Goal: Task Accomplishment & Management: Use online tool/utility

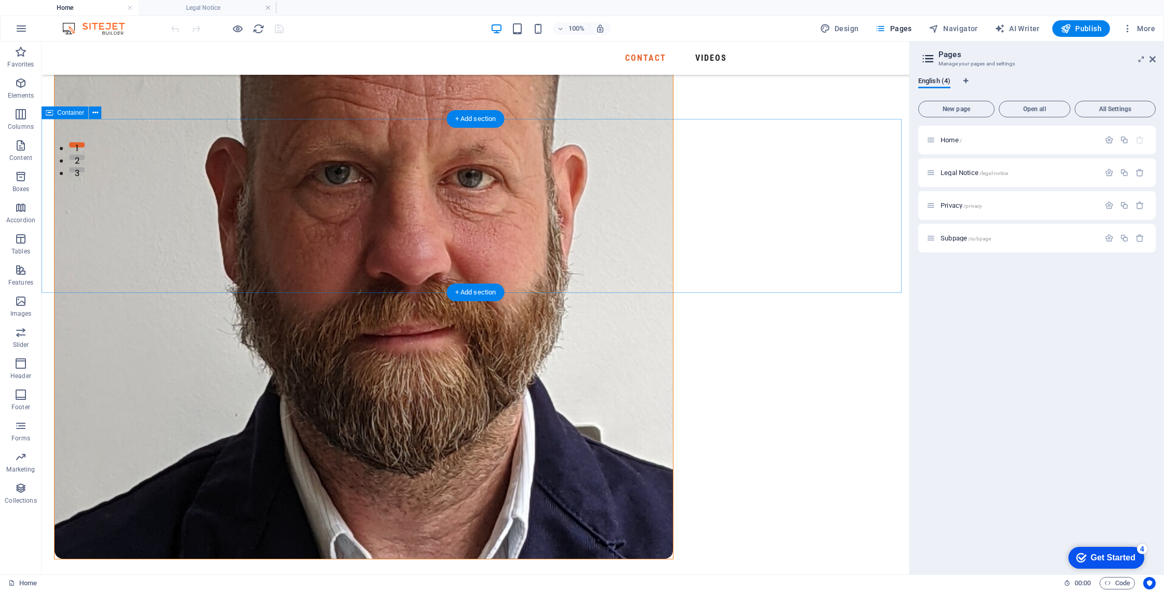
scroll to position [434, 0]
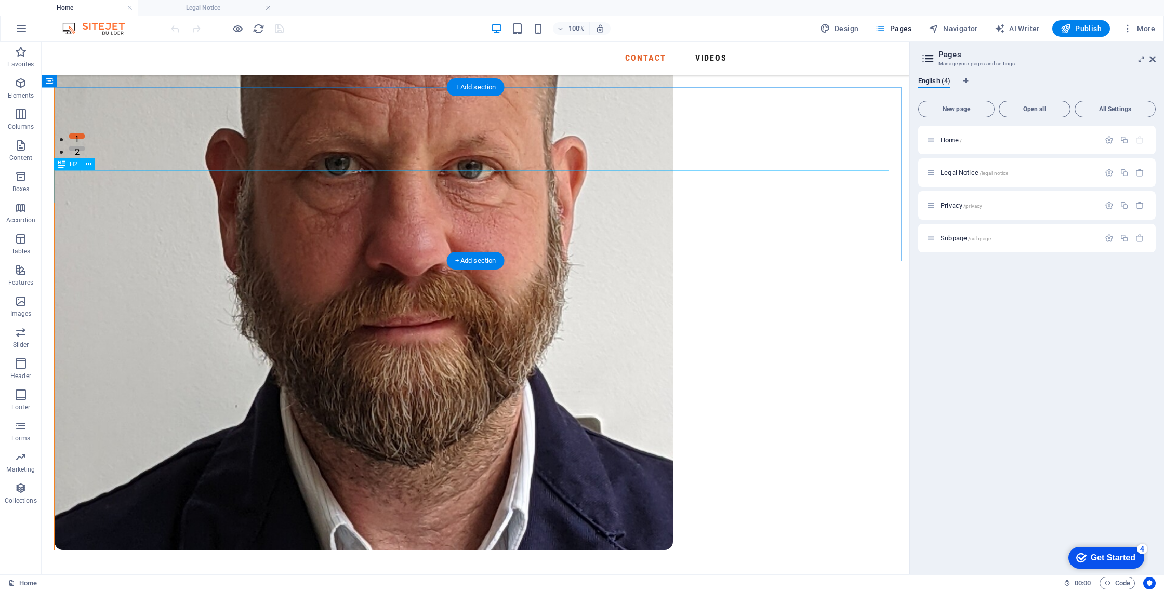
click at [87, 167] on icon at bounding box center [89, 164] width 6 height 11
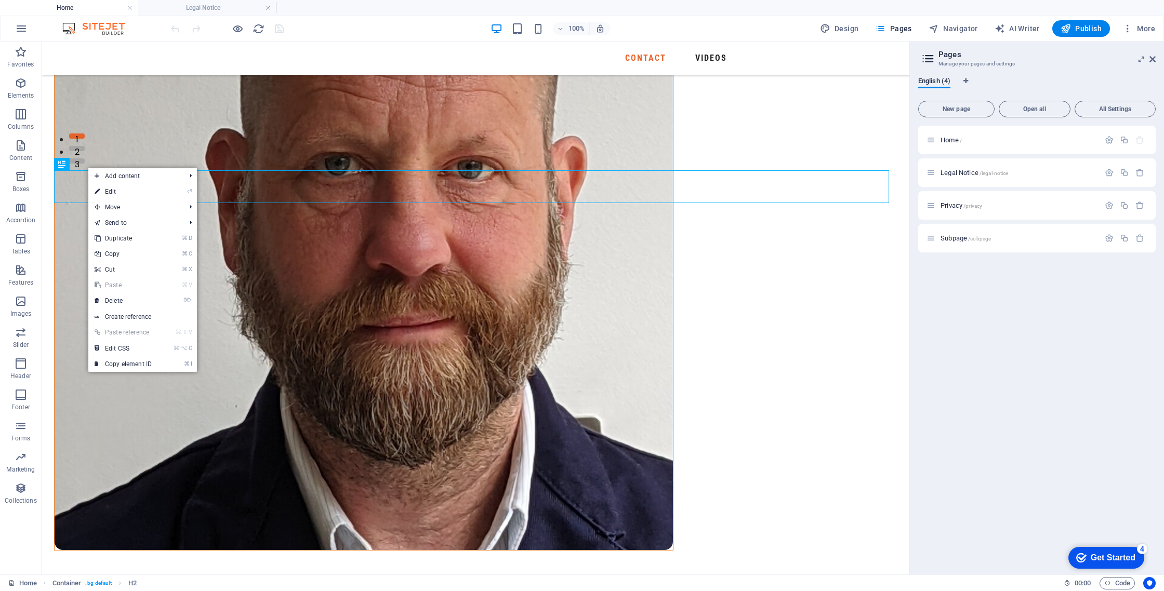
click at [103, 189] on link "⏎ Edit" at bounding box center [123, 192] width 70 height 16
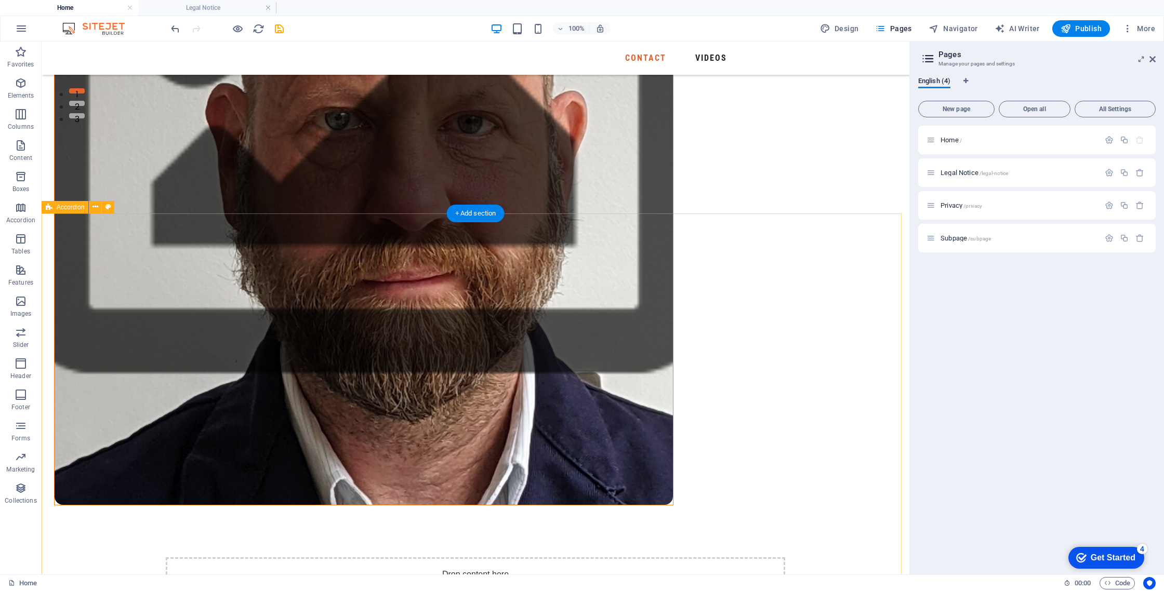
scroll to position [478, 0]
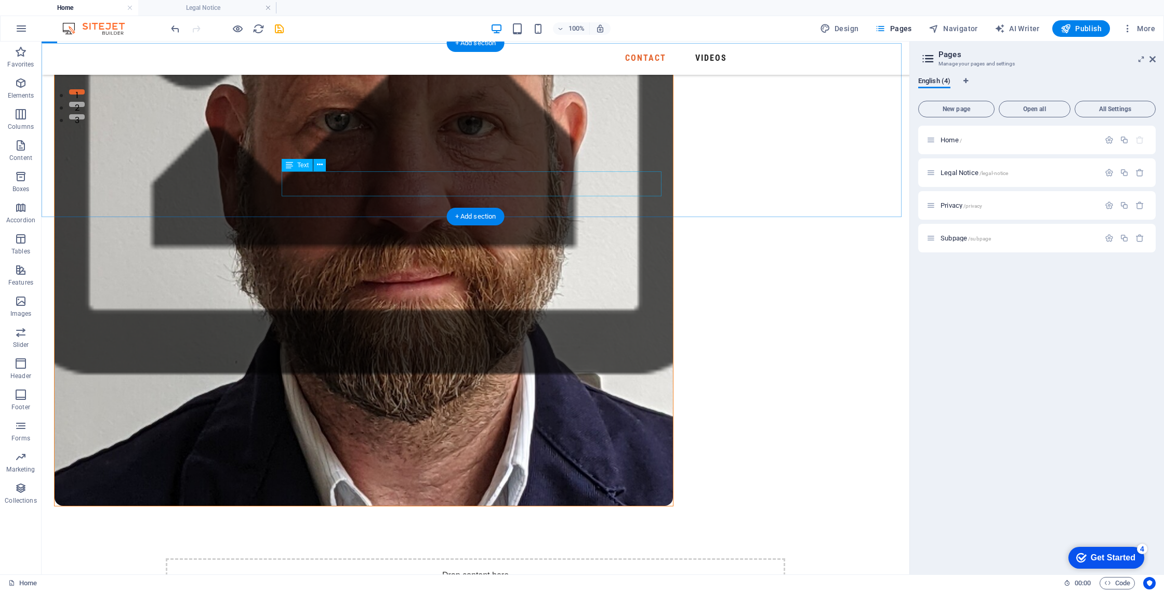
click at [0, 0] on span "Text" at bounding box center [0, 0] width 0 height 0
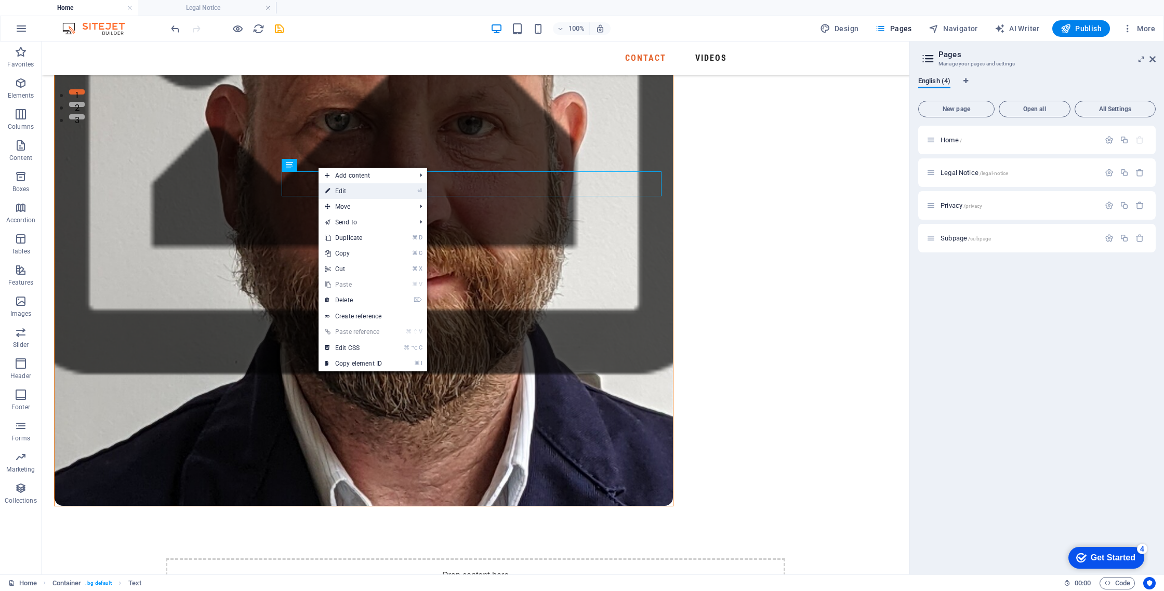
click at [337, 191] on link "⏎ Edit" at bounding box center [353, 191] width 70 height 16
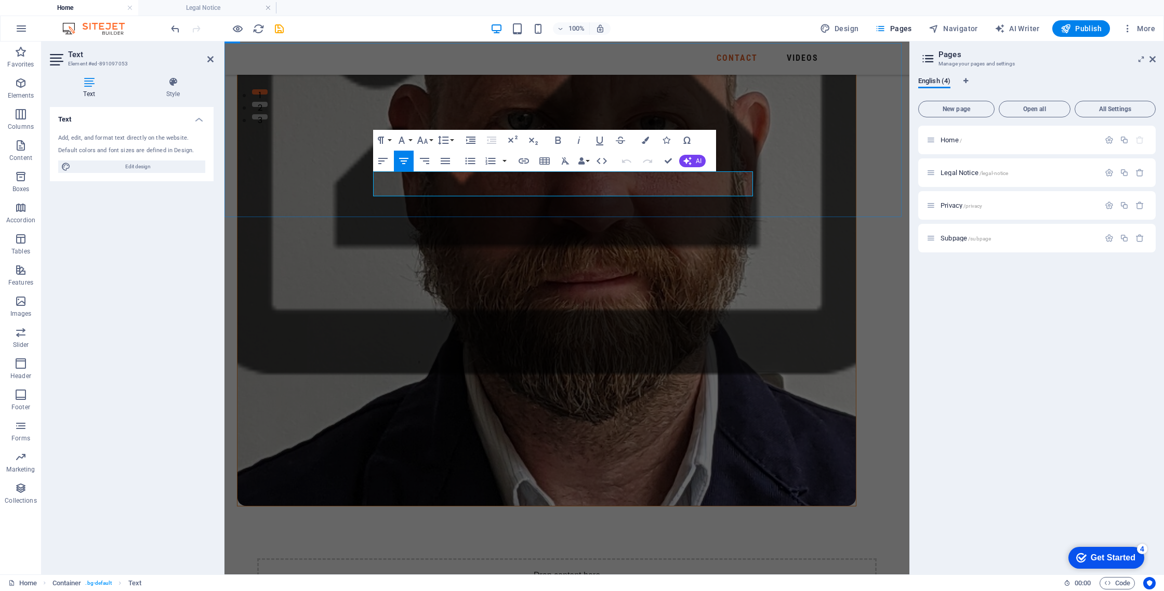
drag, startPoint x: 742, startPoint y: 191, endPoint x: 373, endPoint y: 179, distance: 369.5
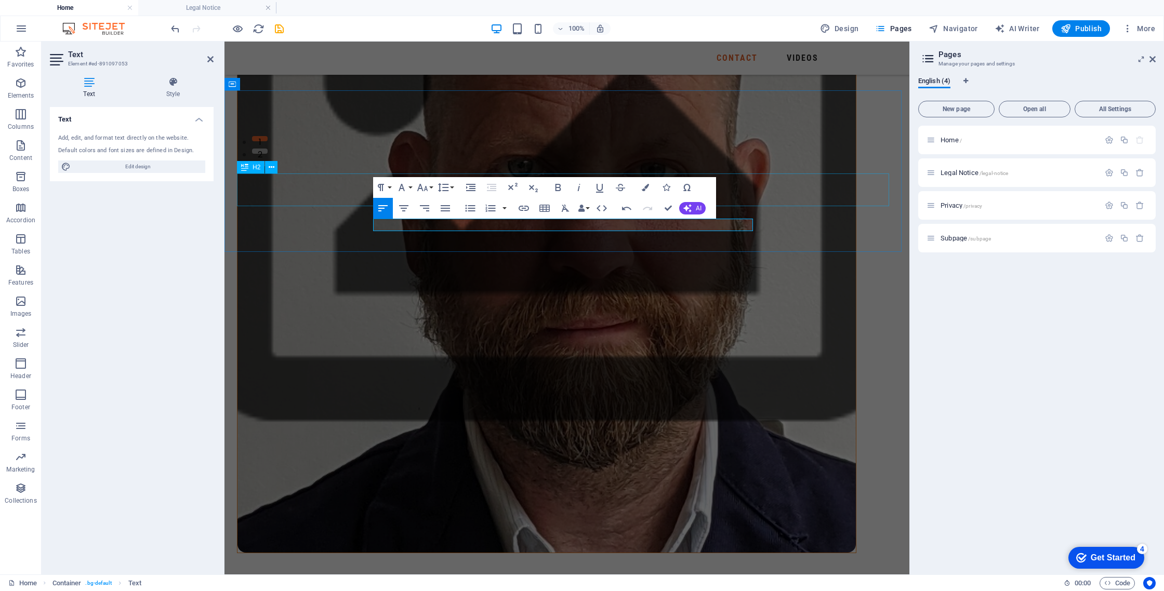
scroll to position [430, 0]
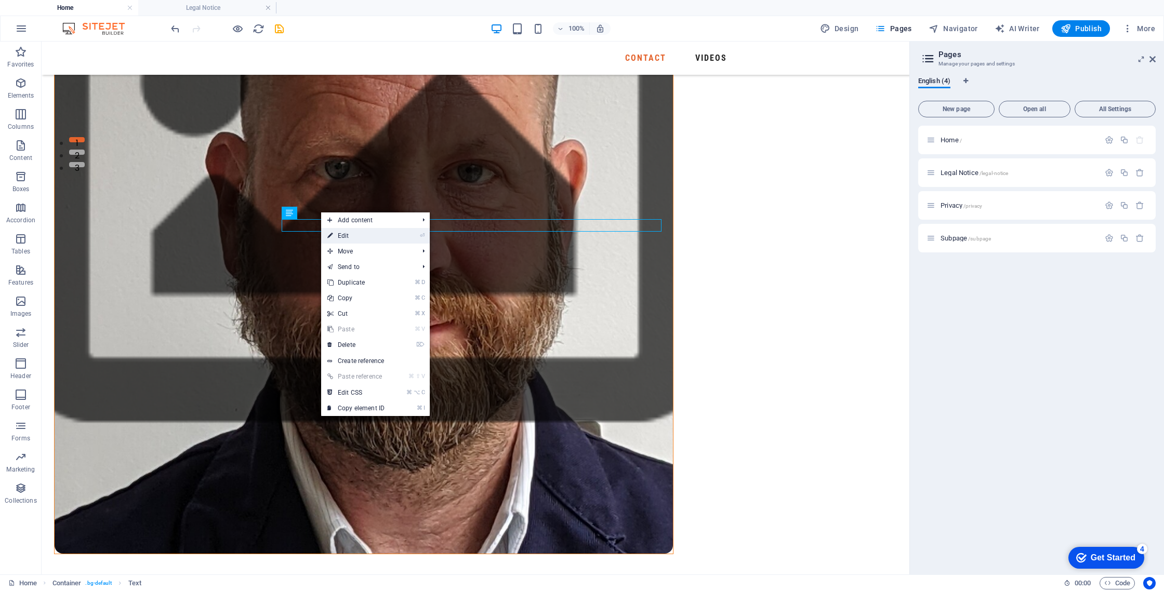
click at [339, 235] on link "⏎ Edit" at bounding box center [356, 236] width 70 height 16
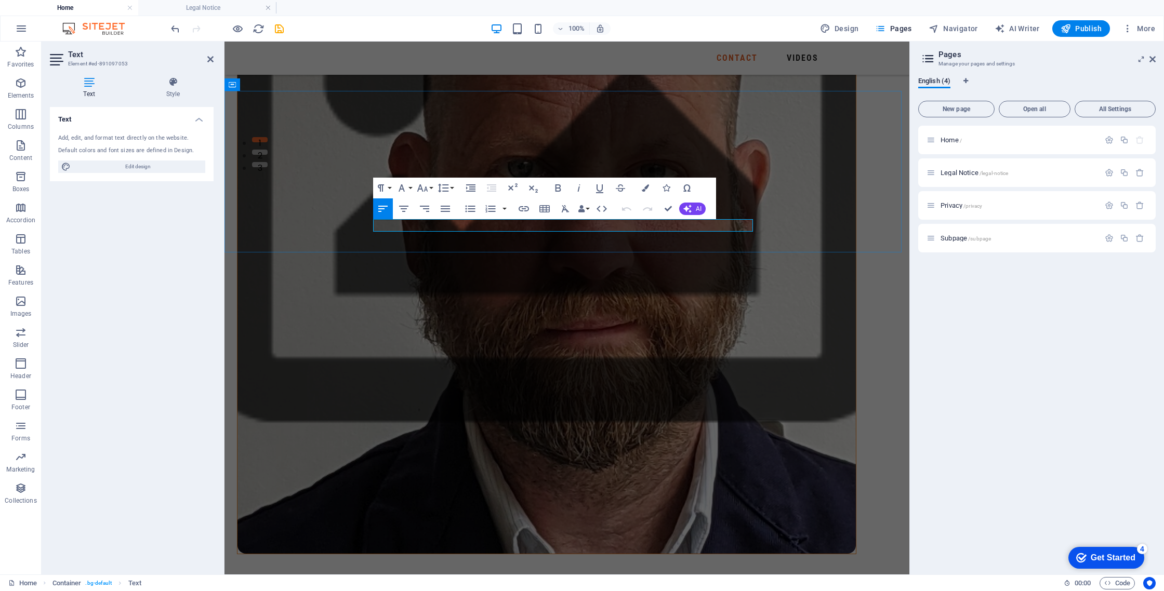
click at [383, 208] on icon "button" at bounding box center [382, 209] width 9 height 6
click at [405, 188] on icon "button" at bounding box center [401, 188] width 12 height 12
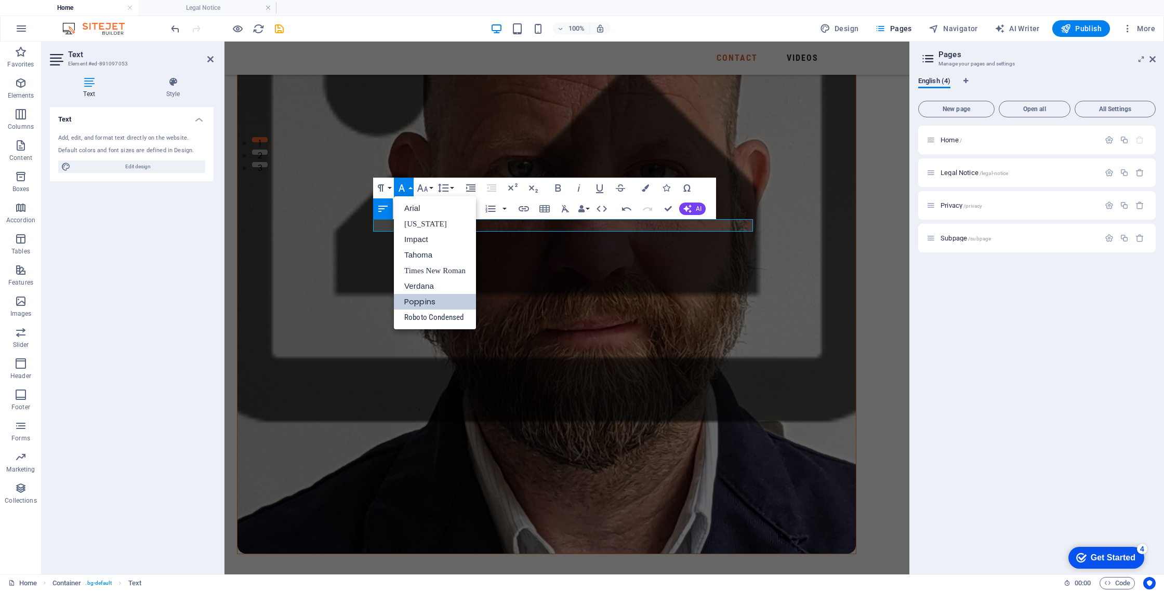
scroll to position [0, 0]
click at [439, 305] on link "Poppins" at bounding box center [435, 302] width 82 height 16
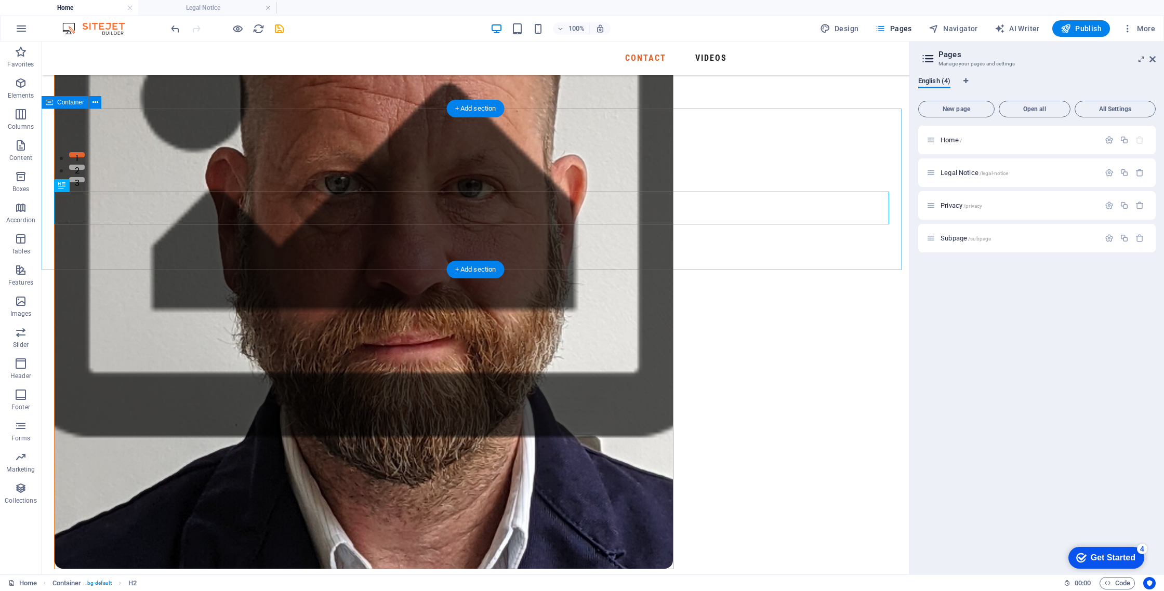
scroll to position [416, 0]
drag, startPoint x: 672, startPoint y: 224, endPoint x: 670, endPoint y: 218, distance: 6.6
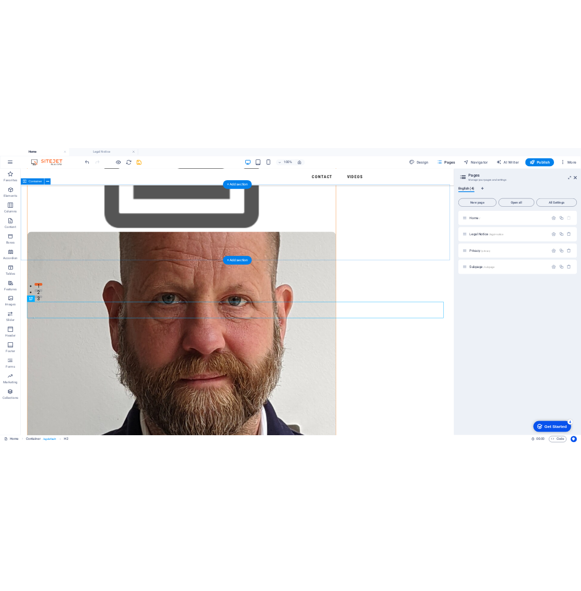
scroll to position [299, 0]
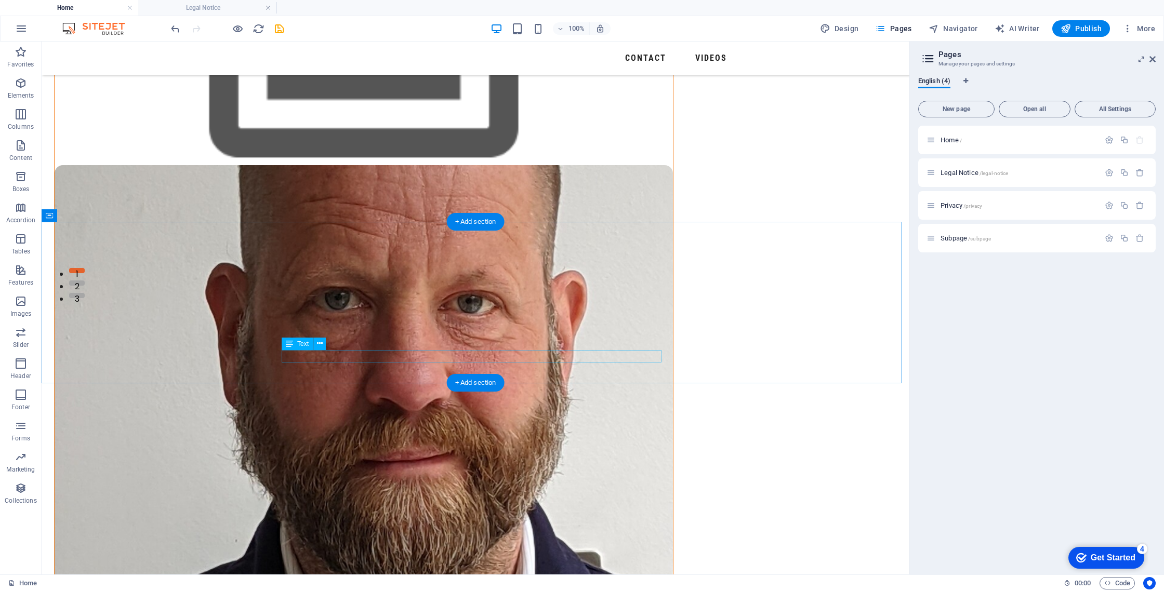
click at [0, 0] on span "Text" at bounding box center [0, 0] width 0 height 0
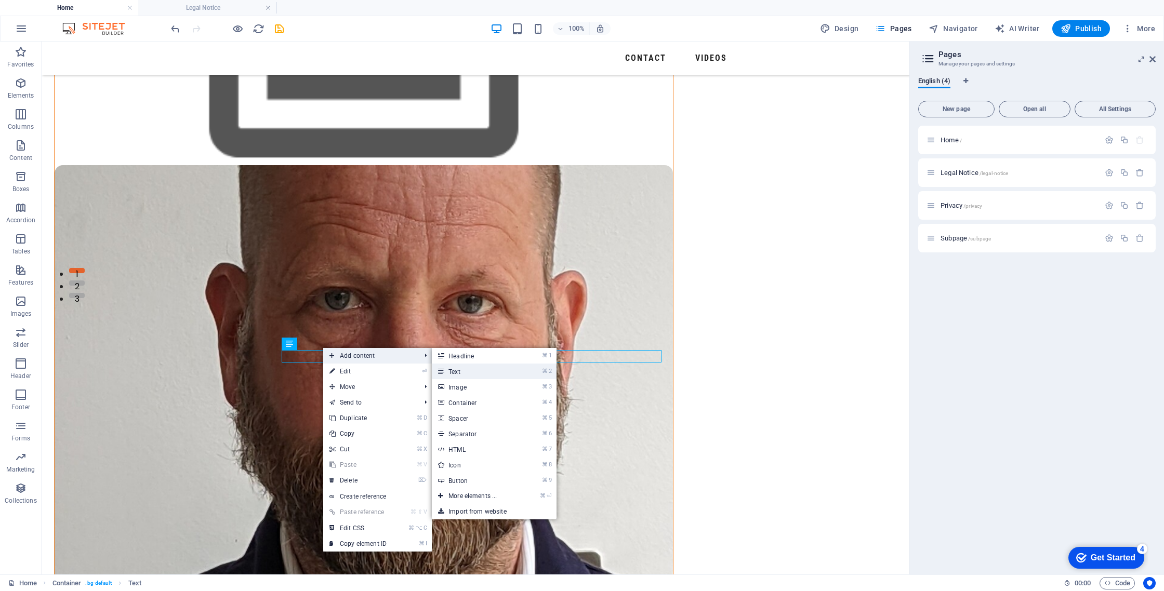
click at [451, 372] on link "⌘ 2 Text" at bounding box center [475, 372] width 86 height 16
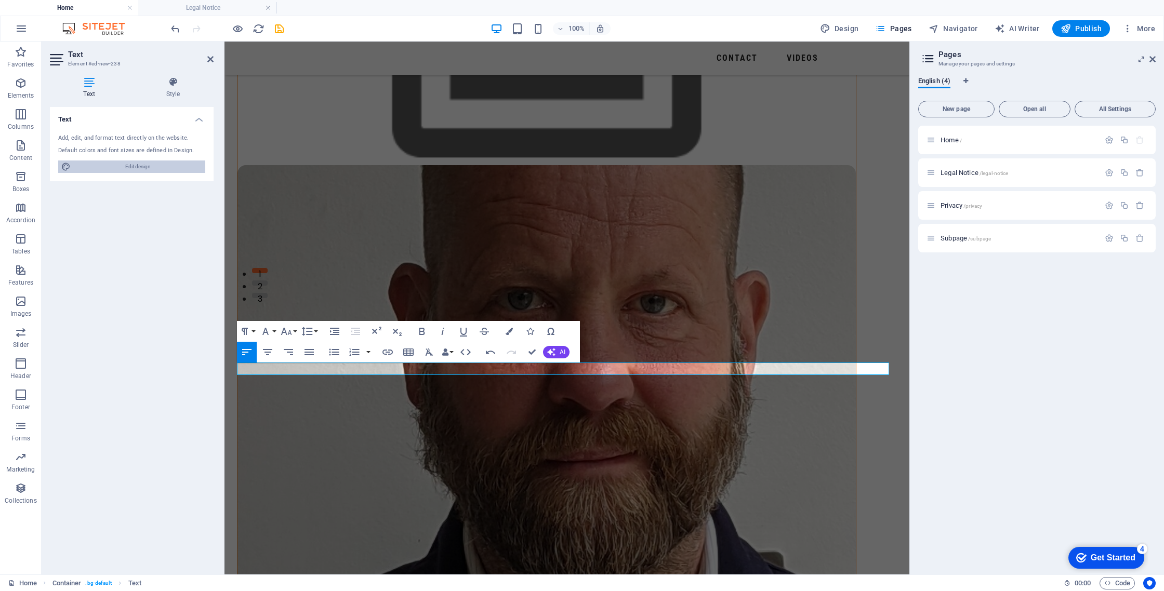
click at [145, 165] on span "Edit design" at bounding box center [138, 167] width 128 height 12
select select "px"
select select "400"
select select "px"
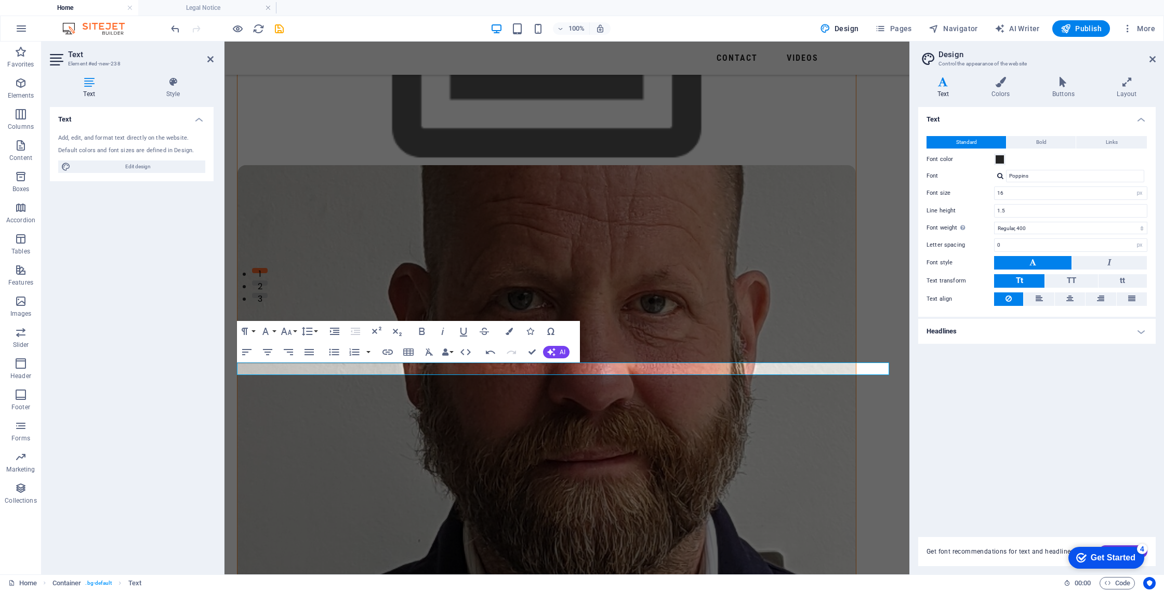
drag, startPoint x: 1056, startPoint y: 476, endPoint x: 1075, endPoint y: 484, distance: 20.1
click at [1056, 476] on div "Text Standard Bold Links Font color Font Poppins Font size 16 rem px Line heigh…" at bounding box center [1036, 316] width 237 height 418
click at [109, 138] on div "Add, edit, and format text directly on the website." at bounding box center [131, 138] width 147 height 9
click at [200, 119] on h4 "Text" at bounding box center [132, 116] width 164 height 19
click at [210, 58] on icon at bounding box center [210, 59] width 6 height 8
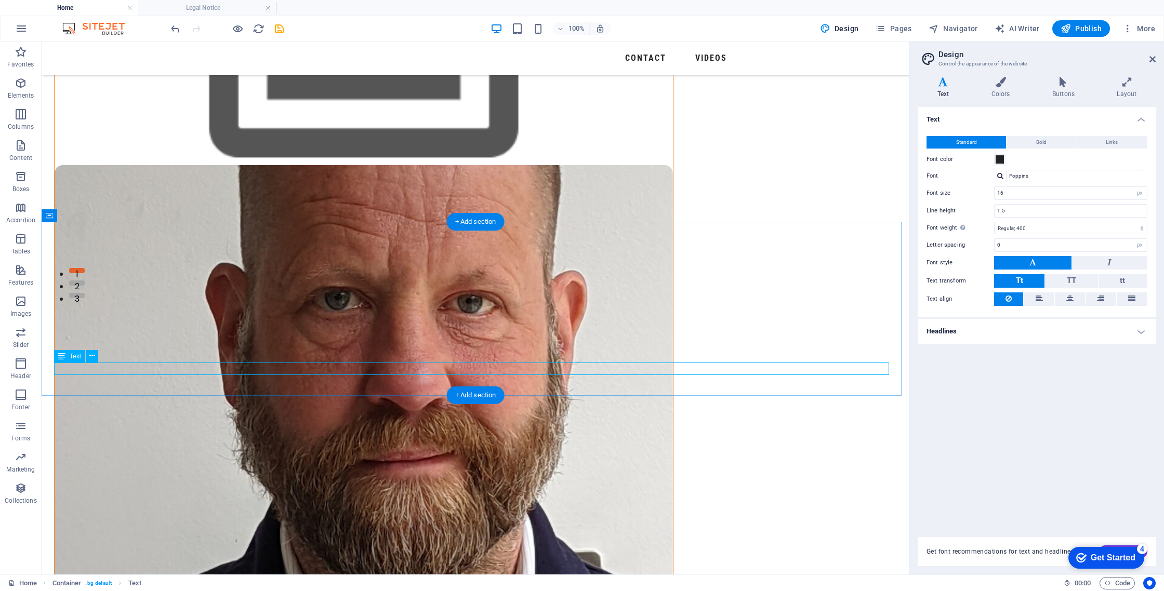
click at [76, 358] on span "Text" at bounding box center [75, 356] width 11 height 6
click at [90, 356] on icon at bounding box center [92, 356] width 6 height 11
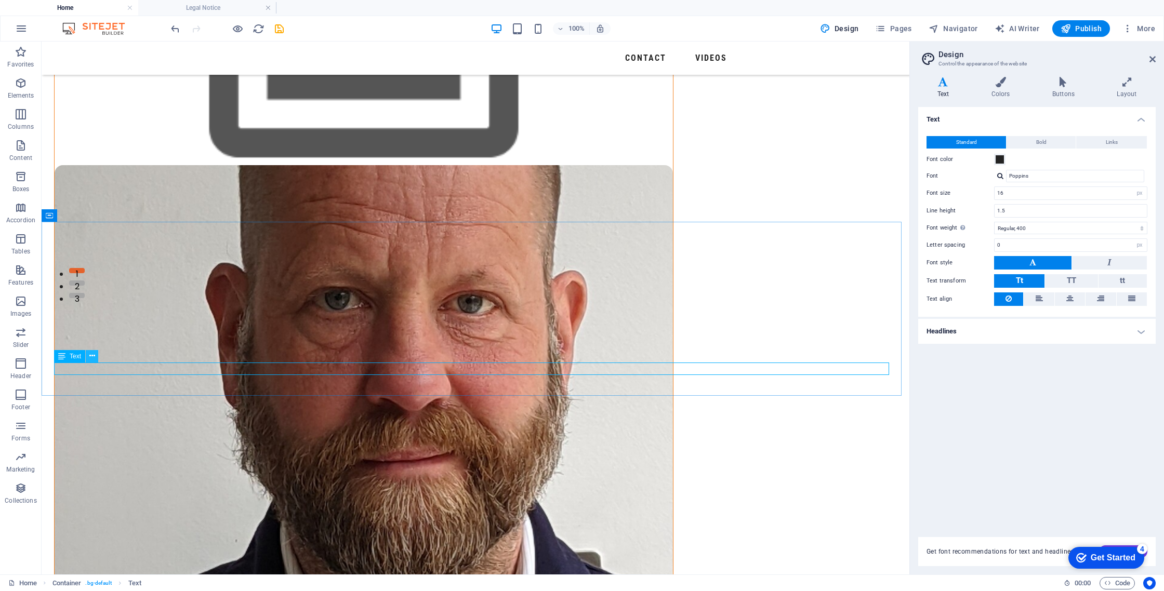
click at [92, 359] on icon at bounding box center [92, 356] width 6 height 11
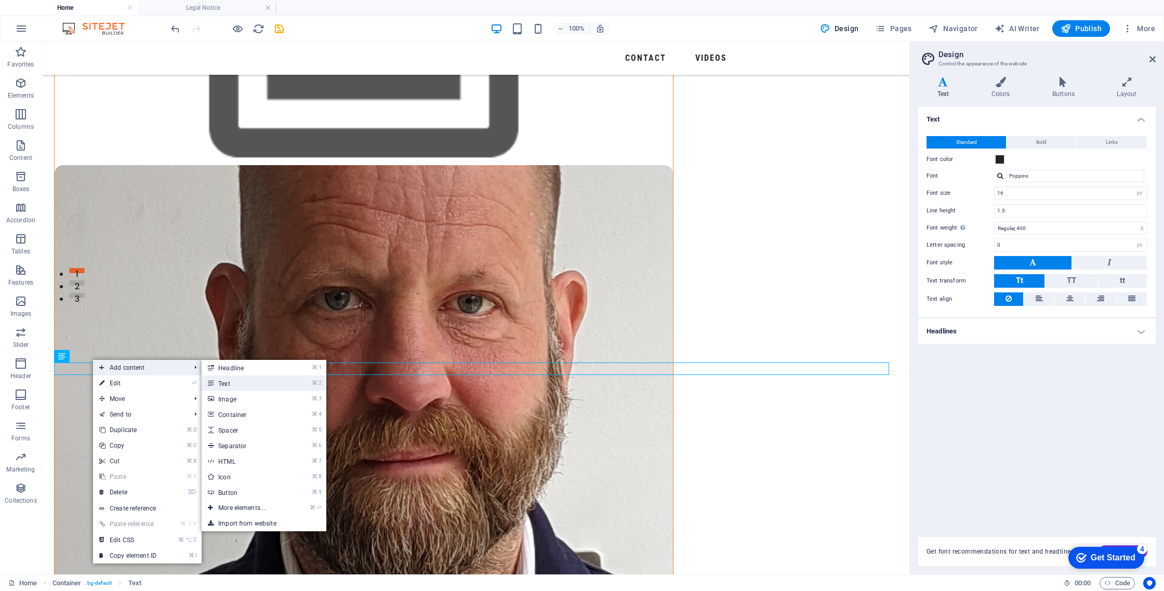
click at [224, 382] on link "⌘ 2 Text" at bounding box center [245, 384] width 86 height 16
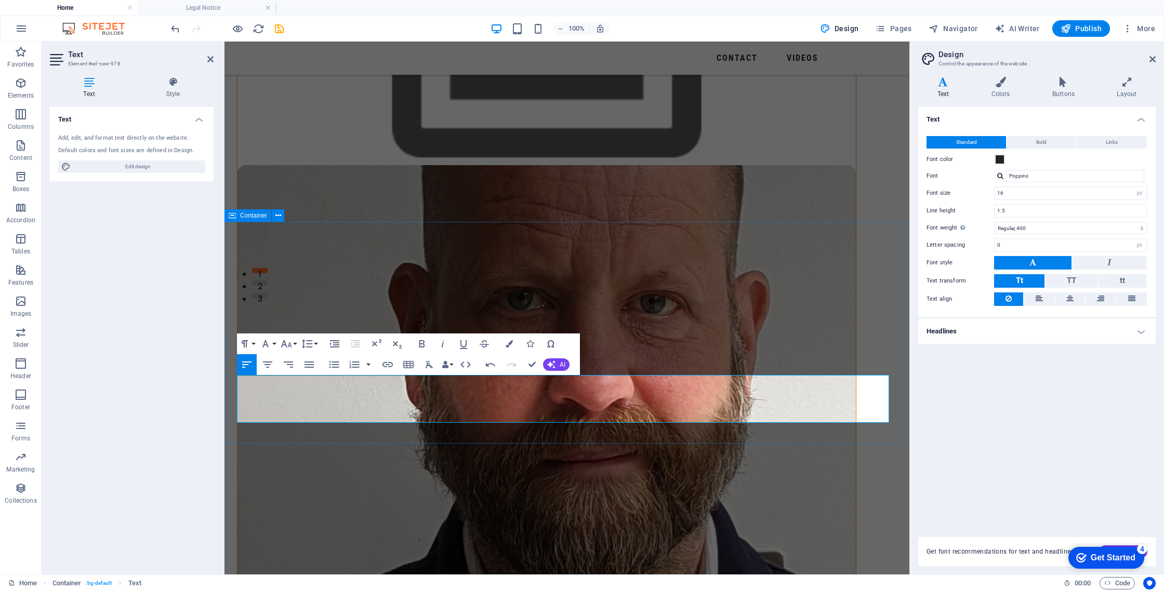
drag, startPoint x: 490, startPoint y: 416, endPoint x: 234, endPoint y: 381, distance: 258.4
drag, startPoint x: 304, startPoint y: 394, endPoint x: 309, endPoint y: 387, distance: 8.9
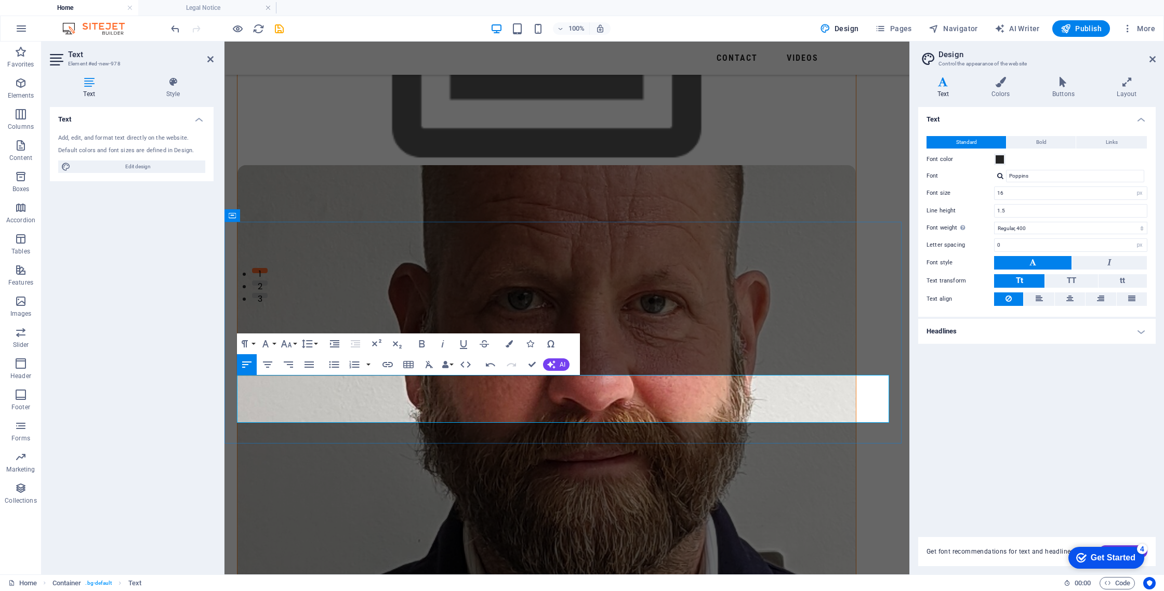
drag, startPoint x: 559, startPoint y: 417, endPoint x: 232, endPoint y: 384, distance: 328.4
click at [1003, 161] on span at bounding box center [999, 159] width 8 height 8
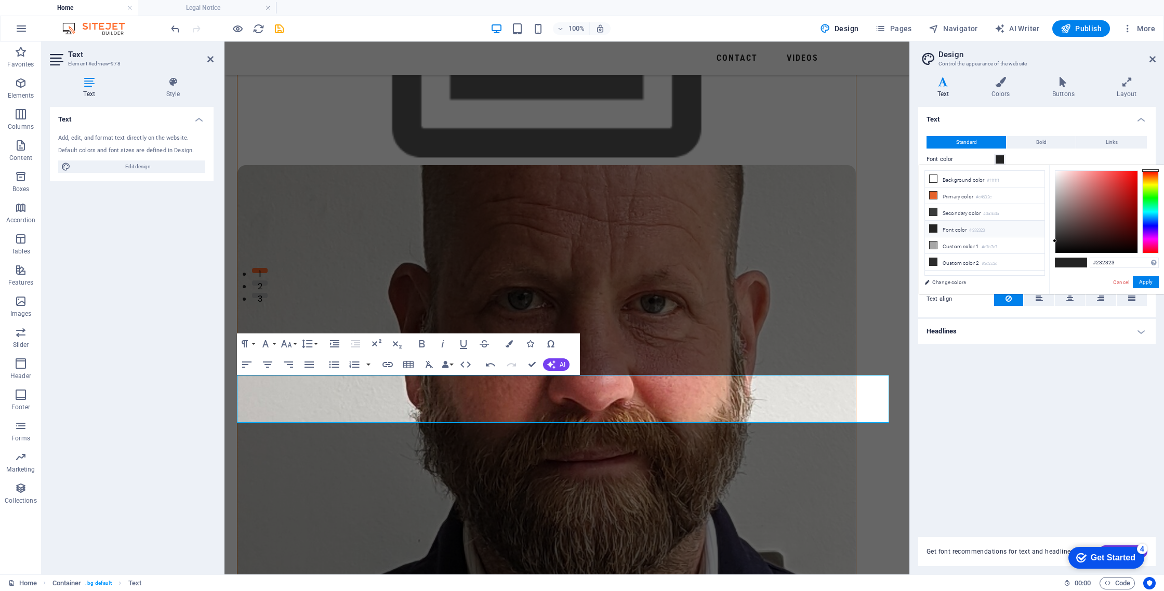
click at [960, 228] on li "Font color #232323" at bounding box center [984, 229] width 119 height 17
click at [974, 228] on small "#232323" at bounding box center [977, 230] width 16 height 7
click at [931, 228] on icon at bounding box center [932, 228] width 7 height 7
drag, startPoint x: 1151, startPoint y: 176, endPoint x: 1148, endPoint y: 251, distance: 74.9
click at [1148, 251] on div at bounding box center [1150, 211] width 17 height 83
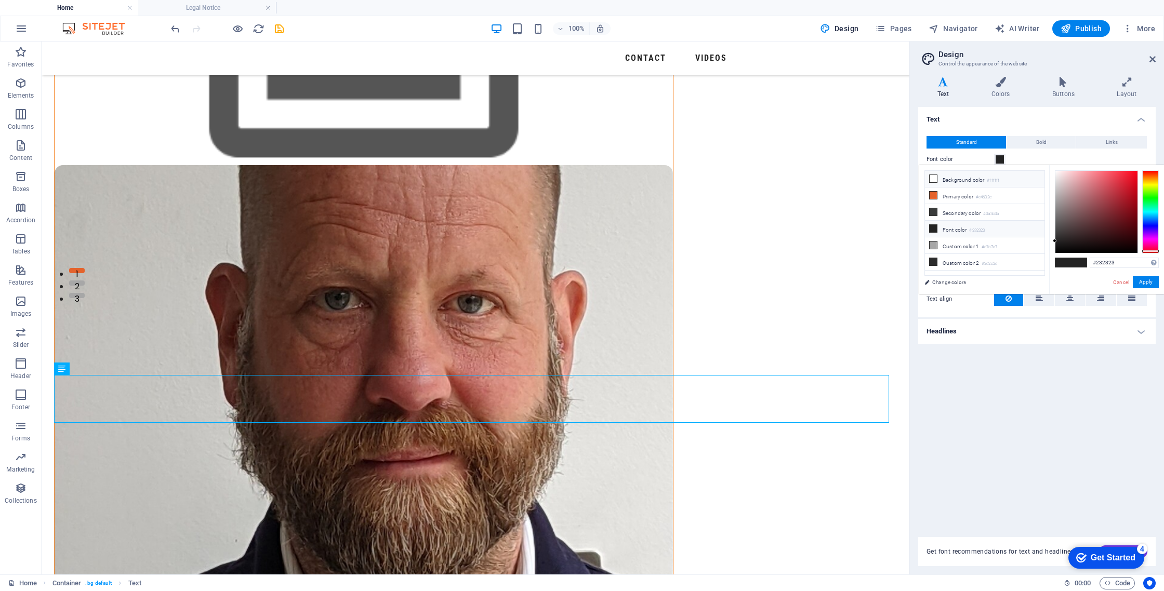
click at [959, 176] on li "Background color #ffffff" at bounding box center [984, 179] width 119 height 17
type input "#ffffff"
click at [1081, 261] on span at bounding box center [1079, 262] width 16 height 9
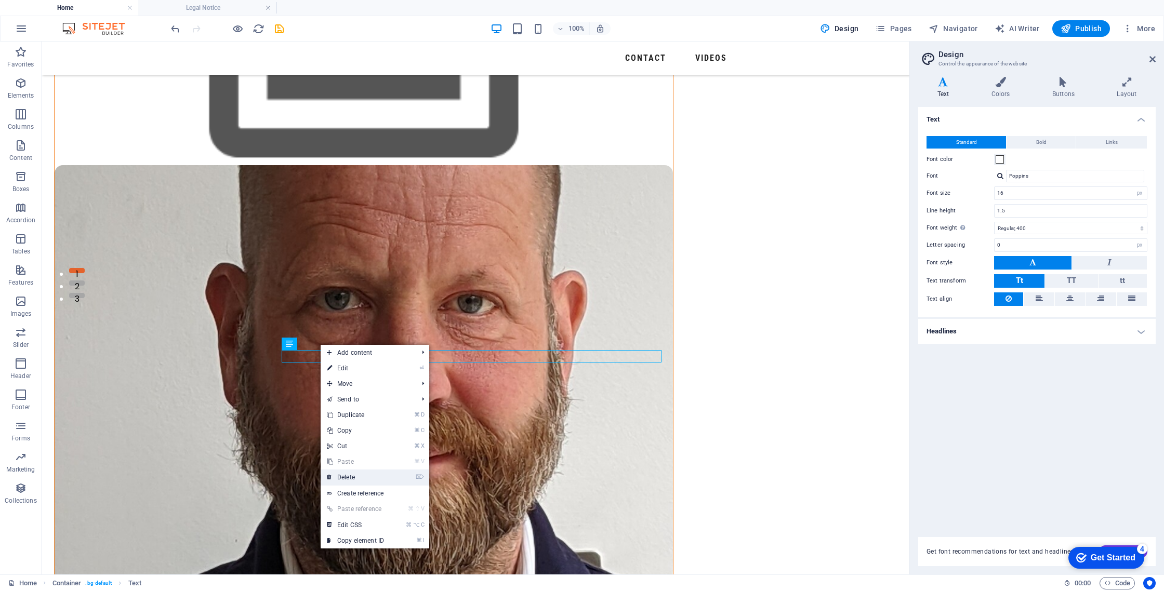
click at [353, 478] on link "⌦ Delete" at bounding box center [355, 478] width 70 height 16
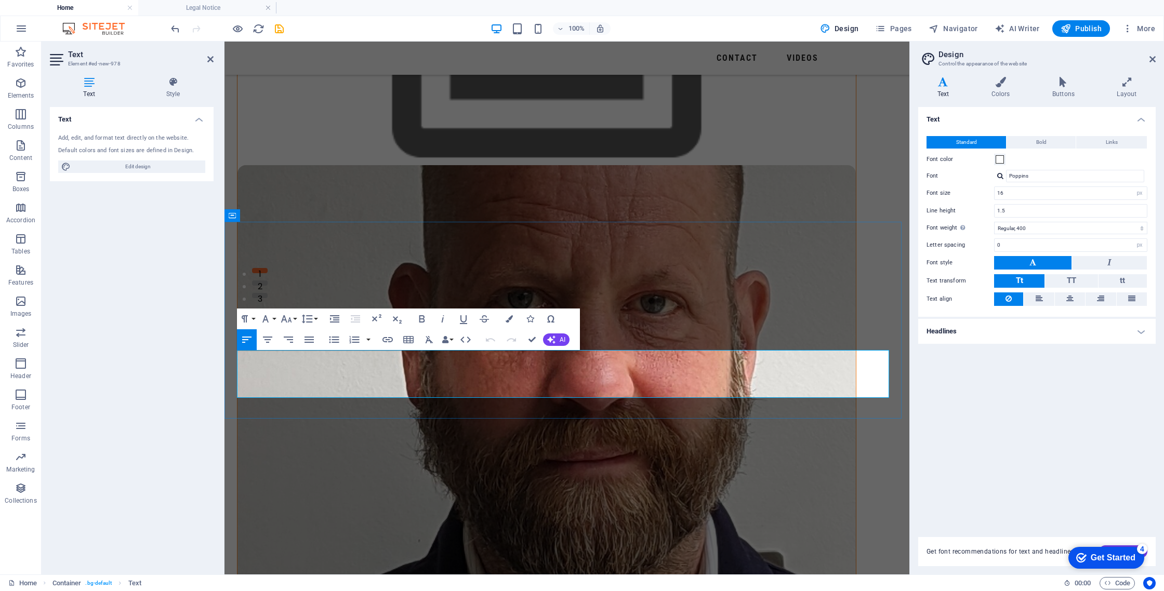
drag, startPoint x: 485, startPoint y: 392, endPoint x: 239, endPoint y: 369, distance: 247.3
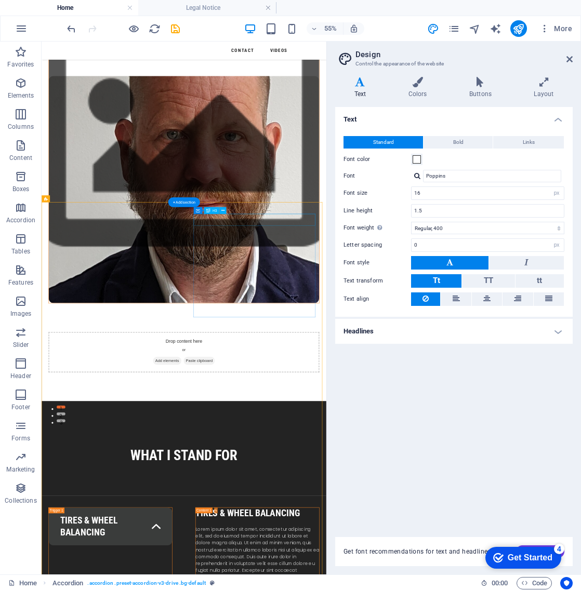
scroll to position [303, 0]
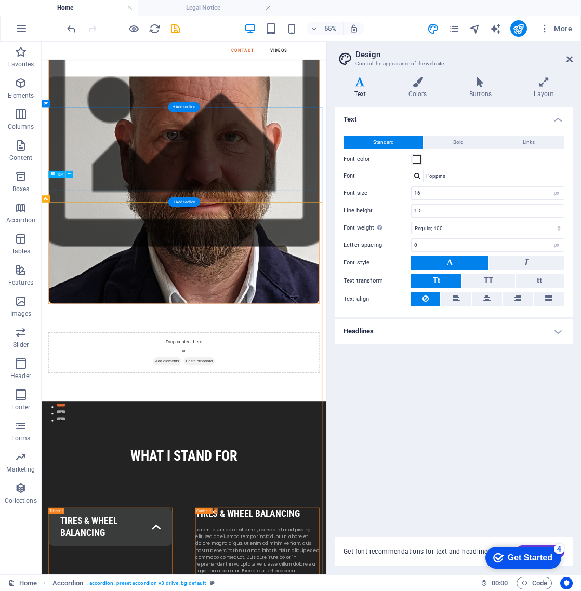
click at [70, 177] on icon at bounding box center [69, 174] width 3 height 6
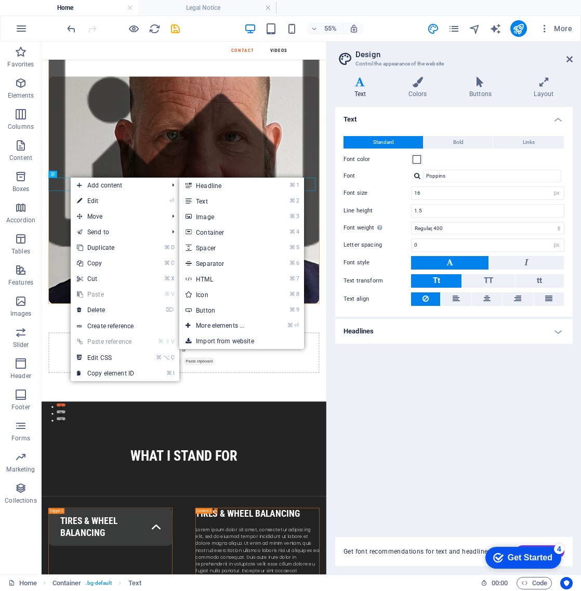
click at [211, 199] on link "⌘ 2 Text" at bounding box center [222, 201] width 86 height 16
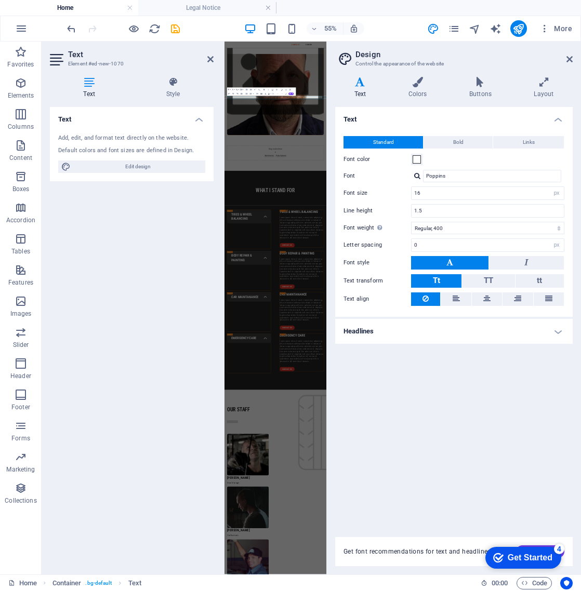
scroll to position [299, 0]
click at [174, 82] on icon at bounding box center [172, 82] width 81 height 10
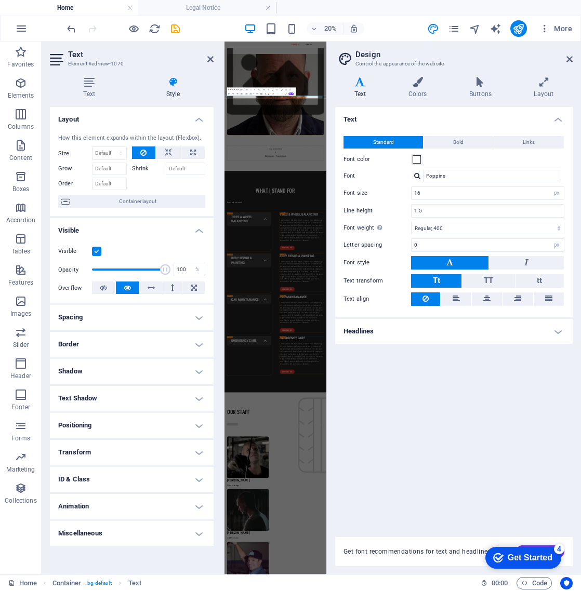
click at [175, 82] on icon at bounding box center [172, 82] width 81 height 10
click at [85, 81] on icon at bounding box center [89, 82] width 78 height 10
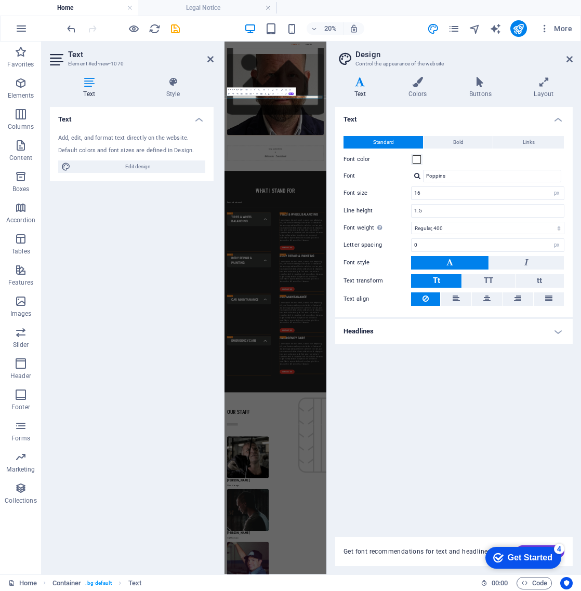
click at [95, 138] on div "Add, edit, and format text directly on the website." at bounding box center [131, 138] width 147 height 9
click at [208, 60] on icon at bounding box center [210, 59] width 6 height 8
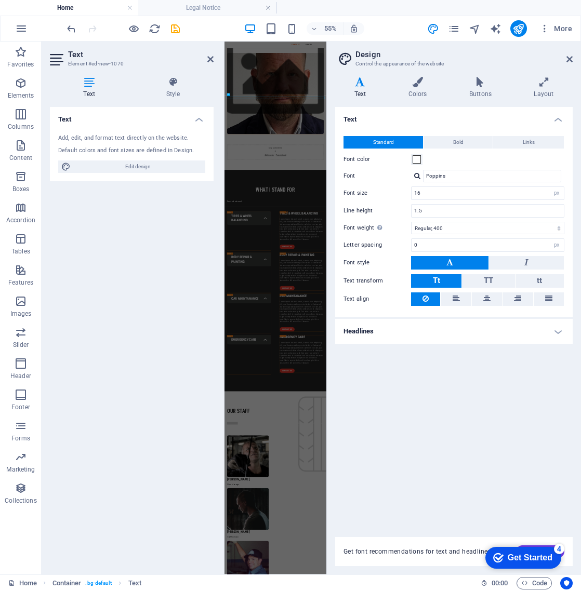
scroll to position [299, 0]
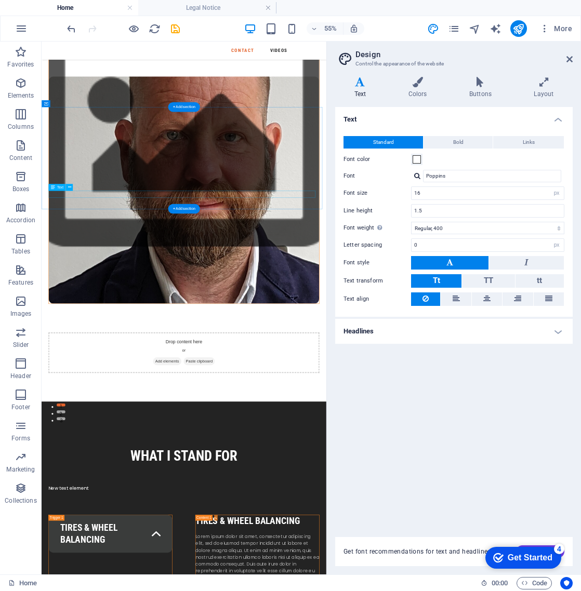
click at [68, 188] on icon at bounding box center [69, 187] width 3 height 6
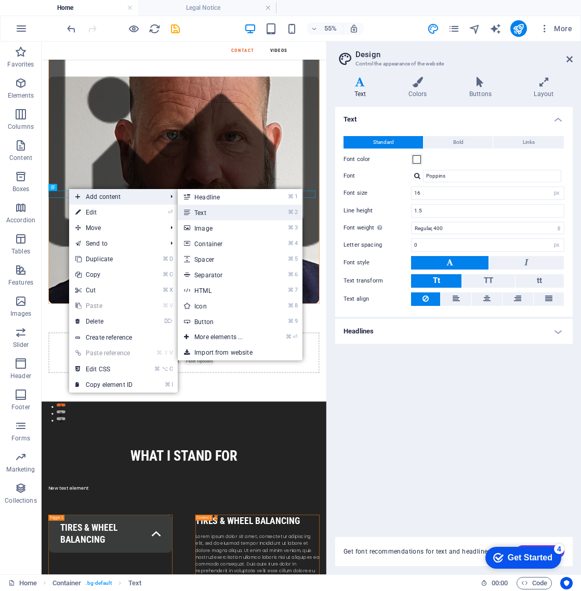
click at [201, 213] on link "⌘ 2 Text" at bounding box center [221, 213] width 86 height 16
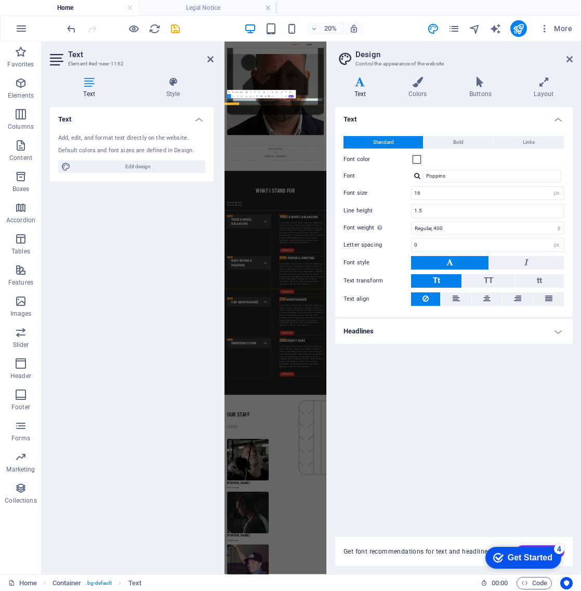
drag, startPoint x: 436, startPoint y: 707, endPoint x: 422, endPoint y: 707, distance: 14.6
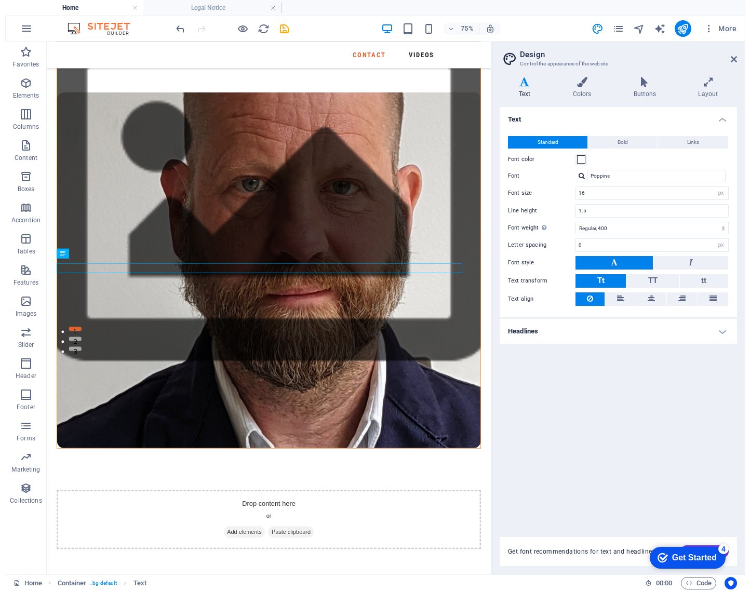
scroll to position [311, 0]
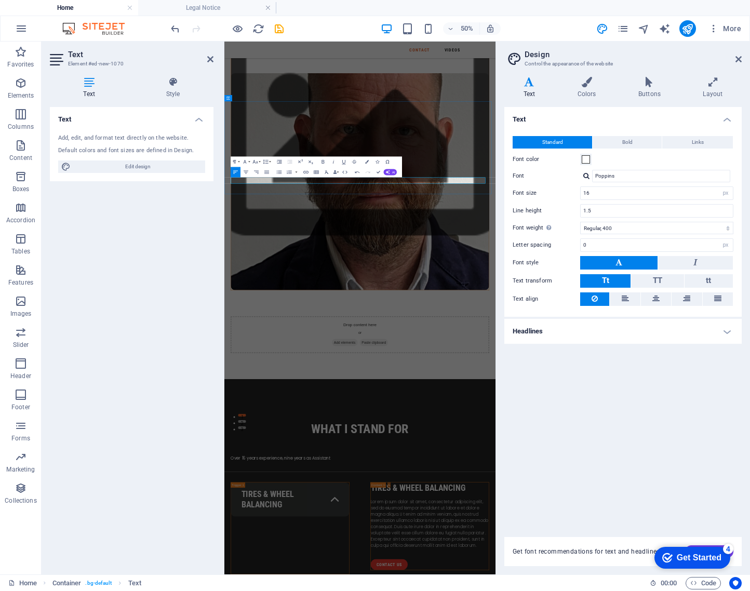
click at [713, 29] on icon "button" at bounding box center [714, 28] width 10 height 10
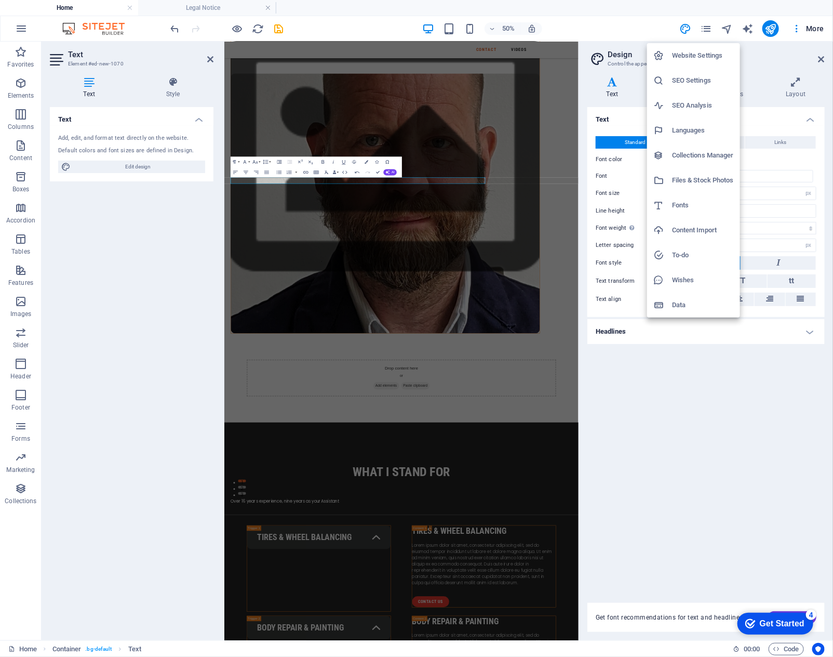
scroll to position [313, 0]
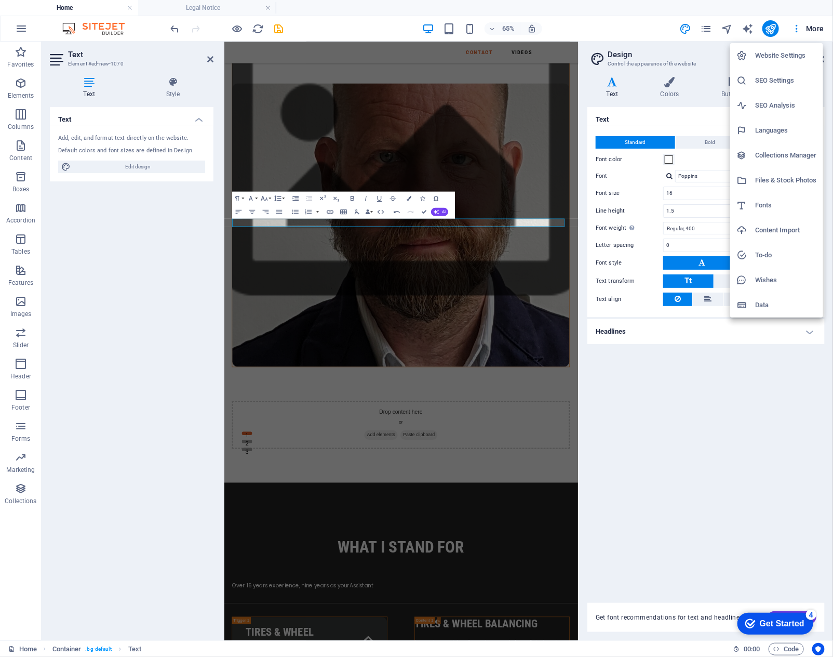
click at [378, 223] on div at bounding box center [416, 328] width 833 height 657
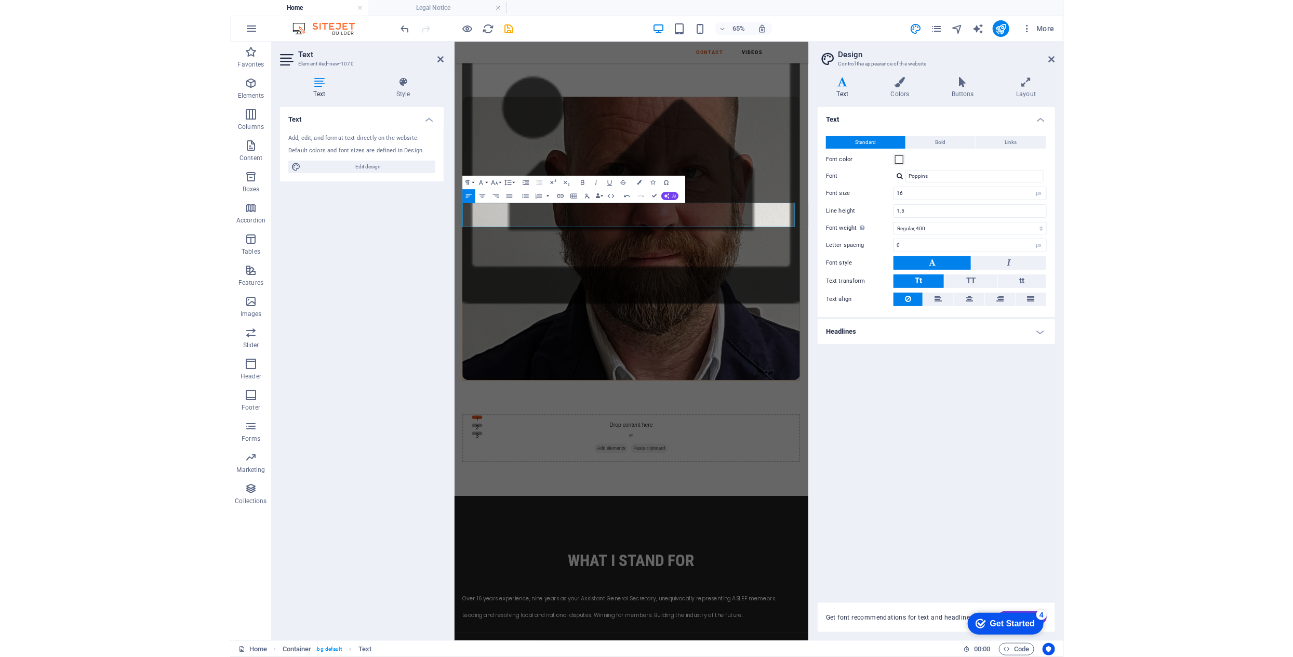
scroll to position [383, 0]
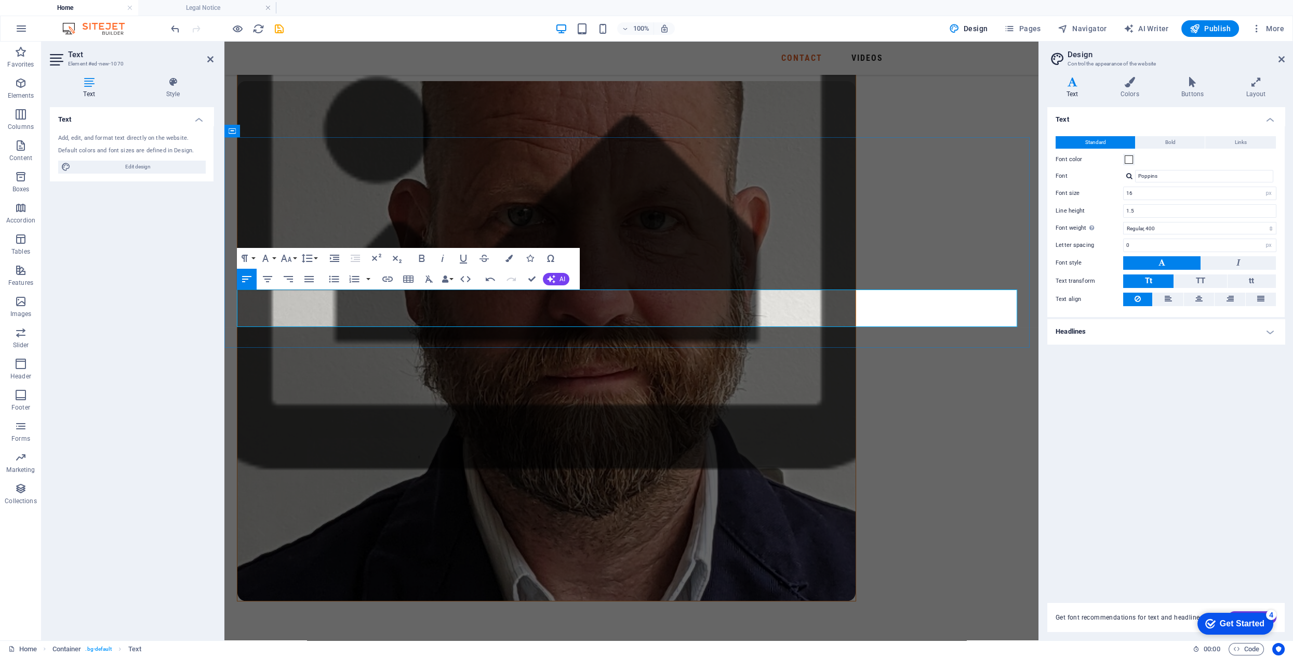
drag, startPoint x: 678, startPoint y: 319, endPoint x: 239, endPoint y: 298, distance: 438.9
click at [294, 258] on button "Font Size" at bounding box center [288, 258] width 20 height 21
click at [293, 353] on link "14" at bounding box center [296, 357] width 37 height 16
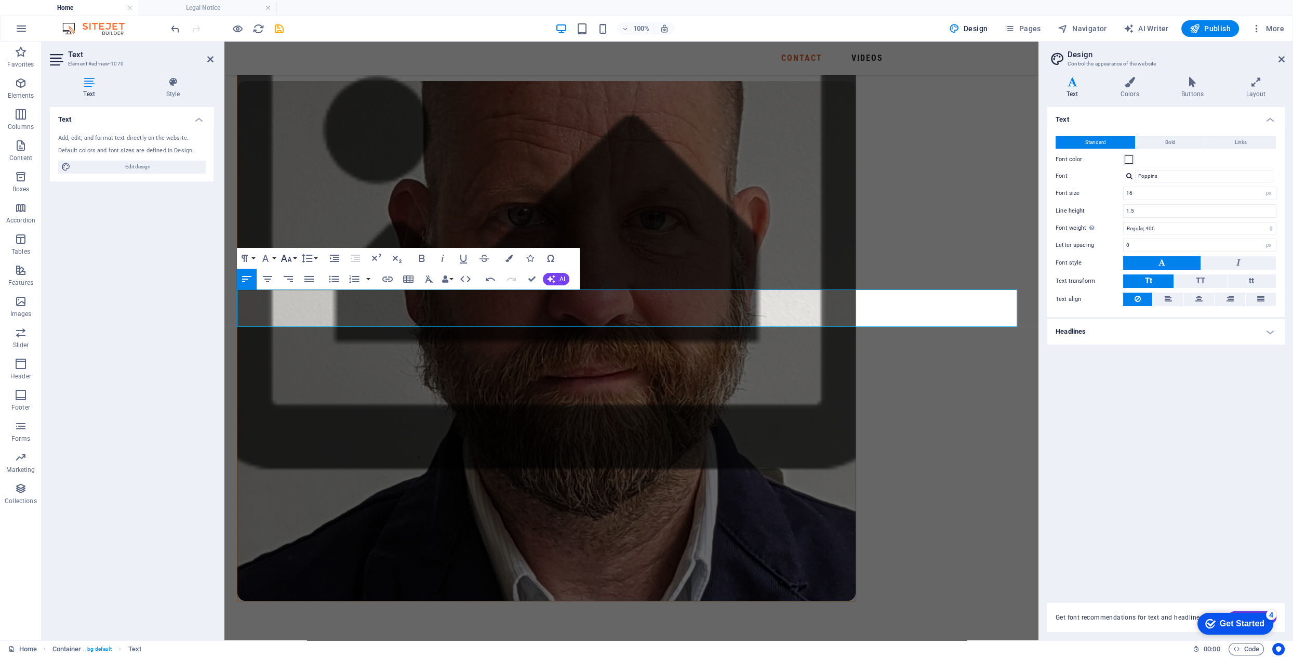
click at [291, 258] on icon "button" at bounding box center [286, 258] width 12 height 12
click at [296, 304] on link "24" at bounding box center [296, 304] width 37 height 16
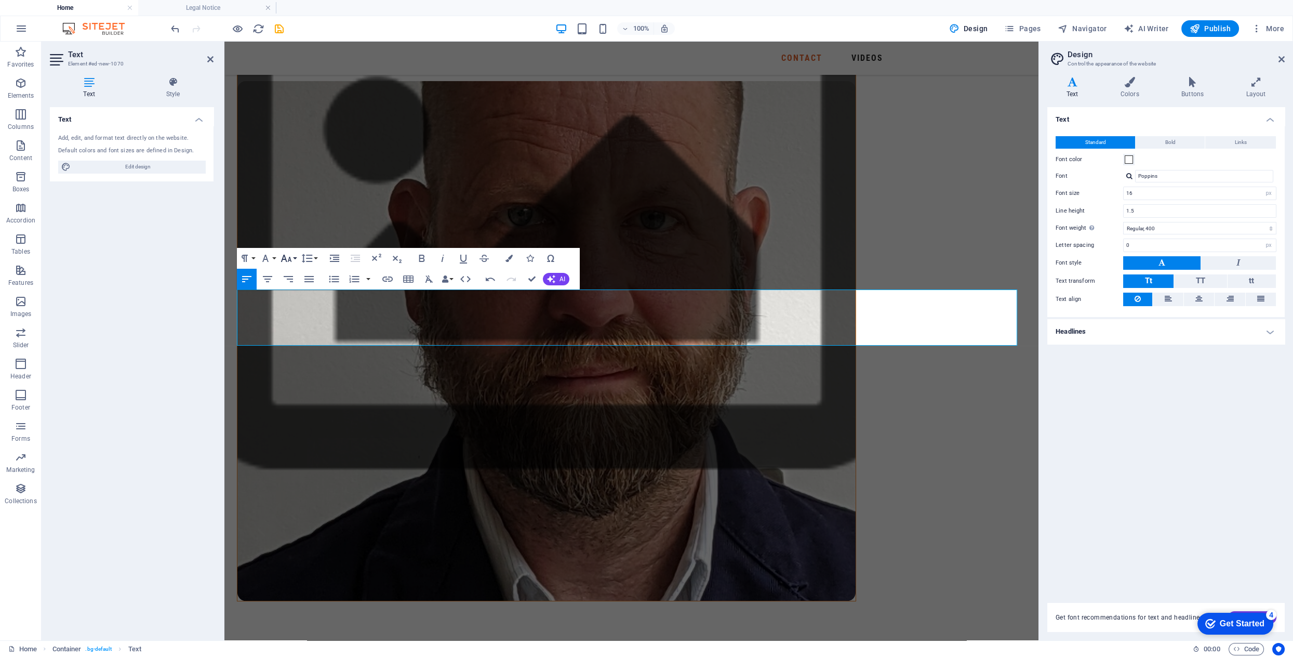
click at [296, 260] on button "Font Size" at bounding box center [288, 258] width 20 height 21
click at [300, 289] on link "18" at bounding box center [296, 289] width 37 height 16
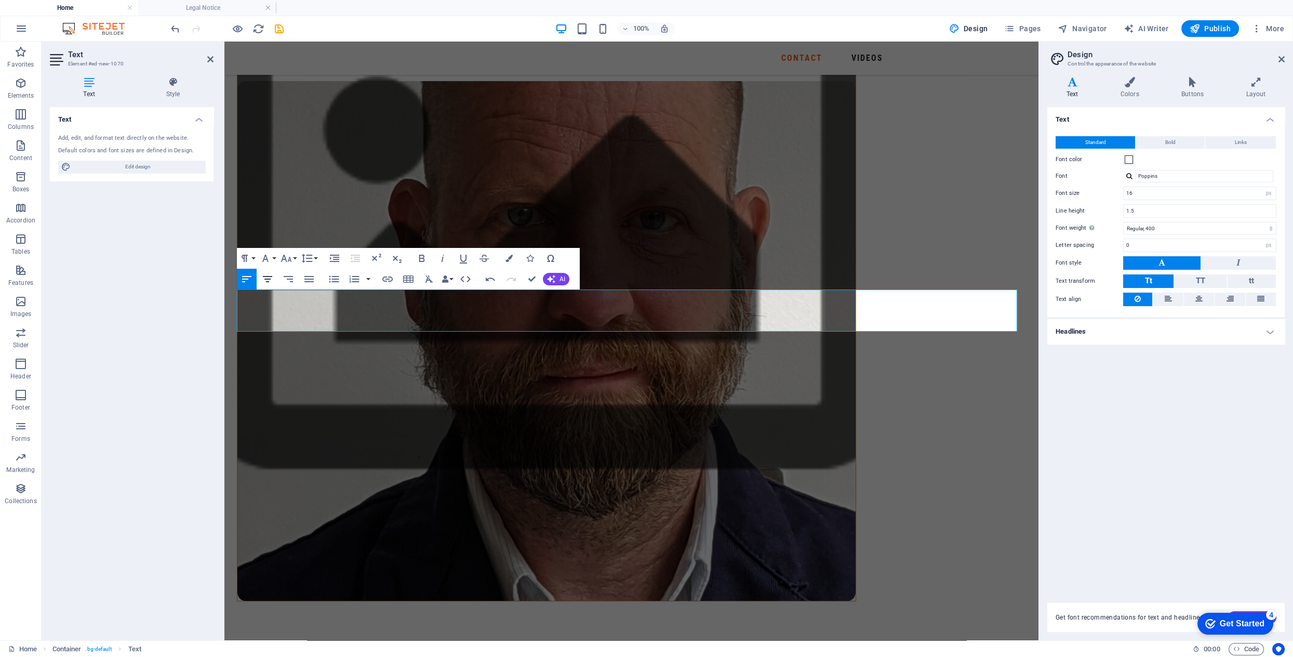
click at [263, 279] on icon "button" at bounding box center [267, 279] width 12 height 12
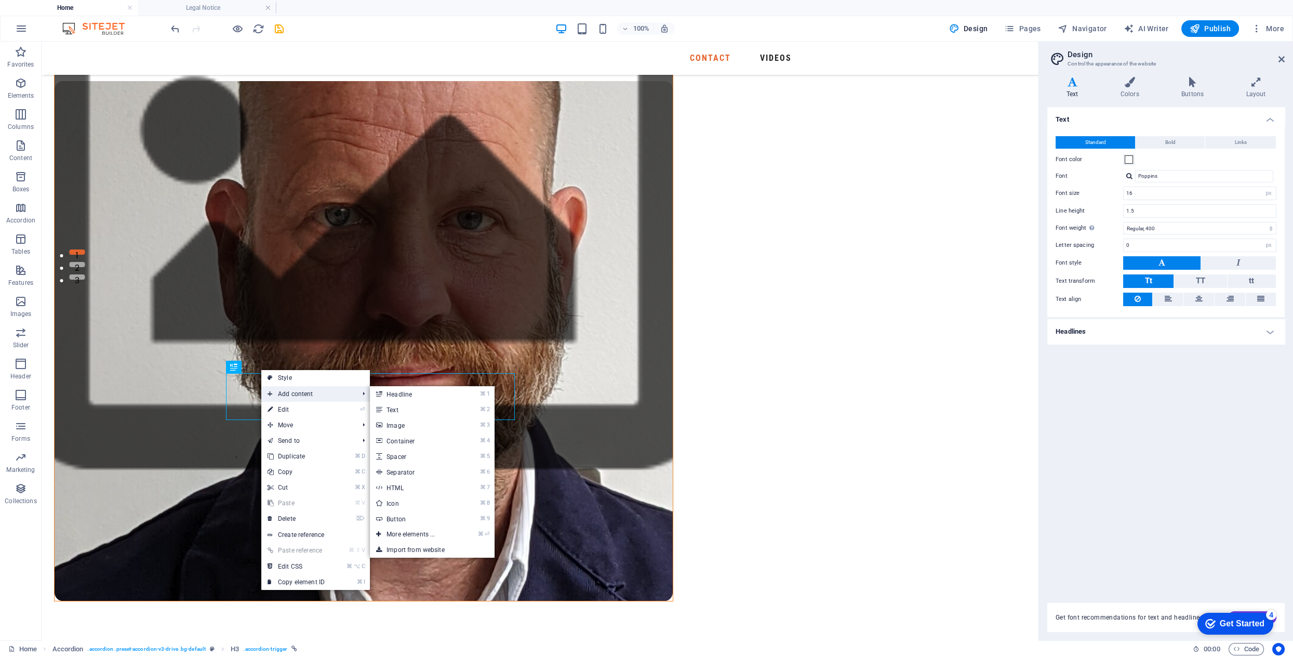
click at [290, 392] on span "Add content" at bounding box center [307, 394] width 93 height 16
click at [403, 407] on link "⌘ 2 Text" at bounding box center [413, 410] width 86 height 16
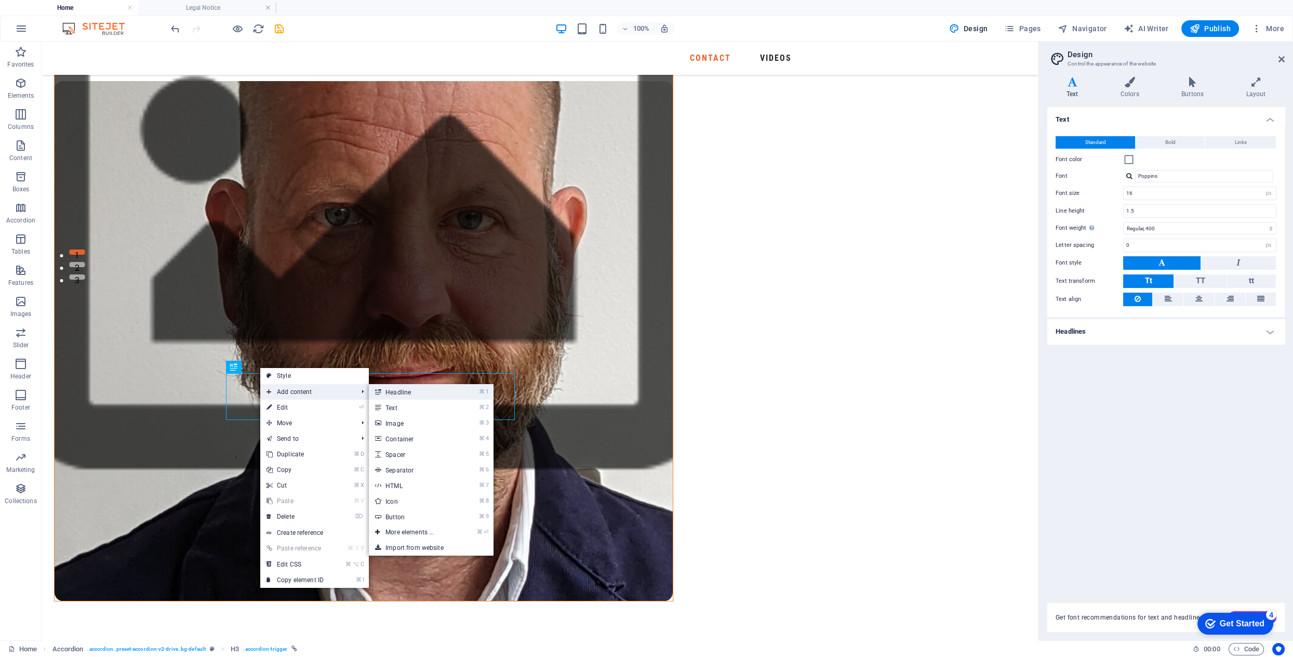
click at [398, 391] on link "⌘ 1 Headline" at bounding box center [412, 392] width 86 height 16
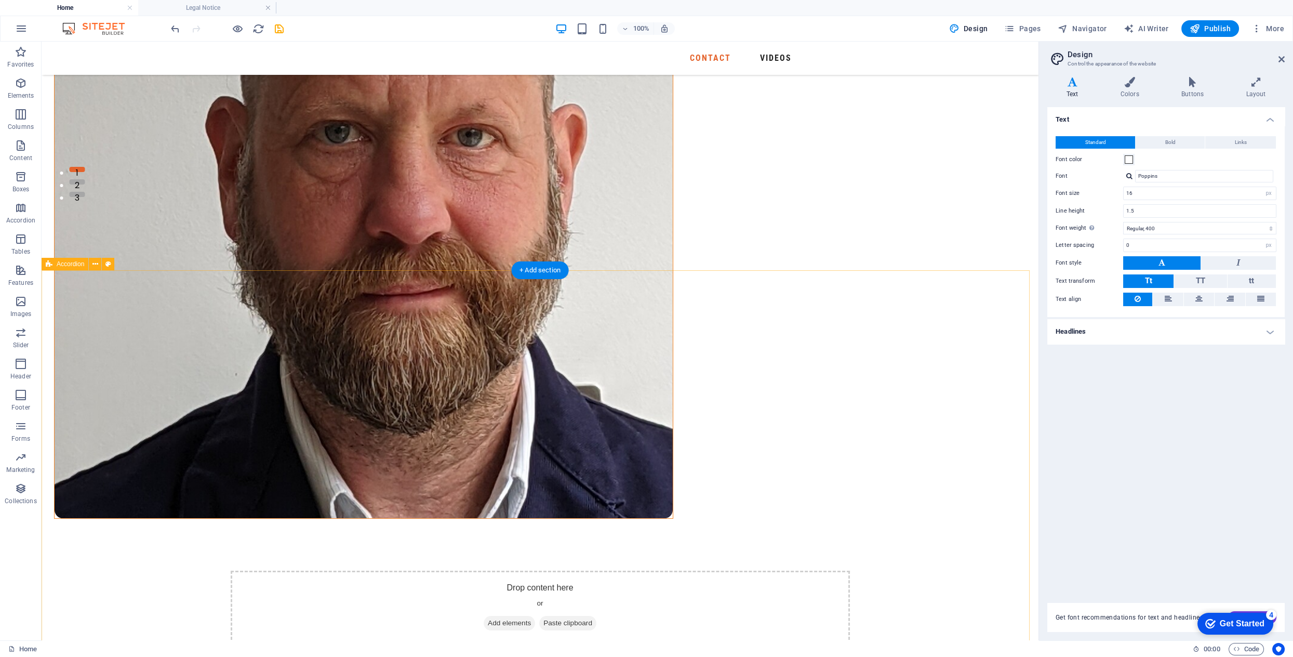
scroll to position [465, 0]
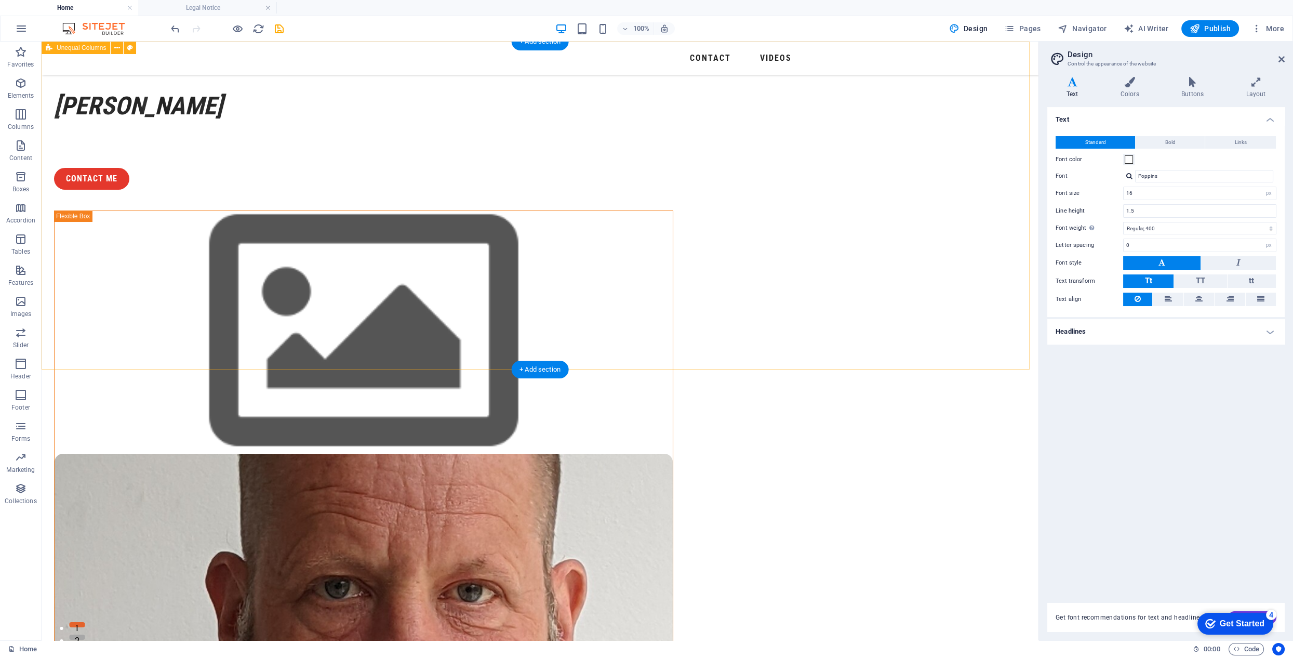
scroll to position [0, 0]
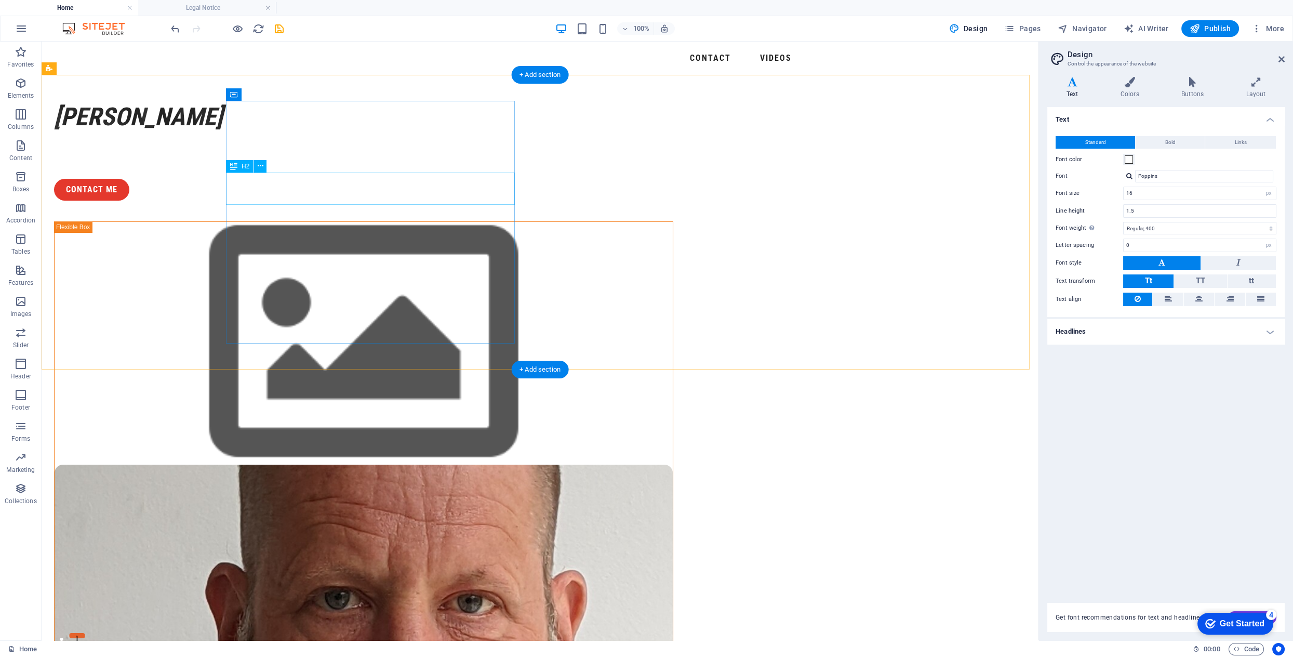
click at [385, 133] on div "[PERSON_NAME]" at bounding box center [363, 117] width 619 height 32
click at [343, 133] on div "[PERSON_NAME]" at bounding box center [363, 117] width 619 height 32
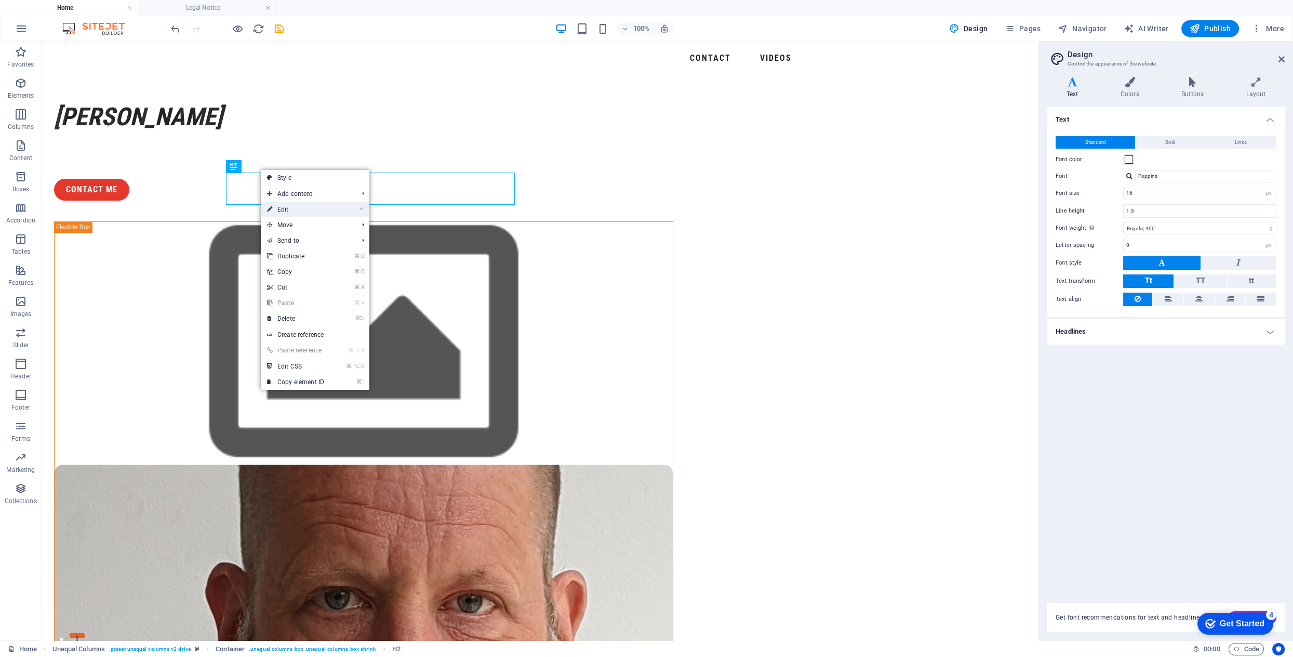
click at [280, 208] on link "⏎ Edit" at bounding box center [296, 210] width 70 height 16
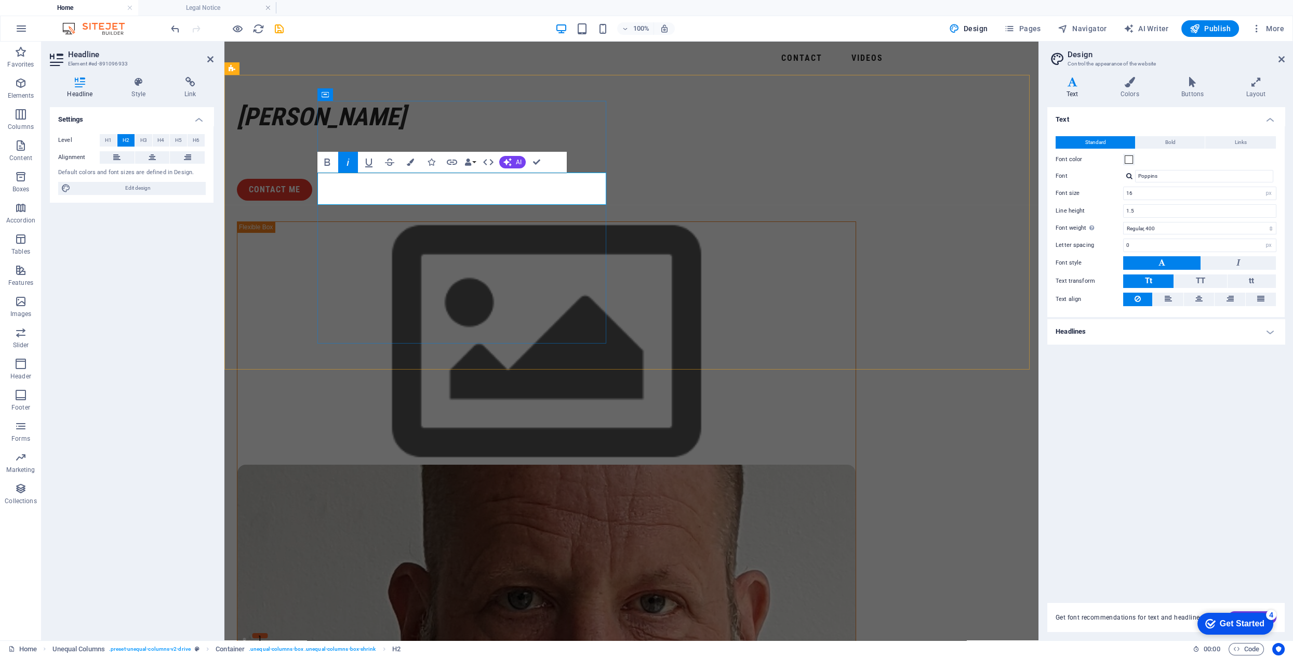
click at [501, 133] on h2 "[PERSON_NAME]" at bounding box center [546, 117] width 619 height 32
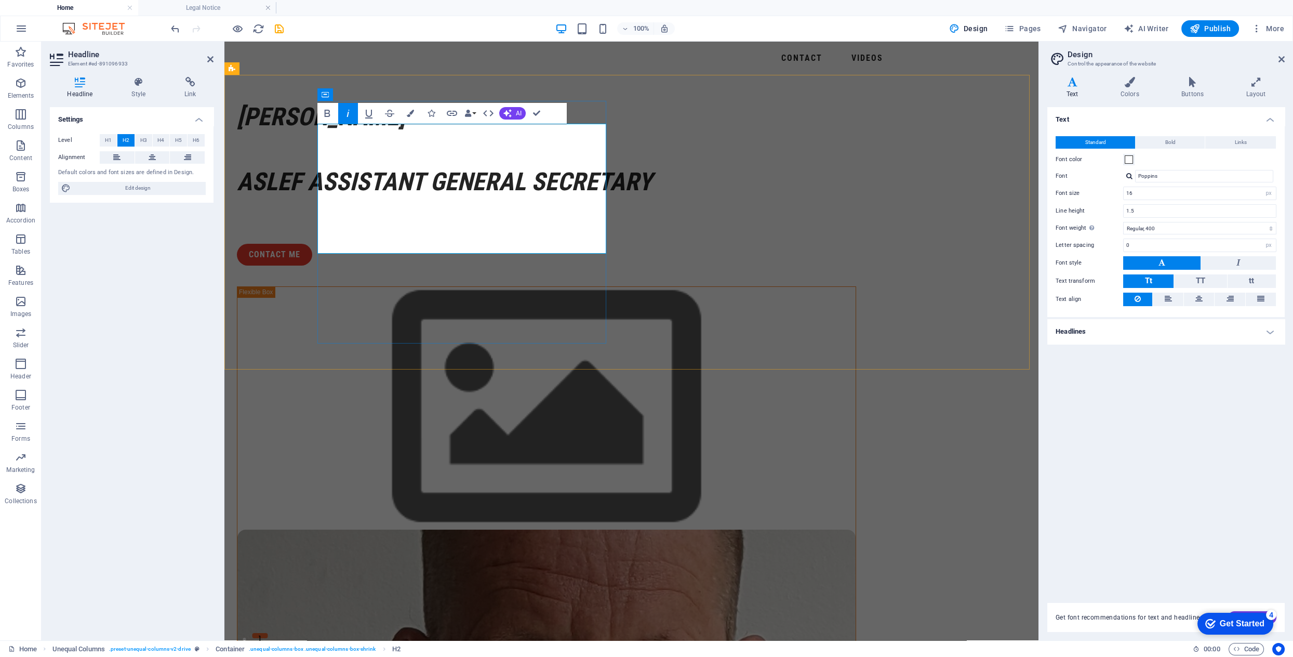
scroll to position [9, 0]
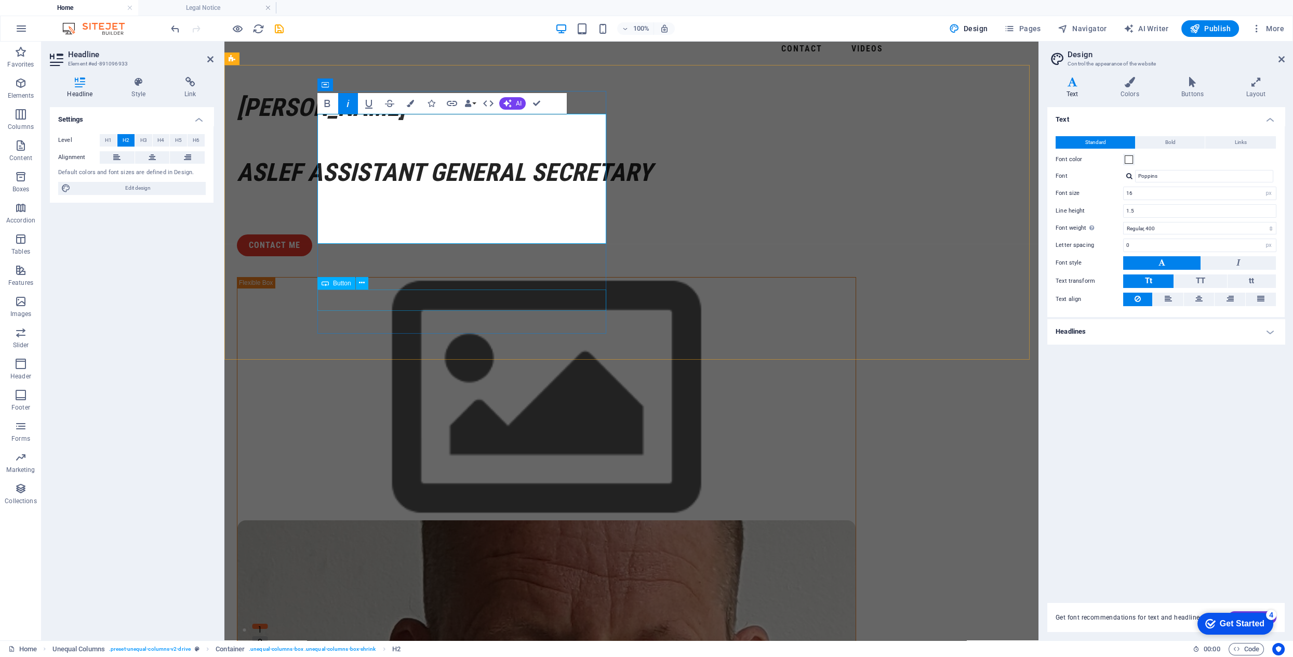
click at [540, 256] on div "contact Me" at bounding box center [546, 245] width 619 height 22
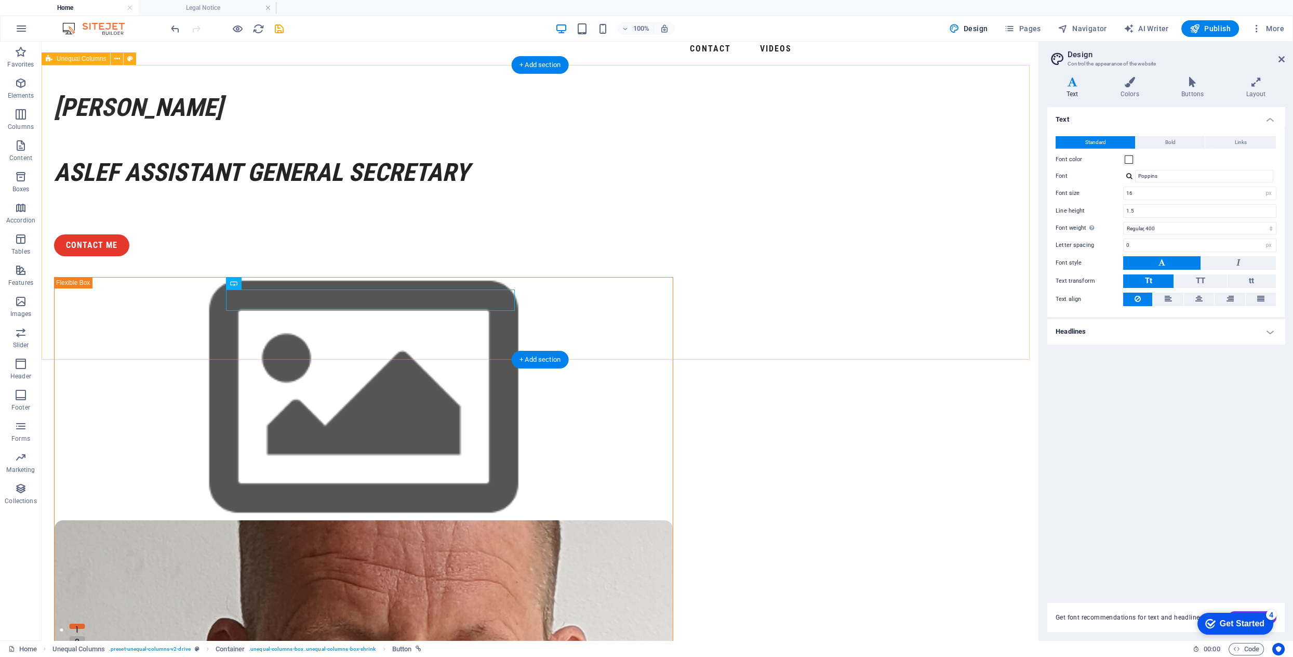
click at [532, 277] on div "[PERSON_NAME] ASLEF Assistant General Secretary ASLEF Assistant General Secreta…" at bounding box center [540, 565] width 997 height 1000
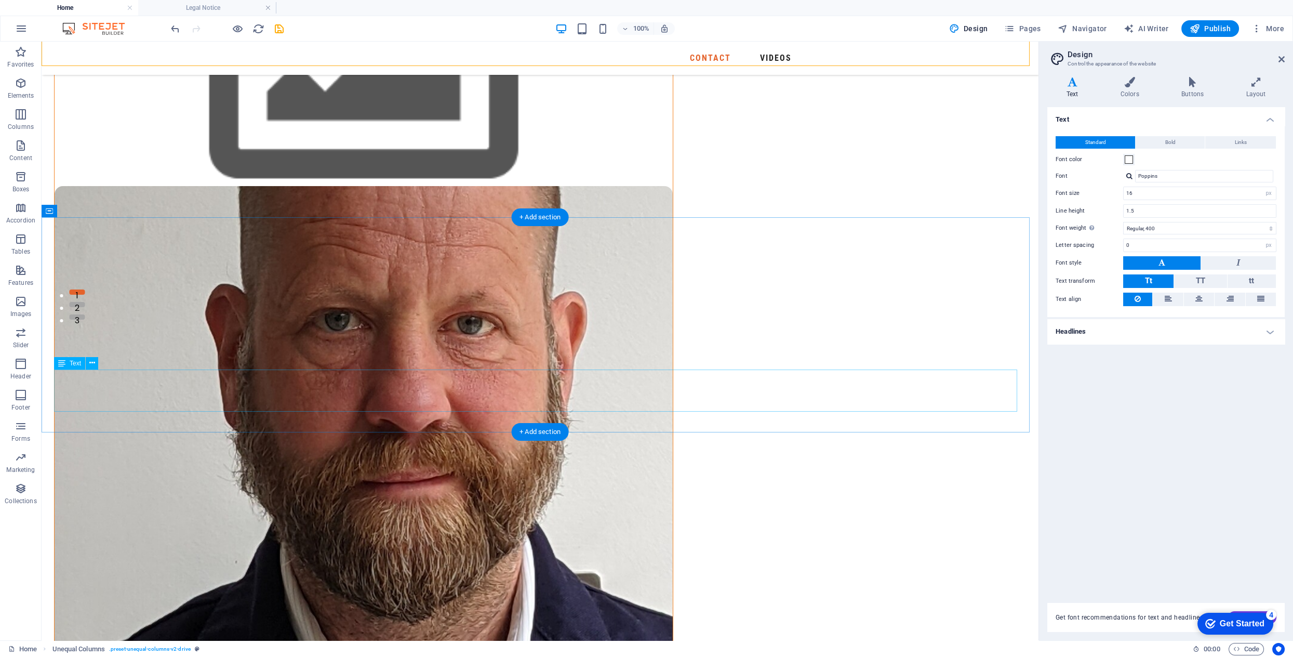
scroll to position [354, 0]
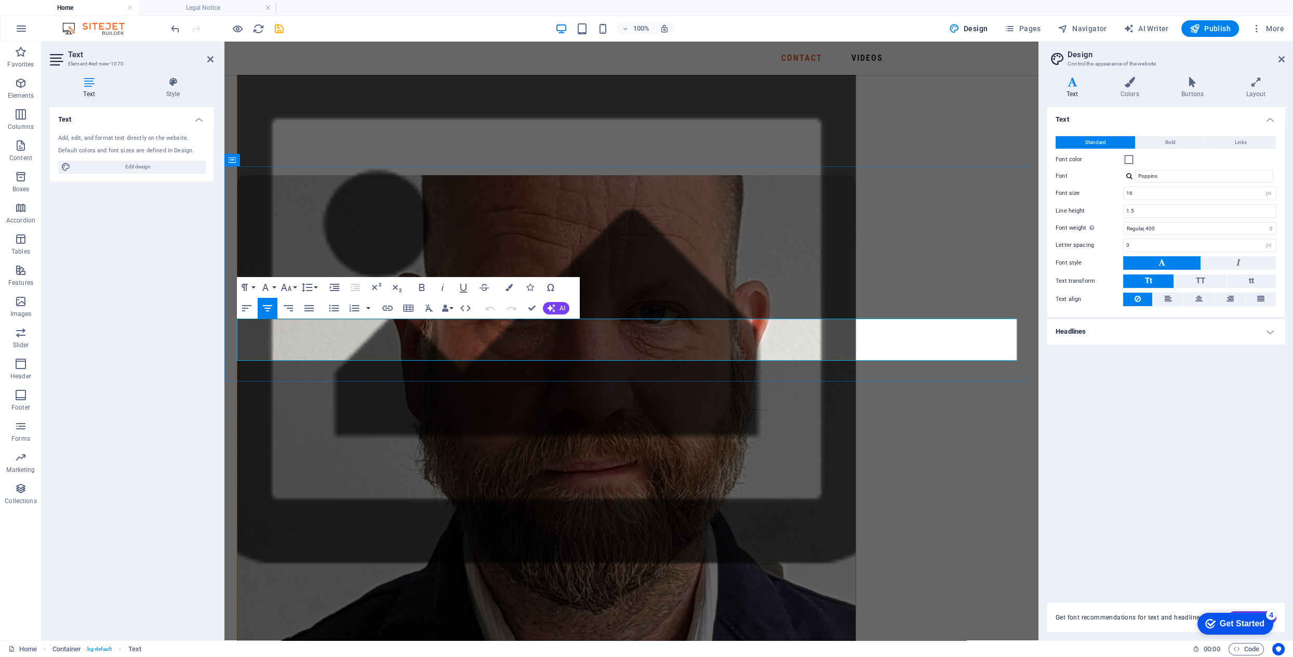
drag, startPoint x: 762, startPoint y: 327, endPoint x: 776, endPoint y: 345, distance: 23.4
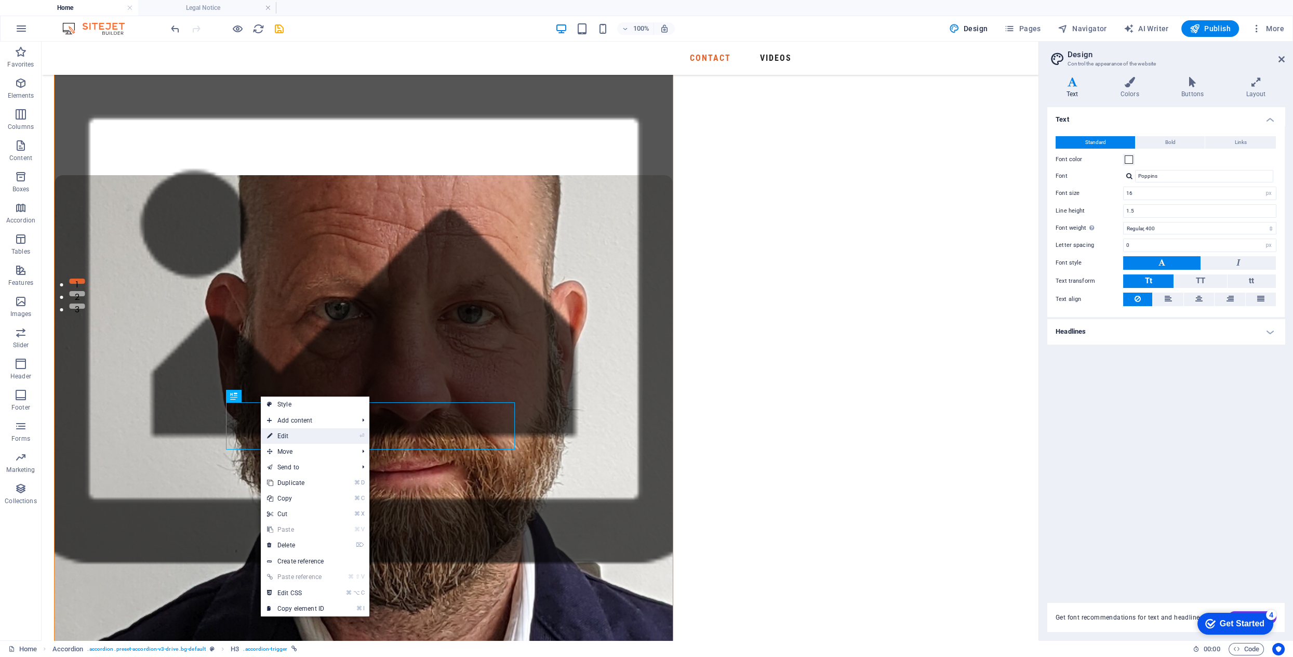
click at [289, 432] on link "⏎ Edit" at bounding box center [296, 436] width 70 height 16
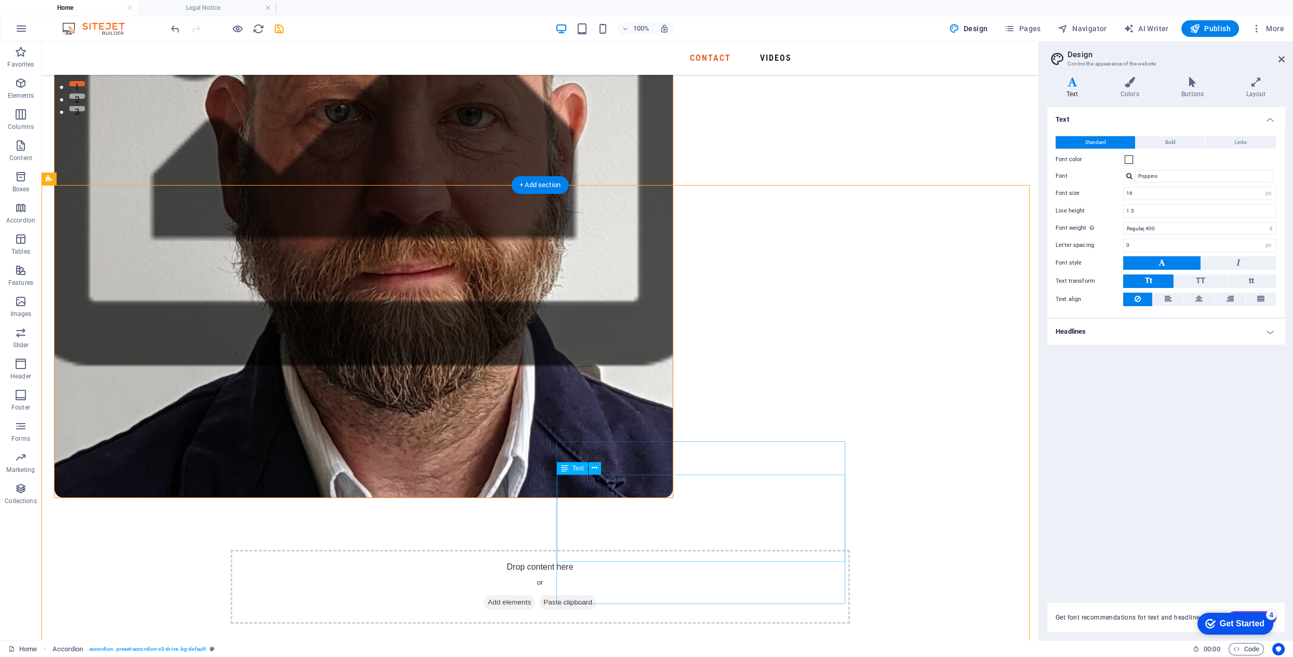
scroll to position [547, 0]
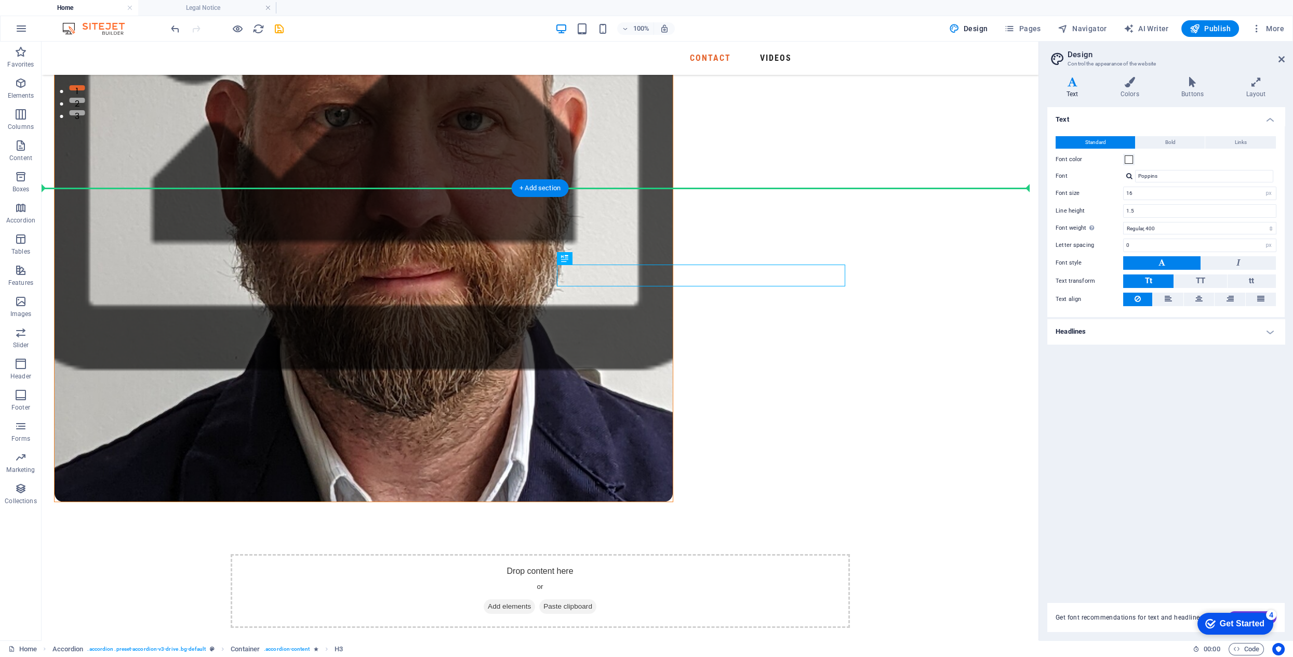
drag, startPoint x: 652, startPoint y: 267, endPoint x: 662, endPoint y: 247, distance: 22.5
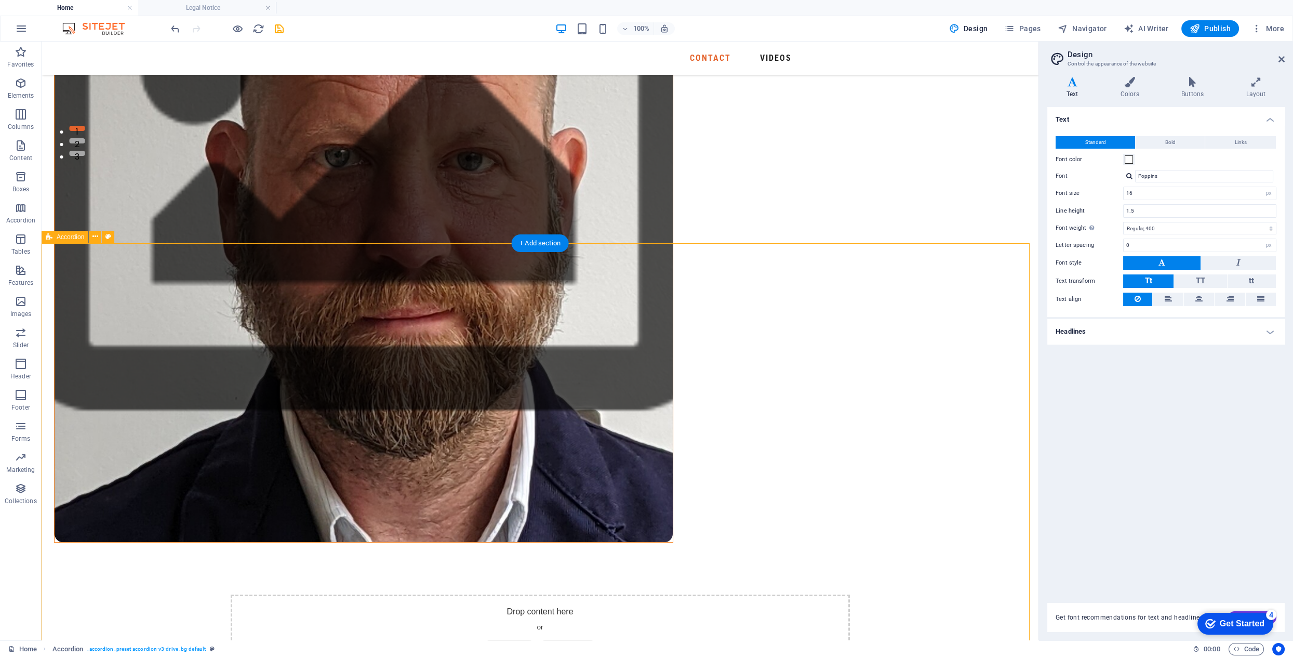
scroll to position [504, 0]
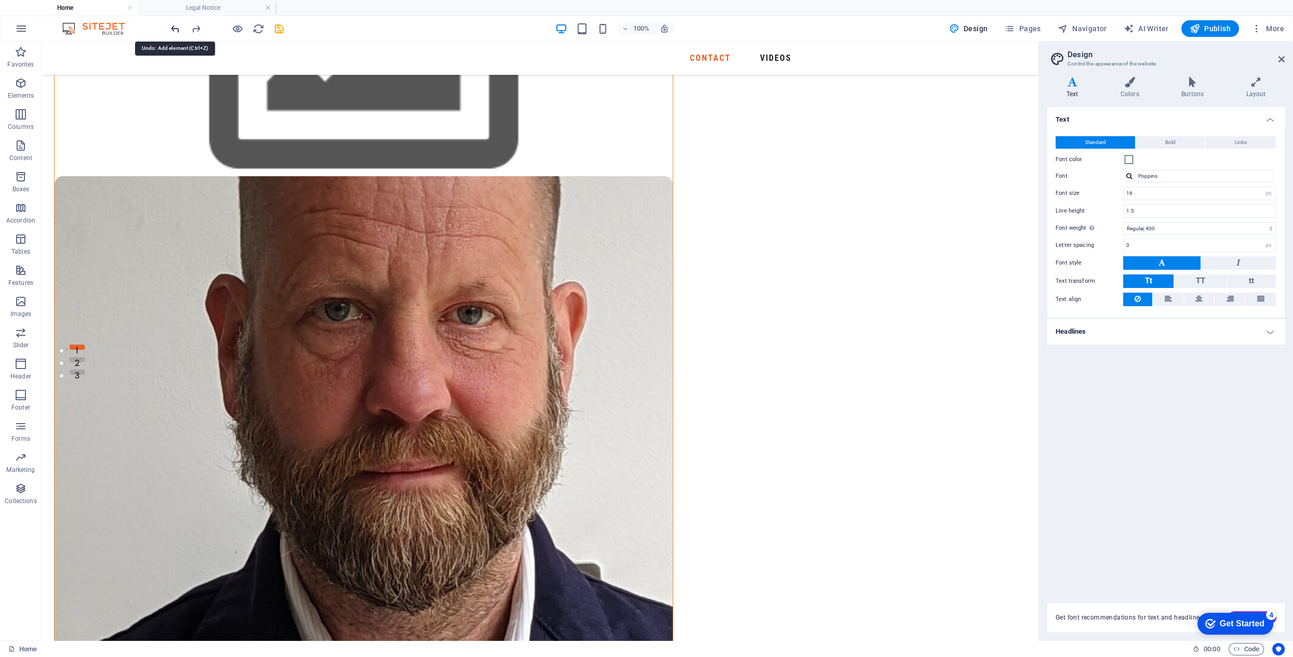
scroll to position [0, 0]
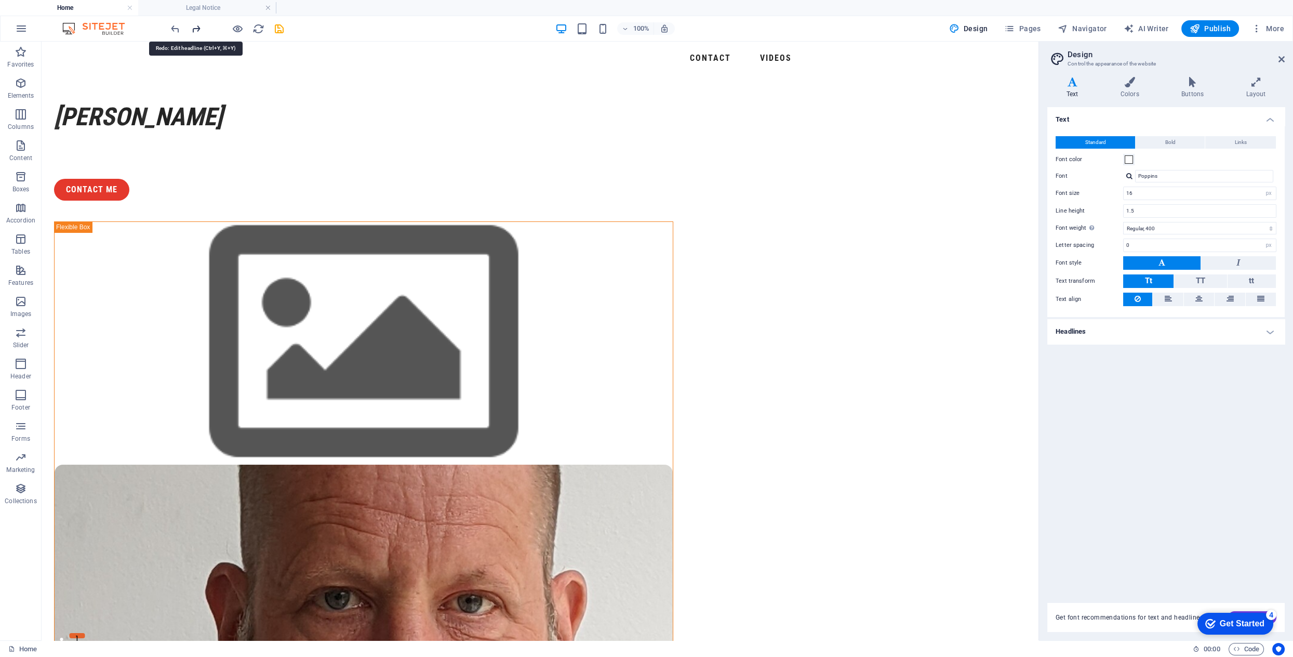
click at [196, 28] on icon "redo" at bounding box center [196, 29] width 12 height 12
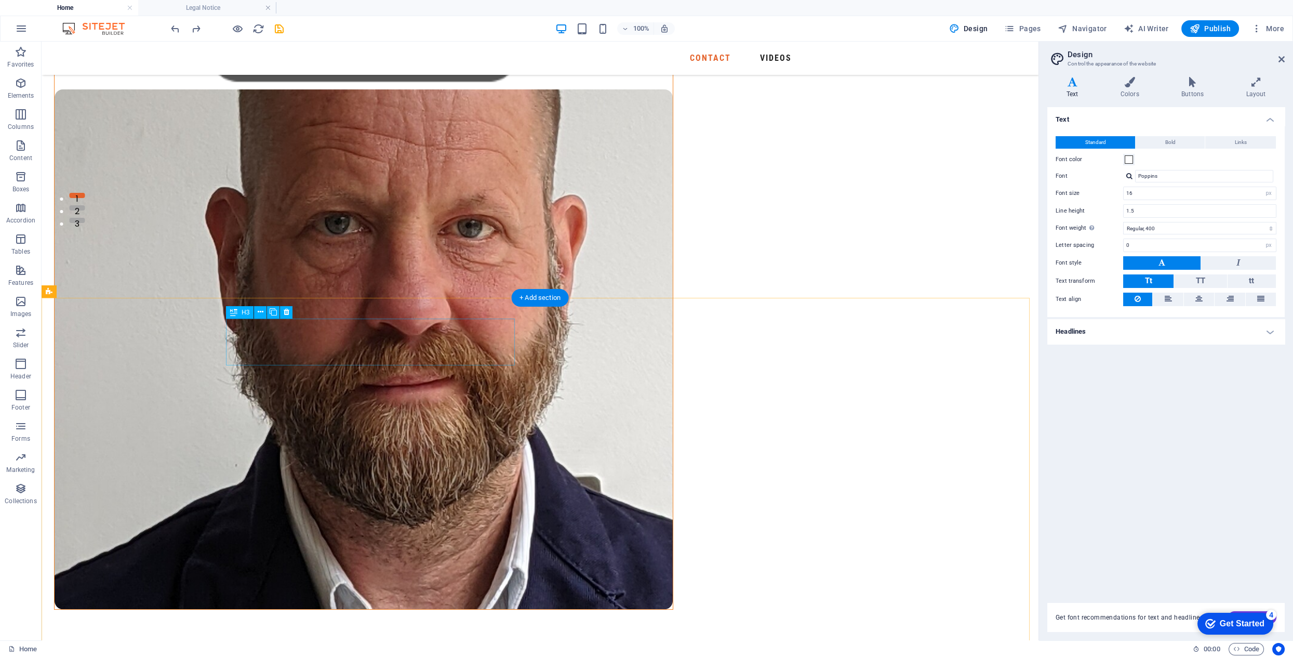
scroll to position [442, 0]
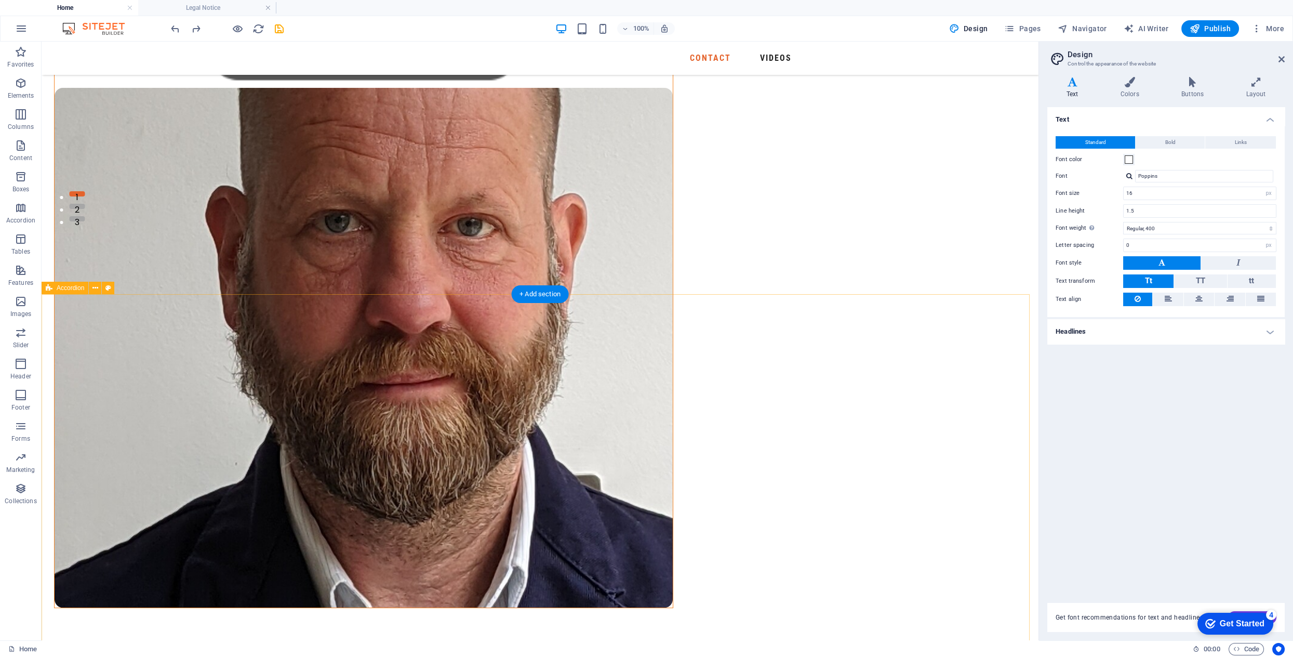
click at [263, 356] on icon at bounding box center [264, 355] width 6 height 11
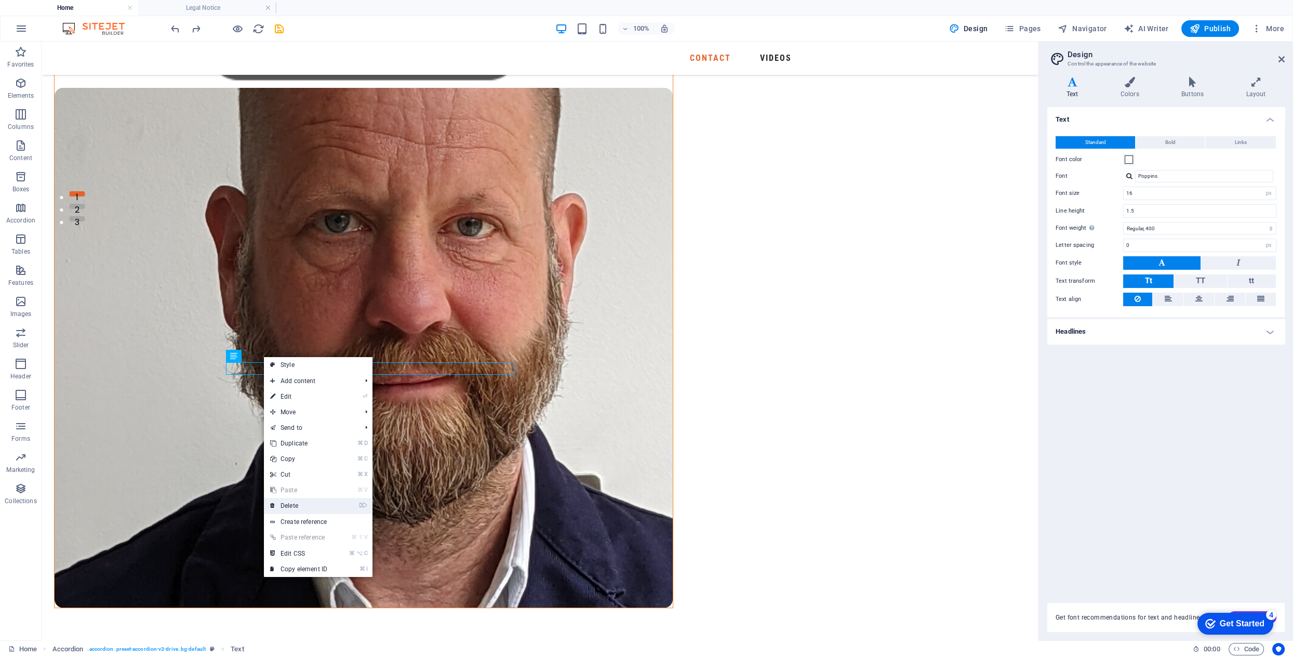
drag, startPoint x: 296, startPoint y: 506, endPoint x: 254, endPoint y: 465, distance: 58.8
click at [296, 506] on link "⌦ Delete" at bounding box center [299, 506] width 70 height 16
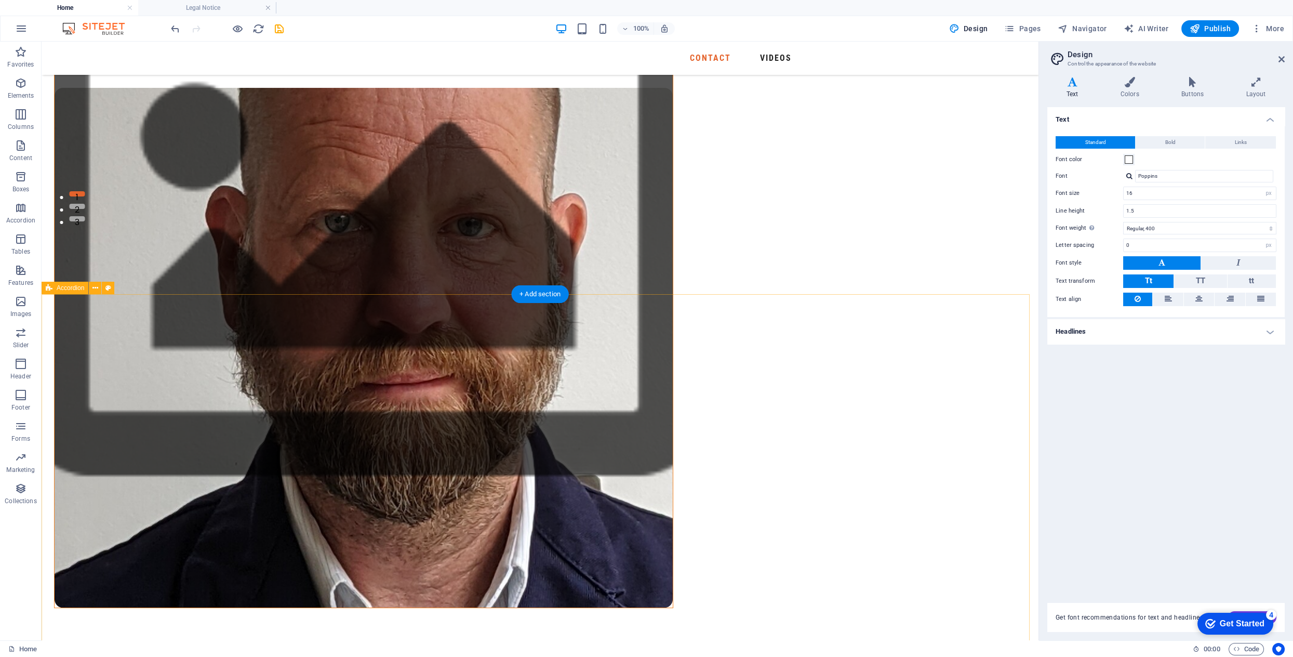
drag, startPoint x: 321, startPoint y: 408, endPoint x: 308, endPoint y: 368, distance: 42.1
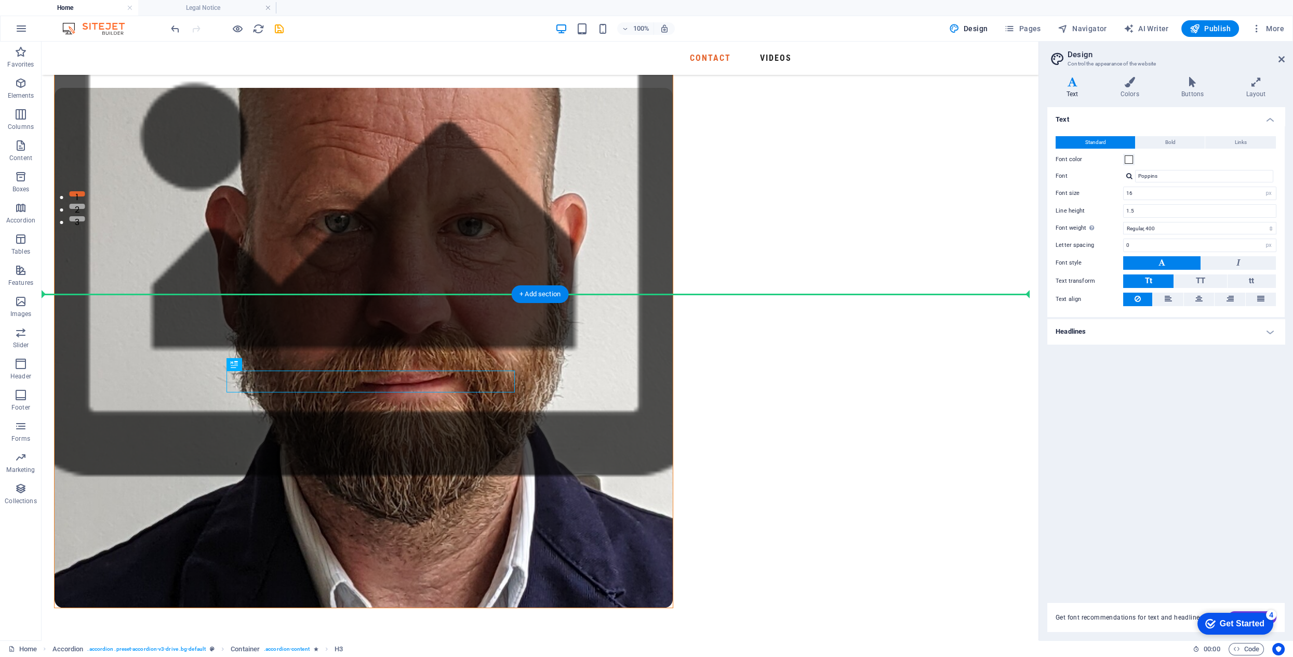
drag, startPoint x: 491, startPoint y: 372, endPoint x: 688, endPoint y: 352, distance: 197.9
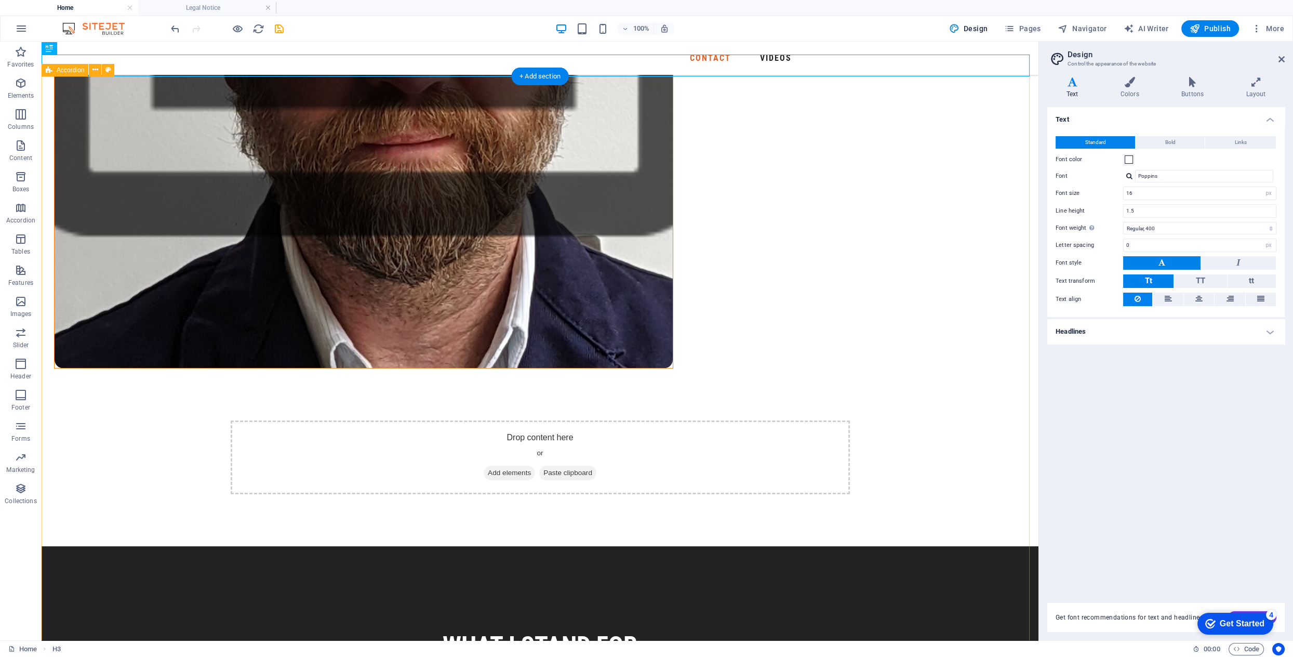
scroll to position [683, 0]
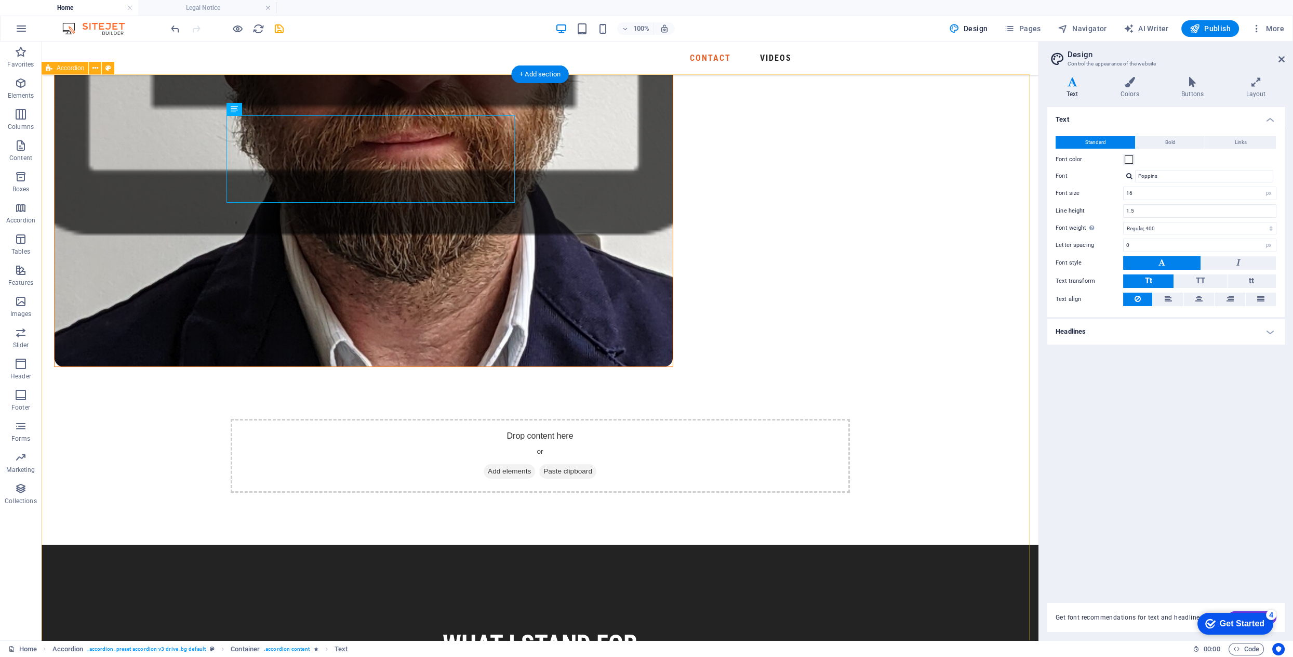
click at [278, 98] on icon at bounding box center [280, 97] width 6 height 11
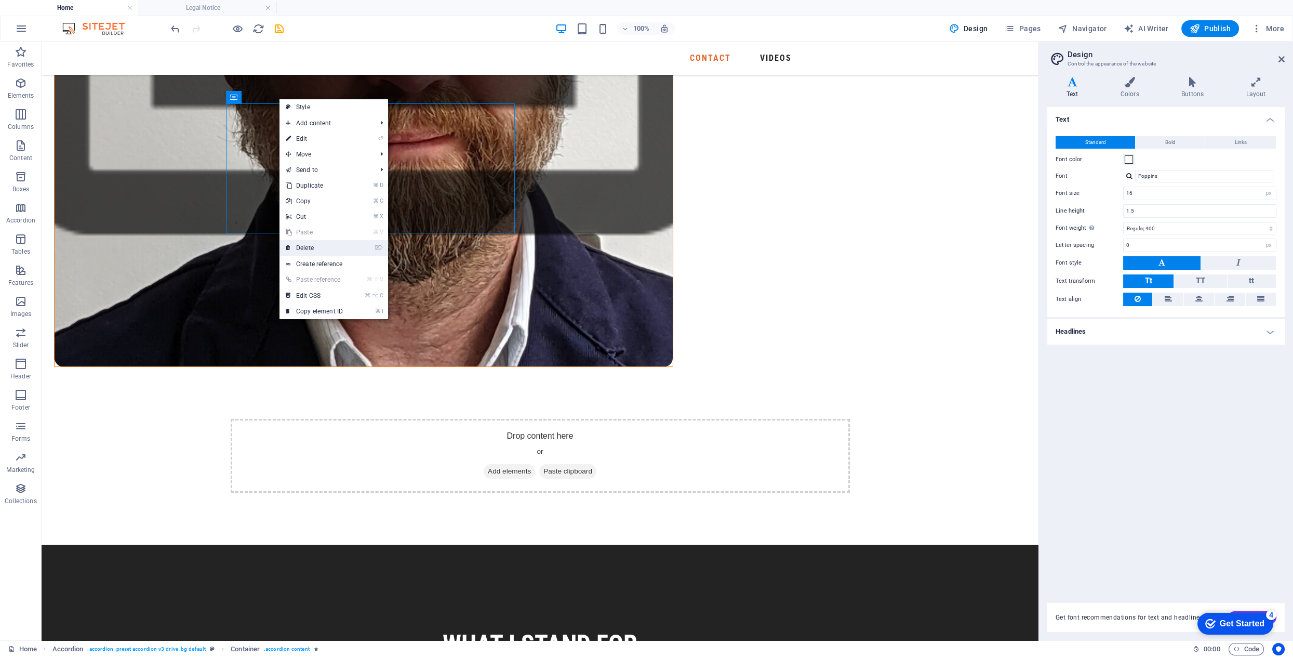
click at [308, 244] on link "⌦ Delete" at bounding box center [314, 248] width 70 height 16
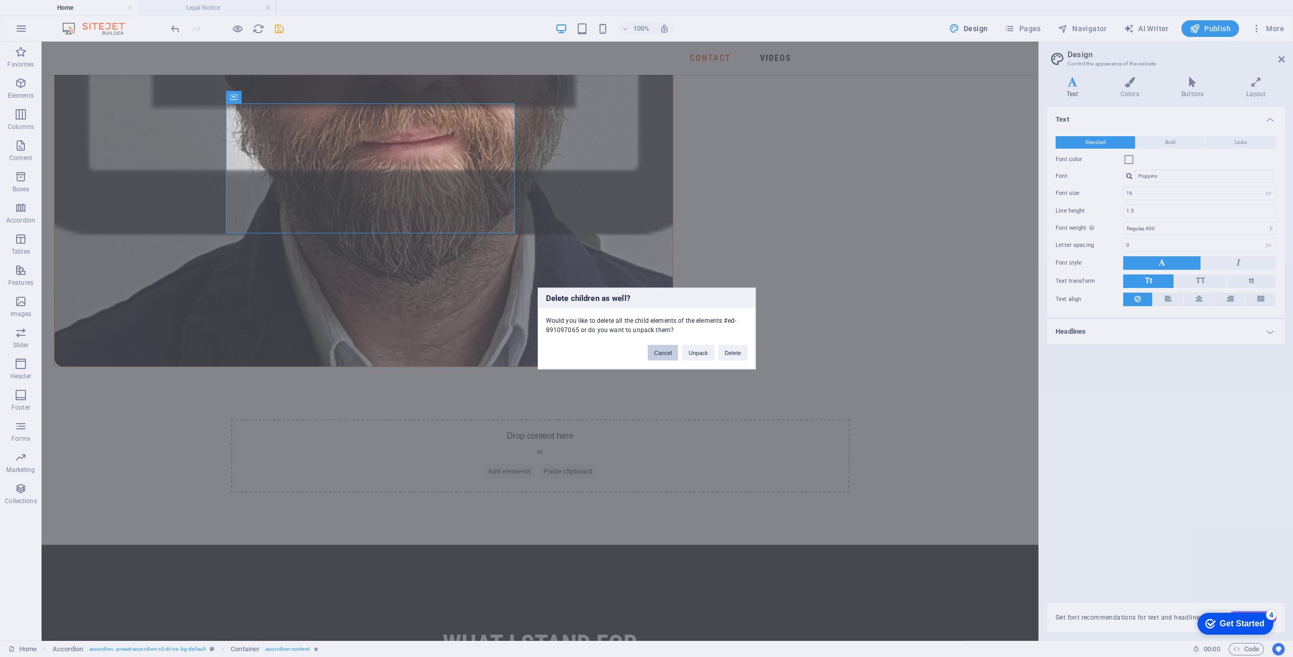
click at [667, 353] on button "Cancel" at bounding box center [663, 353] width 30 height 16
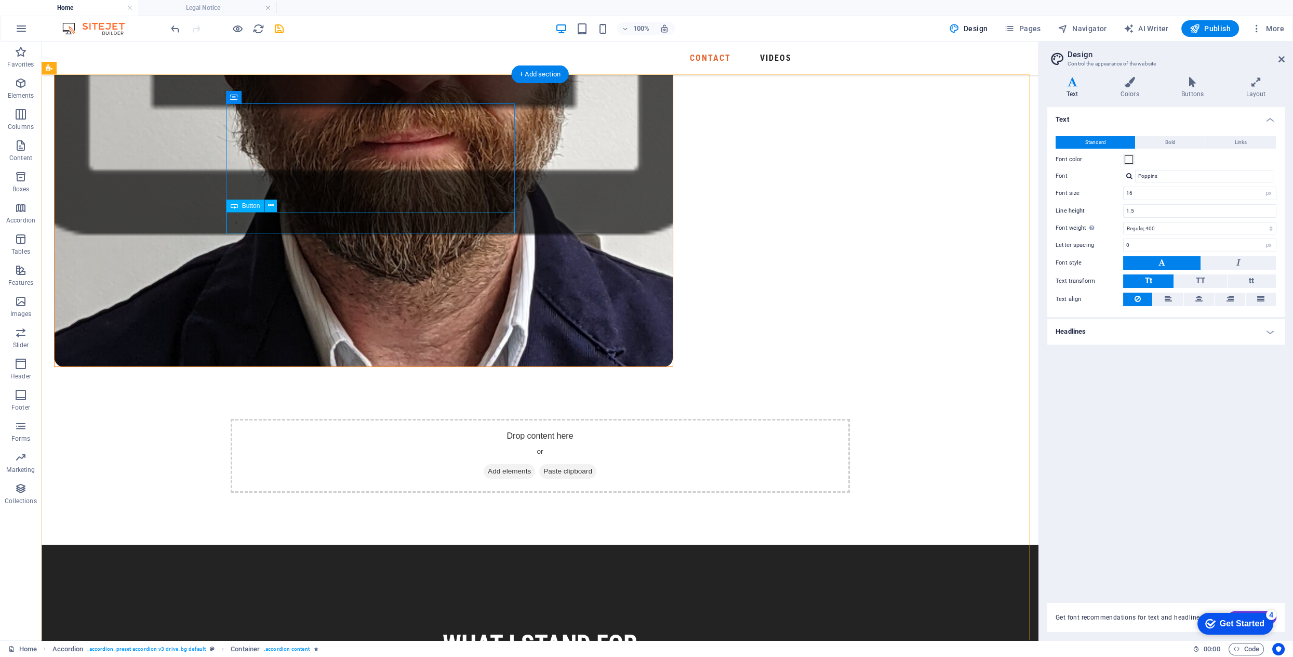
click at [273, 186] on icon at bounding box center [273, 184] width 6 height 11
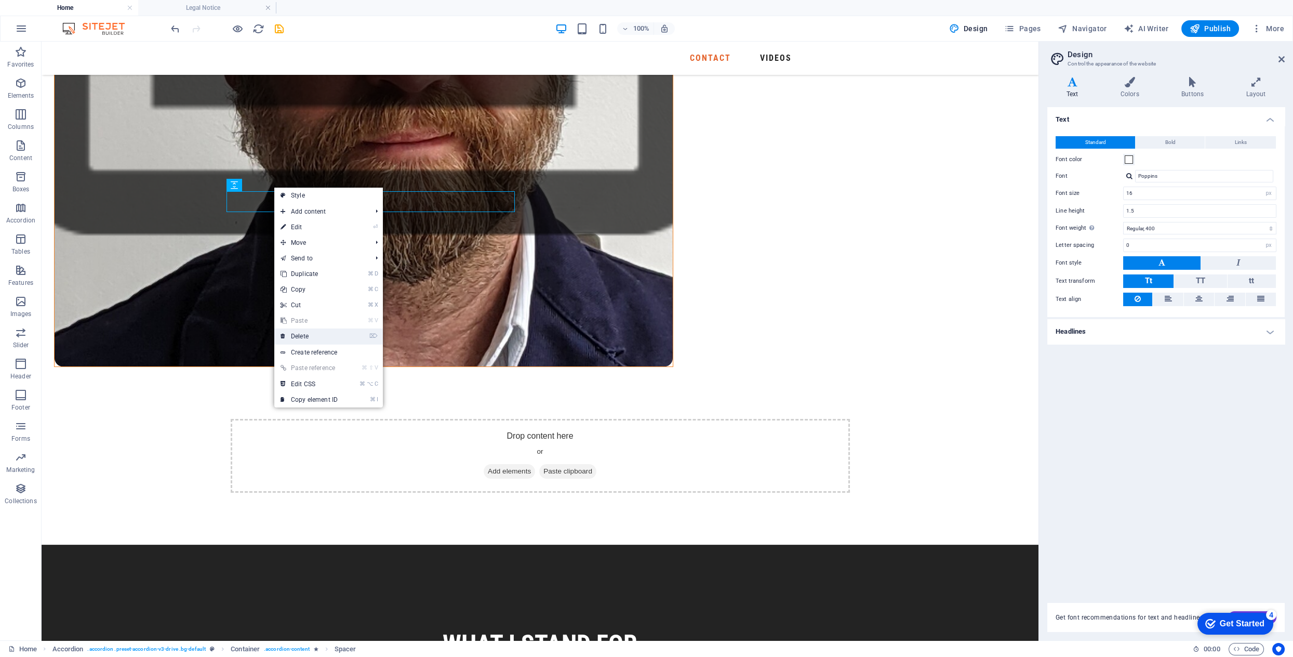
click at [310, 336] on link "⌦ Delete" at bounding box center [309, 336] width 70 height 16
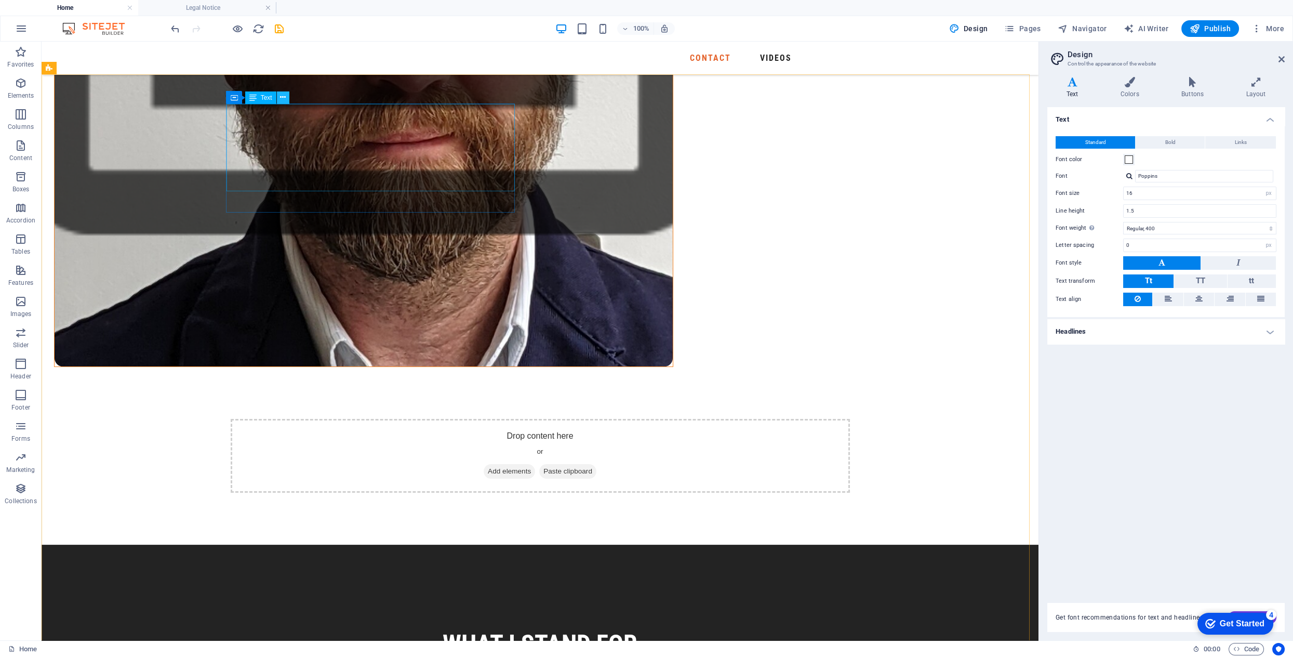
click at [285, 101] on icon at bounding box center [283, 97] width 6 height 11
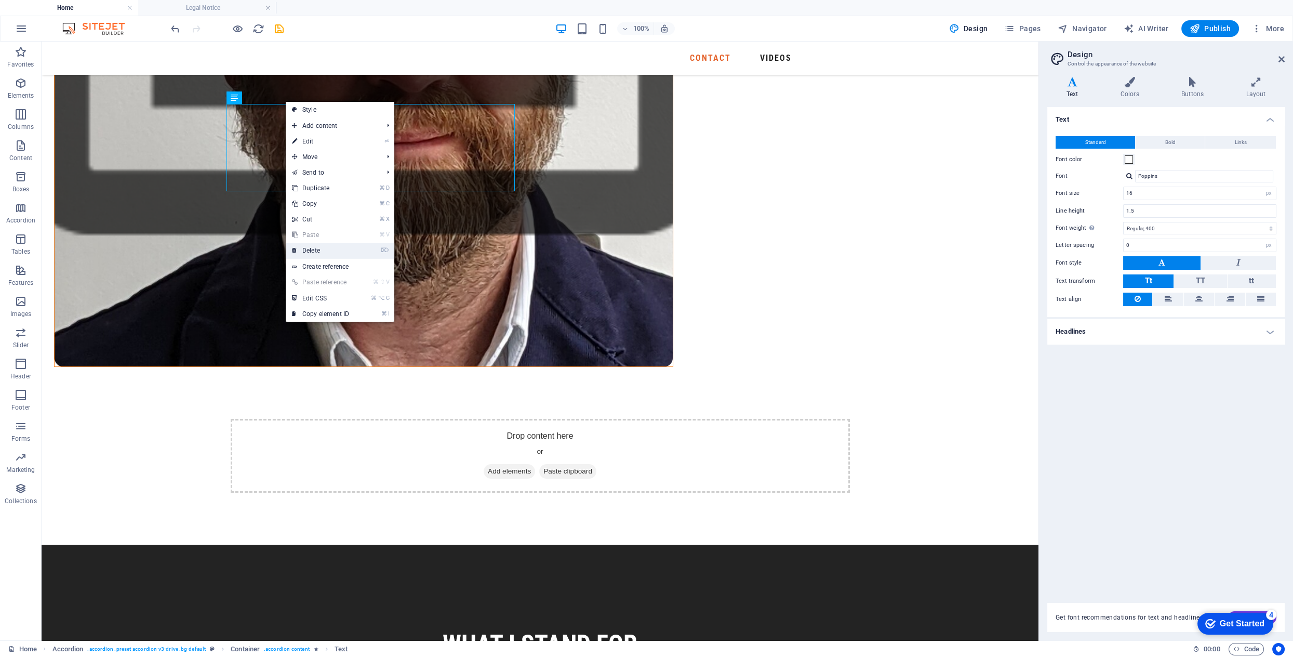
click at [323, 251] on link "⌦ Delete" at bounding box center [321, 251] width 70 height 16
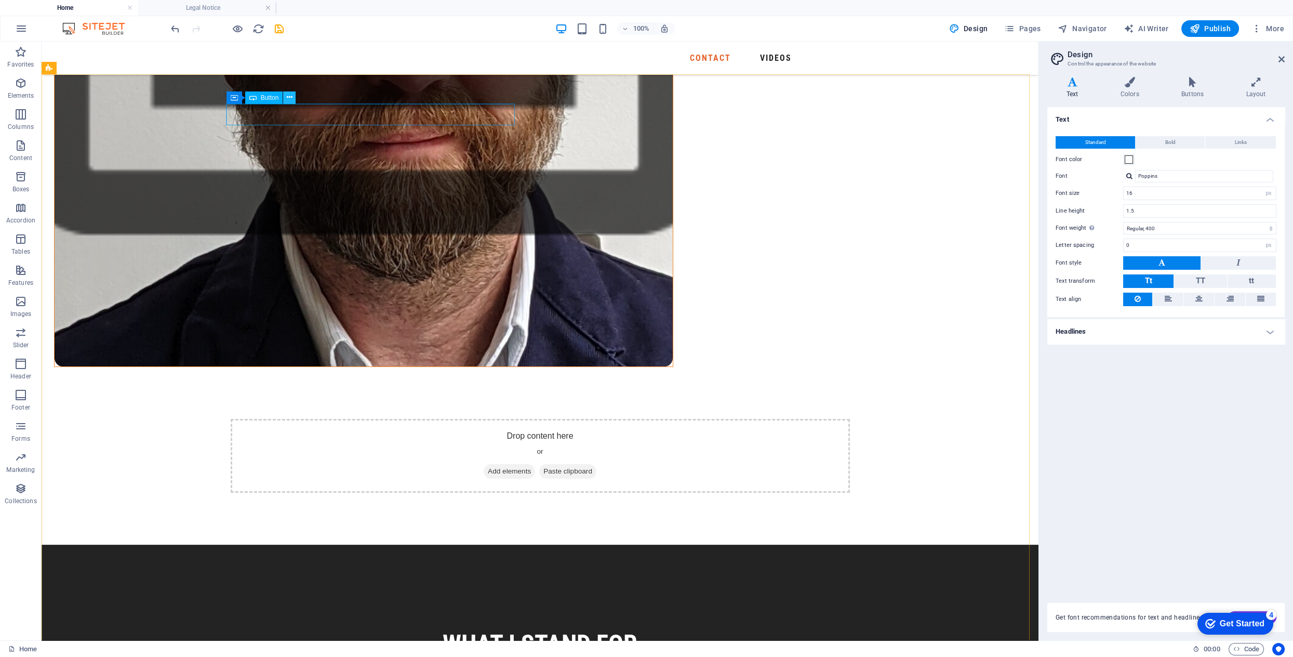
click at [290, 99] on icon at bounding box center [290, 97] width 6 height 11
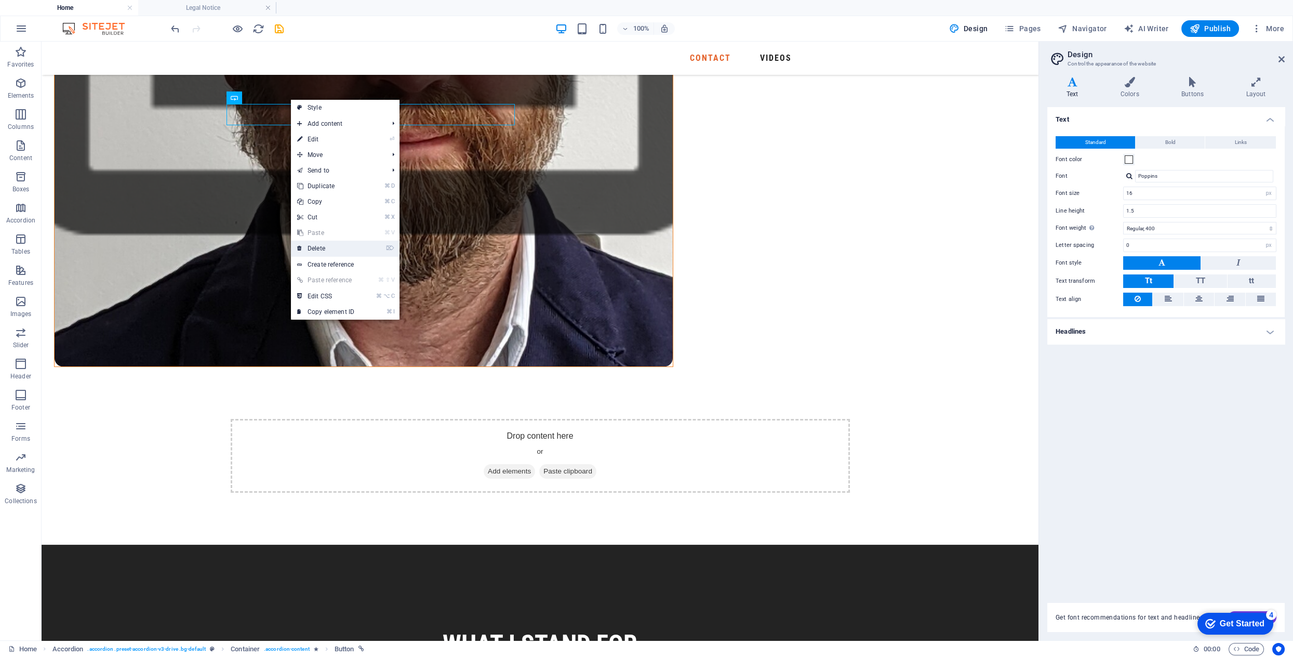
click at [329, 249] on link "⌦ Delete" at bounding box center [326, 249] width 70 height 16
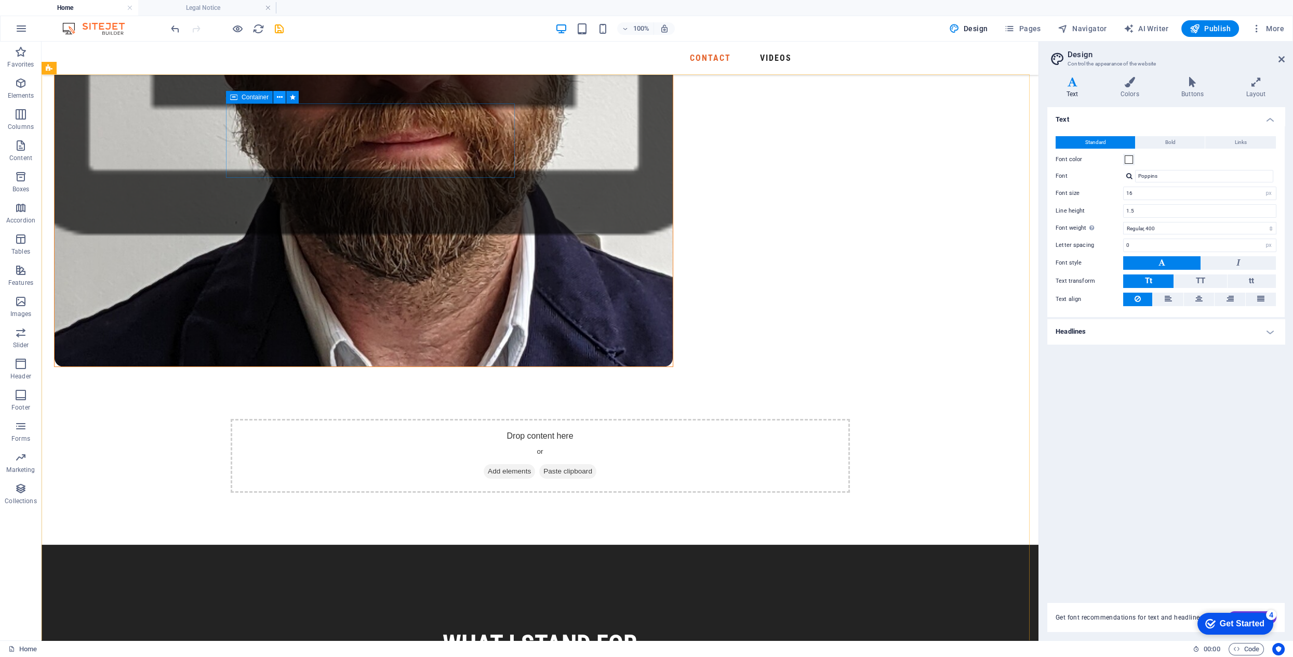
click at [282, 98] on icon at bounding box center [280, 97] width 6 height 11
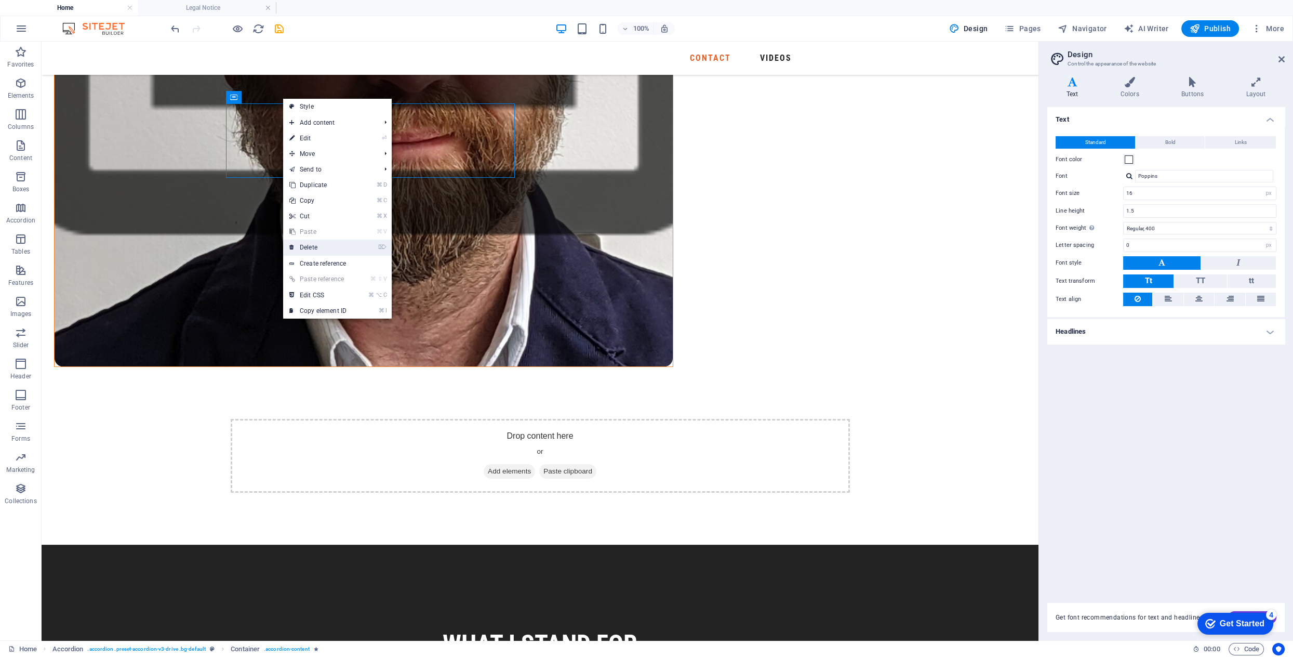
click at [314, 245] on link "⌦ Delete" at bounding box center [318, 247] width 70 height 16
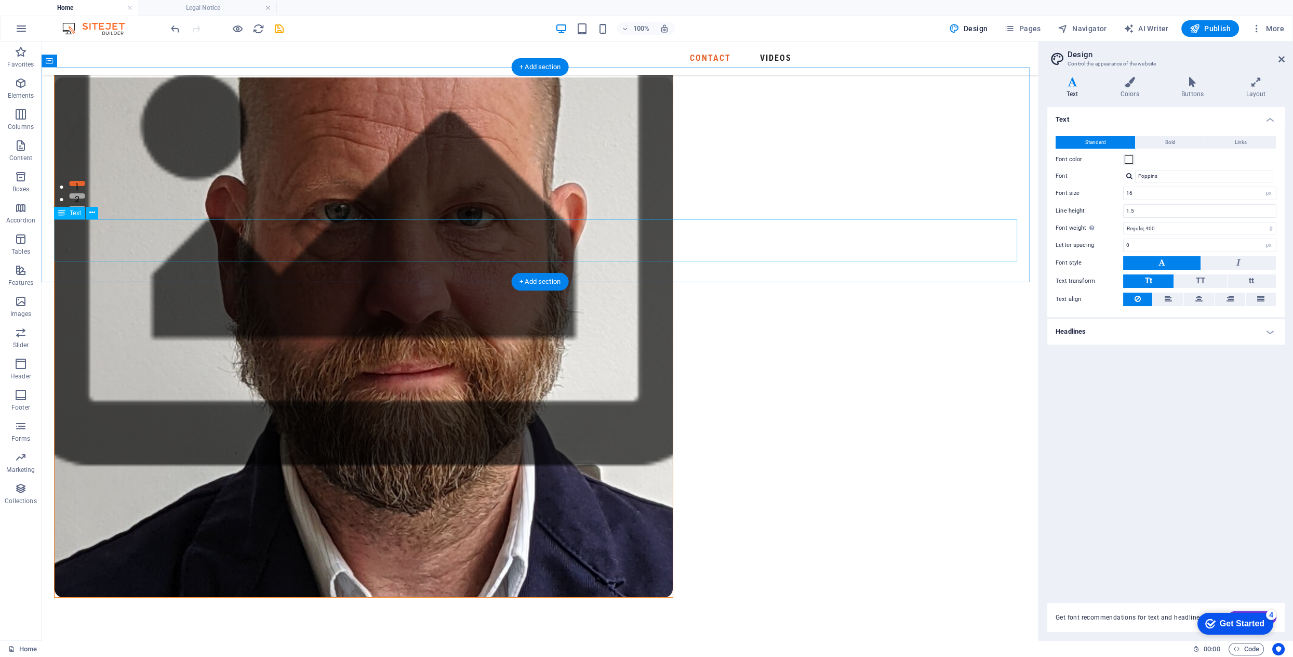
scroll to position [446, 0]
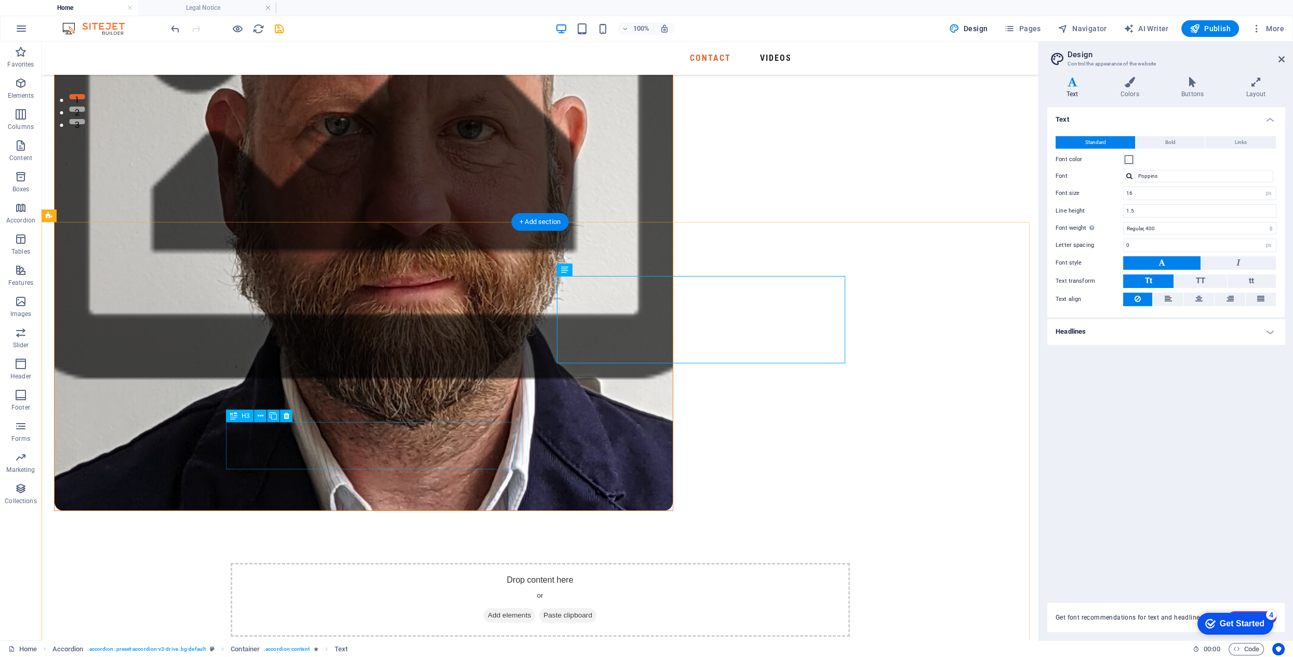
scroll to position [540, 0]
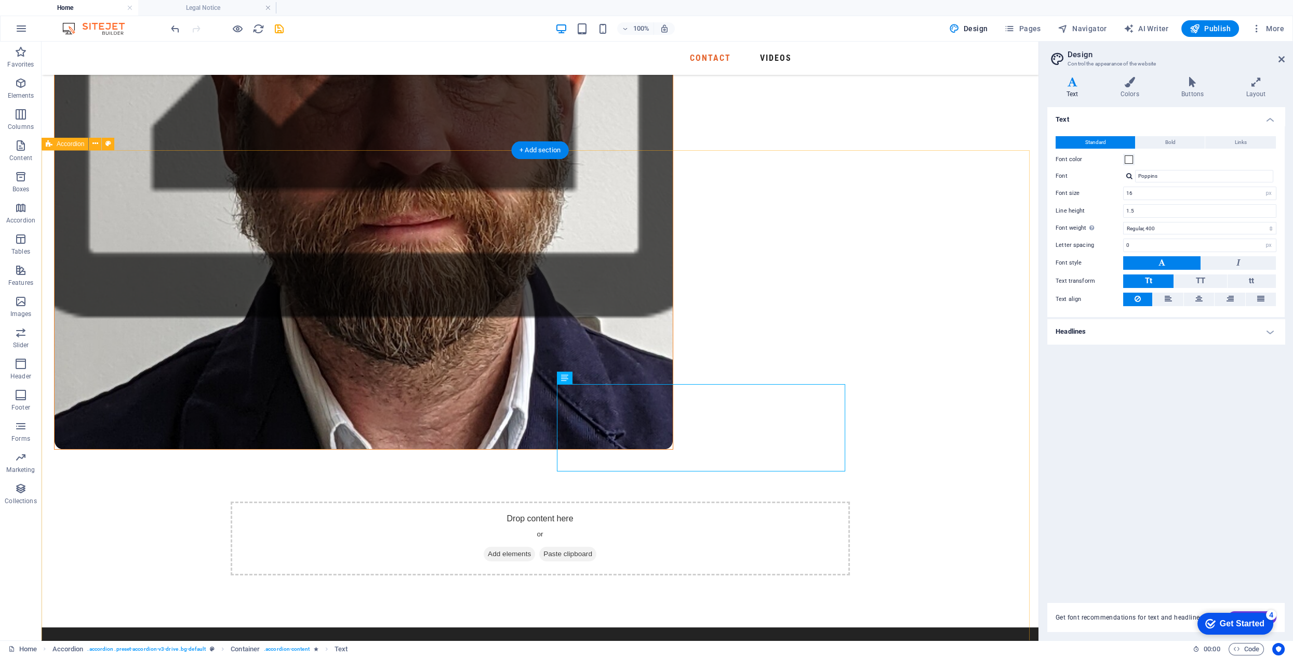
scroll to position [607, 0]
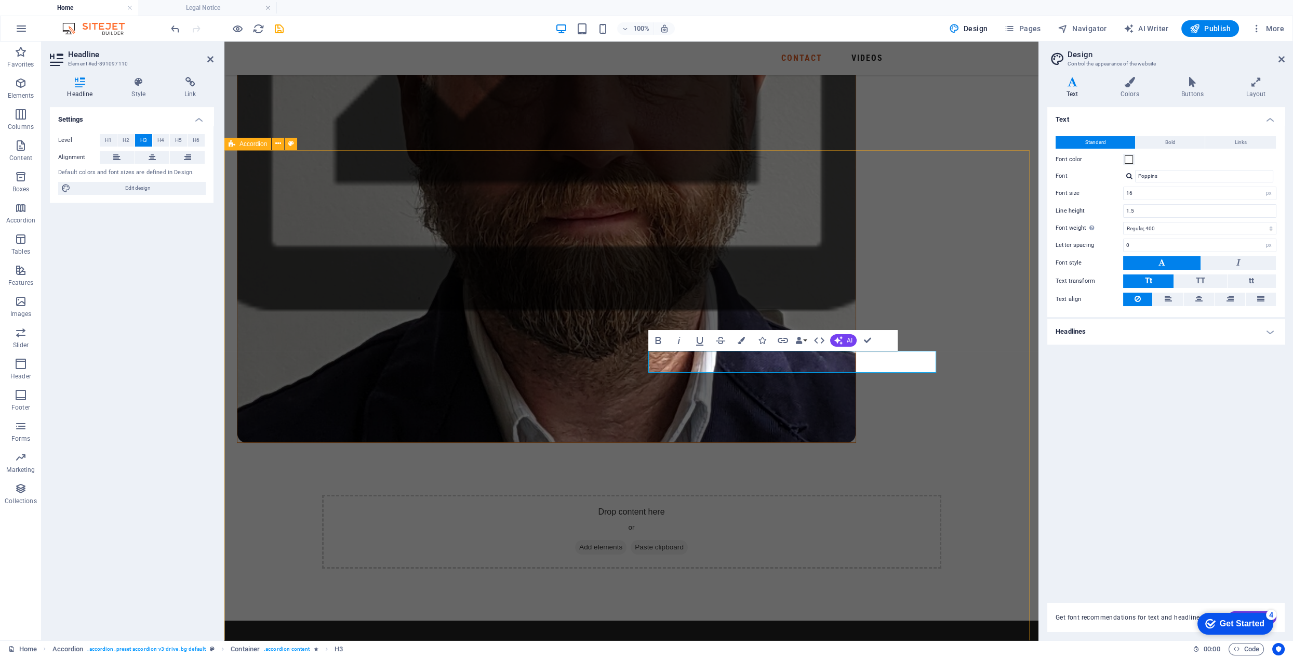
drag, startPoint x: 495, startPoint y: 483, endPoint x: 490, endPoint y: 501, distance: 19.3
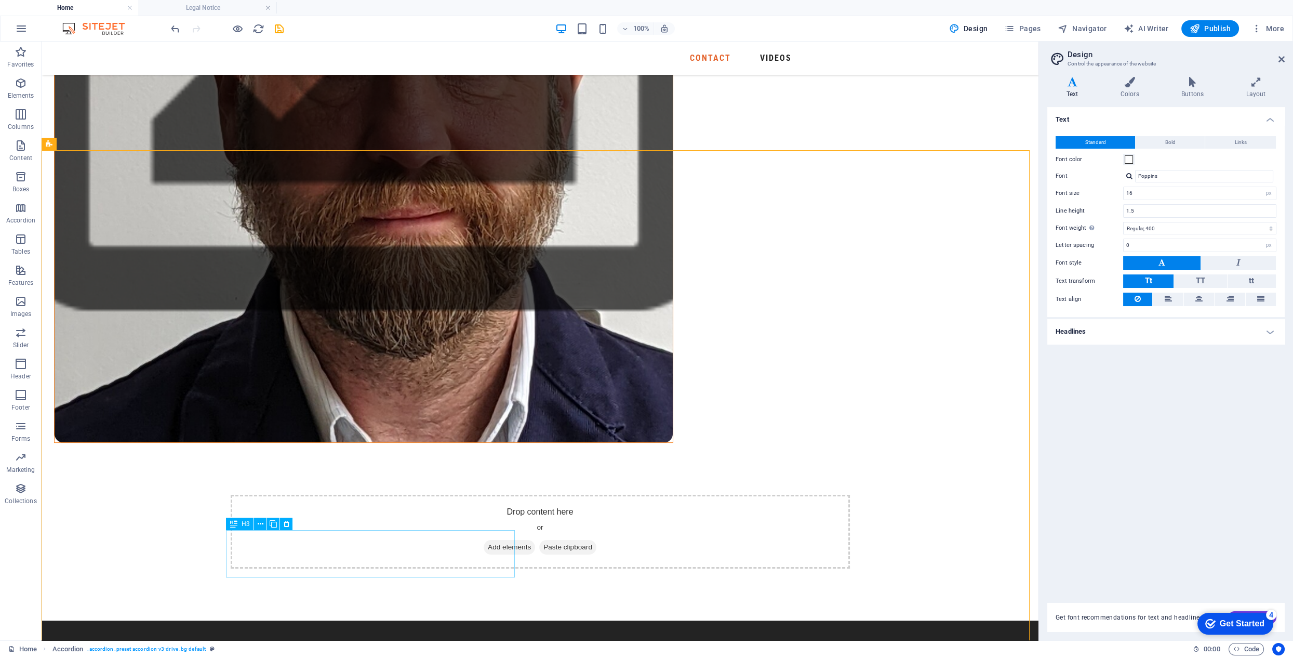
drag, startPoint x: 375, startPoint y: 554, endPoint x: 365, endPoint y: 554, distance: 9.9
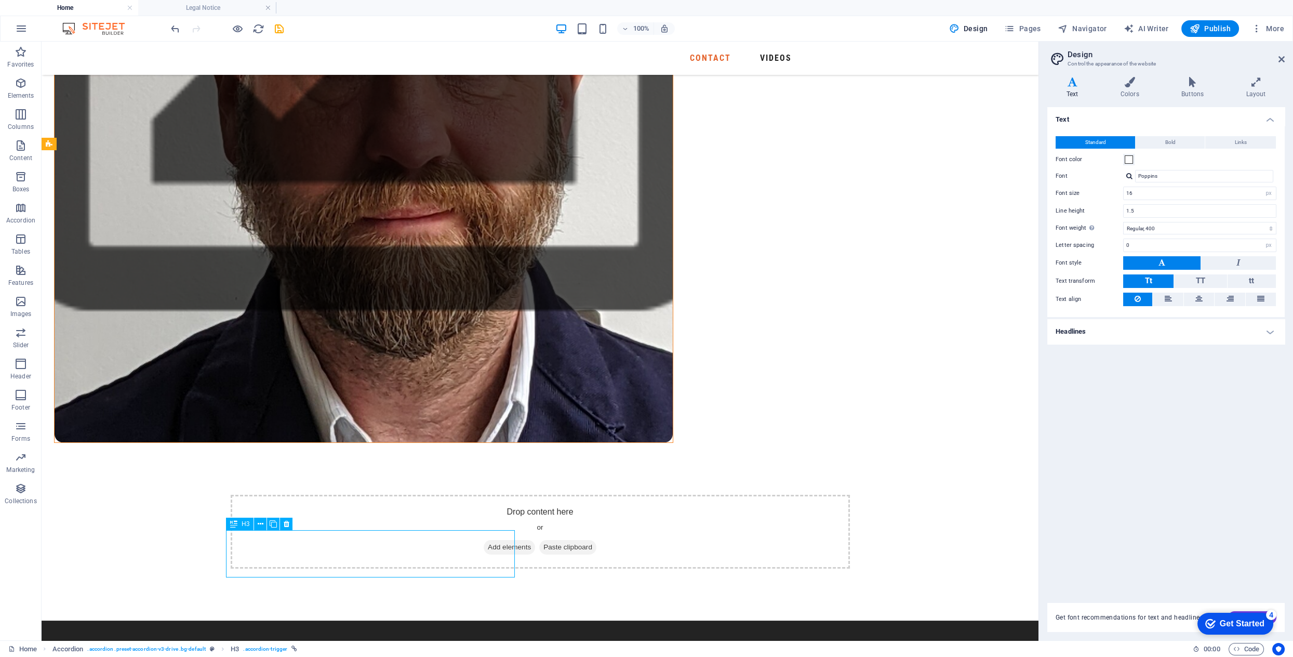
drag, startPoint x: 368, startPoint y: 554, endPoint x: 185, endPoint y: 554, distance: 182.8
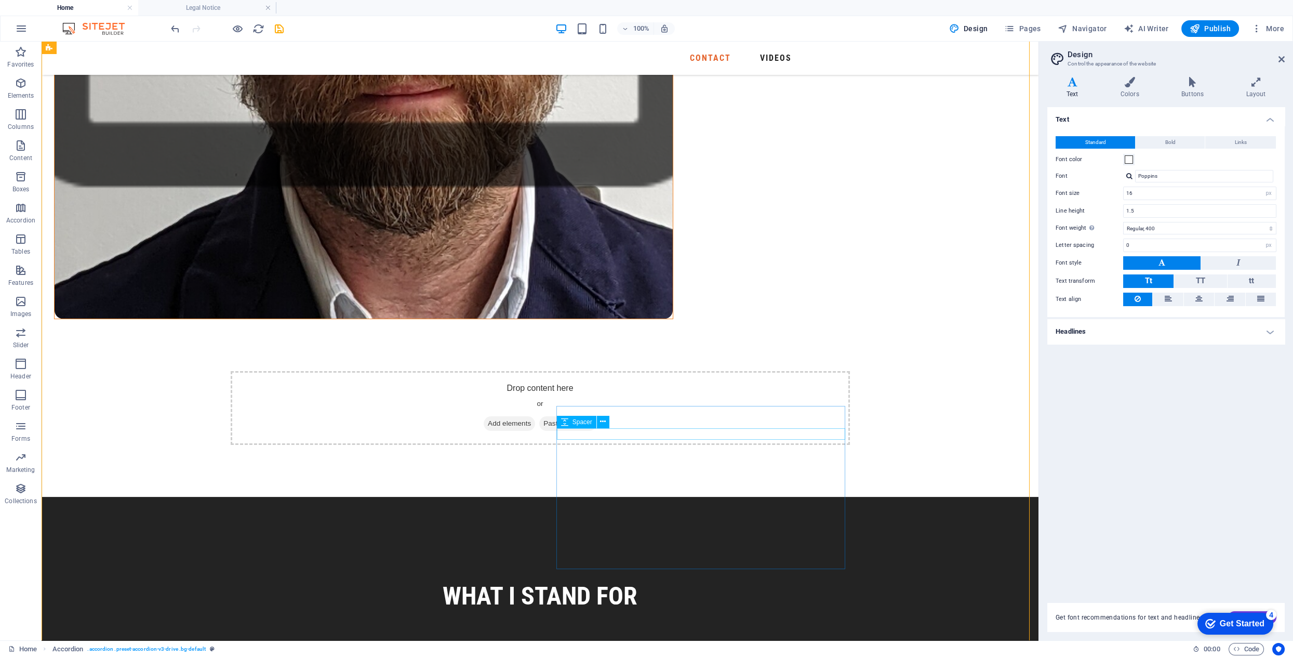
scroll to position [731, 0]
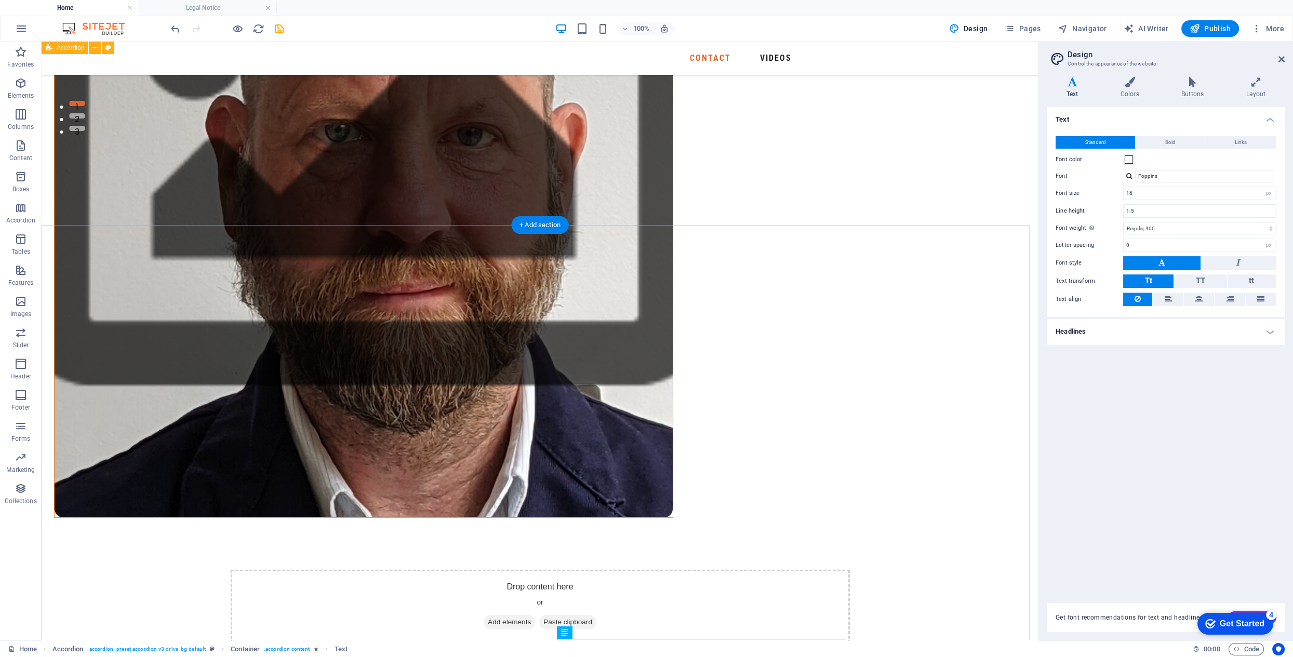
scroll to position [530, 0]
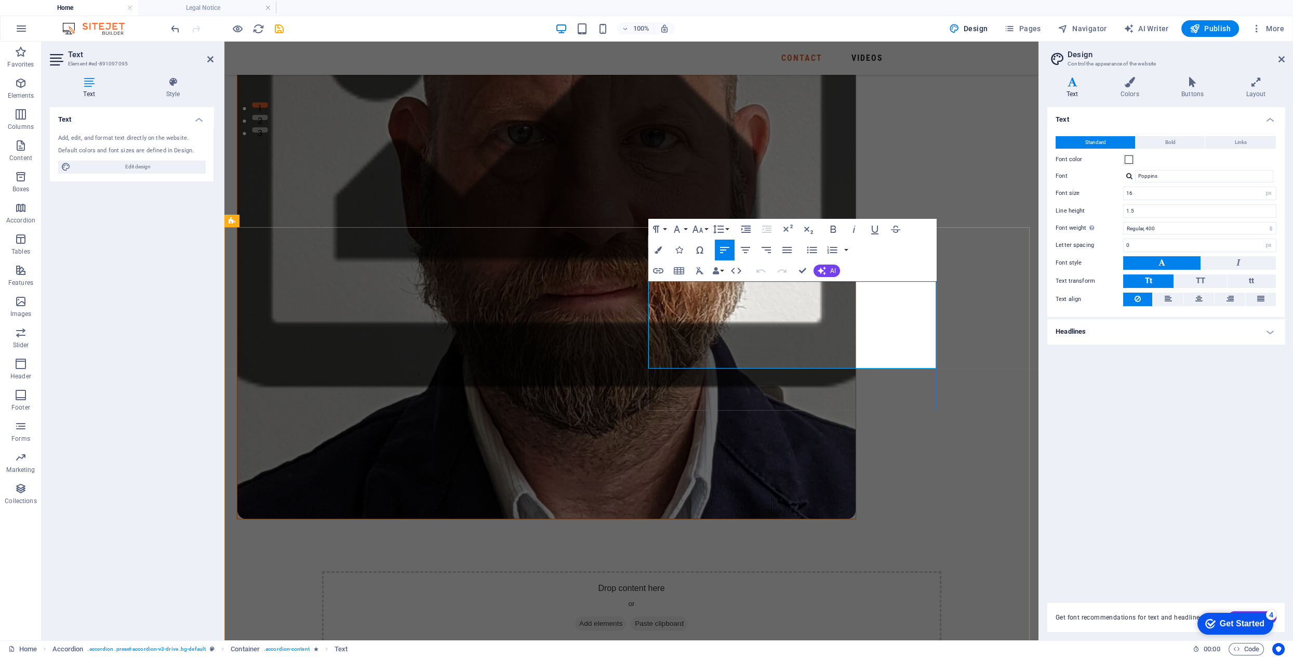
drag, startPoint x: 875, startPoint y: 363, endPoint x: 653, endPoint y: 291, distance: 233.8
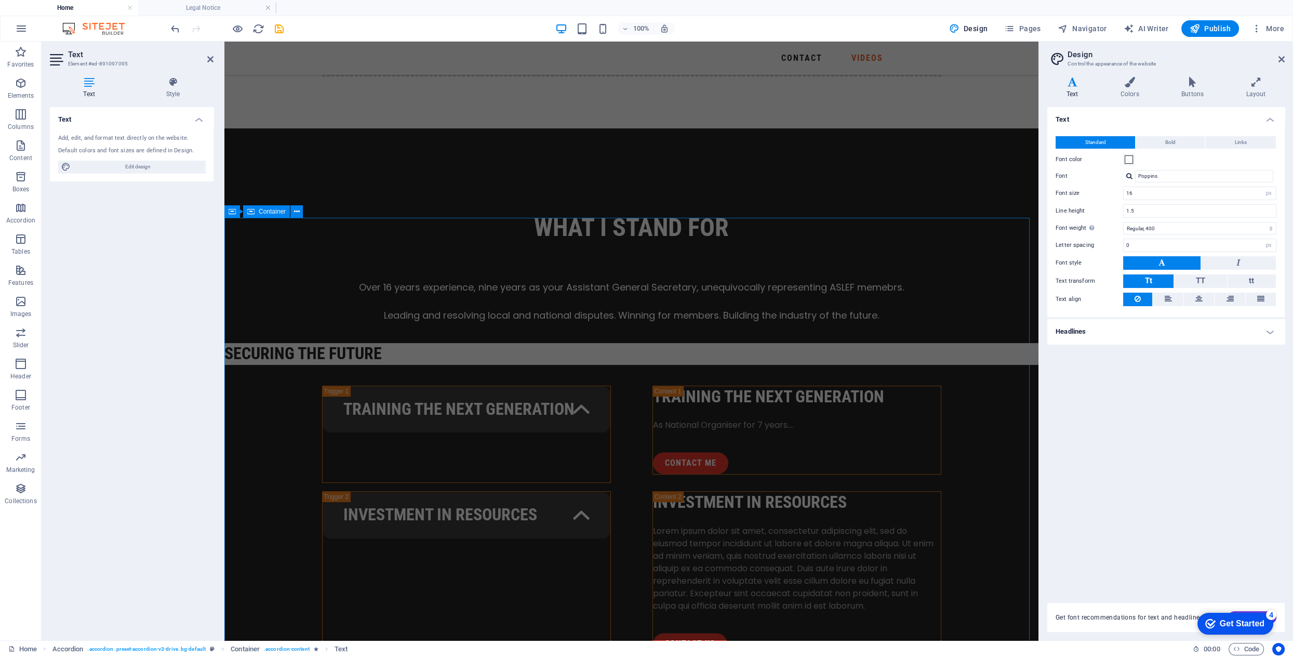
scroll to position [1102, 0]
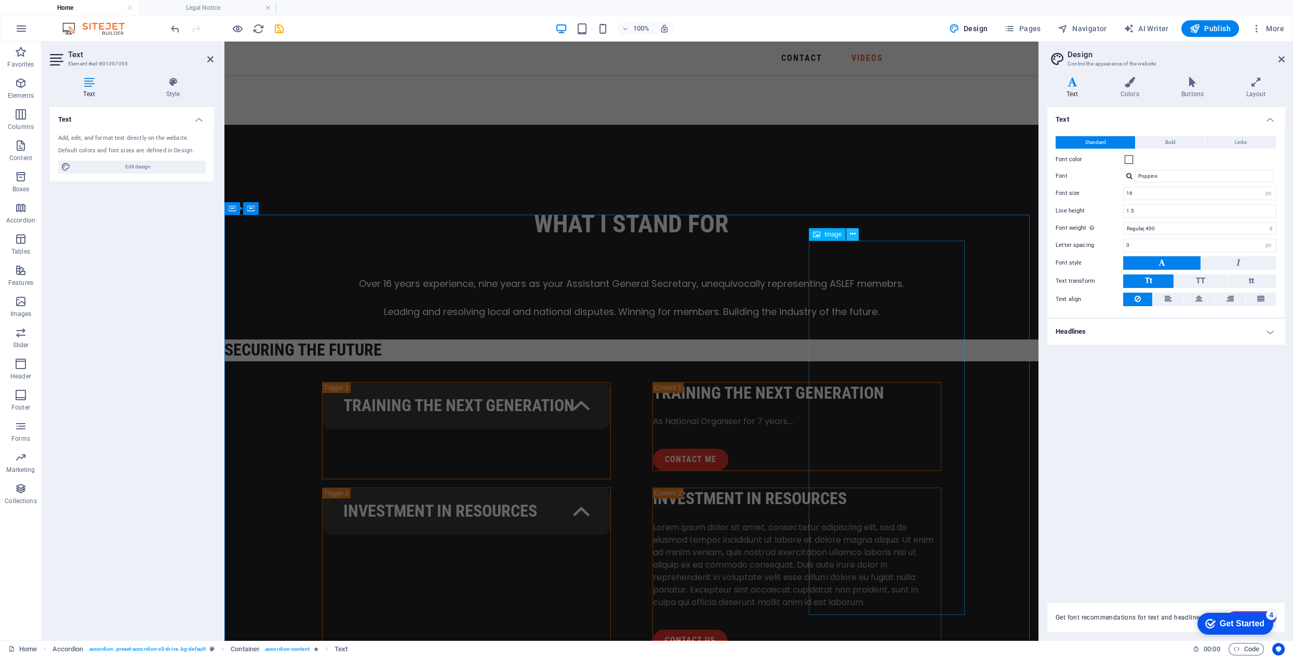
click at [853, 233] on icon at bounding box center [853, 234] width 6 height 11
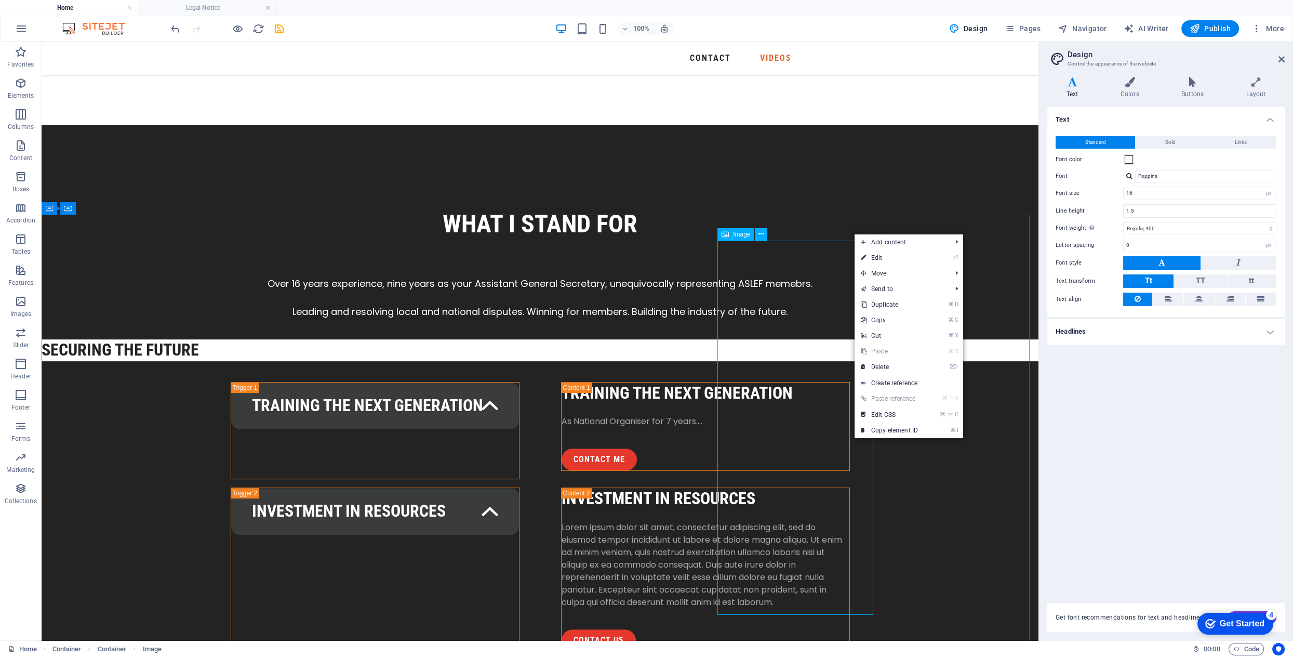
click at [737, 235] on span "Image" at bounding box center [741, 234] width 17 height 6
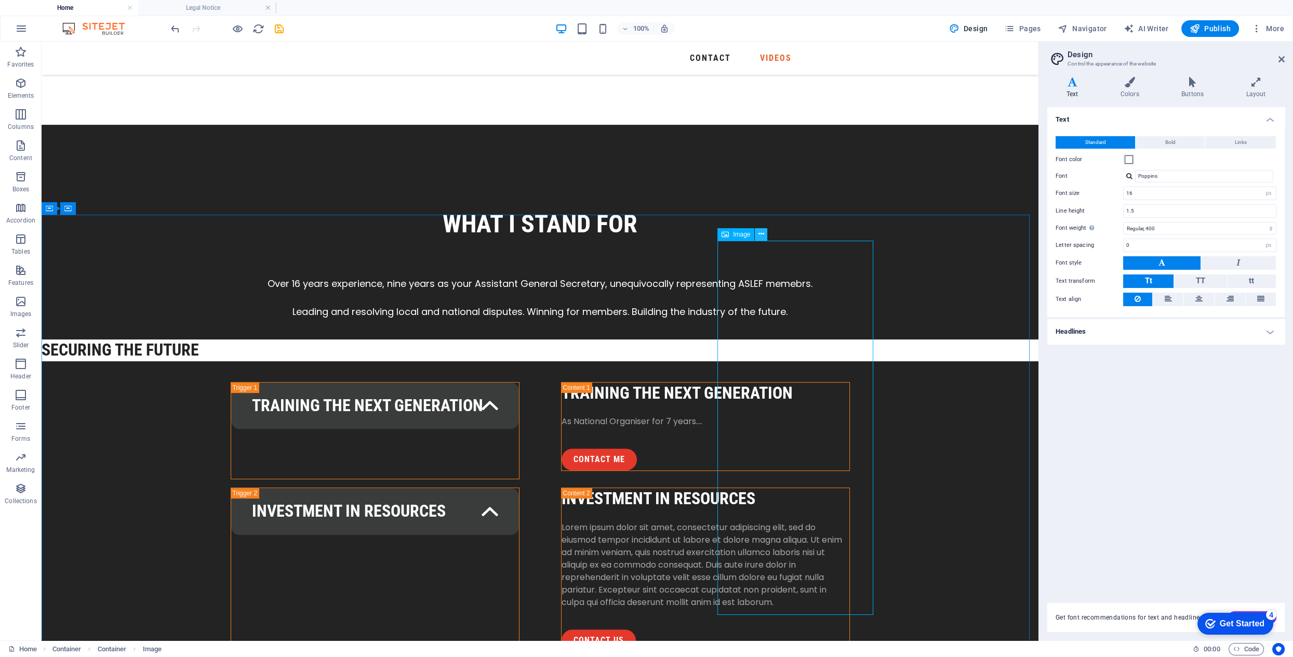
click at [762, 235] on icon at bounding box center [761, 234] width 6 height 11
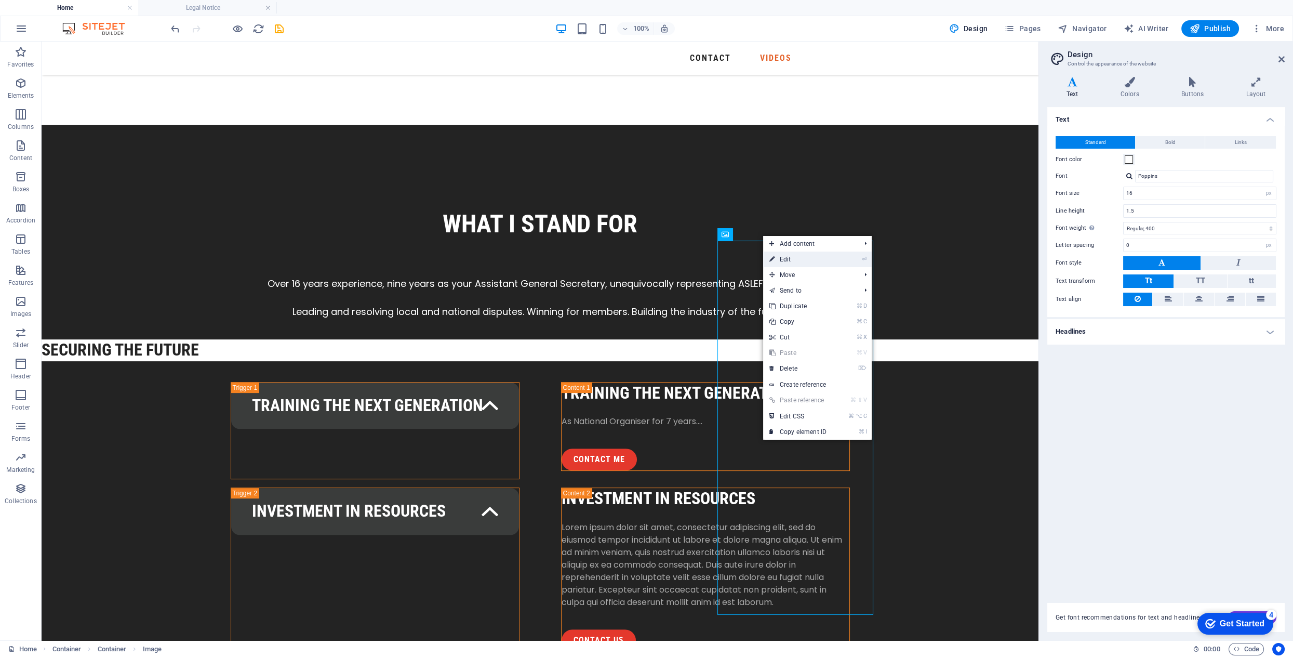
click at [791, 256] on link "⏎ Edit" at bounding box center [798, 259] width 70 height 16
select select "px"
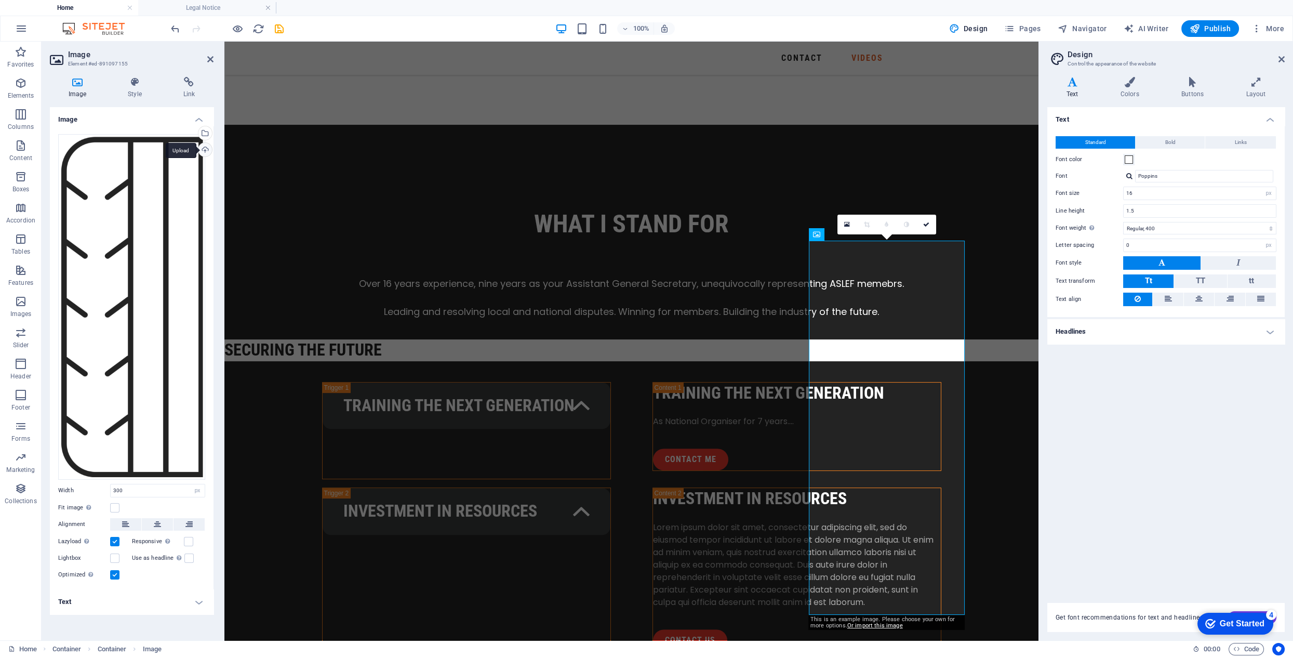
click at [205, 146] on div "Upload" at bounding box center [204, 151] width 16 height 16
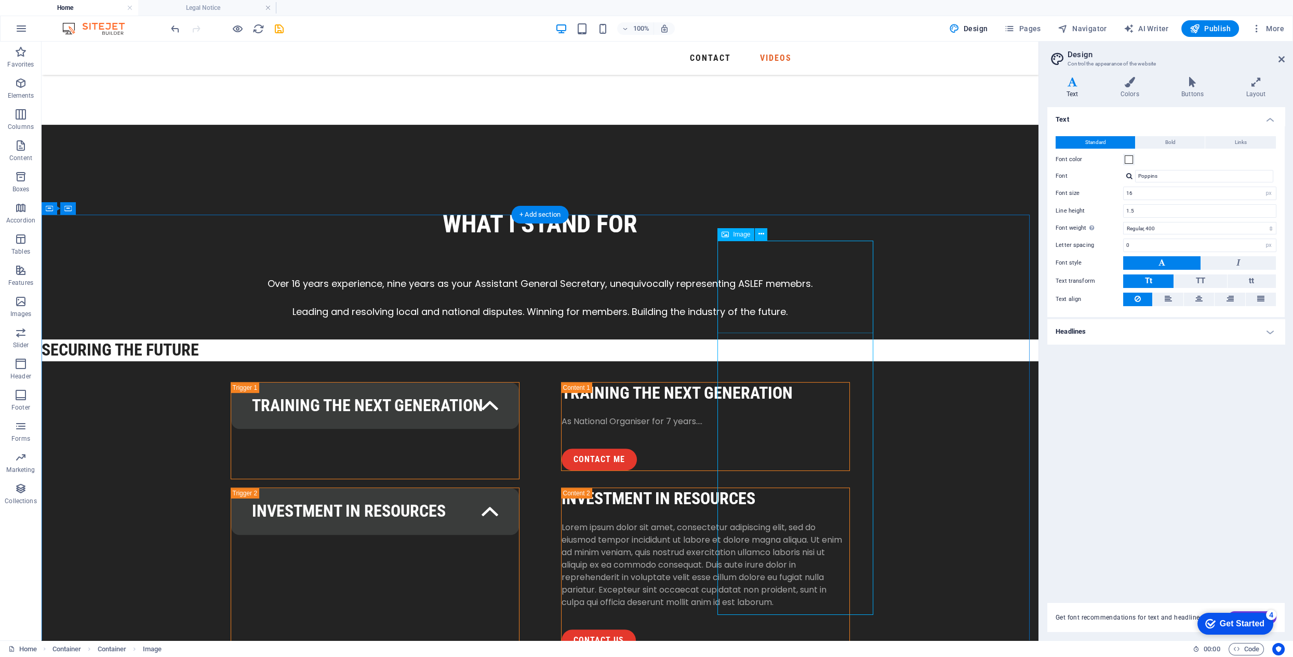
click at [739, 235] on span "Image" at bounding box center [741, 234] width 17 height 6
click at [760, 234] on icon at bounding box center [761, 234] width 6 height 11
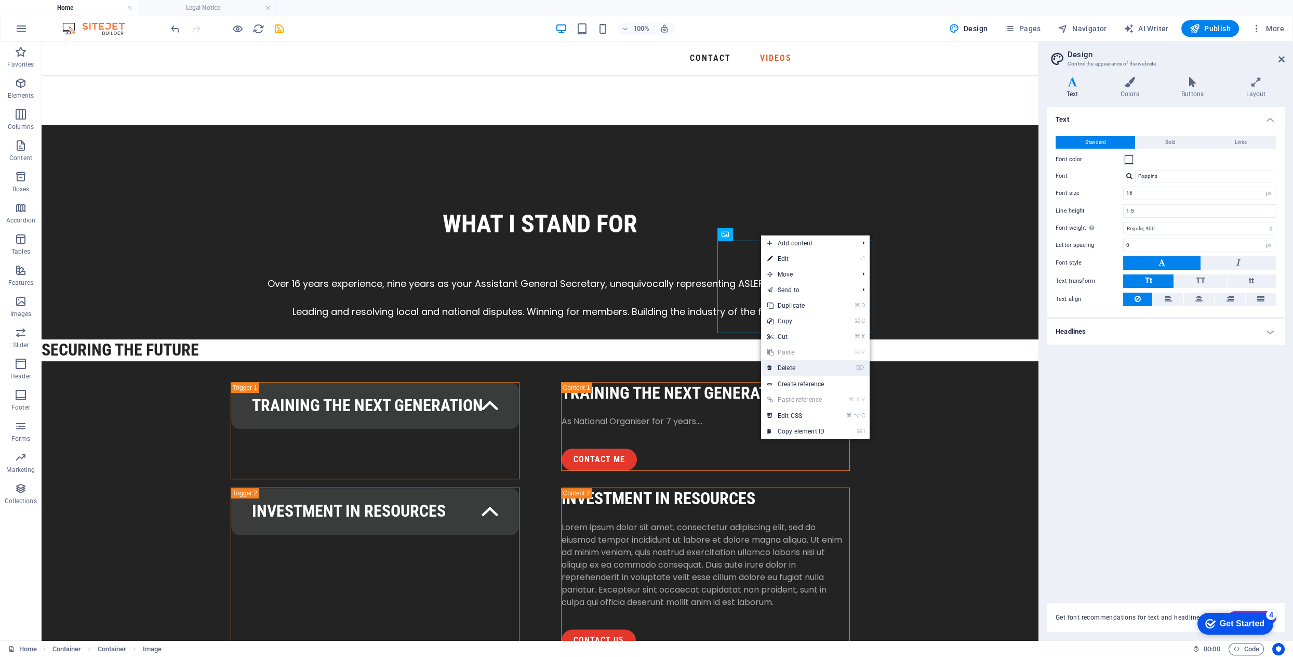
click at [797, 366] on link "⌦ Delete" at bounding box center [796, 368] width 70 height 16
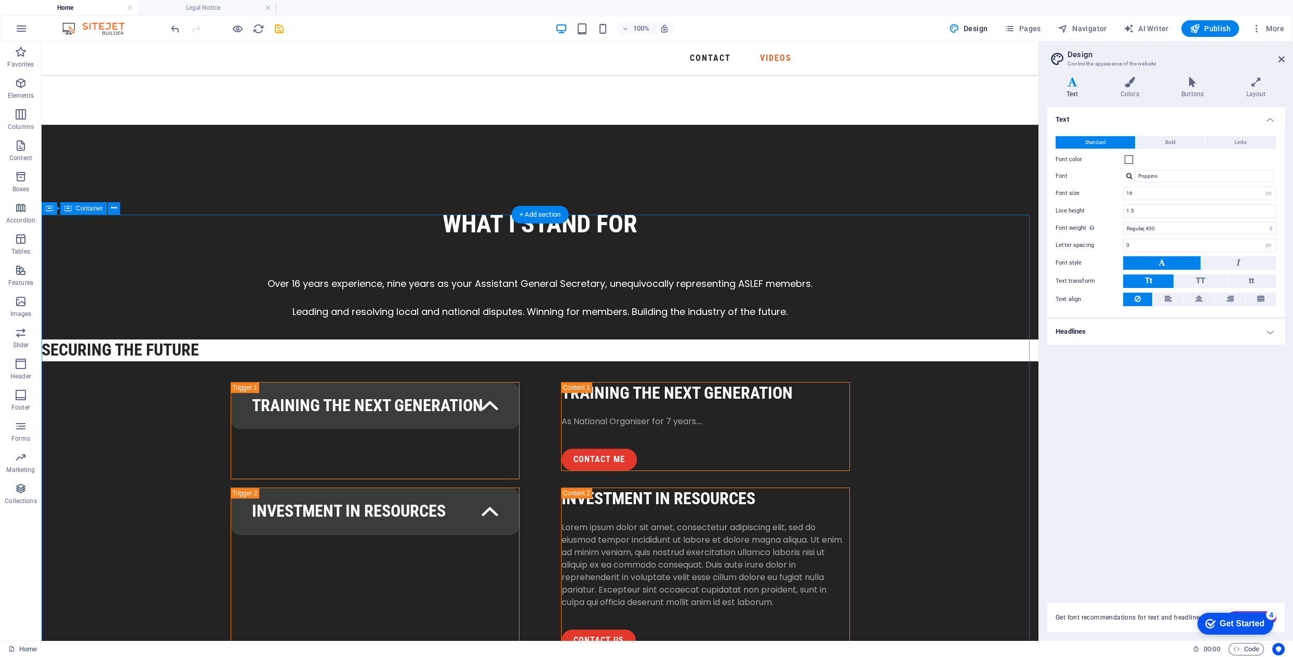
click at [760, 236] on icon at bounding box center [761, 234] width 6 height 11
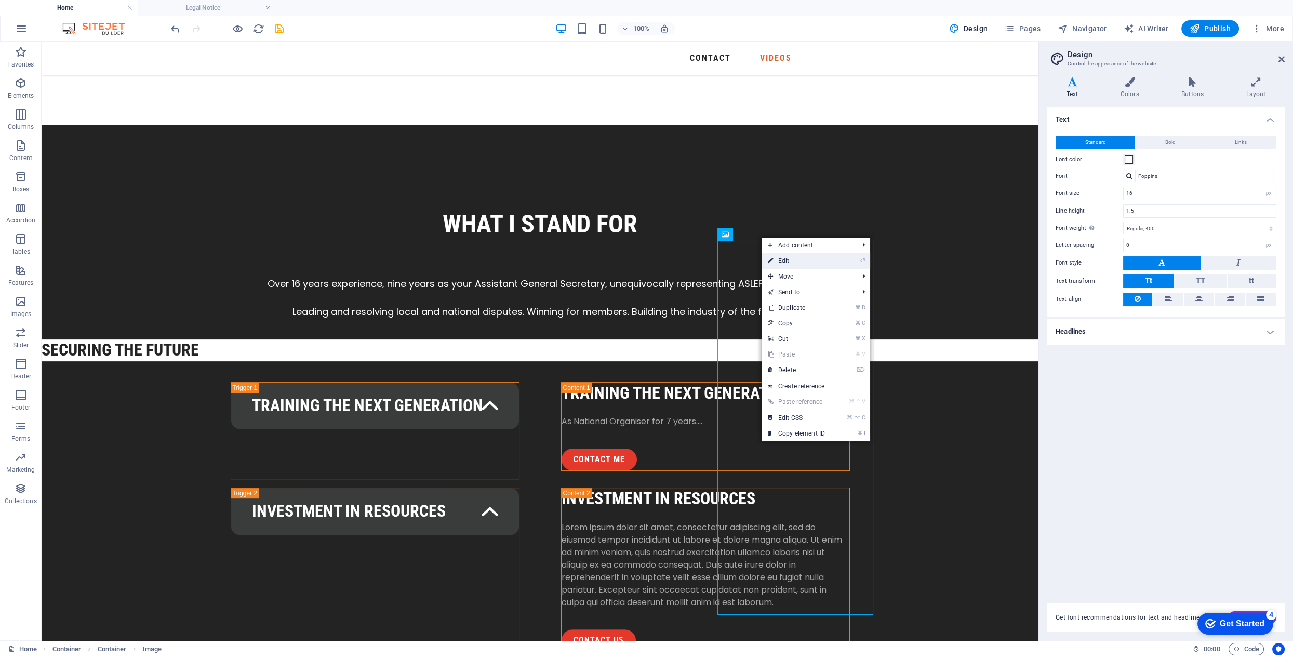
click at [790, 263] on link "⏎ Edit" at bounding box center [797, 261] width 70 height 16
select select "px"
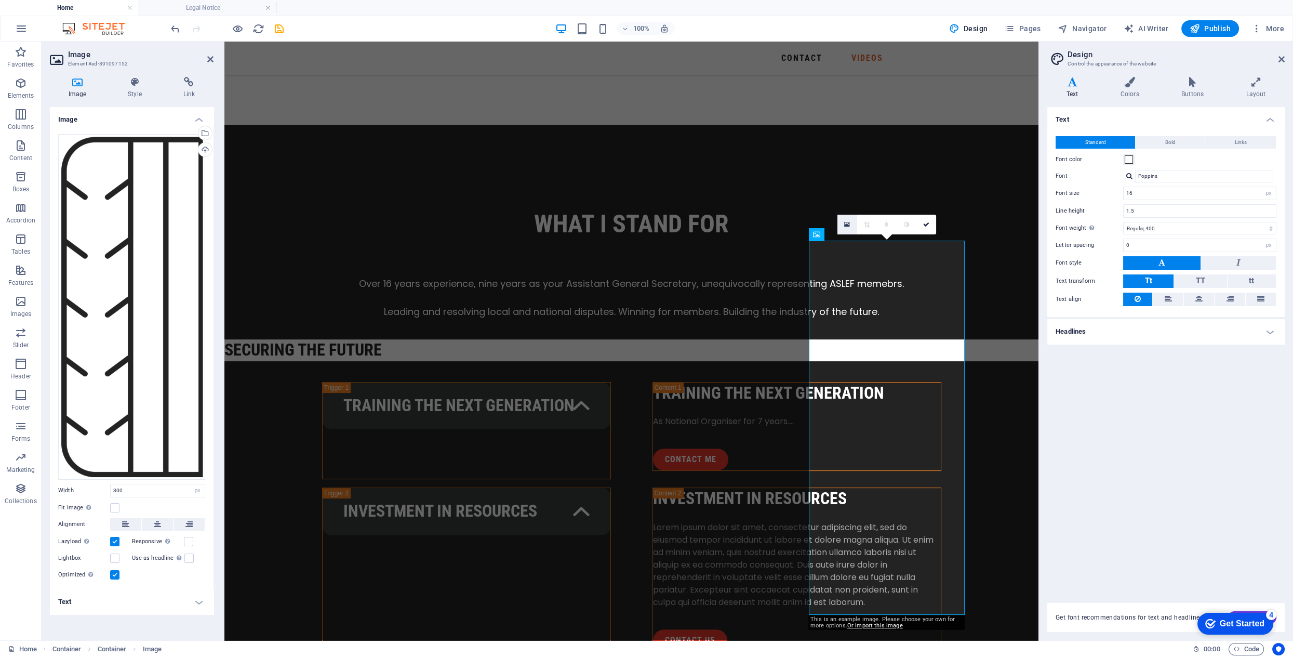
click at [849, 223] on icon at bounding box center [847, 224] width 6 height 7
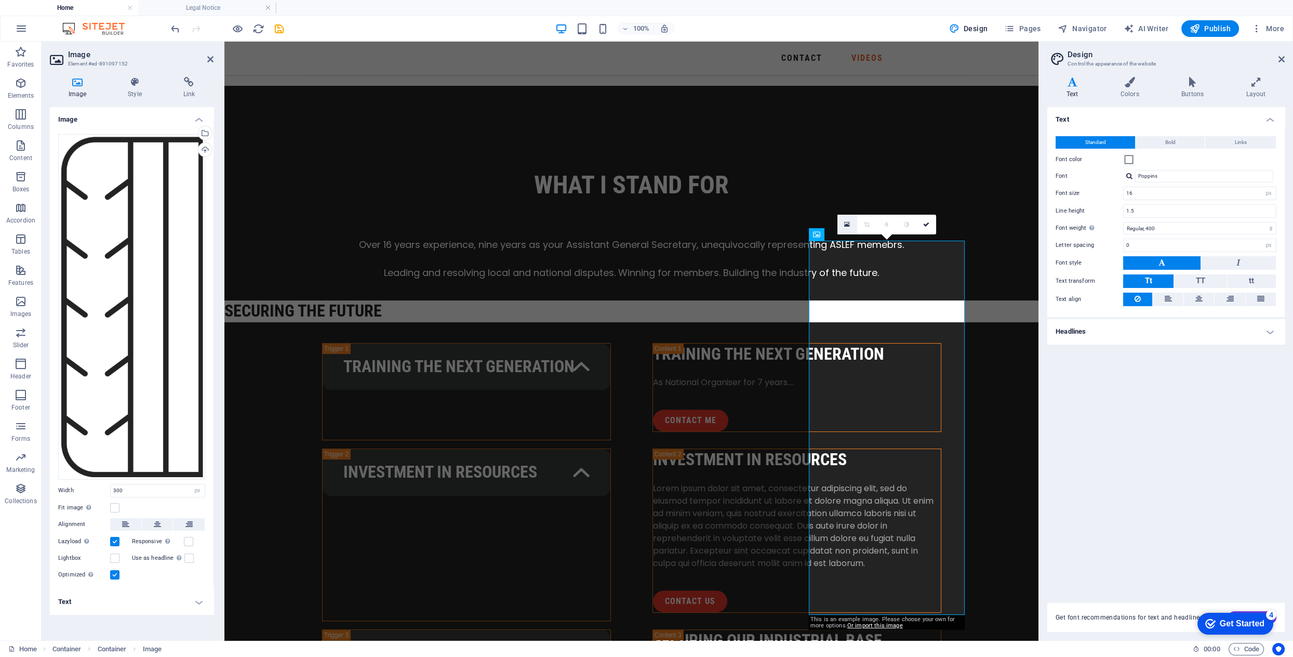
scroll to position [1102, 0]
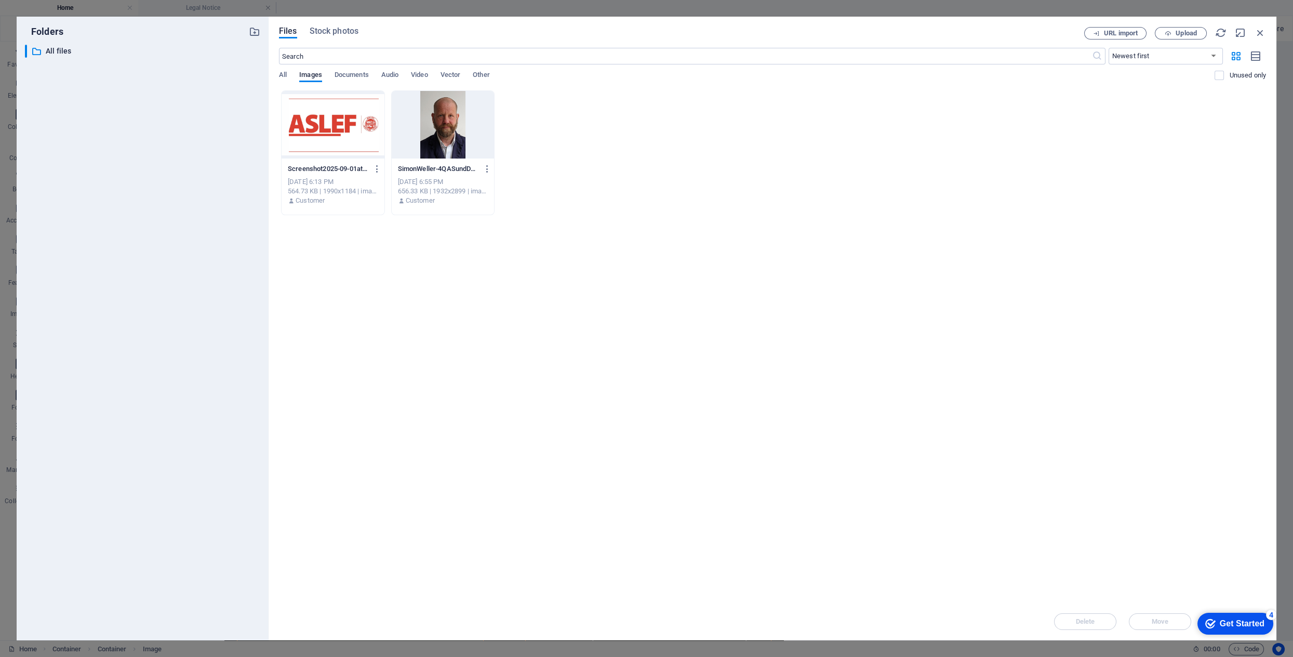
click at [317, 129] on div at bounding box center [333, 125] width 103 height 68
click at [1160, 591] on span "Move" at bounding box center [1160, 621] width 17 height 6
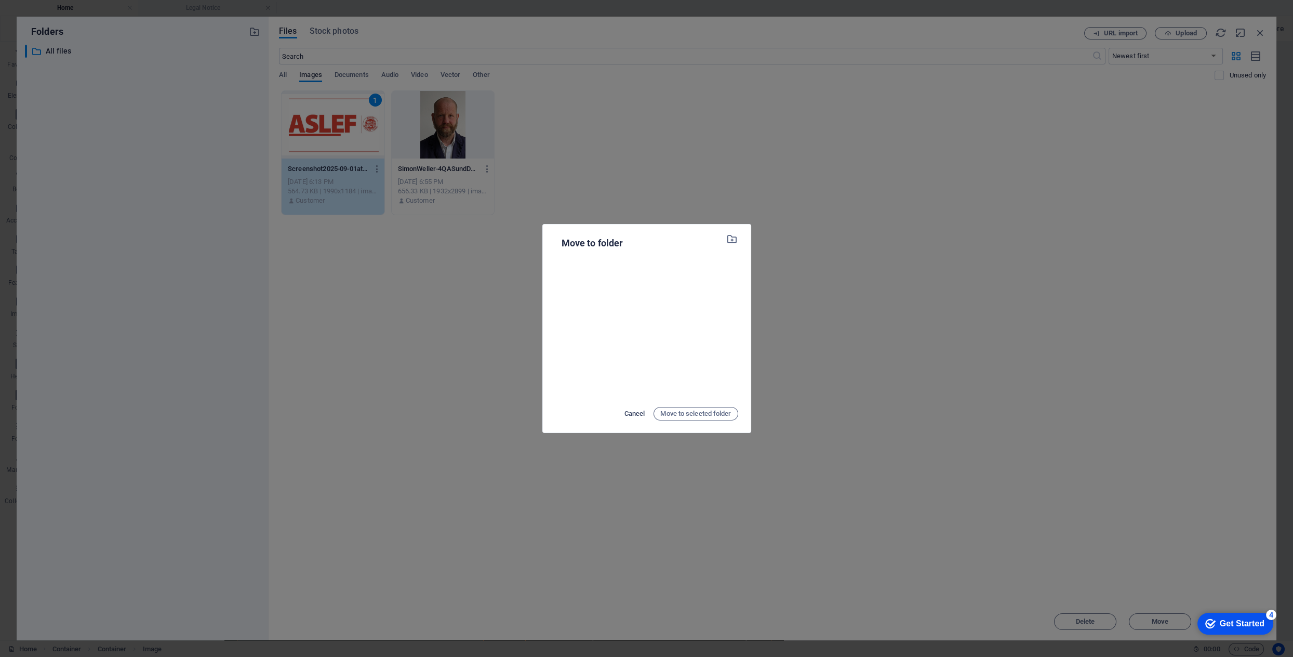
click at [634, 415] on span "Cancel" at bounding box center [634, 413] width 21 height 12
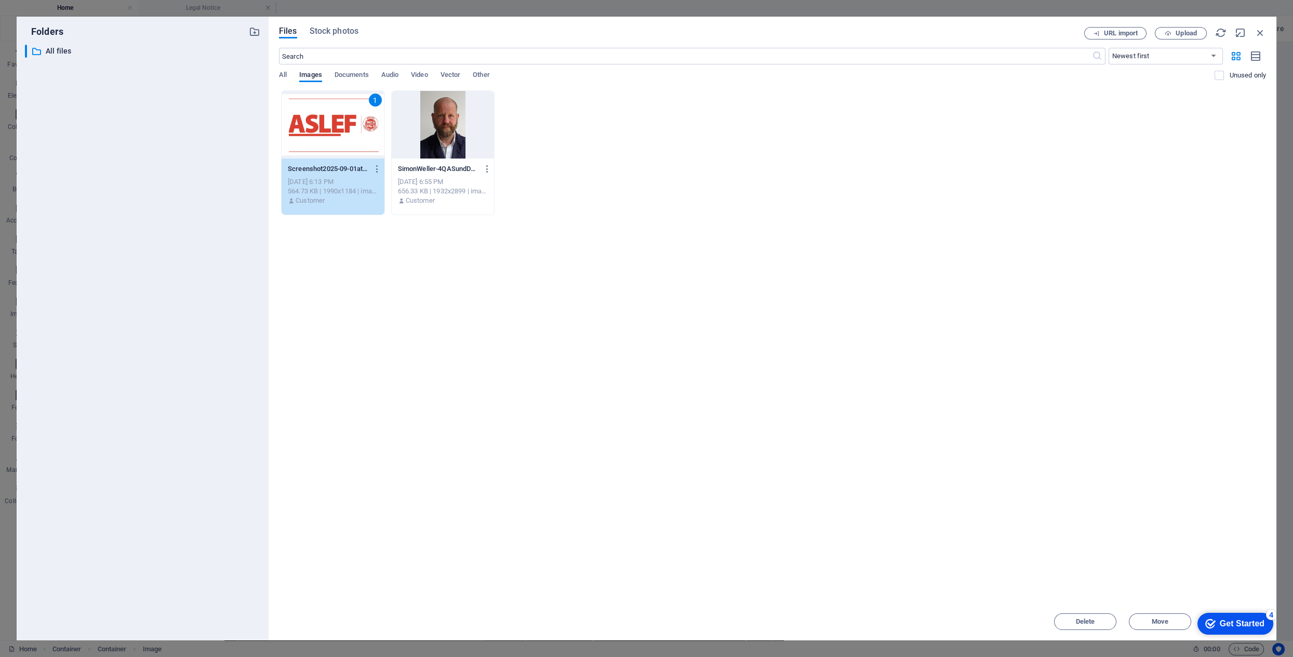
click at [1163, 591] on div "Get Started" at bounding box center [1242, 623] width 45 height 9
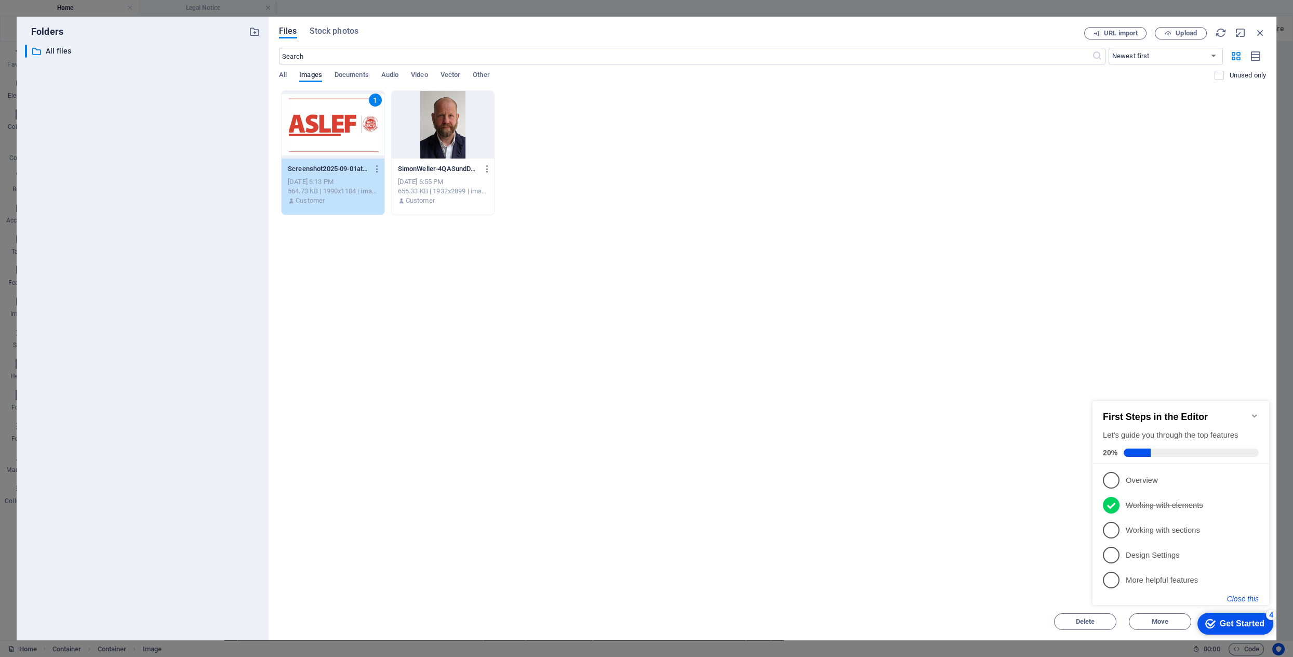
click at [1163, 591] on button "Close this" at bounding box center [1243, 598] width 32 height 8
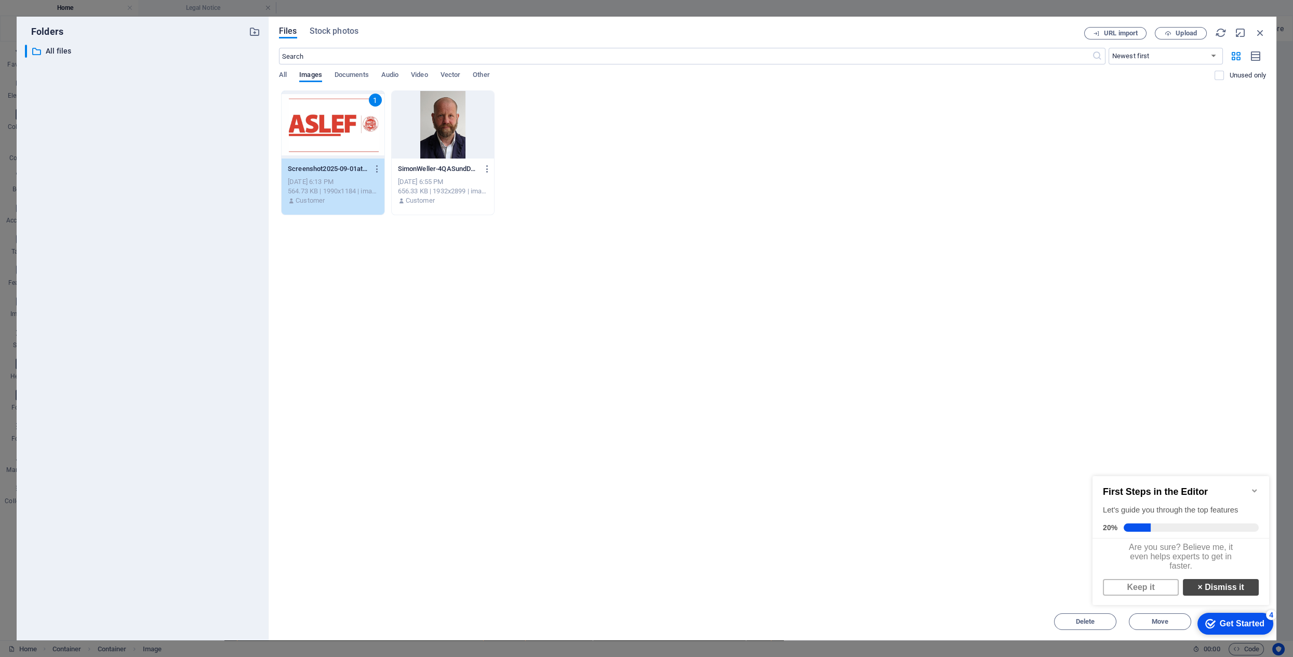
click at [1163, 591] on link "× Dismiss it" at bounding box center [1221, 587] width 76 height 17
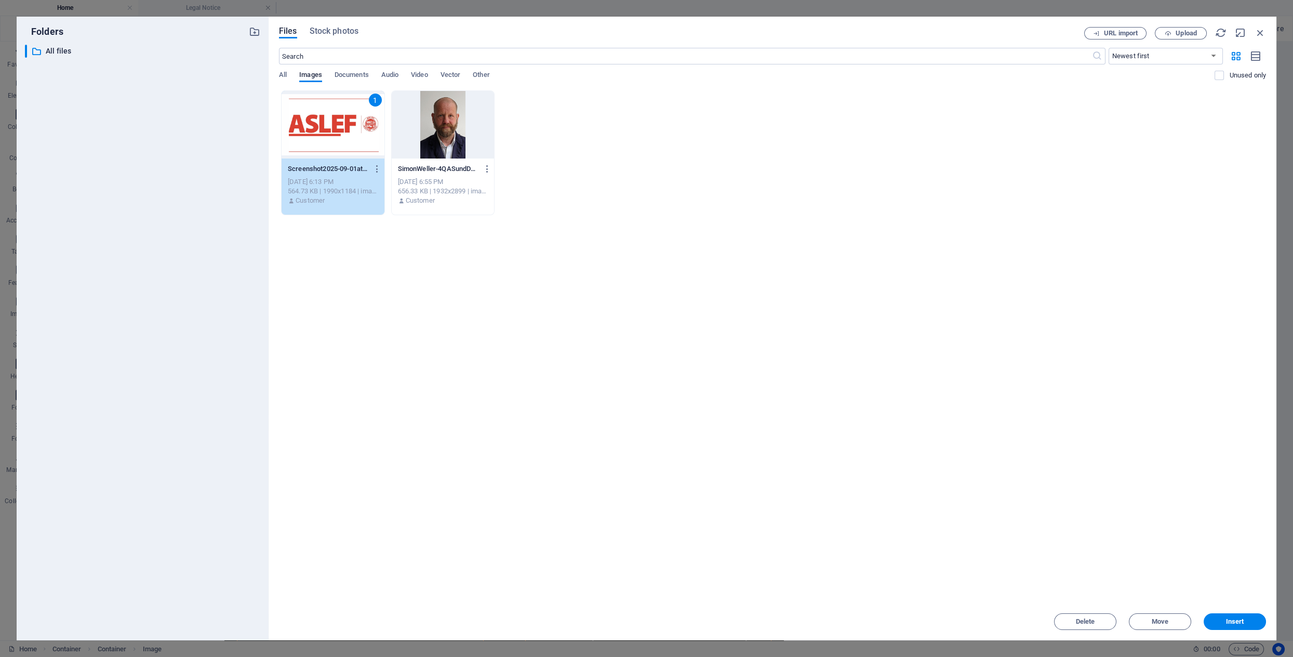
click at [1163, 591] on span "Insert" at bounding box center [1235, 621] width 18 height 6
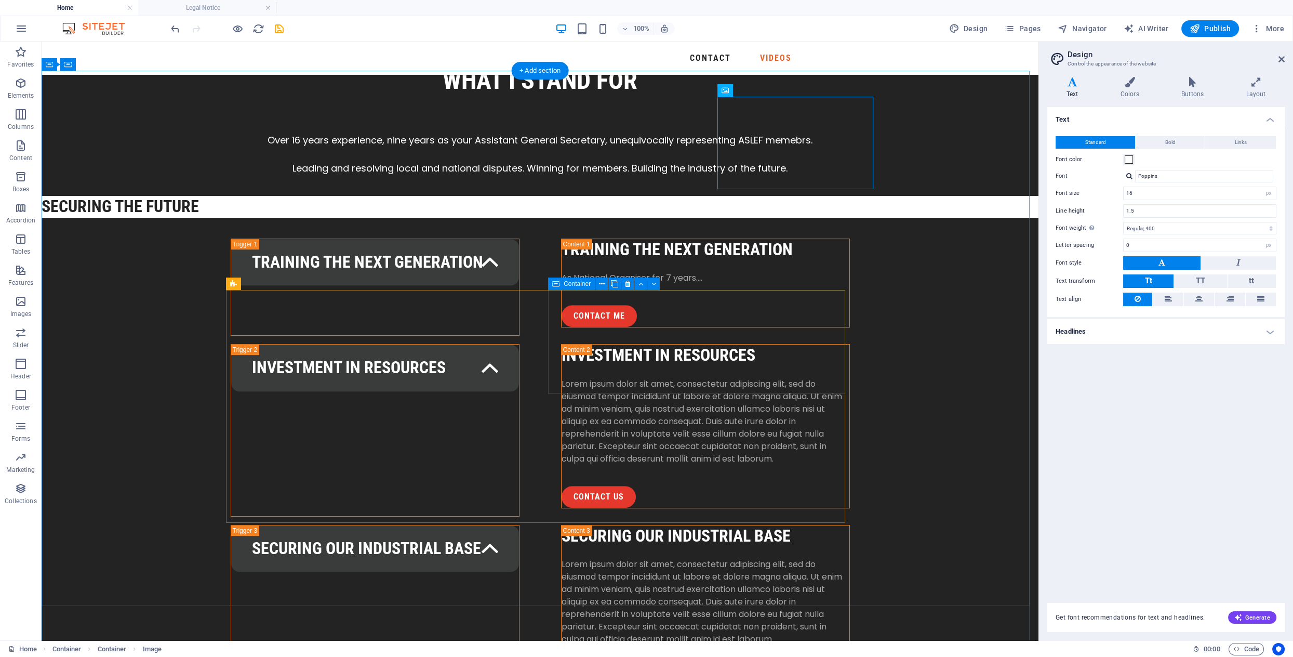
scroll to position [1247, 0]
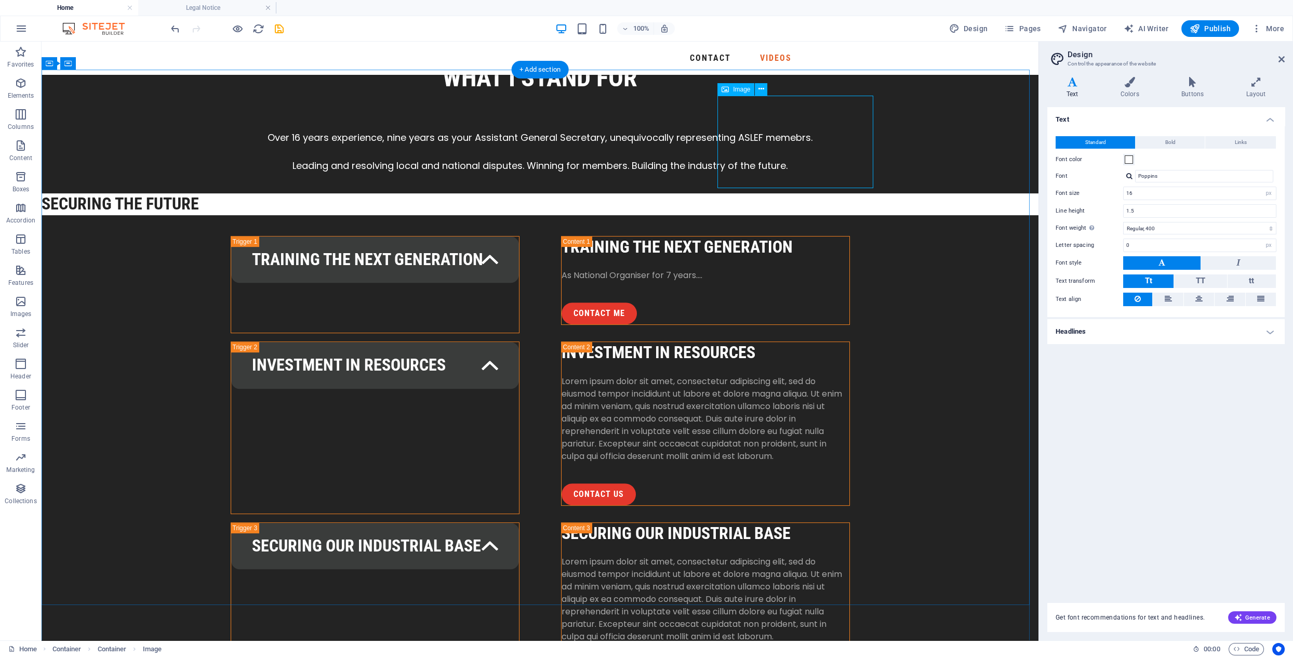
scroll to position [1249, 0]
click at [762, 84] on icon at bounding box center [761, 87] width 6 height 11
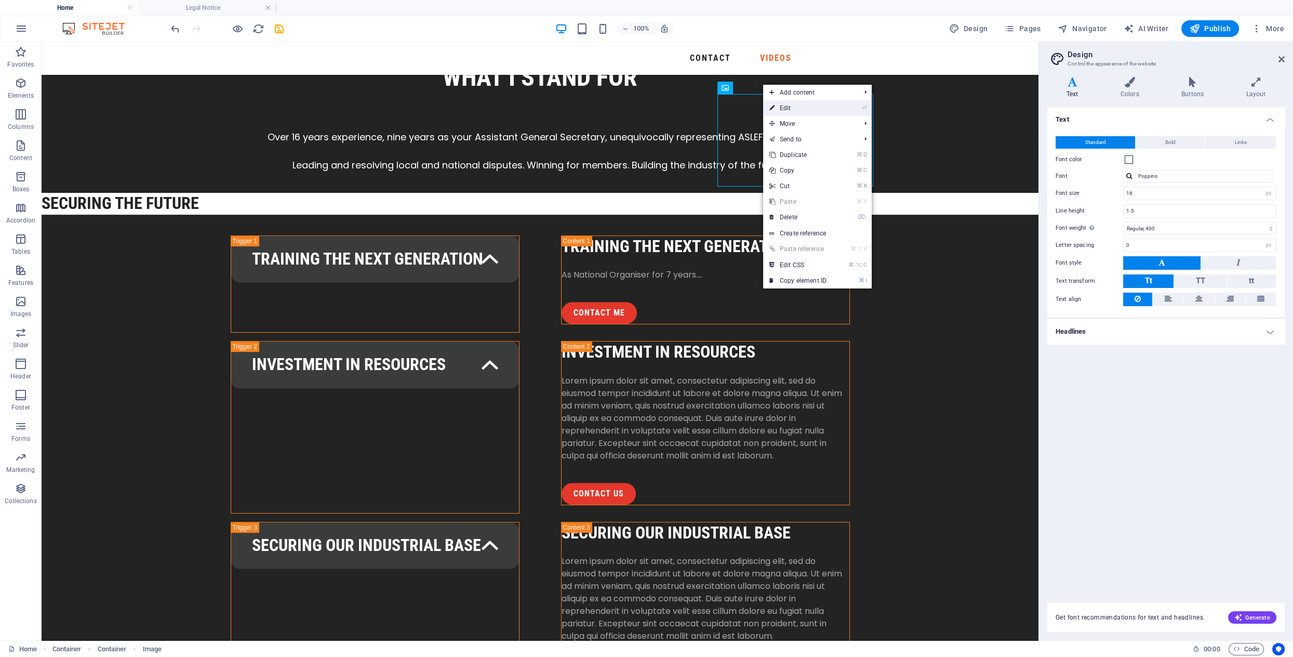
click at [789, 106] on link "⏎ Edit" at bounding box center [798, 108] width 70 height 16
select select "px"
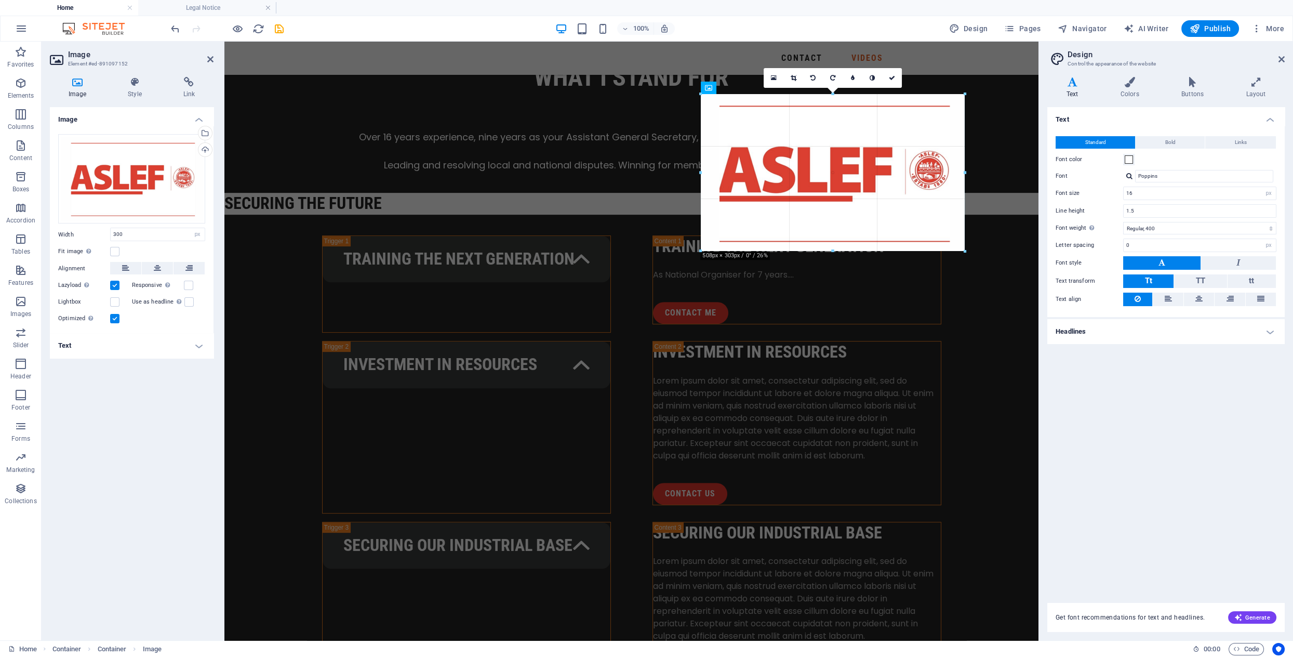
drag, startPoint x: 962, startPoint y: 184, endPoint x: 774, endPoint y: 208, distance: 189.1
type input "508"
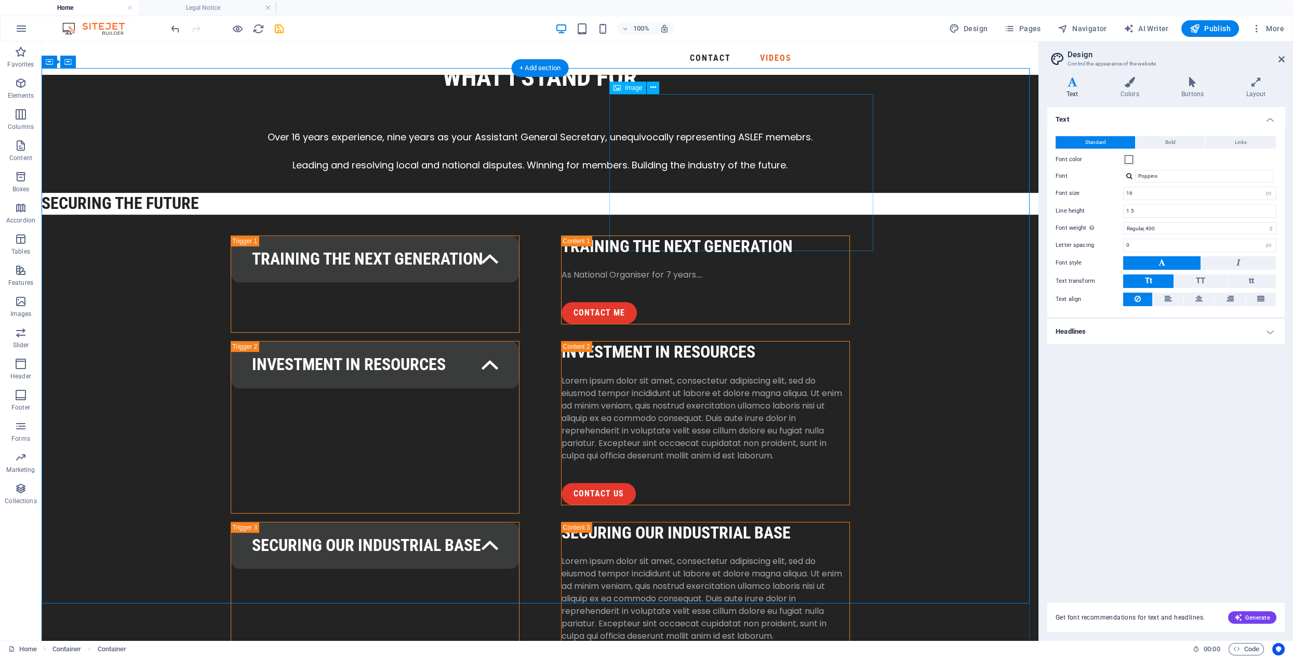
click at [651, 87] on icon at bounding box center [653, 87] width 6 height 11
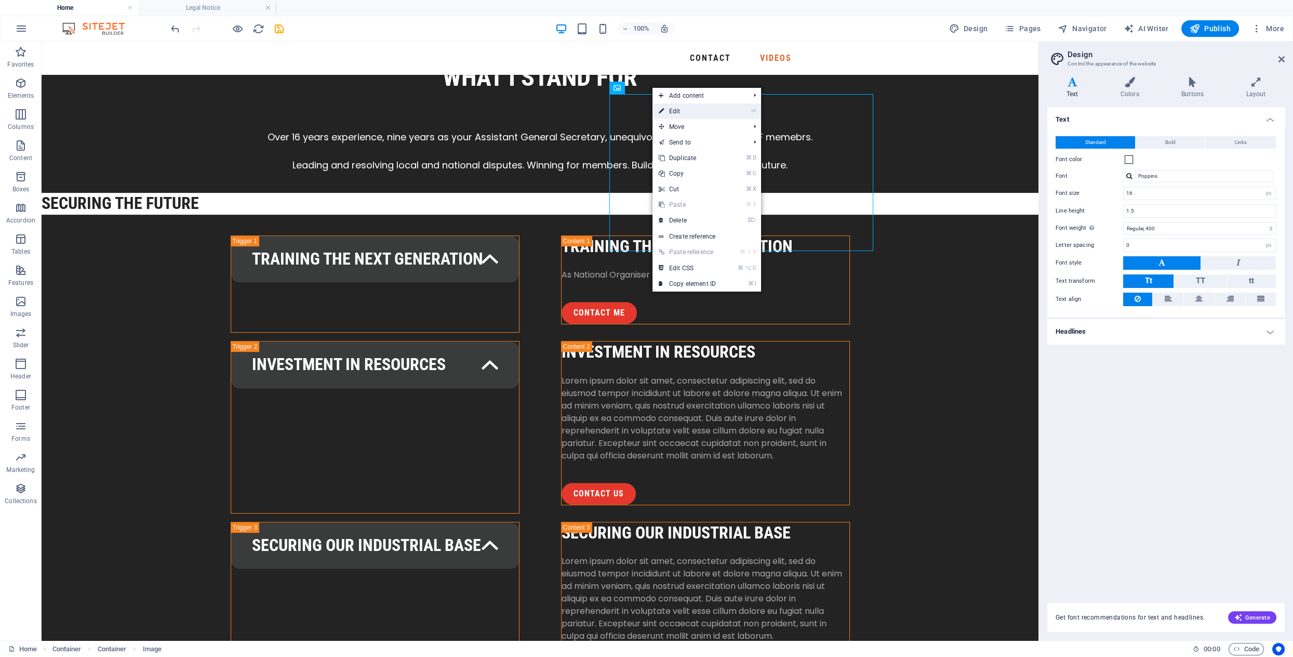
click at [692, 109] on link "⏎ Edit" at bounding box center [687, 111] width 70 height 16
select select "px"
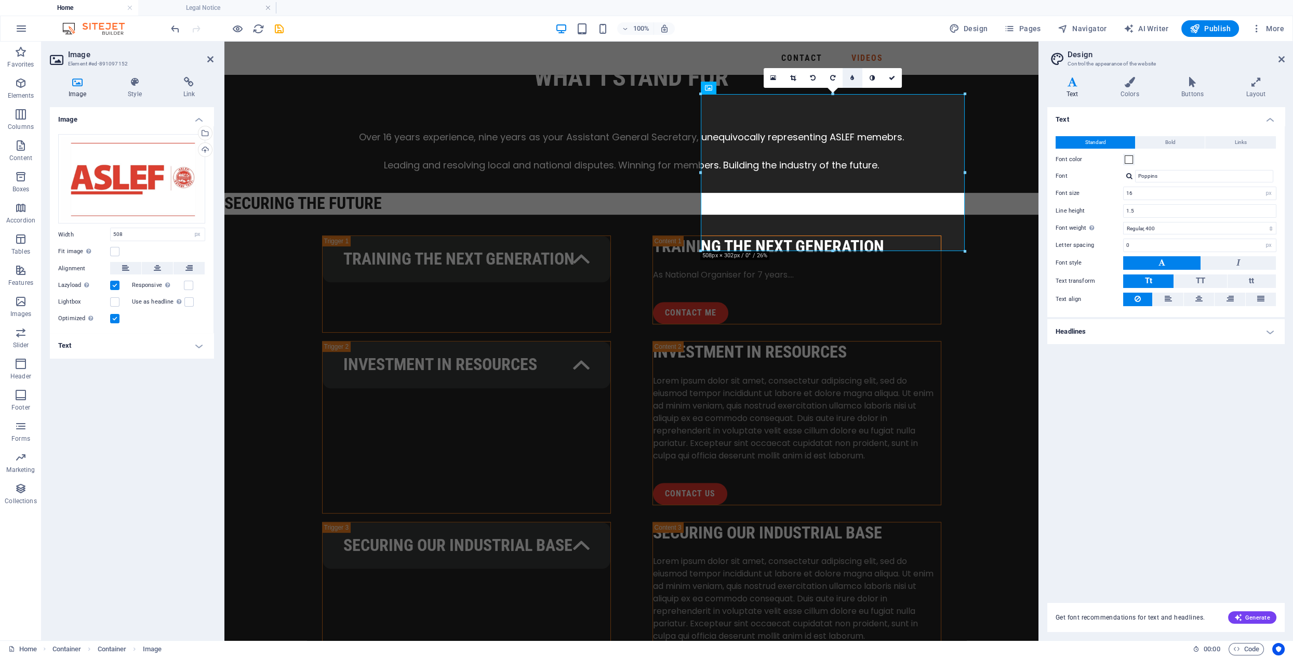
click at [854, 77] on link at bounding box center [853, 78] width 20 height 20
type input "6"
type input "7"
type input "9"
type input "5"
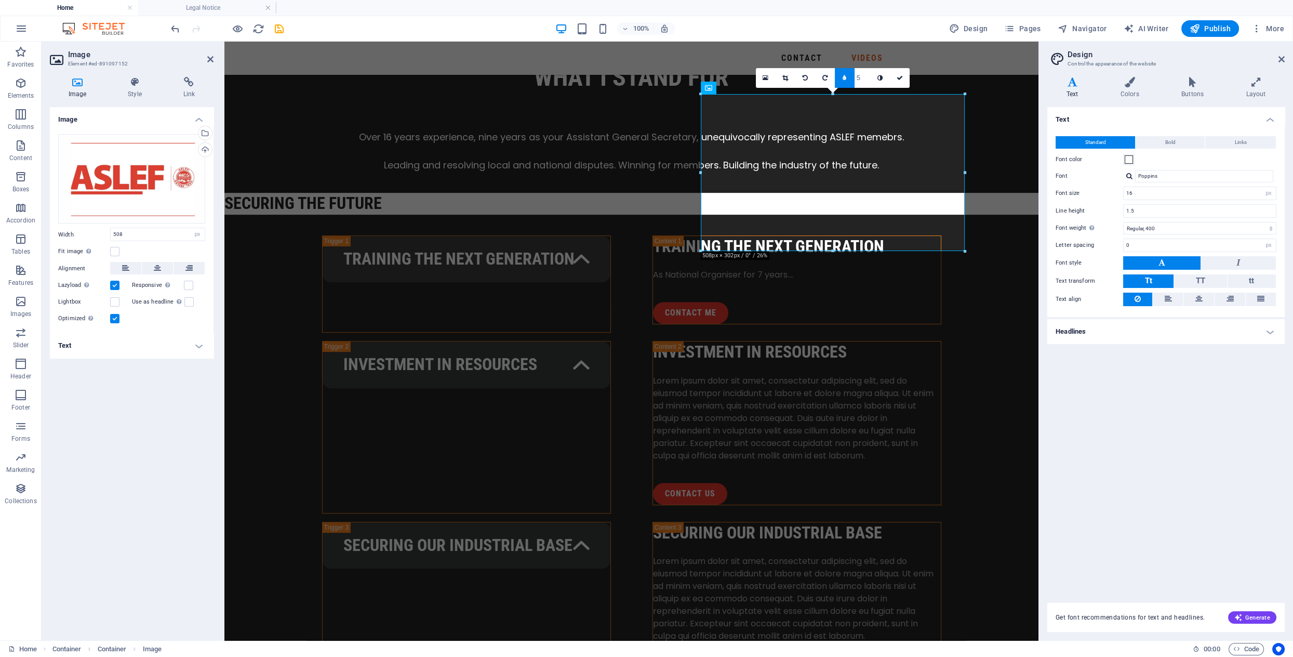
type input "4"
type input "3"
click at [866, 81] on input "1" at bounding box center [862, 77] width 16 height 19
type input "2"
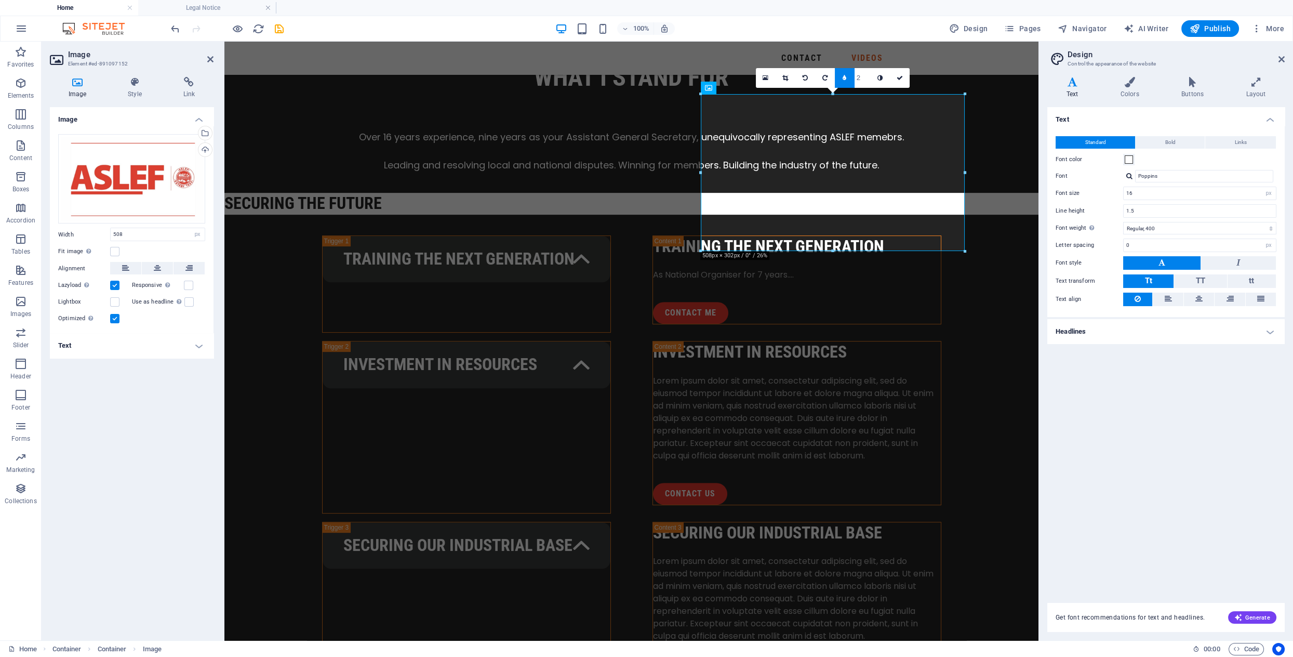
type input "3"
type input "4"
click at [882, 78] on icon at bounding box center [879, 78] width 5 height 6
click at [898, 77] on icon at bounding box center [900, 78] width 6 height 6
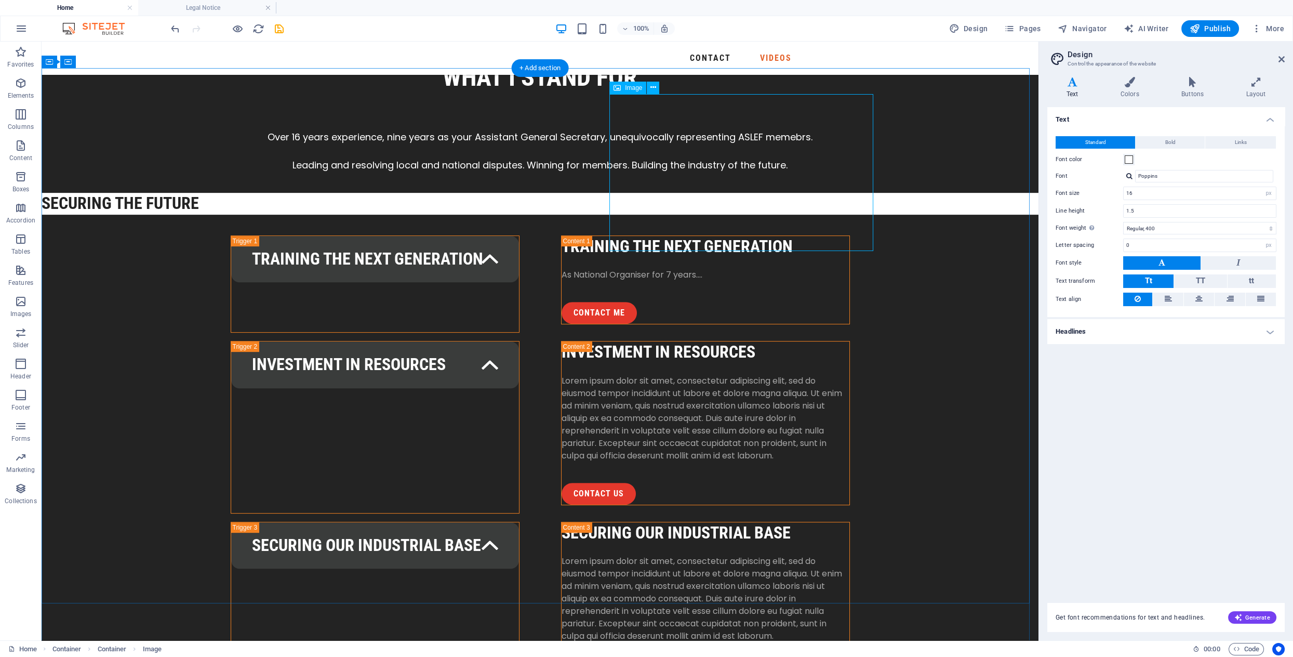
click at [652, 87] on icon at bounding box center [653, 87] width 6 height 11
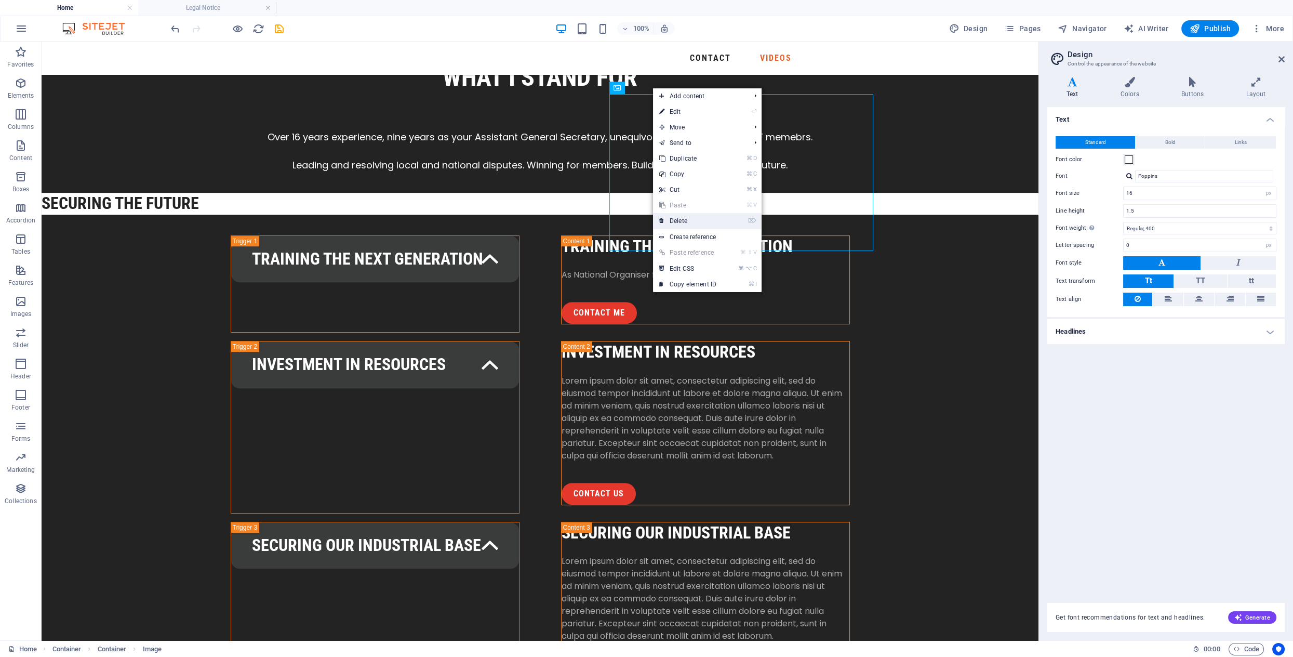
click at [686, 220] on link "⌦ Delete" at bounding box center [688, 221] width 70 height 16
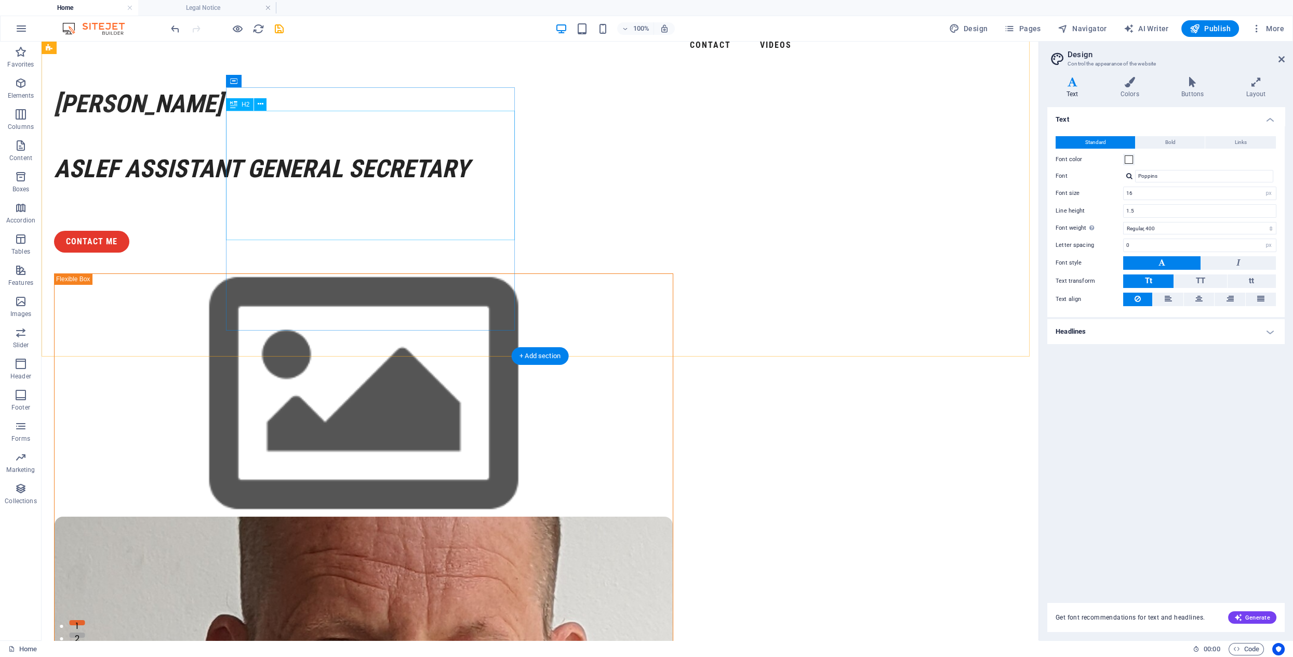
scroll to position [0, 0]
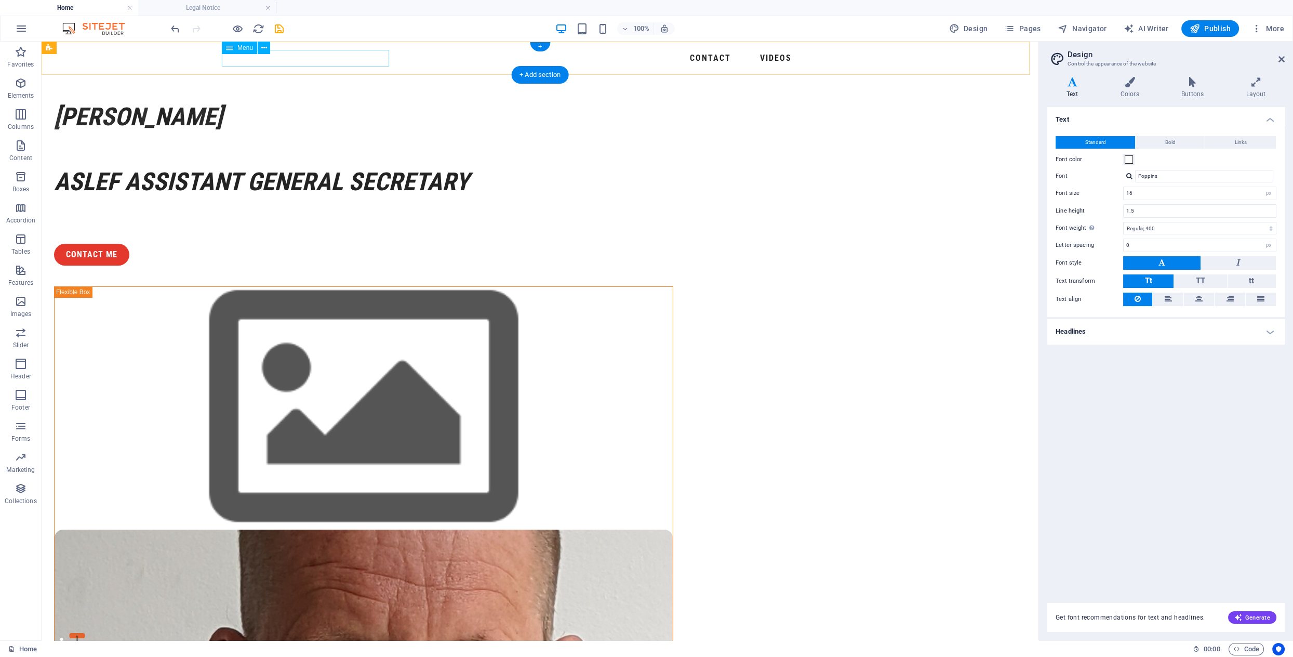
click at [311, 58] on nav "Contact Videos" at bounding box center [539, 58] width 627 height 17
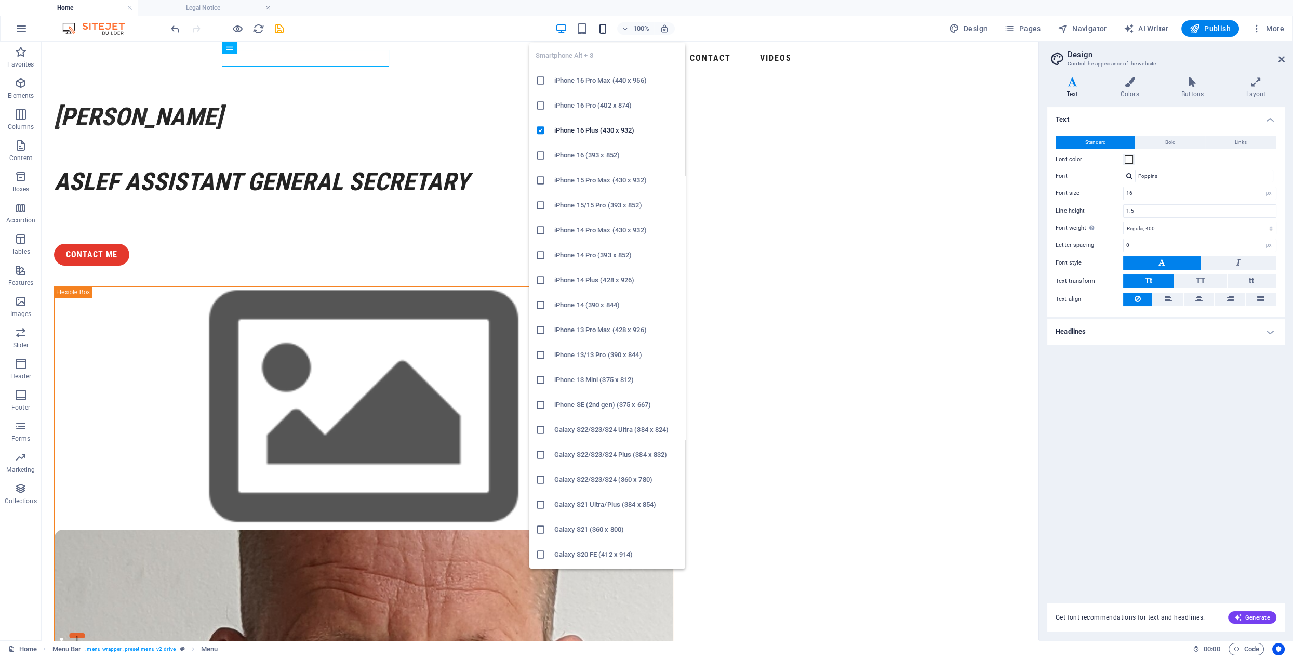
click at [0, 0] on icon "button" at bounding box center [0, 0] width 0 height 0
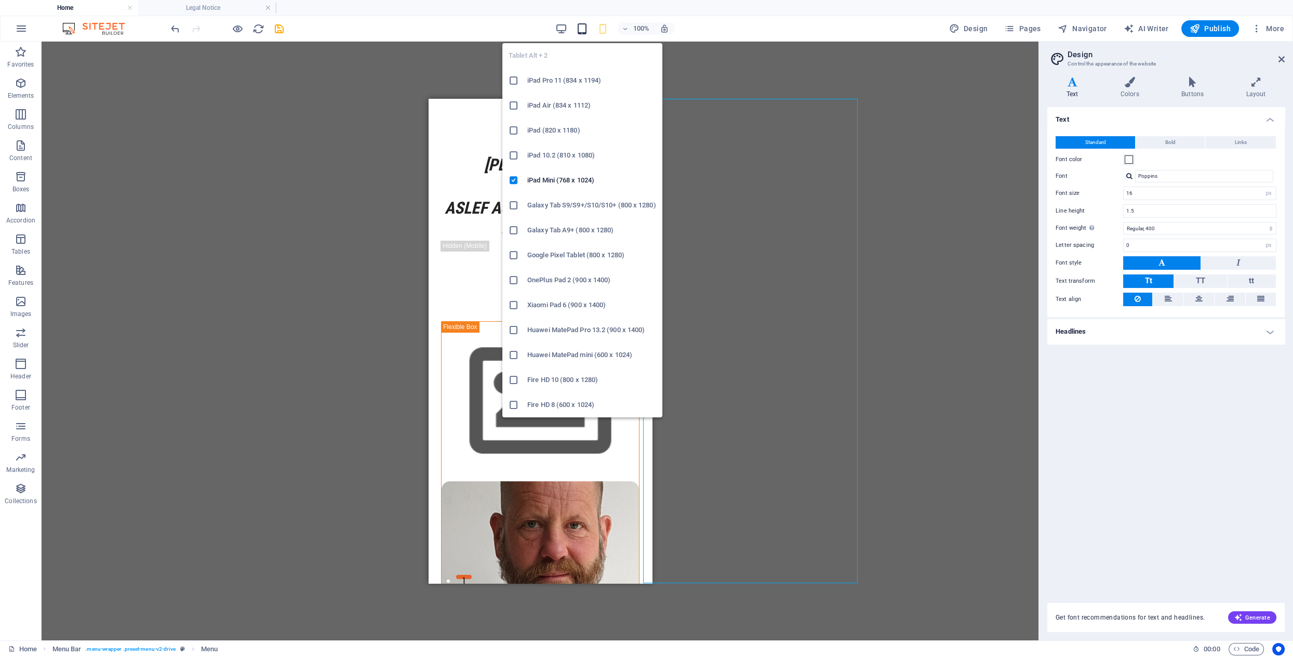
click at [584, 26] on icon "button" at bounding box center [582, 29] width 12 height 12
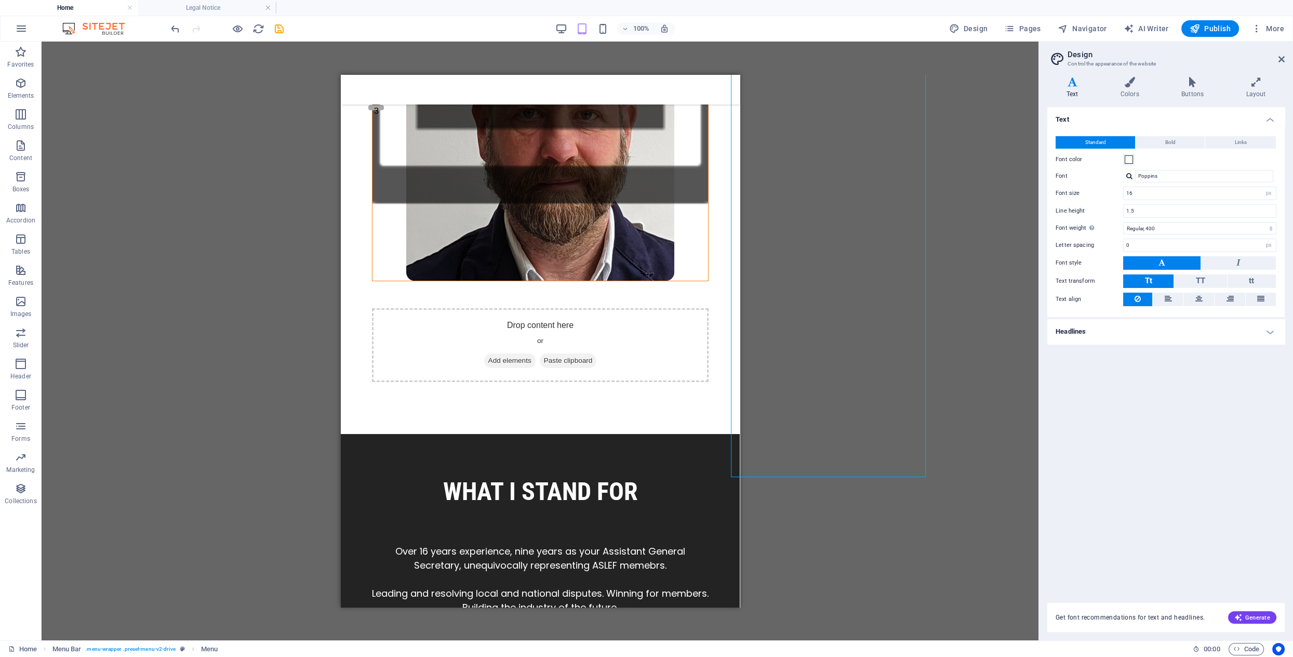
scroll to position [524, 0]
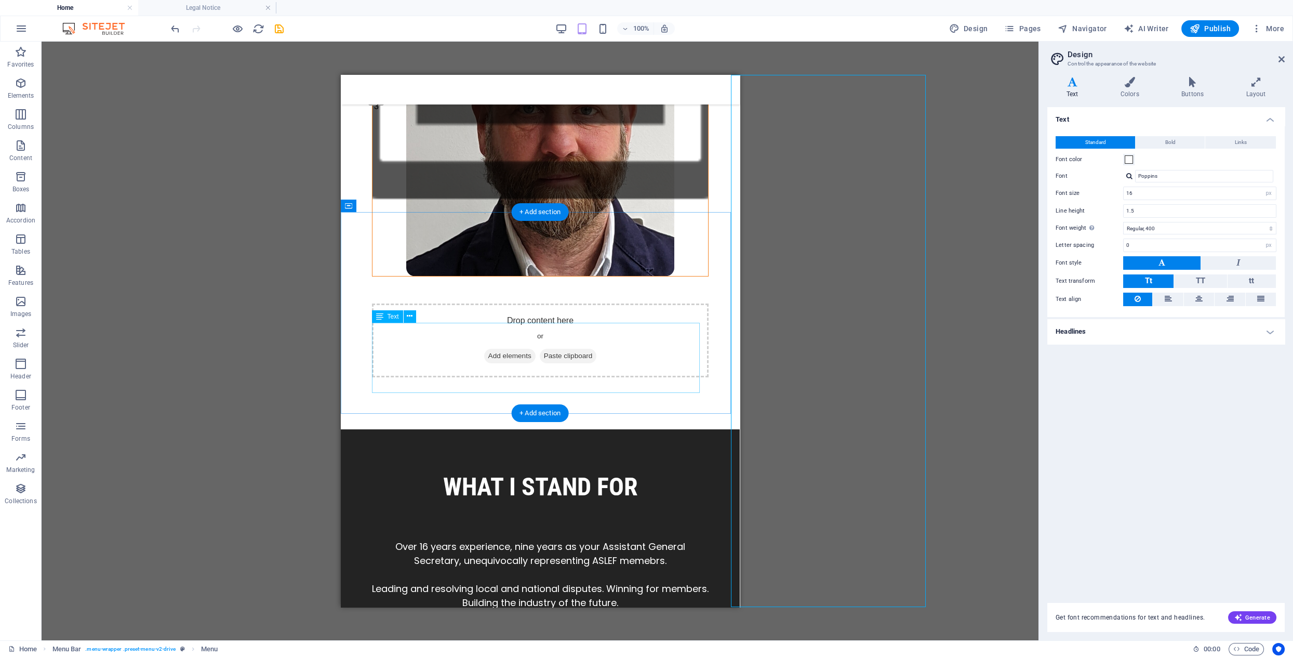
click at [539, 539] on div "Over 16 years experience, nine years as your Assistant General Secretary, unequ…" at bounding box center [539, 574] width 337 height 70
click at [540, 539] on div "Over 16 years experience, nine years as your Assistant General Secretary, unequ…" at bounding box center [539, 574] width 337 height 70
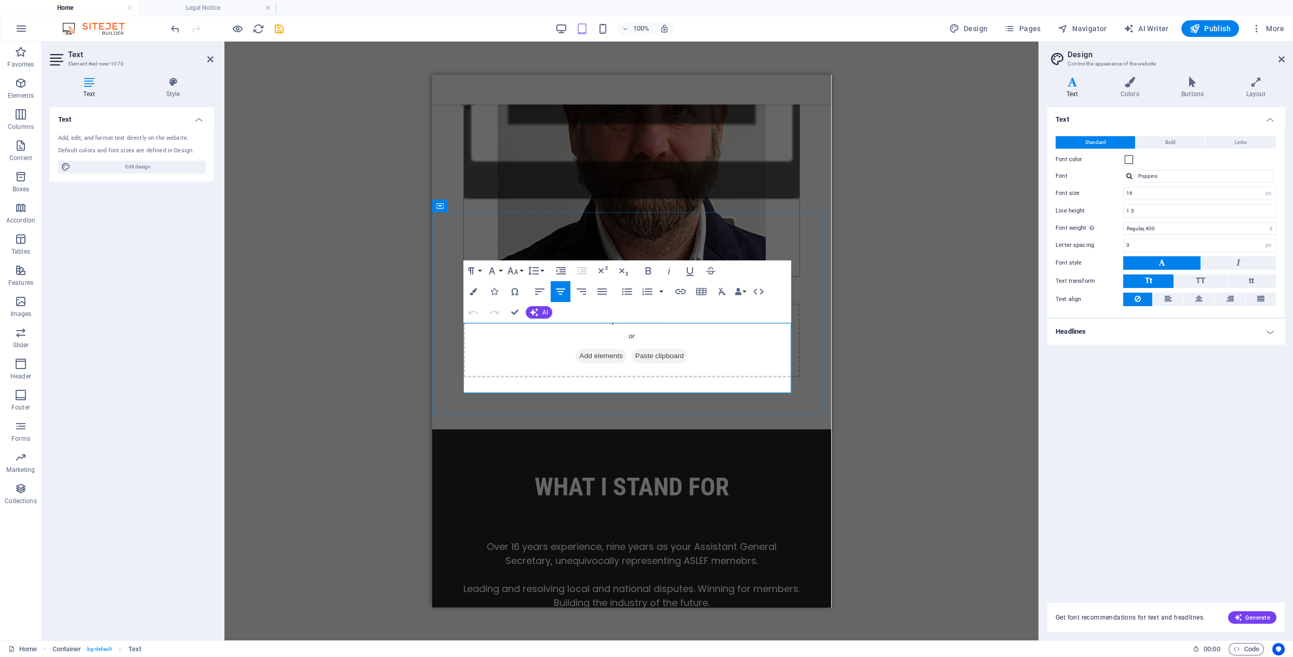
drag, startPoint x: 635, startPoint y: 374, endPoint x: 641, endPoint y: 380, distance: 8.5
click at [635, 582] on span "Leading and resolving local and national disputes. Winning for members. Buildin…" at bounding box center [631, 595] width 337 height 27
click at [867, 304] on div "Drag here to replace the existing content. Press “Ctrl” if you want to create a…" at bounding box center [631, 341] width 814 height 598
click at [808, 429] on div "What I stand For Over 16 years experience, nine years as your Assistant General…" at bounding box center [631, 529] width 399 height 201
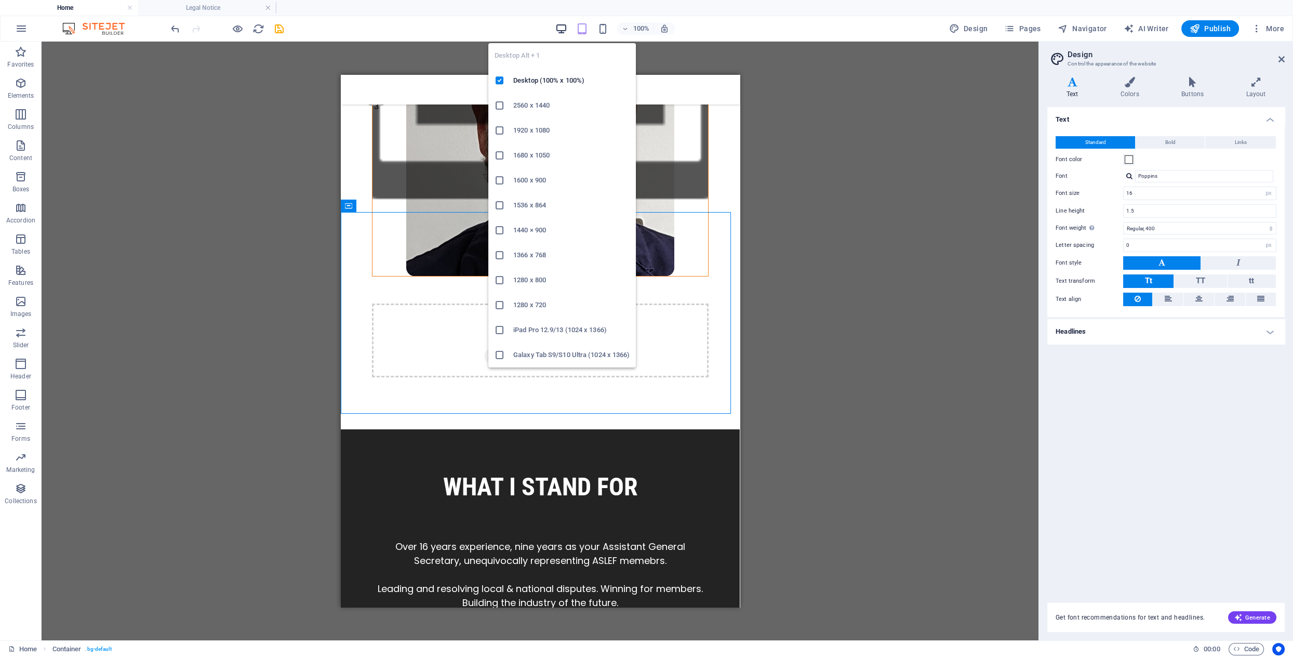
click at [564, 28] on icon "button" at bounding box center [561, 29] width 12 height 12
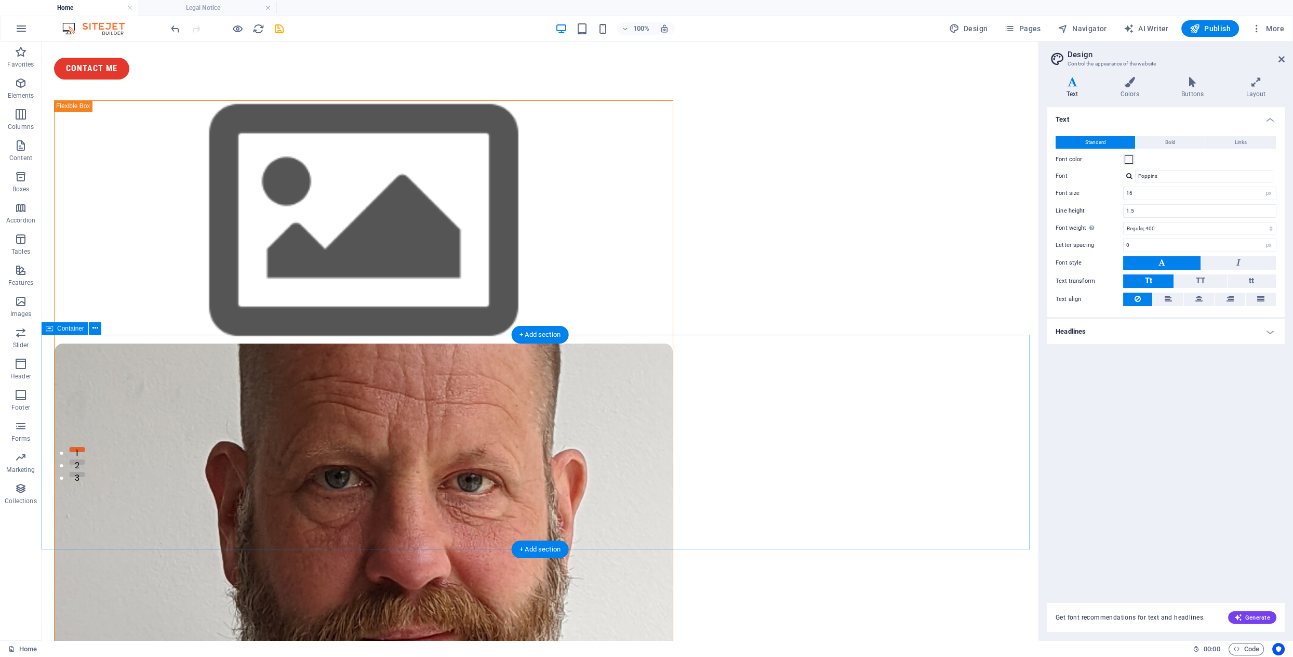
scroll to position [0, 0]
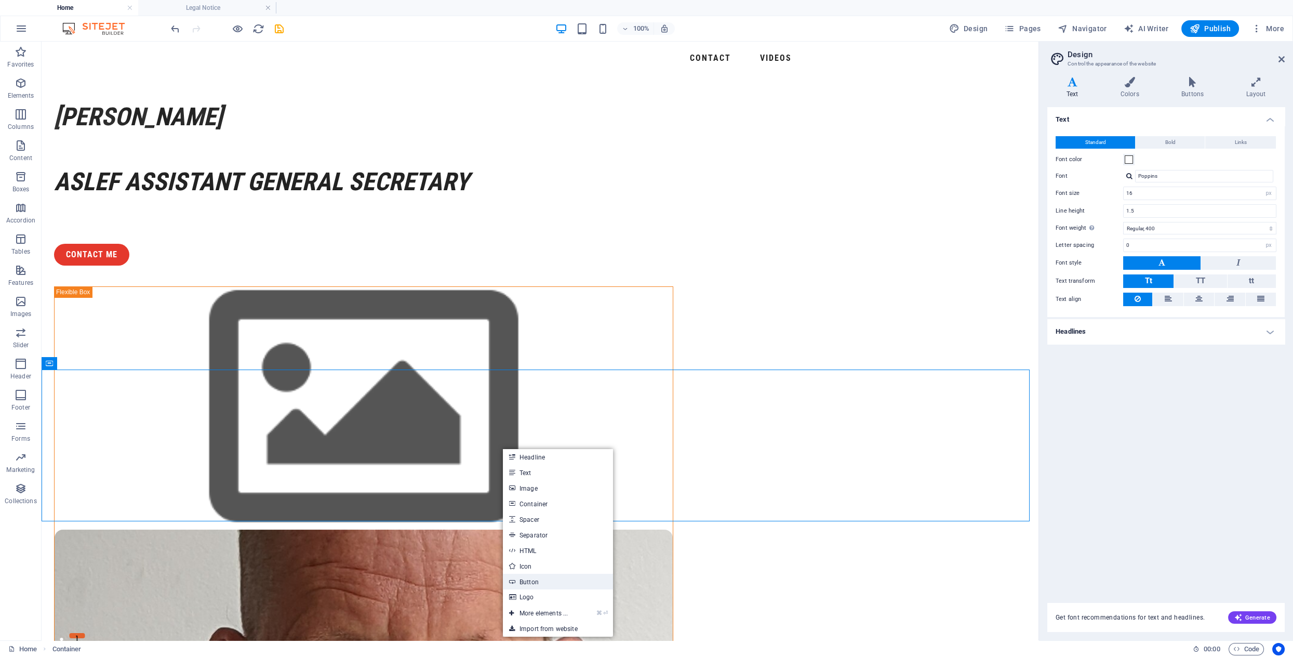
click at [531, 580] on link "Button" at bounding box center [558, 581] width 110 height 16
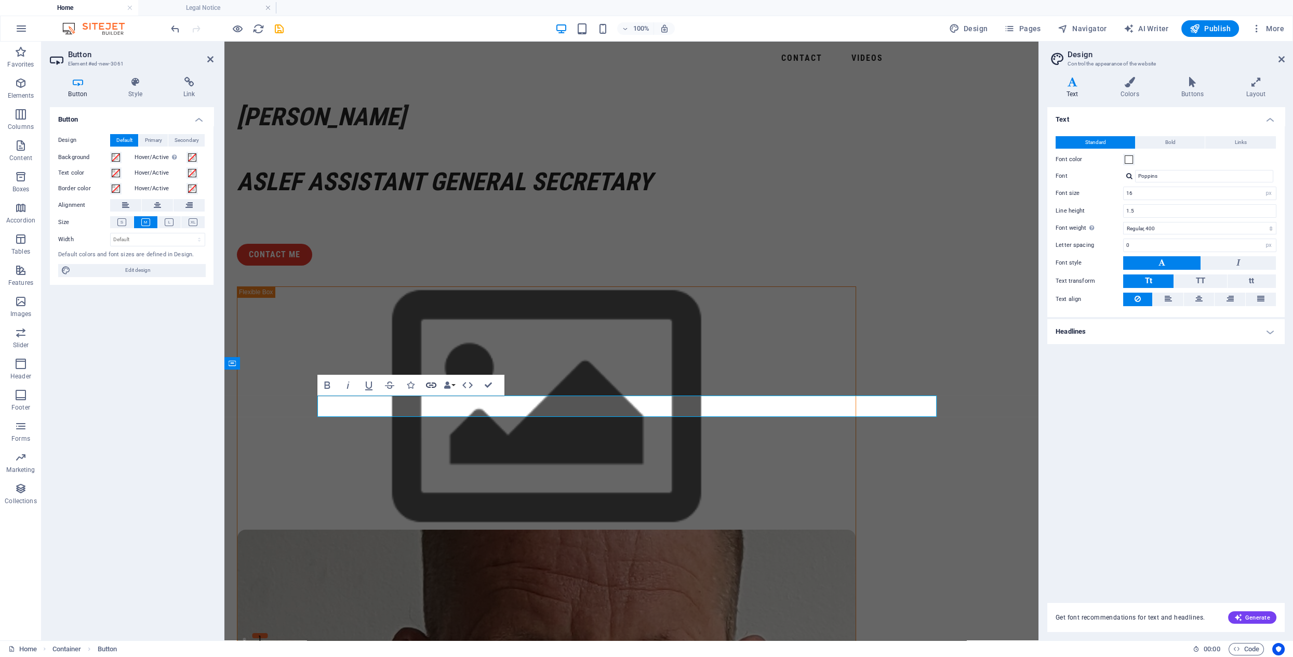
click at [432, 384] on icon "button" at bounding box center [431, 384] width 10 height 5
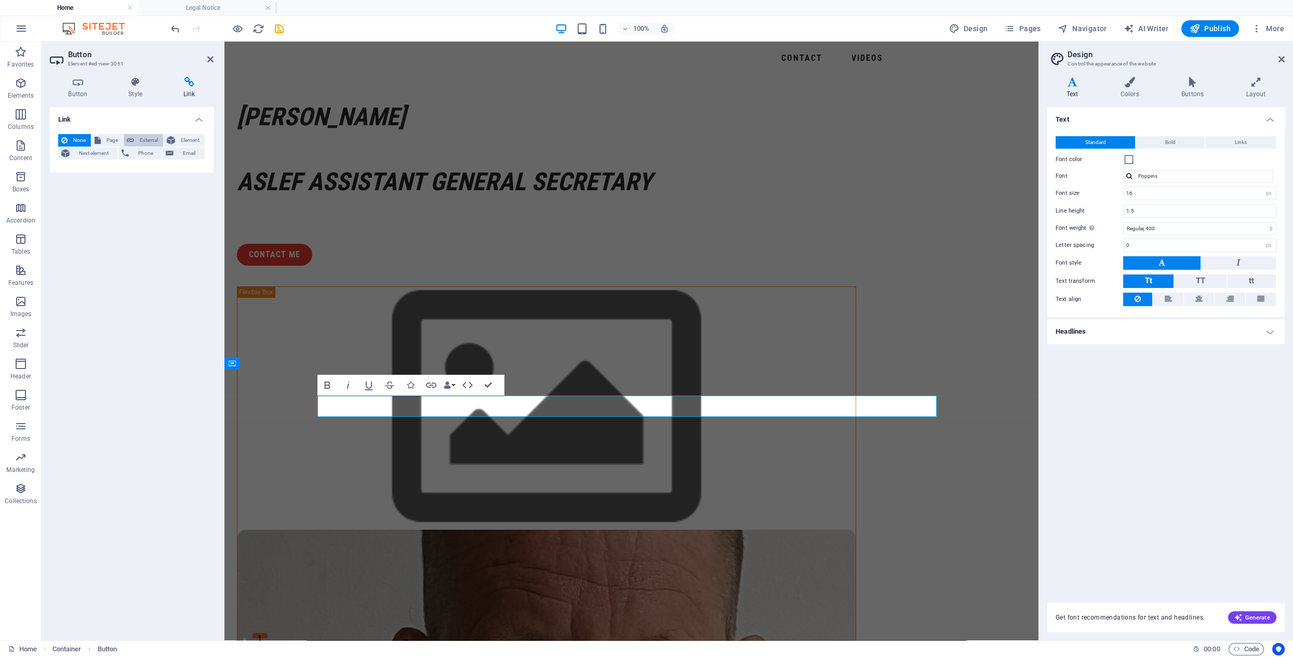
click at [140, 140] on span "External" at bounding box center [148, 140] width 23 height 12
select select "blank"
paste input "[URL][DOMAIN_NAME]"
type input "[URL][DOMAIN_NAME]"
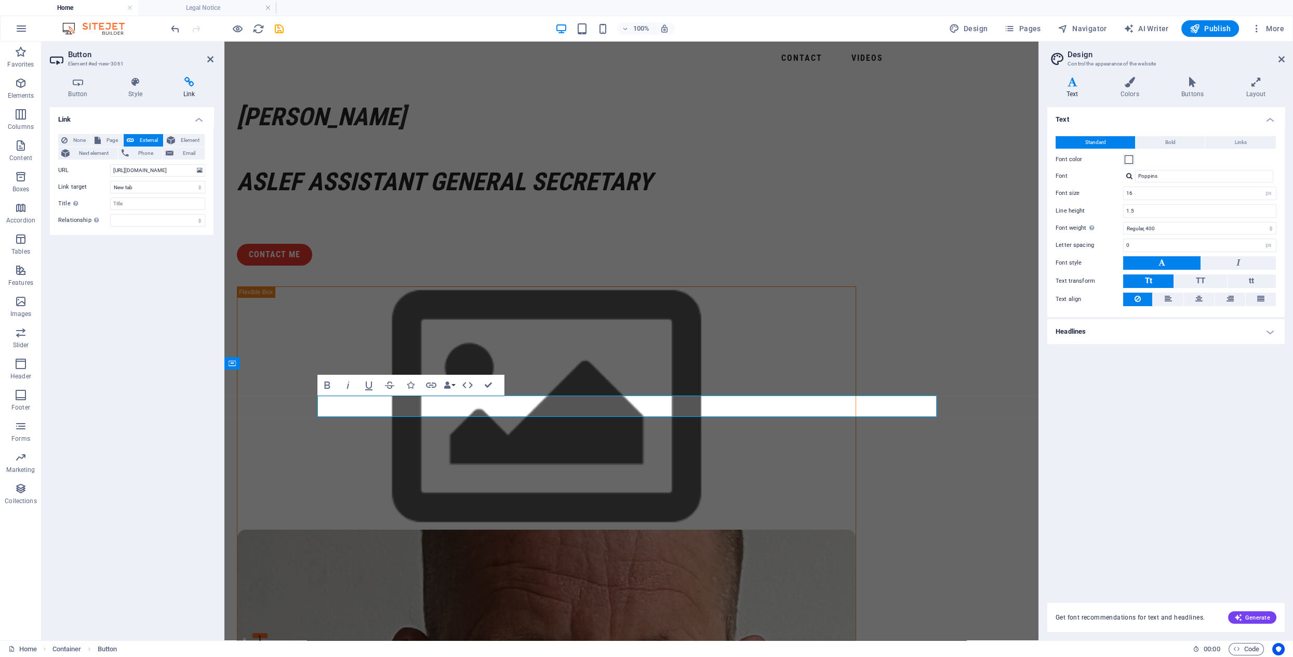
click at [190, 272] on div "Link None Page External Element Next element Phone Email Page Home Legal Notice…" at bounding box center [132, 369] width 164 height 525
click at [537, 265] on div "contact Me" at bounding box center [546, 255] width 619 height 22
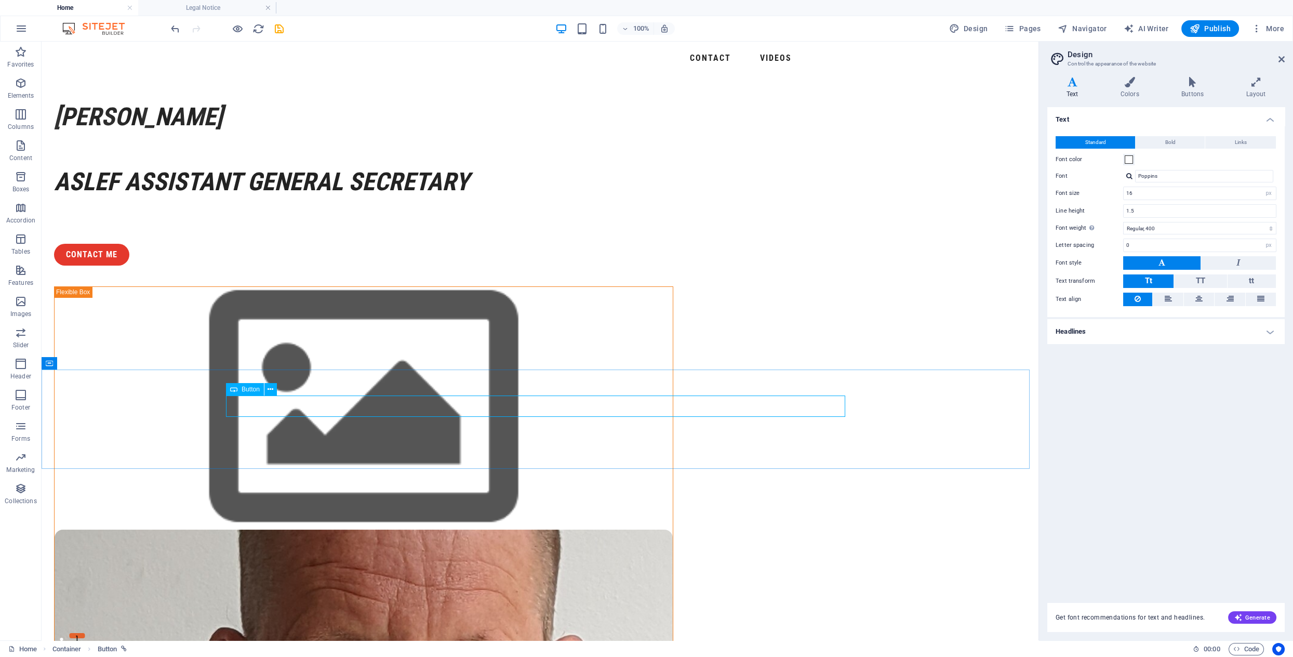
click at [250, 388] on span "Button" at bounding box center [251, 389] width 18 height 6
click at [0, 0] on icon at bounding box center [0, 0] width 0 height 0
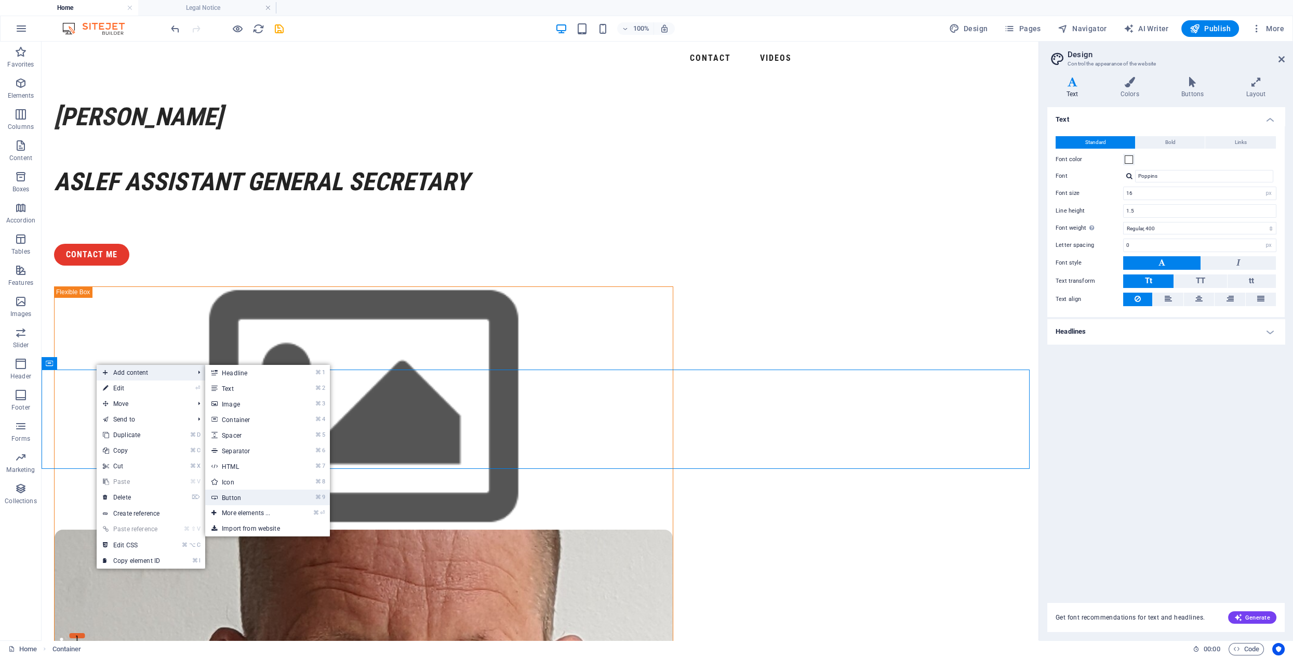
click at [246, 499] on link "⌘ 9 Button" at bounding box center [248, 497] width 86 height 16
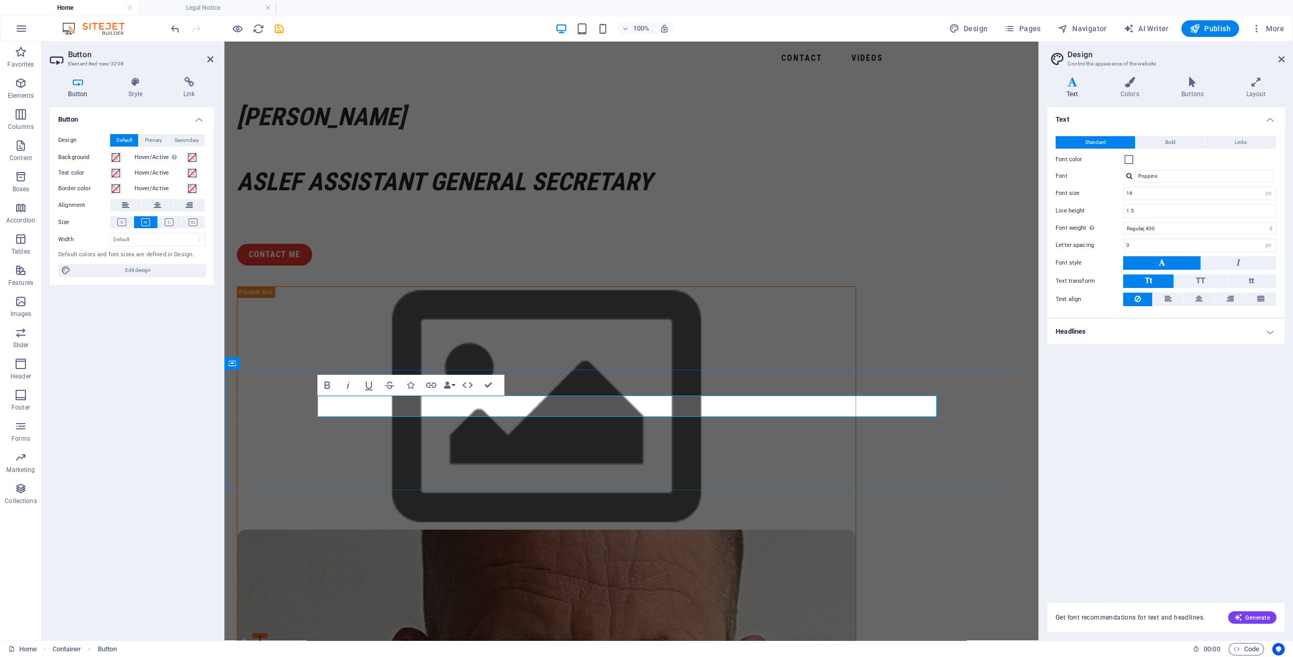
drag, startPoint x: 386, startPoint y: 405, endPoint x: 333, endPoint y: 404, distance: 53.0
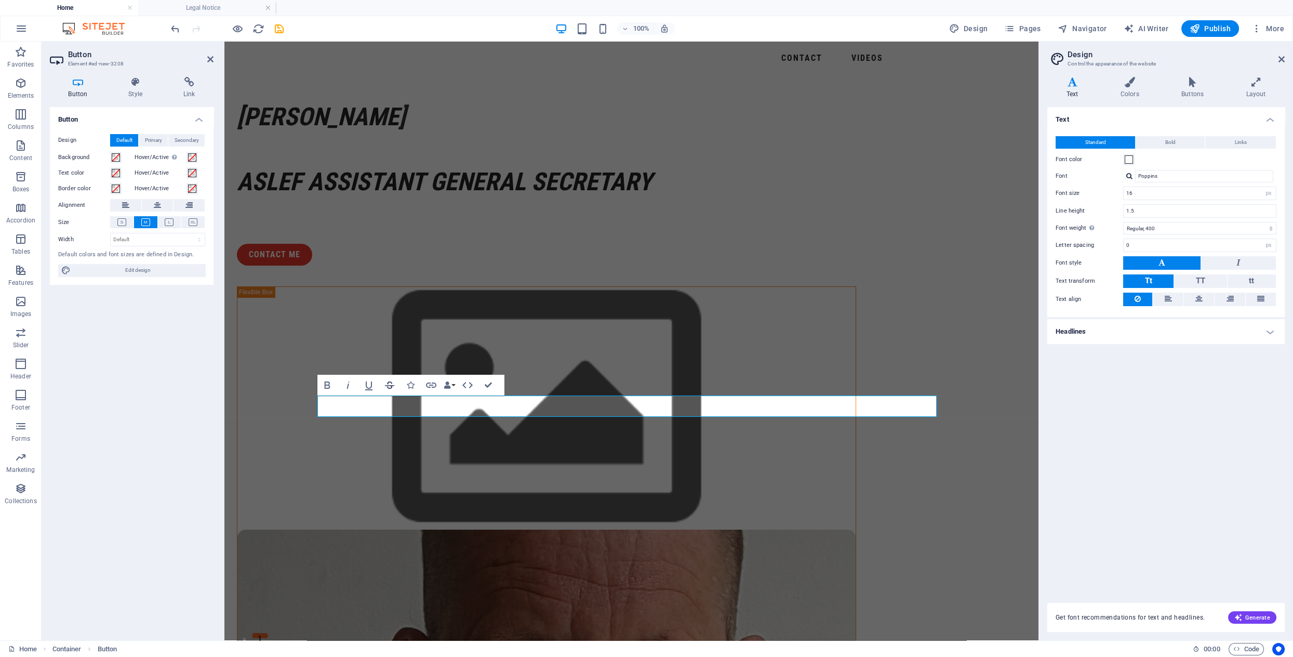
click at [391, 385] on icon "button" at bounding box center [389, 384] width 9 height 7
click at [188, 81] on icon at bounding box center [189, 82] width 49 height 10
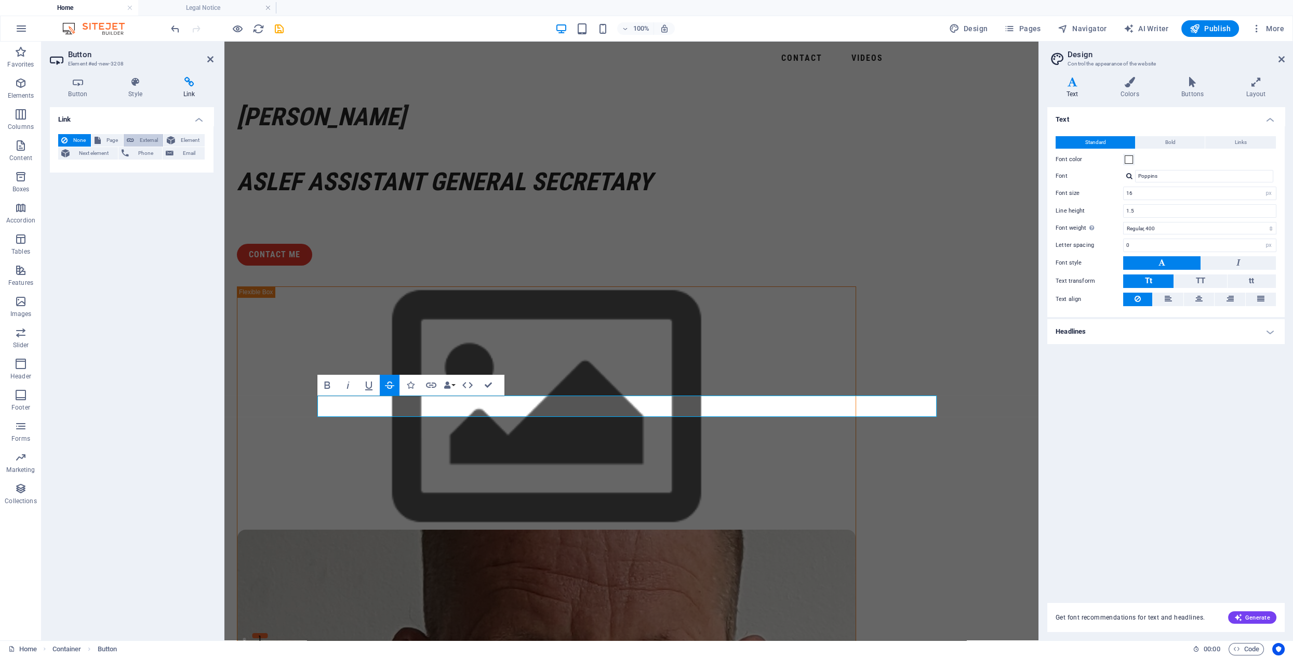
click at [144, 139] on span "External" at bounding box center [148, 140] width 23 height 12
select select "blank"
click at [133, 170] on input "URL" at bounding box center [157, 170] width 95 height 12
paste input "[URL][DOMAIN_NAME]"
type input "[URL][DOMAIN_NAME]"
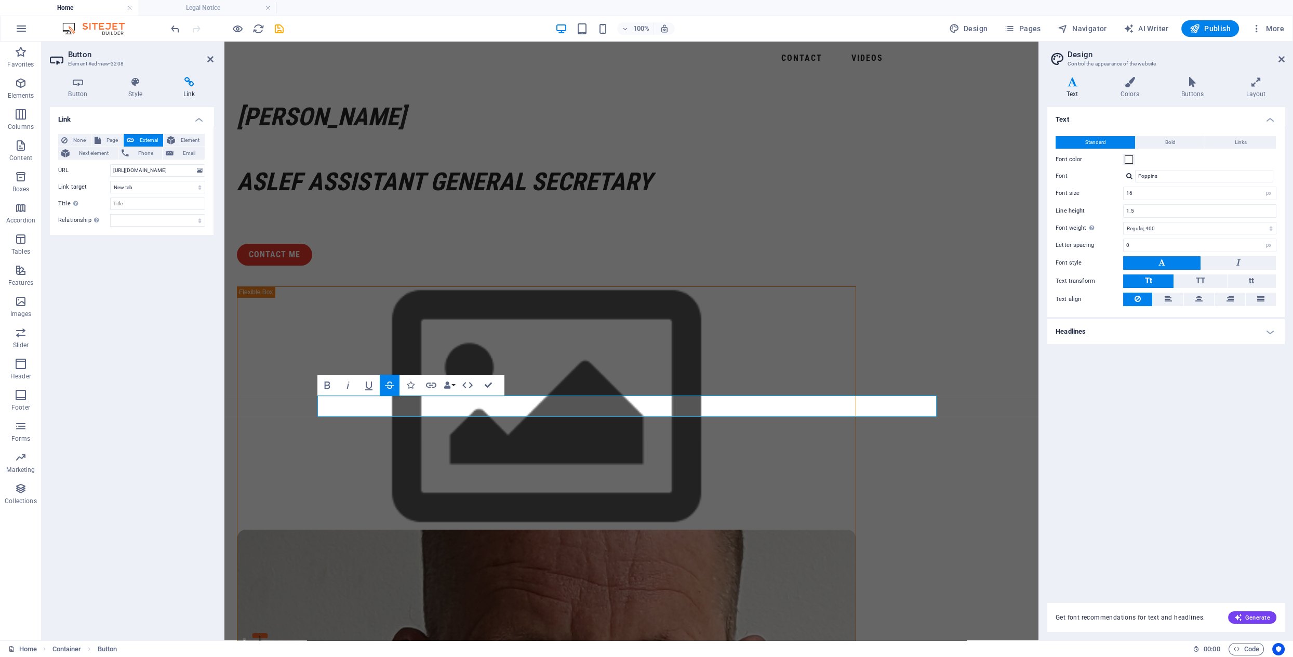
click at [168, 393] on div "Link None Page External Element Next element Phone Email Page Home Legal Notice…" at bounding box center [132, 369] width 164 height 525
click at [168, 392] on div "Link None Page External Element Next element Phone Email Page Home Legal Notice…" at bounding box center [132, 369] width 164 height 525
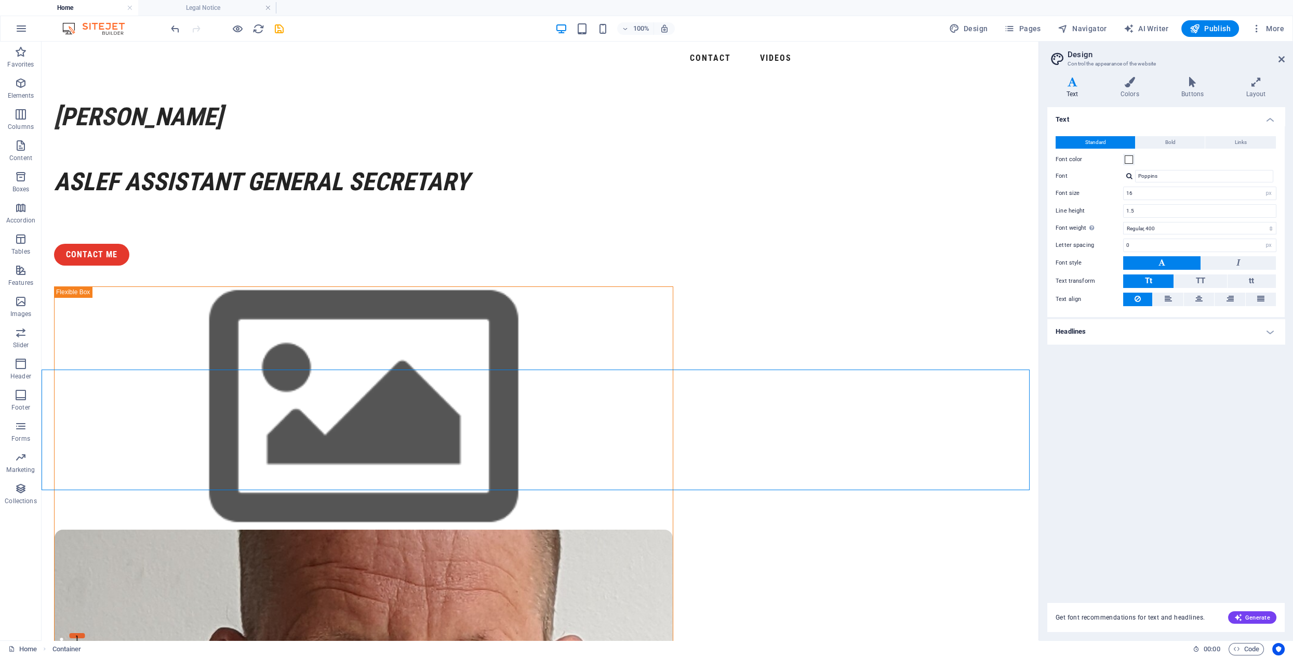
drag, startPoint x: 541, startPoint y: 474, endPoint x: 358, endPoint y: 474, distance: 182.8
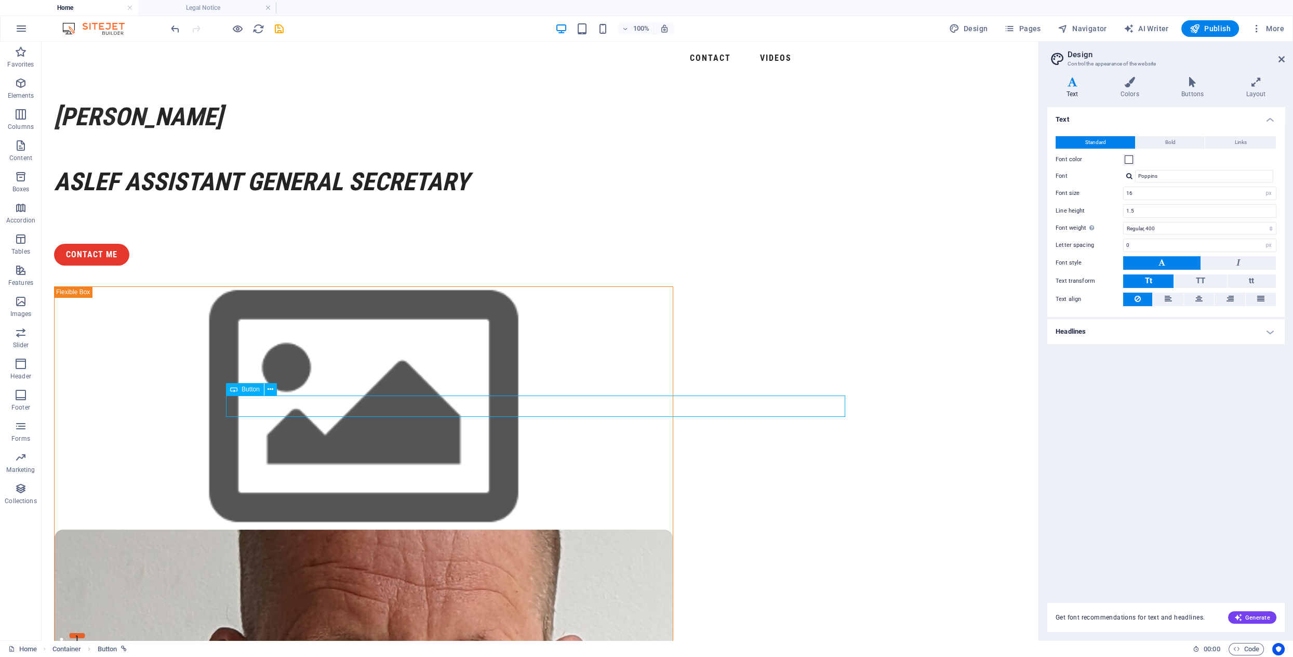
drag, startPoint x: 149, startPoint y: 404, endPoint x: 409, endPoint y: 410, distance: 260.8
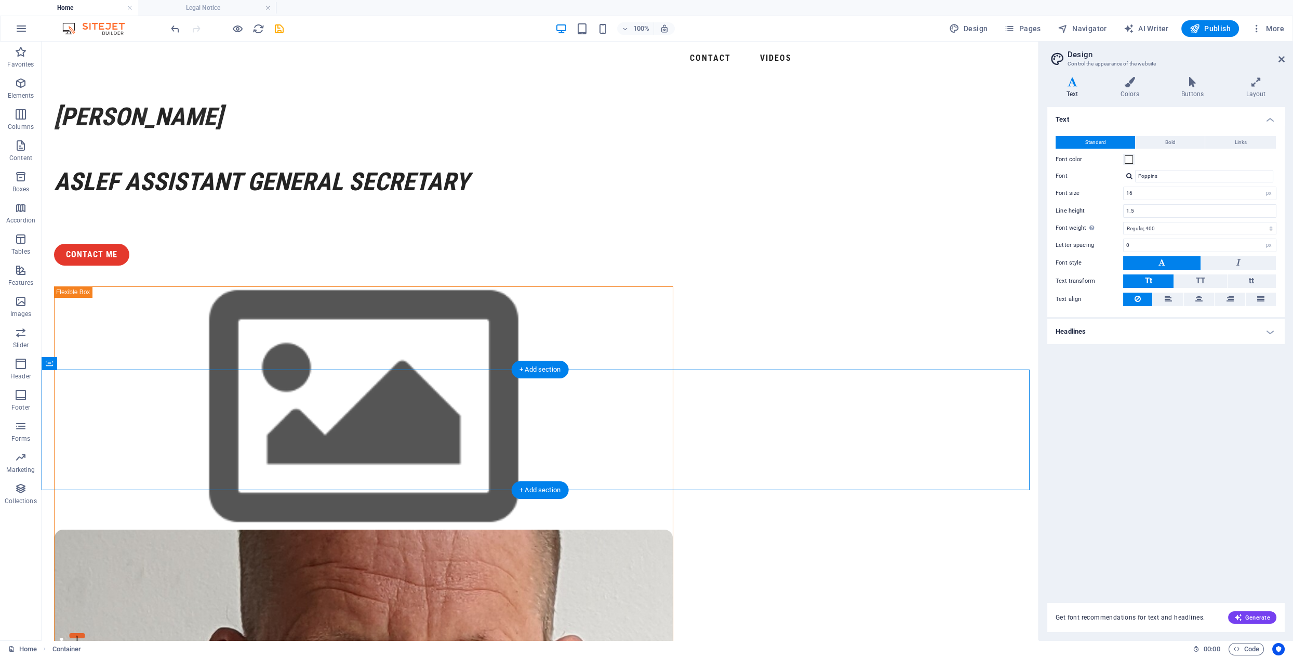
drag, startPoint x: 404, startPoint y: 394, endPoint x: 466, endPoint y: 434, distance: 74.3
click at [272, 389] on icon at bounding box center [271, 389] width 6 height 11
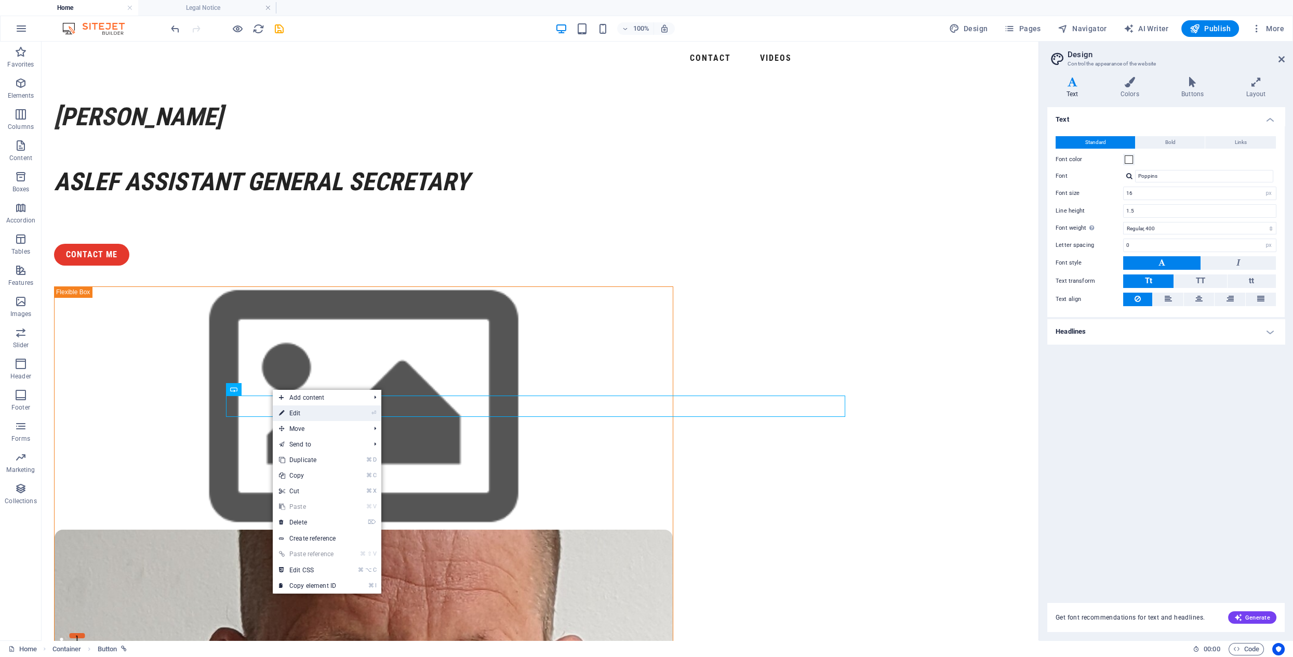
click at [332, 411] on link "⏎ Edit" at bounding box center [308, 413] width 70 height 16
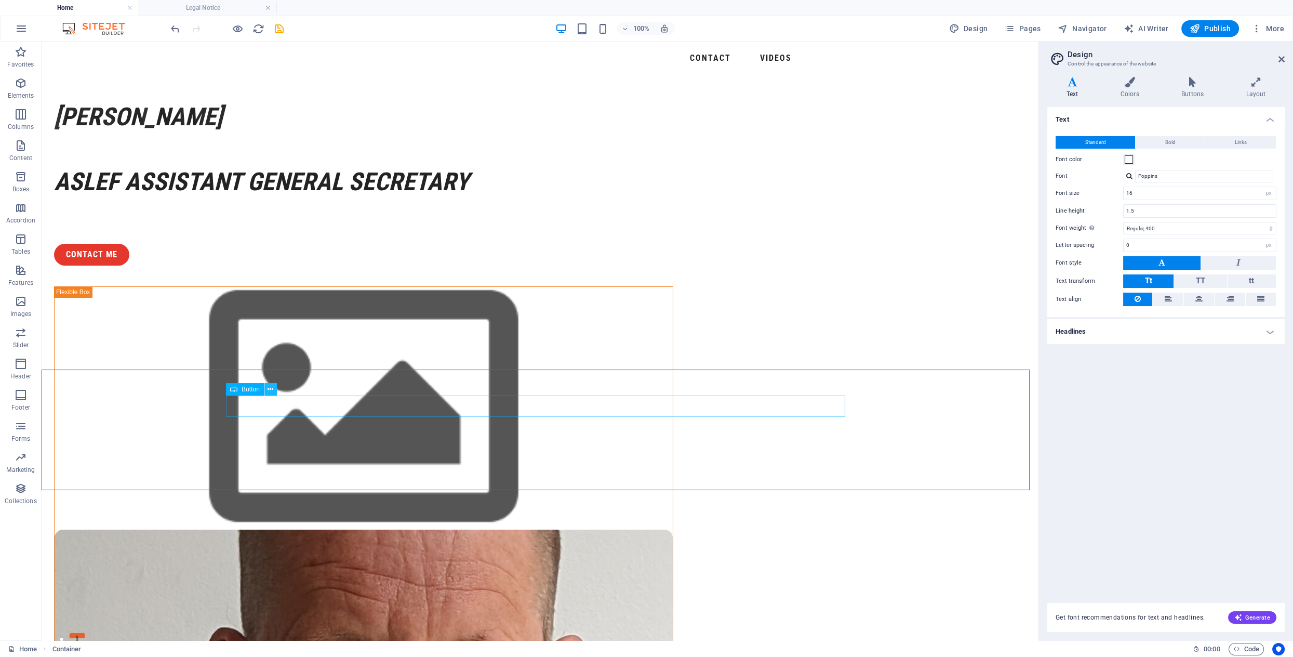
click at [272, 392] on icon at bounding box center [271, 389] width 6 height 11
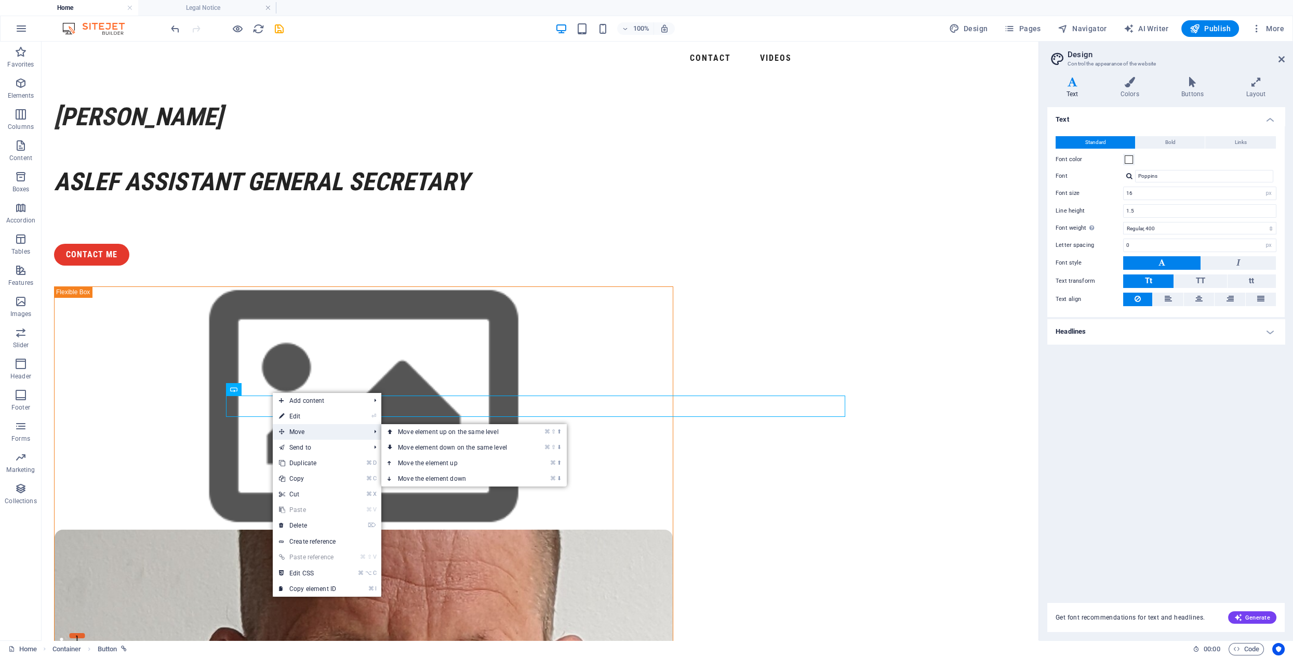
click at [298, 429] on span "Move" at bounding box center [319, 432] width 93 height 16
click at [458, 446] on link "⌘ ⇧ ⬇ Move element down on the same level" at bounding box center [454, 447] width 146 height 16
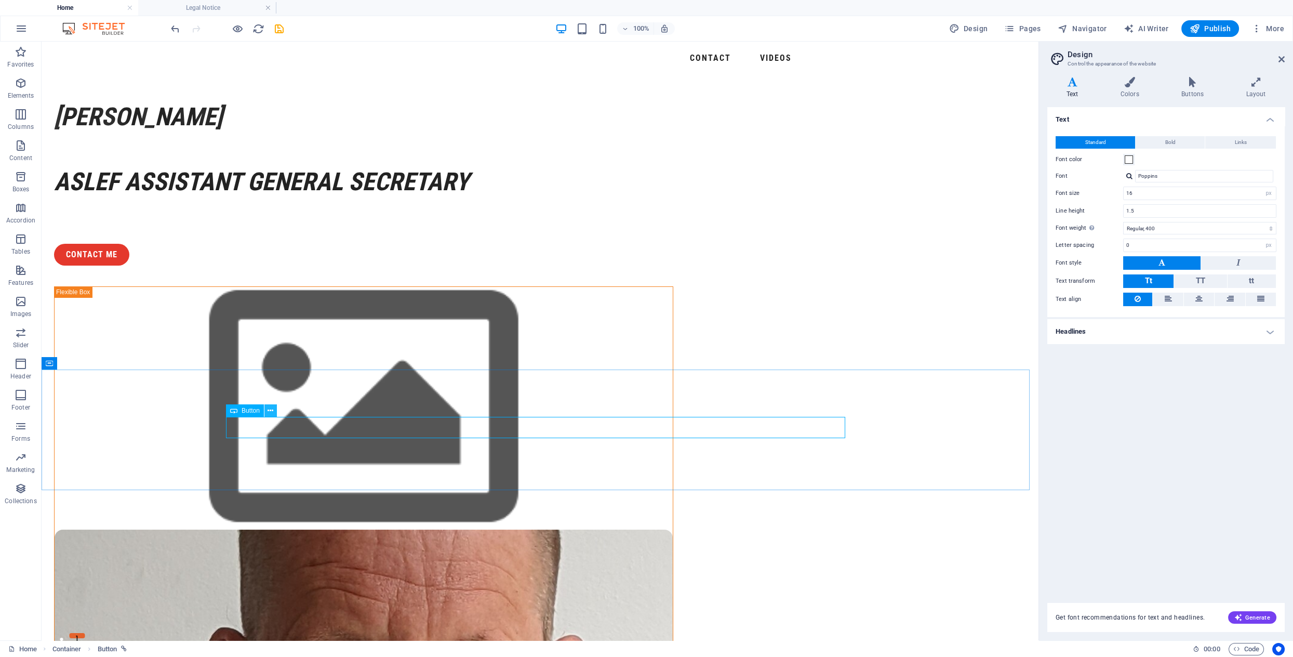
click at [271, 410] on icon at bounding box center [271, 410] width 6 height 11
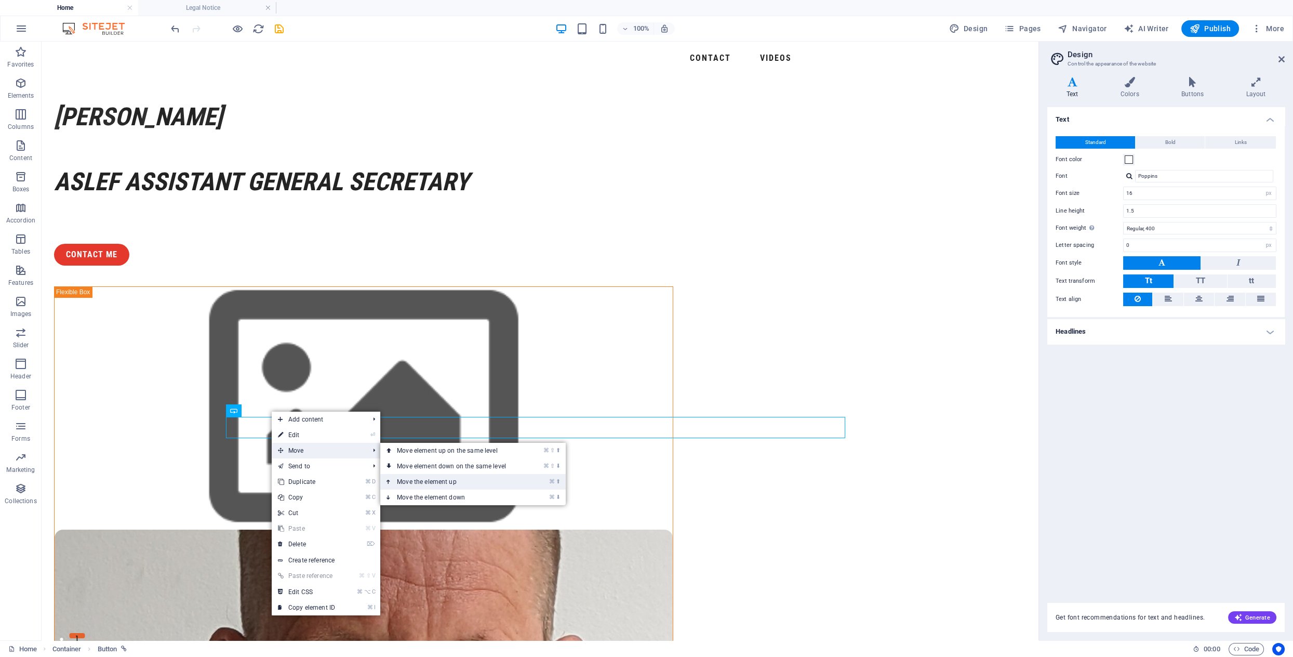
click at [430, 480] on link "⌘ ⬆ Move the element up" at bounding box center [453, 482] width 146 height 16
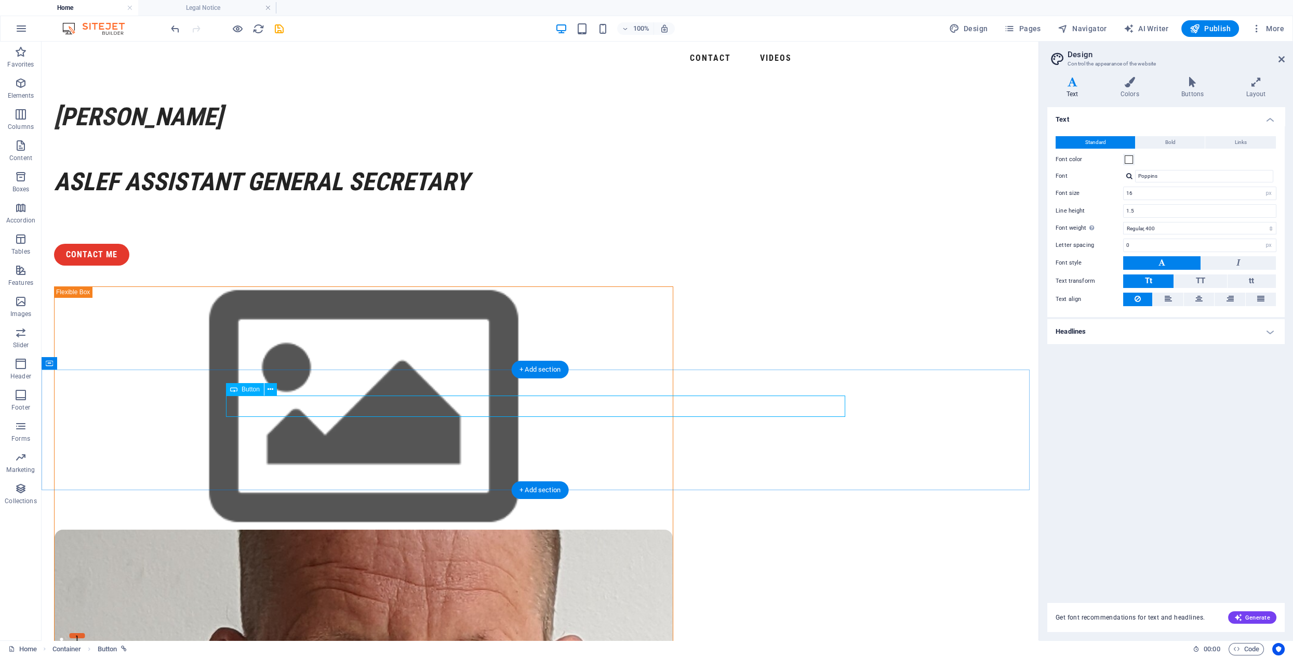
click at [268, 388] on icon at bounding box center [271, 389] width 6 height 11
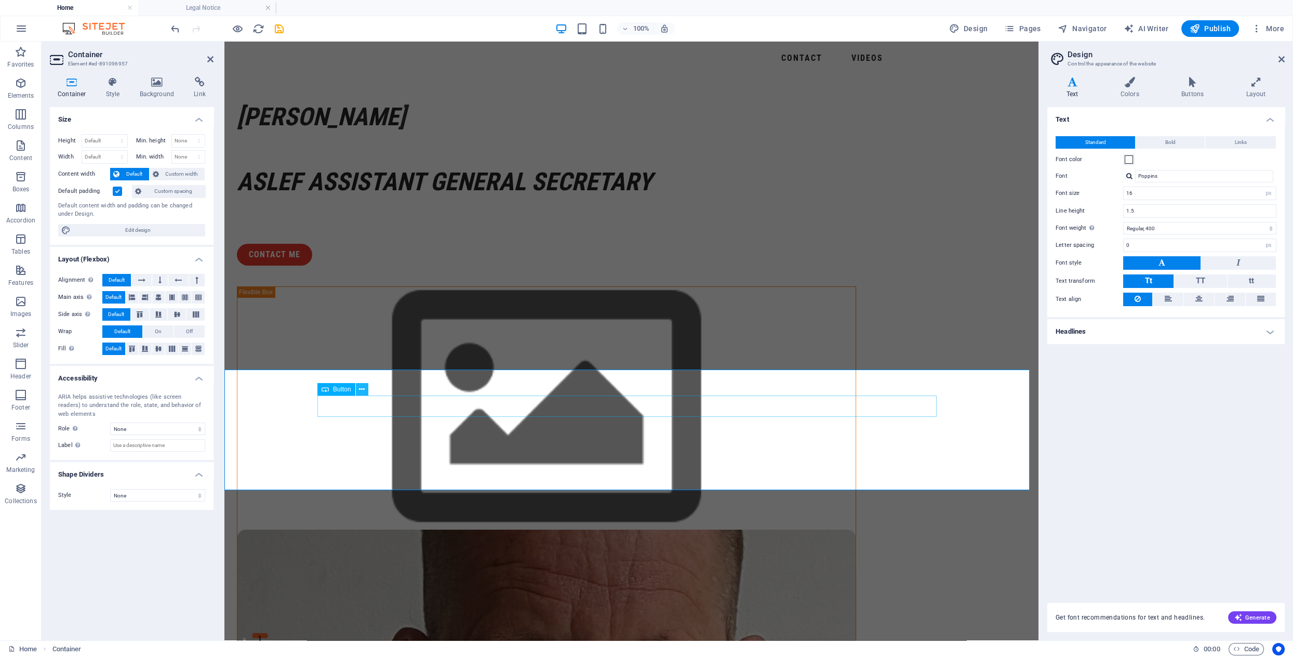
click at [360, 391] on icon at bounding box center [362, 389] width 6 height 11
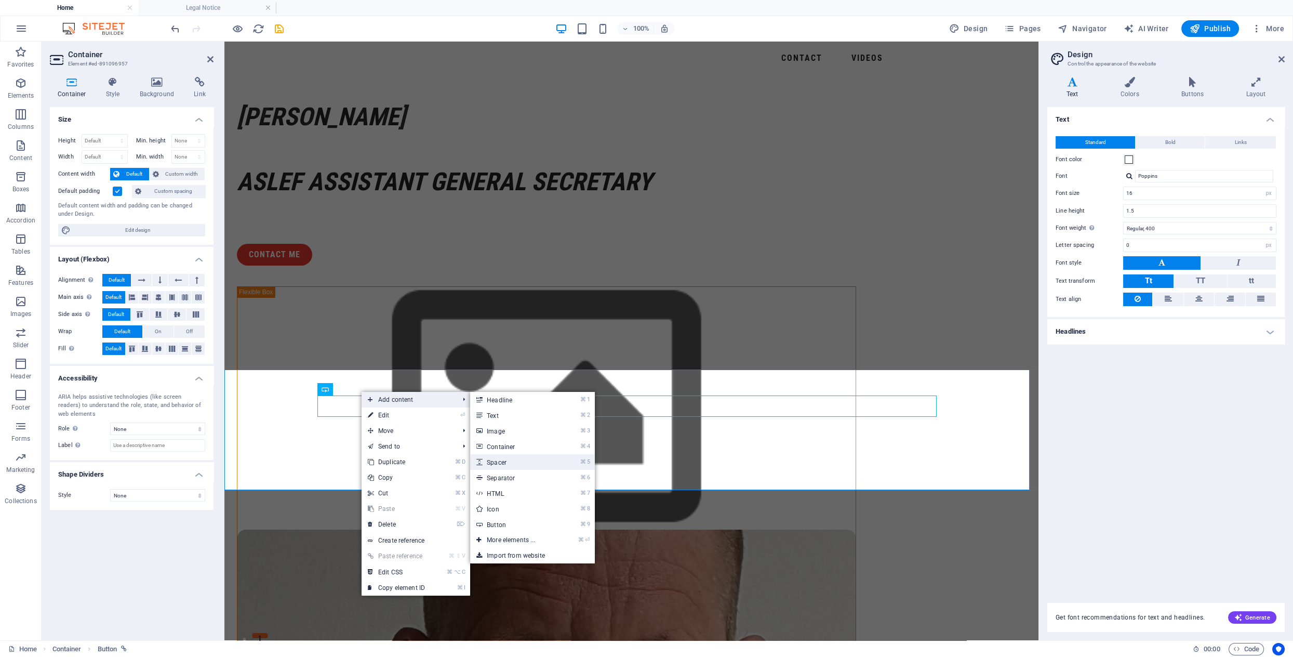
click at [501, 460] on link "⌘ 5 Spacer" at bounding box center [513, 462] width 86 height 16
select select "px"
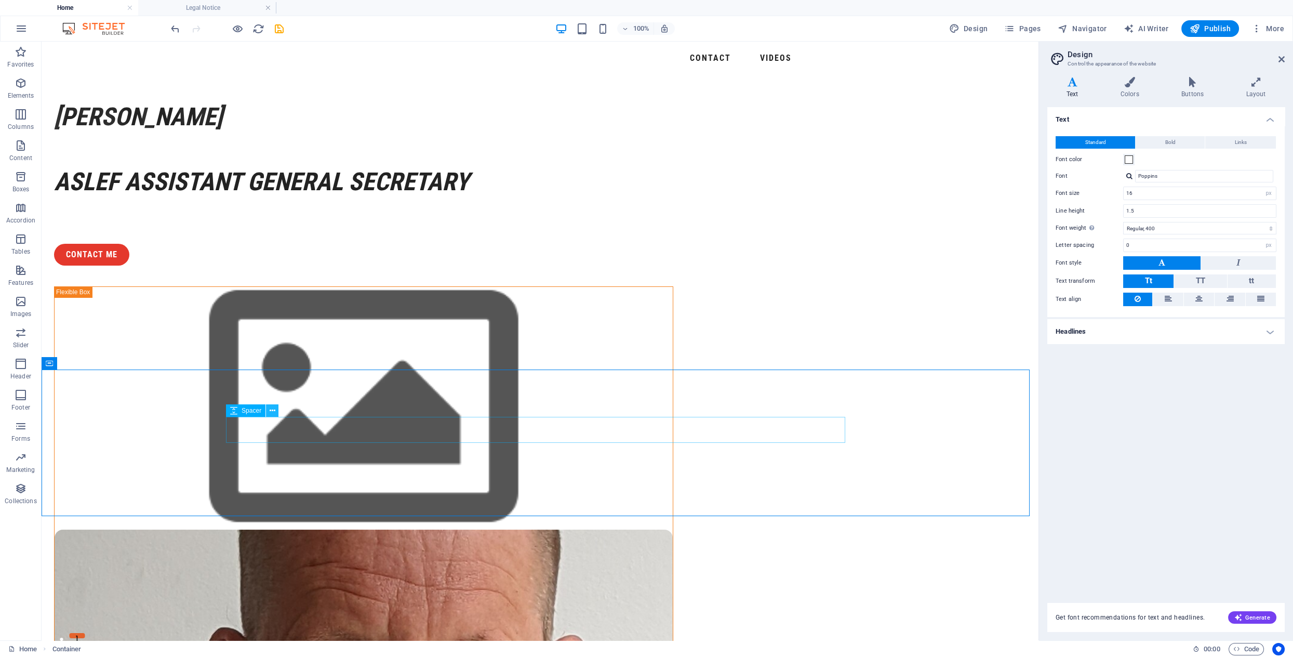
click at [273, 412] on icon at bounding box center [273, 410] width 6 height 11
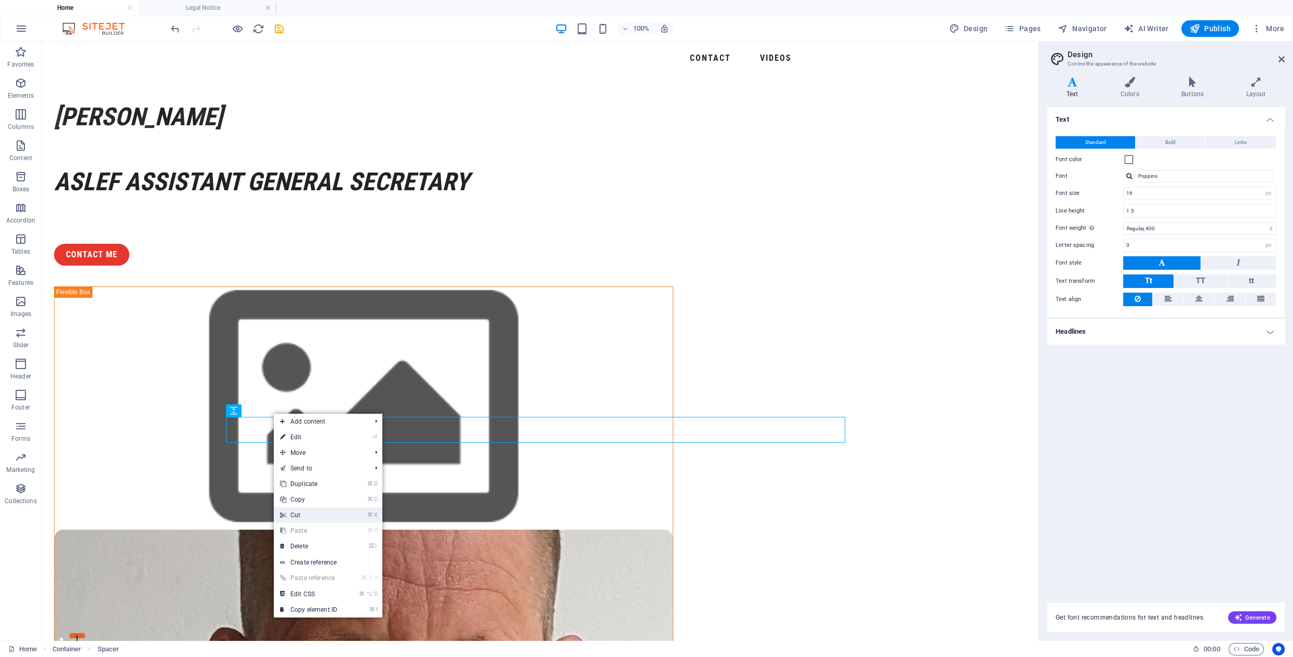
click at [348, 515] on li "⌘ X Cut" at bounding box center [328, 515] width 109 height 16
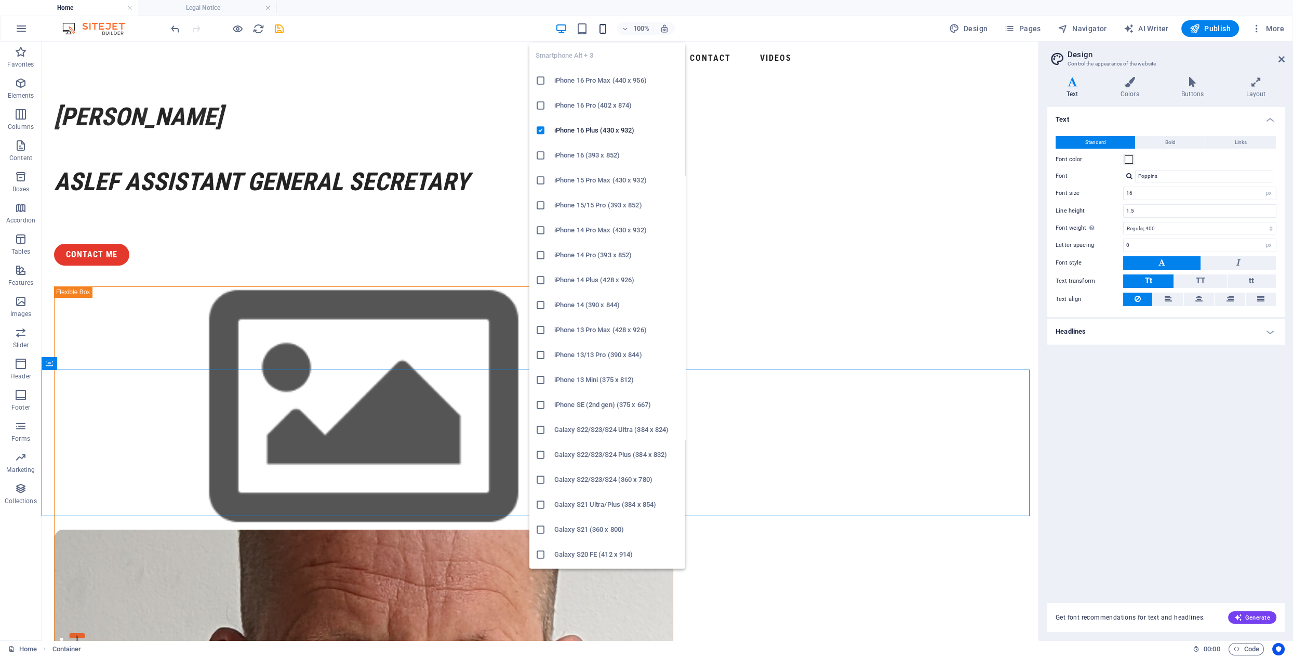
click at [608, 30] on icon "button" at bounding box center [603, 29] width 12 height 12
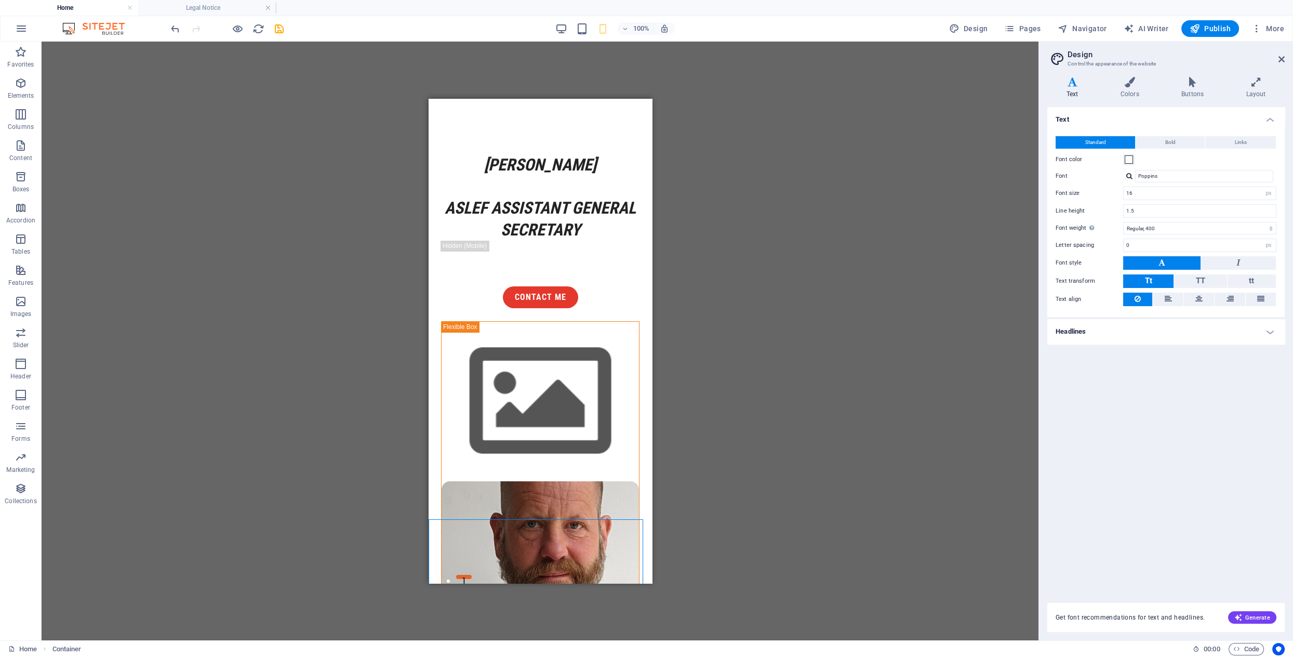
click at [901, 231] on div "H2 Unequal Columns Container Container Image Container Container Image Containe…" at bounding box center [540, 341] width 997 height 598
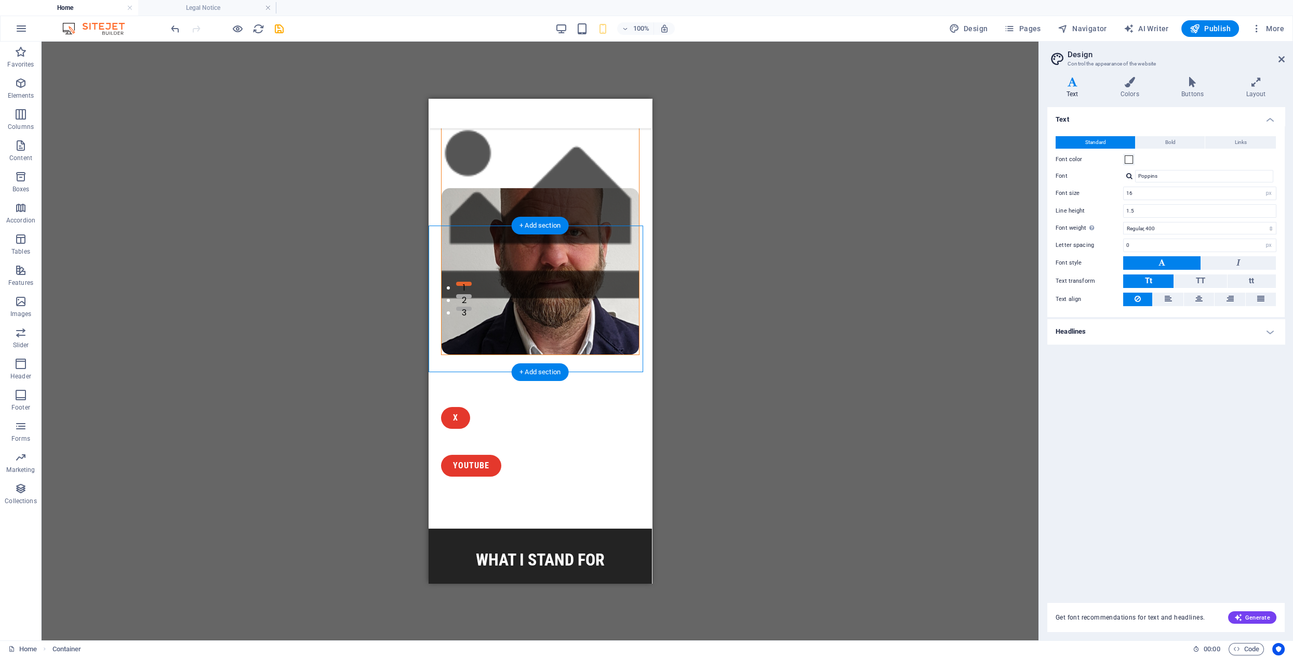
scroll to position [293, 0]
click at [804, 315] on div "H2 Unequal Columns Container Container Image Container Container Image Containe…" at bounding box center [540, 341] width 997 height 598
click at [753, 221] on div "H2 Unequal Columns Container Container Image Container Container Image Containe…" at bounding box center [540, 341] width 997 height 598
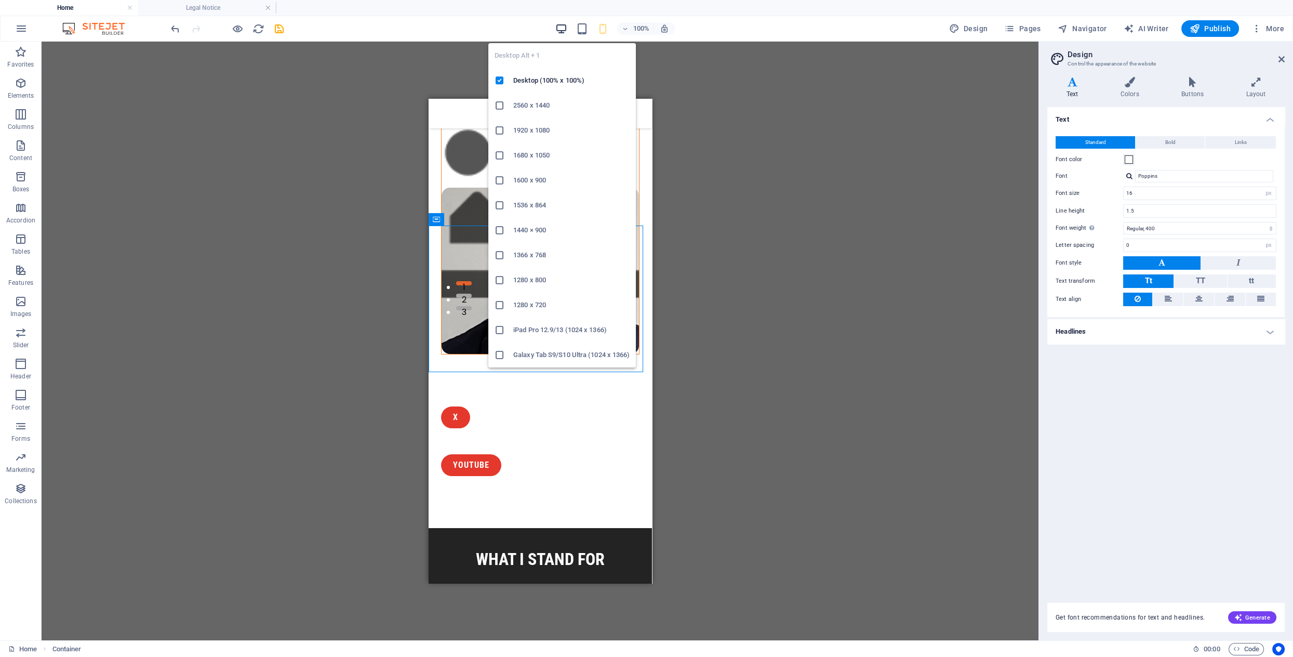
click at [562, 28] on icon "button" at bounding box center [561, 29] width 12 height 12
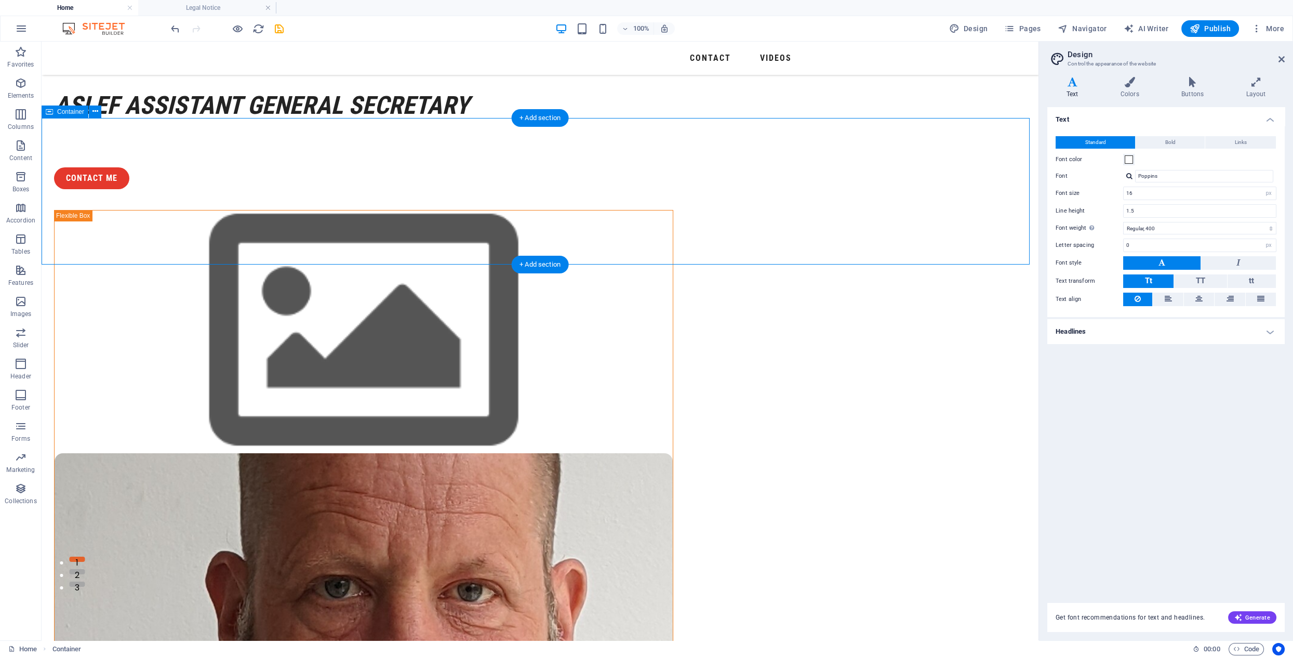
scroll to position [0, 0]
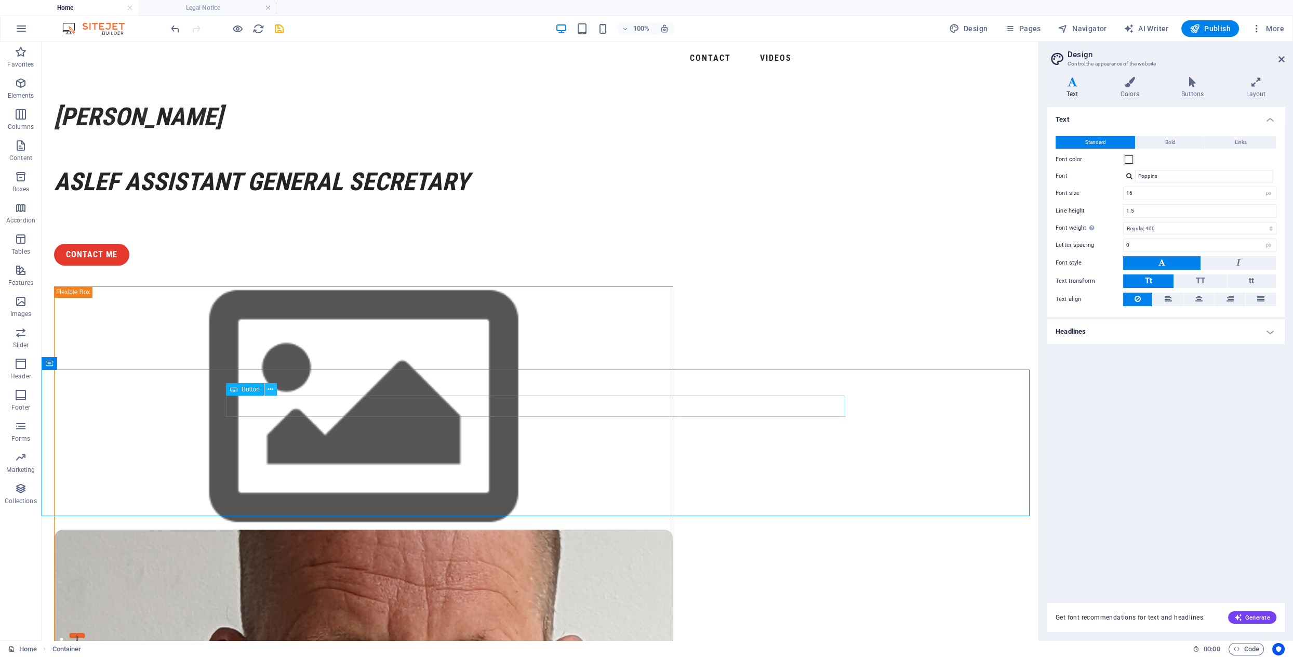
click at [269, 390] on icon at bounding box center [271, 389] width 6 height 11
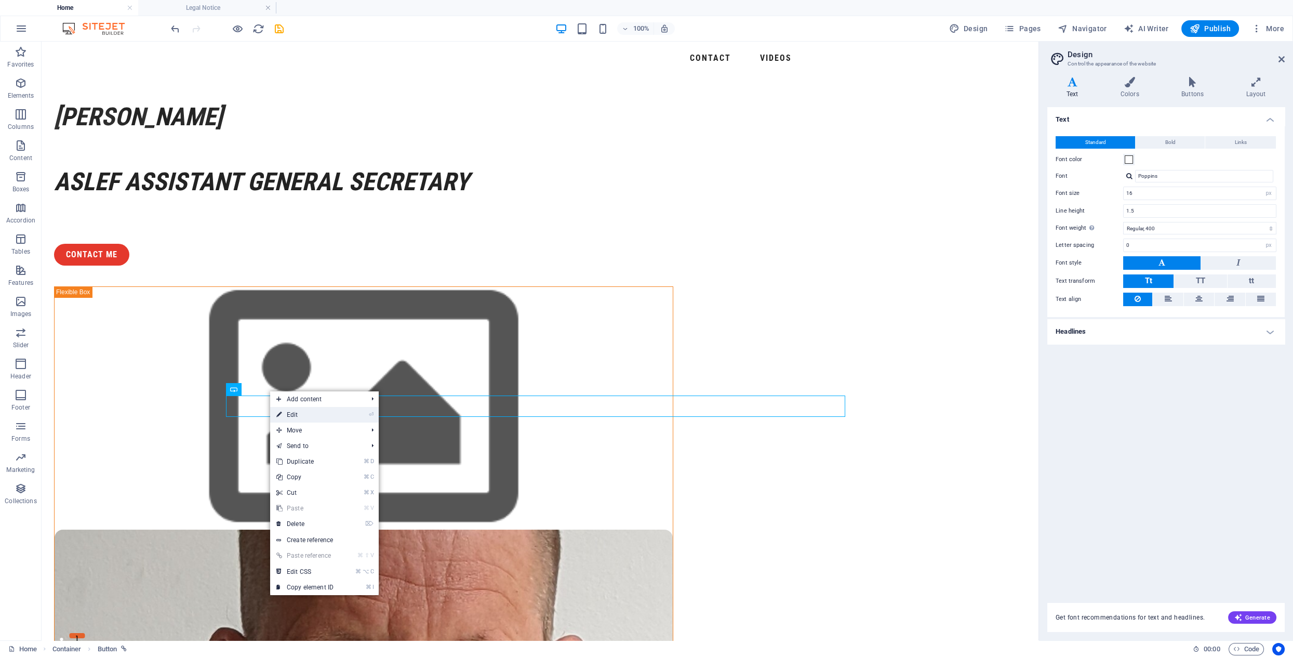
click at [288, 413] on link "⏎ Edit" at bounding box center [305, 415] width 70 height 16
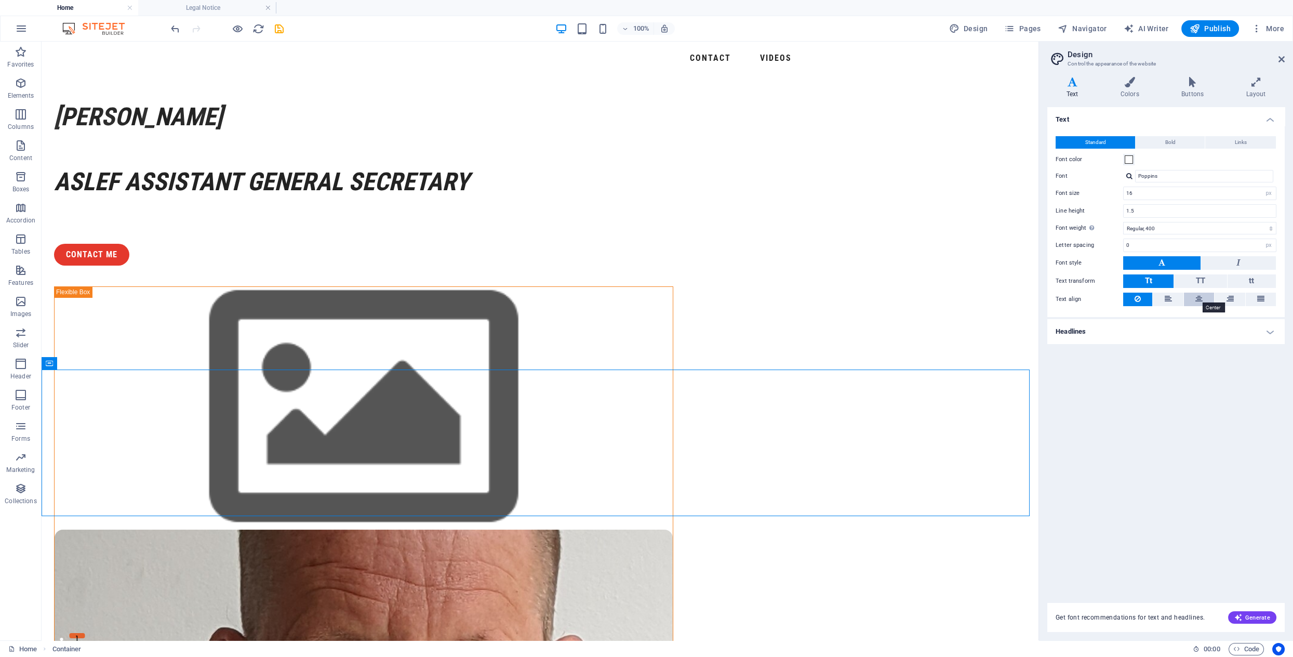
click at [1163, 295] on icon at bounding box center [1198, 298] width 7 height 12
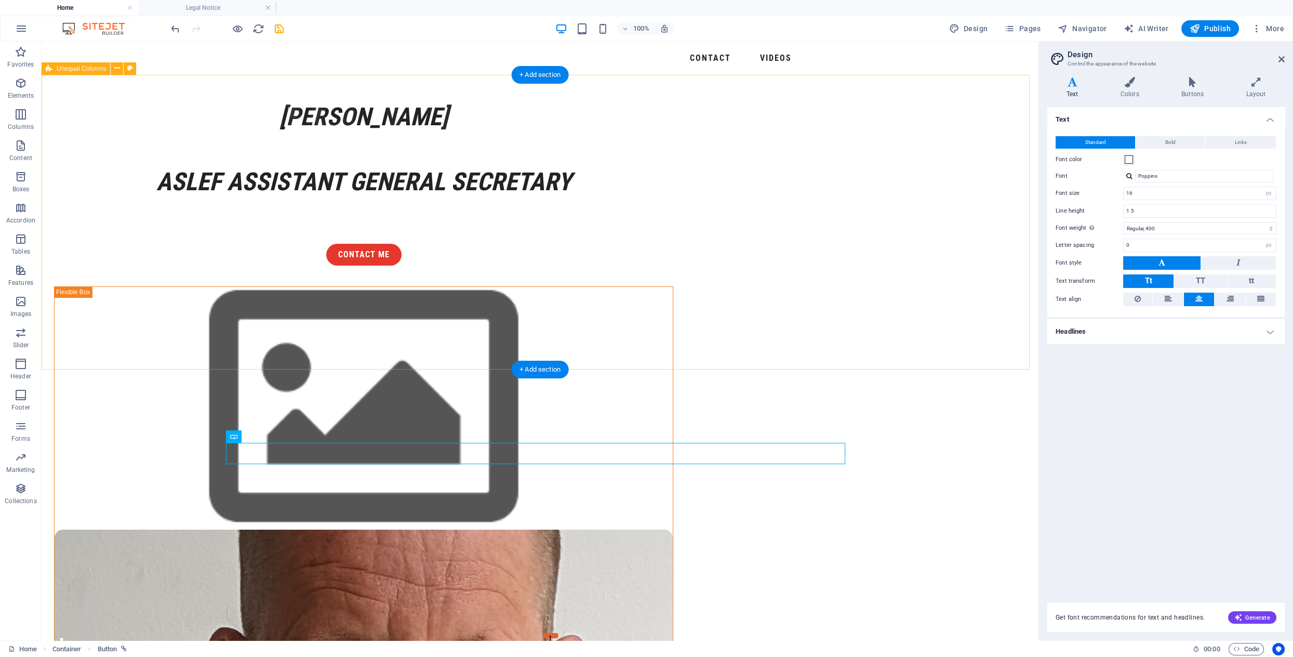
click at [968, 362] on div "[PERSON_NAME] ASLEF Assistant General Secretary ASLEF Assistant General Secreta…" at bounding box center [540, 575] width 997 height 1000
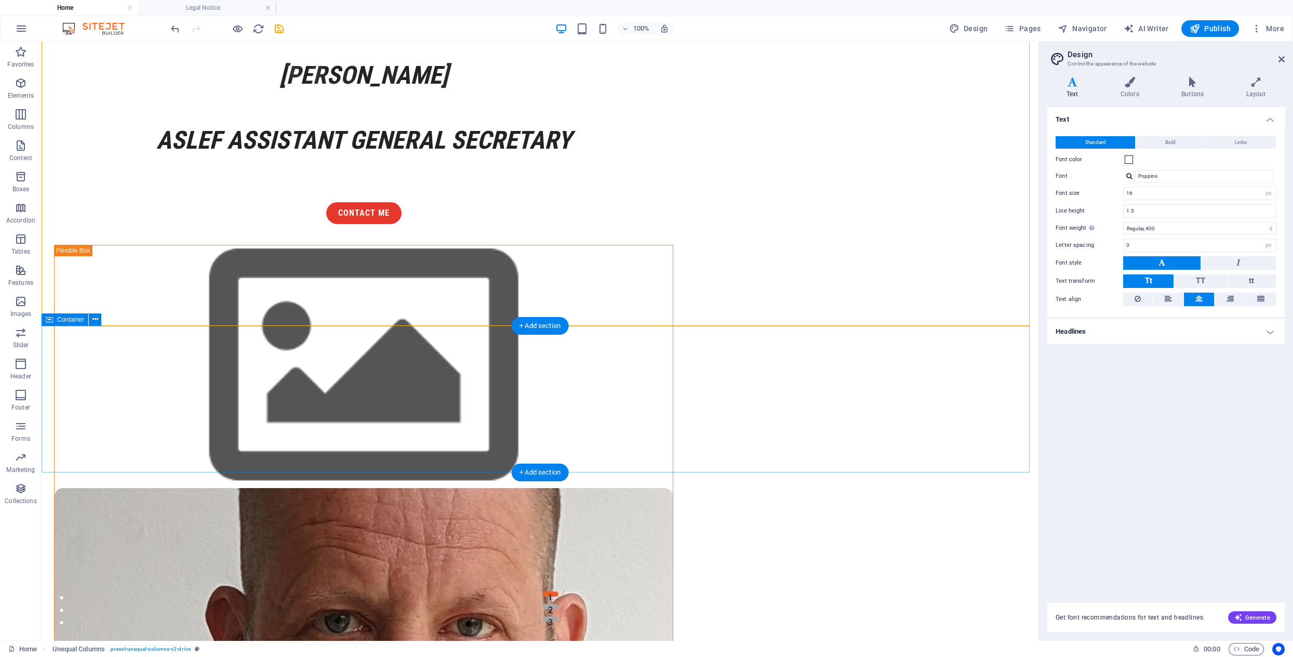
scroll to position [45, 0]
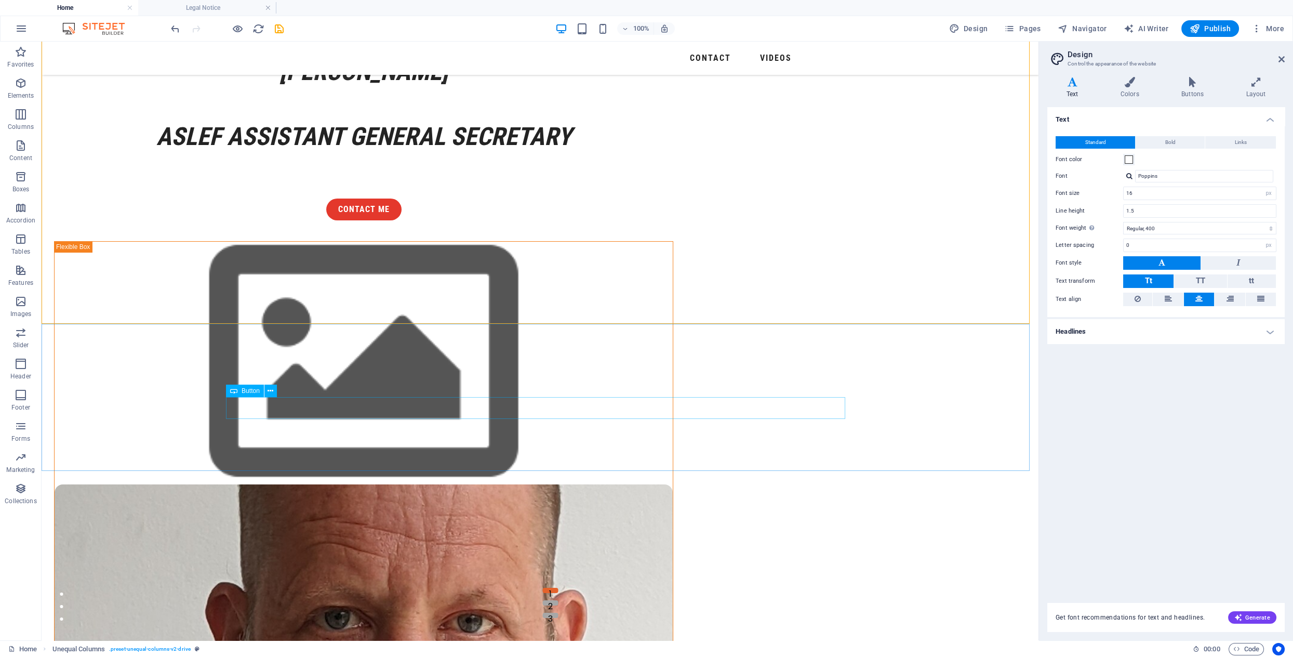
click at [250, 393] on span "Button" at bounding box center [251, 391] width 18 height 6
click at [275, 390] on button at bounding box center [270, 390] width 12 height 12
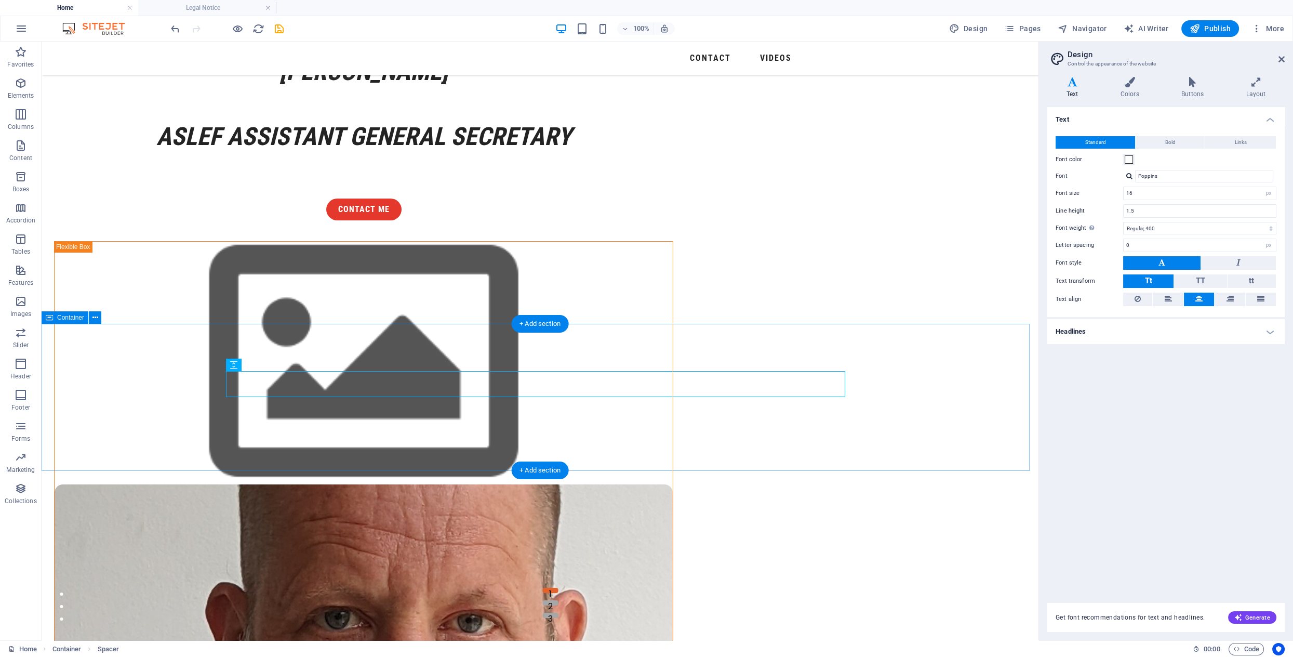
drag, startPoint x: 757, startPoint y: 428, endPoint x: 575, endPoint y: 428, distance: 182.8
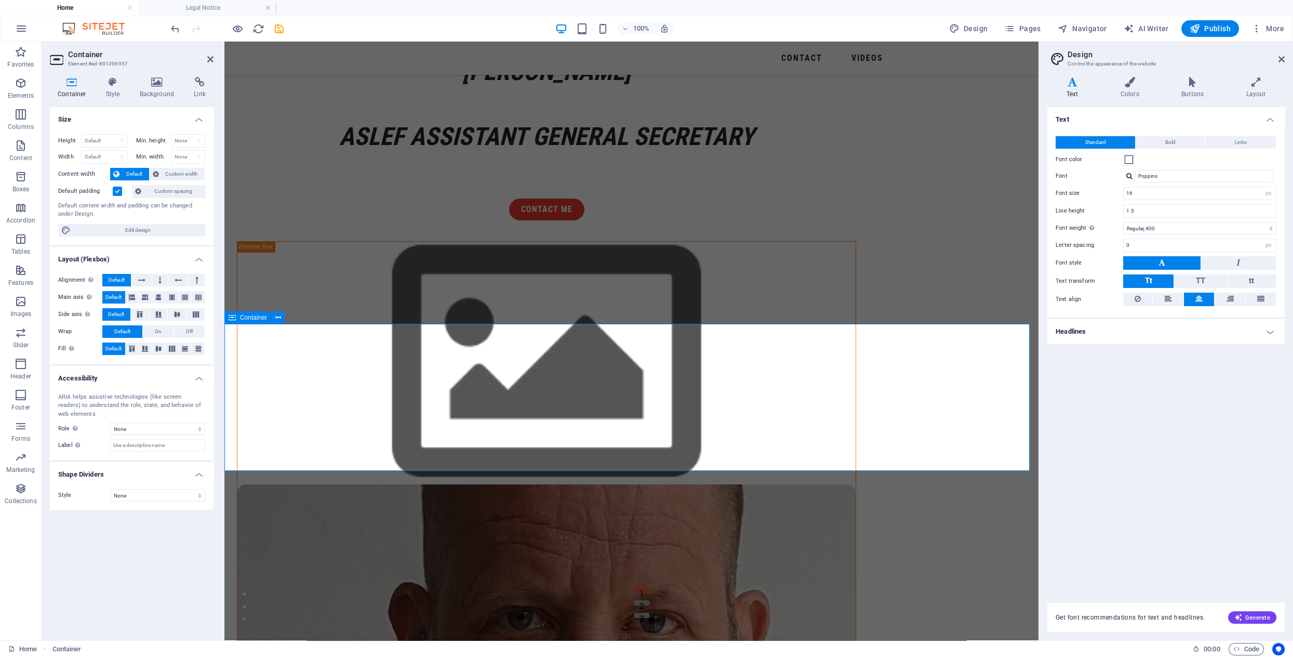
click at [0, 0] on icon at bounding box center [0, 0] width 0 height 0
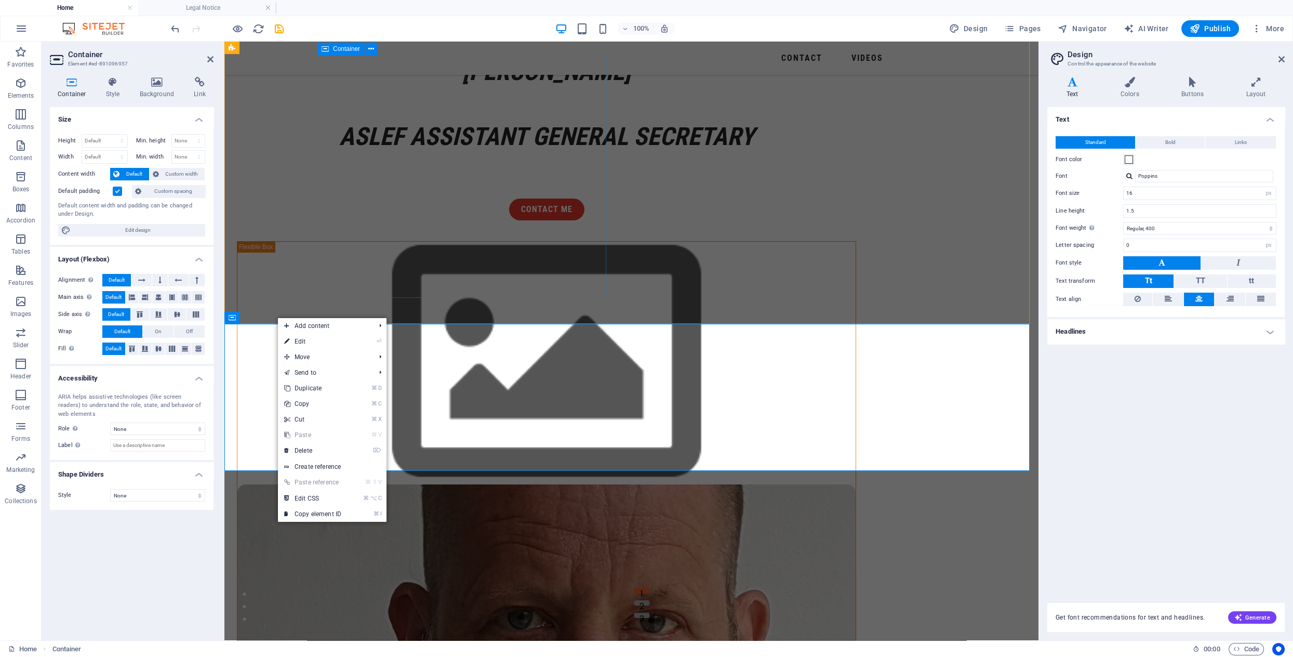
click at [331, 220] on div "[PERSON_NAME] ASLEF Assistant General Secretary ASLEF Assistant General Secreta…" at bounding box center [546, 138] width 619 height 165
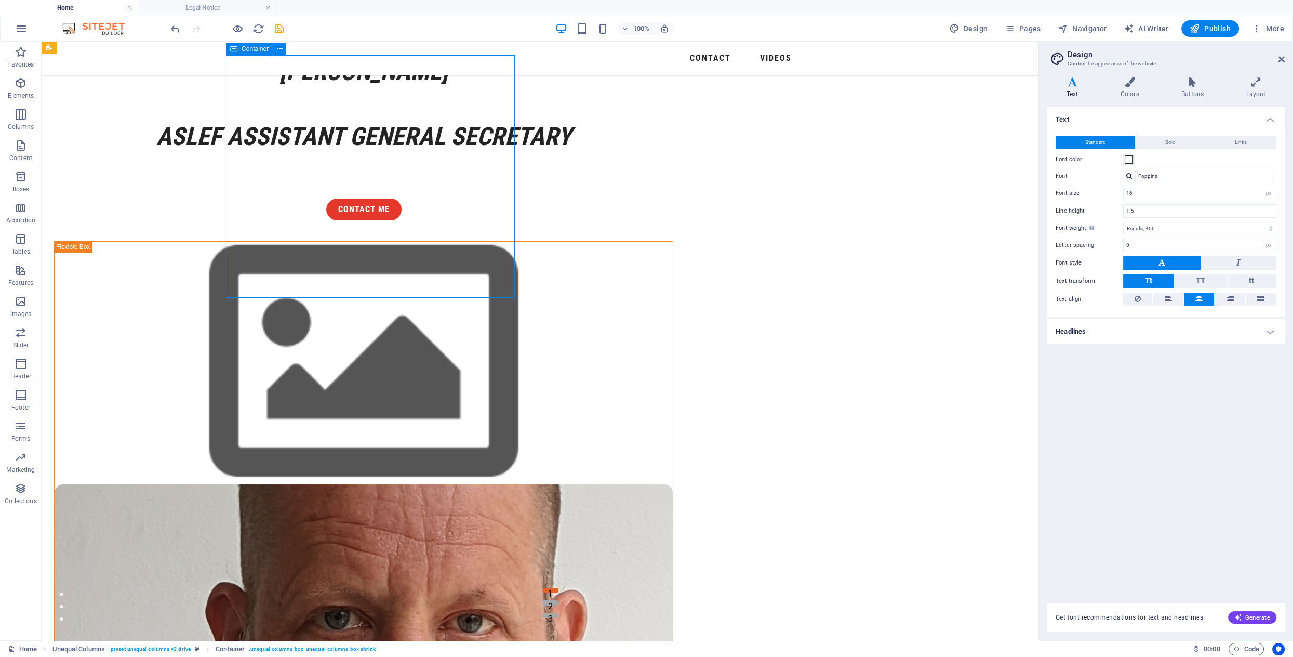
click at [330, 220] on div "[PERSON_NAME] ASLEF Assistant General Secretary ASLEF Assistant General Secreta…" at bounding box center [363, 138] width 619 height 165
click at [272, 364] on icon at bounding box center [273, 364] width 6 height 11
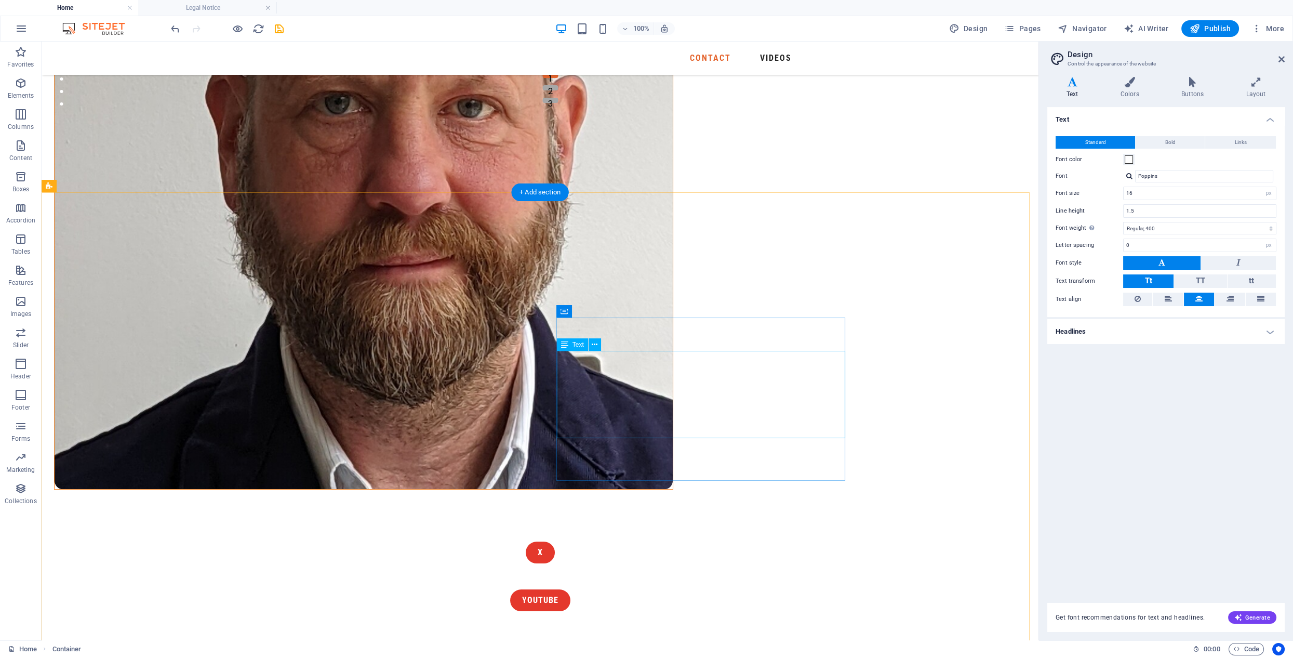
scroll to position [562, 0]
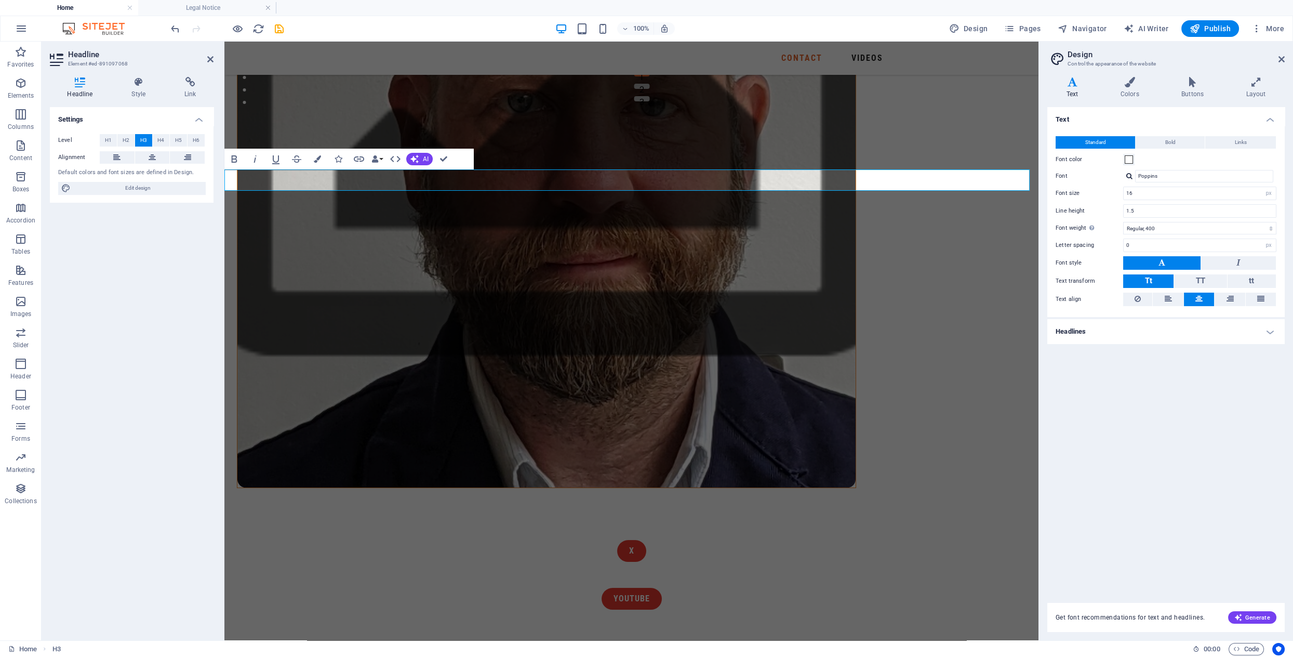
click at [44, 307] on div "Headline Style Link Settings Level H1 H2 H3 H4 H5 H6 Alignment Default colors a…" at bounding box center [132, 354] width 180 height 571
click at [199, 372] on div "Settings Level H1 H2 H3 H4 H5 H6 Alignment Default colors and font sizes are de…" at bounding box center [132, 369] width 164 height 525
click at [380, 157] on button "Data Bindings" at bounding box center [377, 159] width 15 height 21
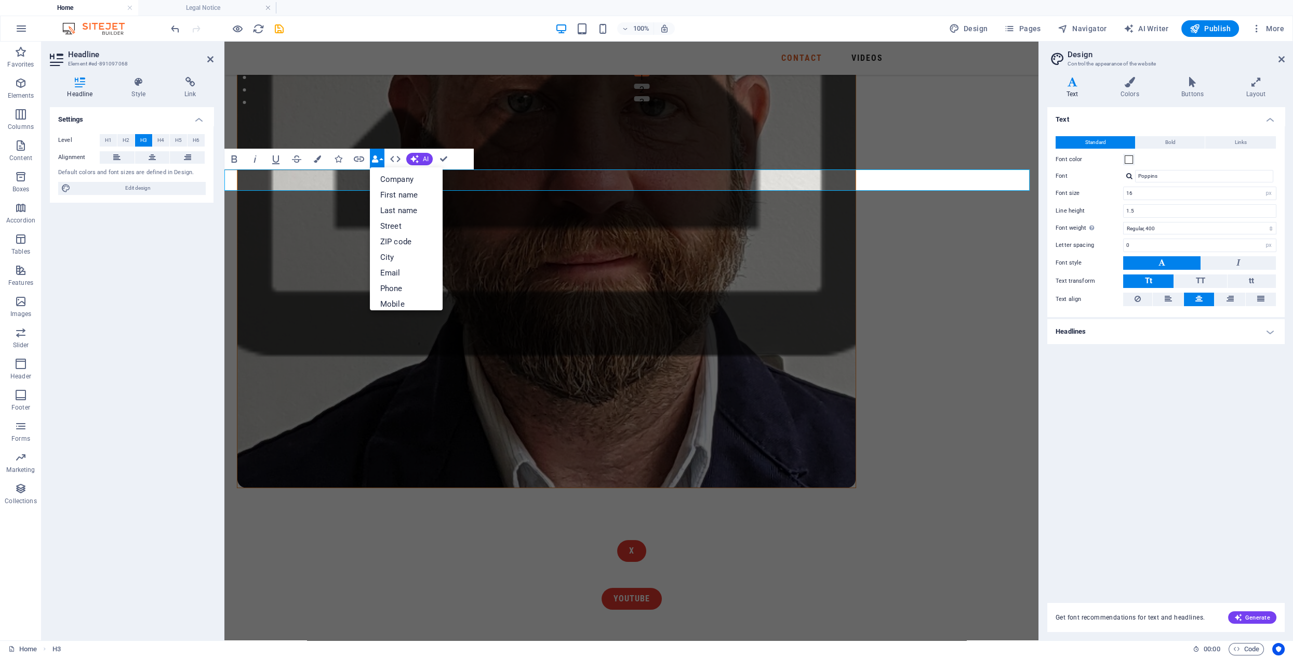
click at [192, 315] on div "Settings Level H1 H2 H3 H4 H5 H6 Alignment Default colors and font sizes are de…" at bounding box center [132, 369] width 164 height 525
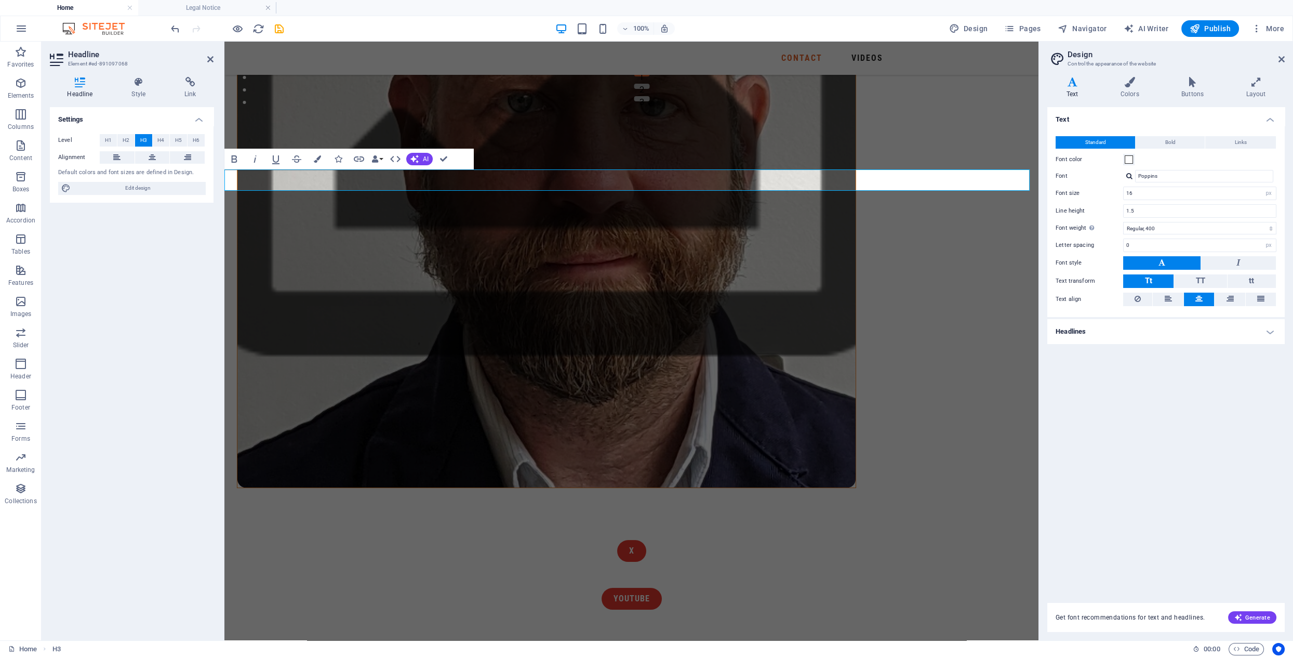
click at [192, 315] on div "Settings Level H1 H2 H3 H4 H5 H6 Alignment Default colors and font sizes are de…" at bounding box center [132, 369] width 164 height 525
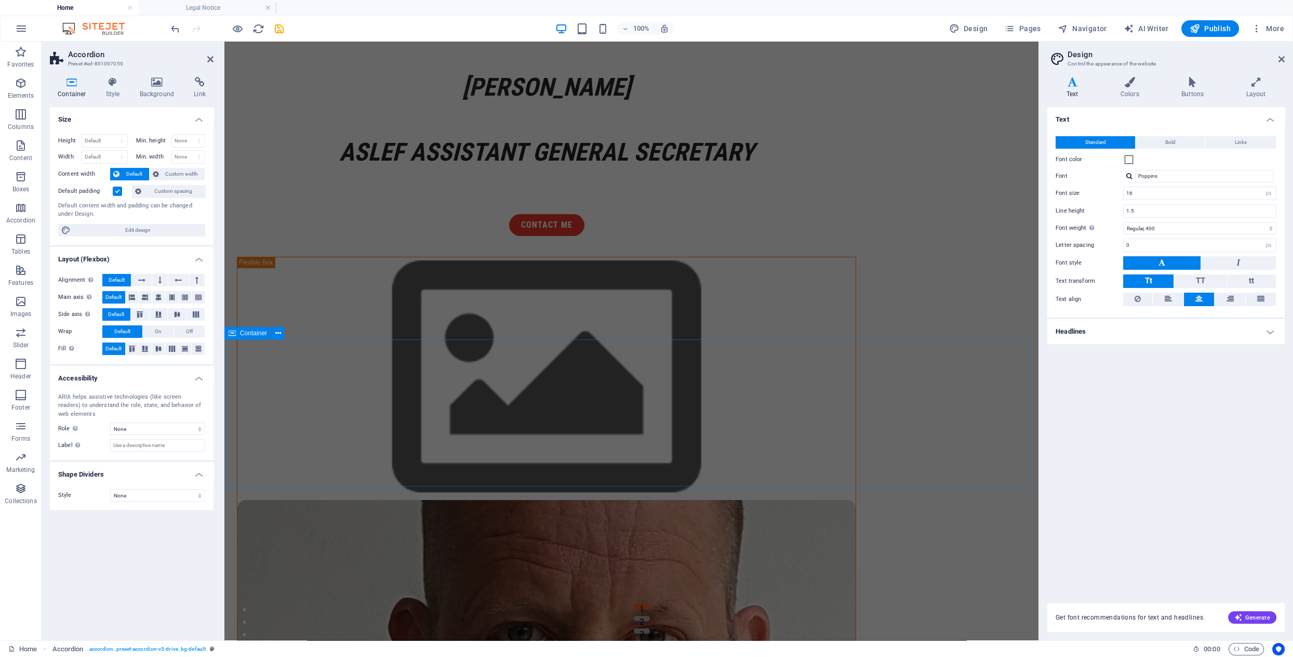
scroll to position [0, 0]
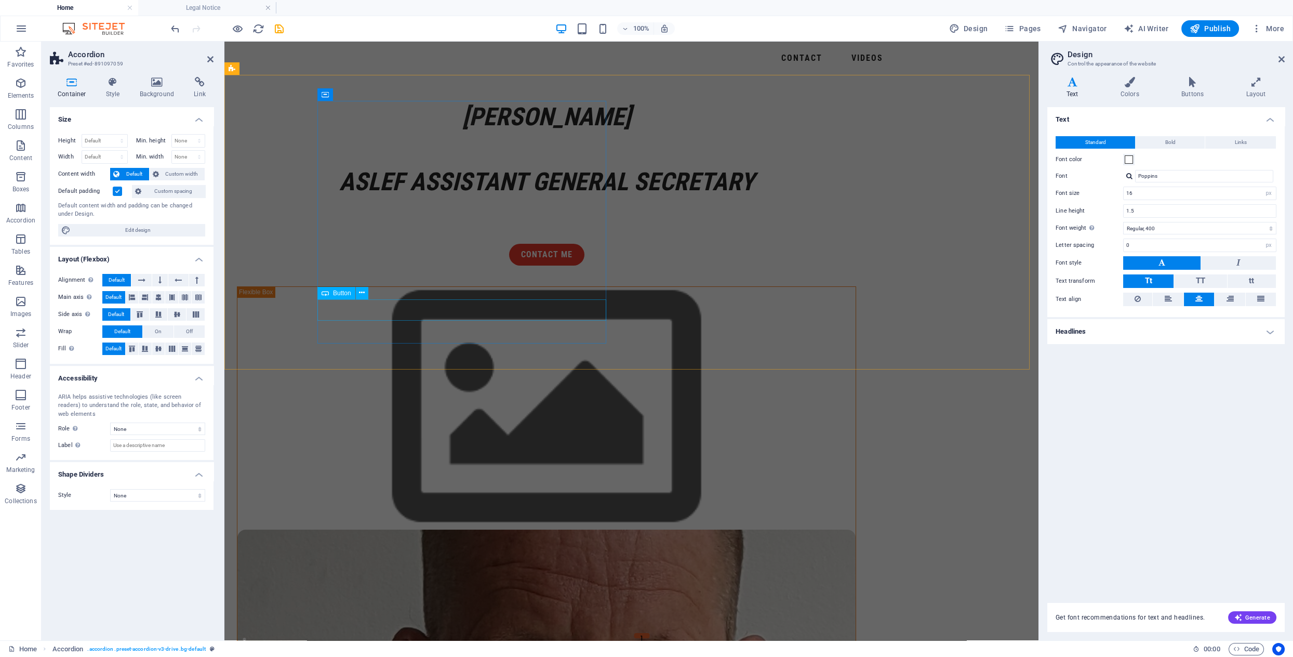
click at [464, 265] on div "contact Me" at bounding box center [546, 255] width 619 height 22
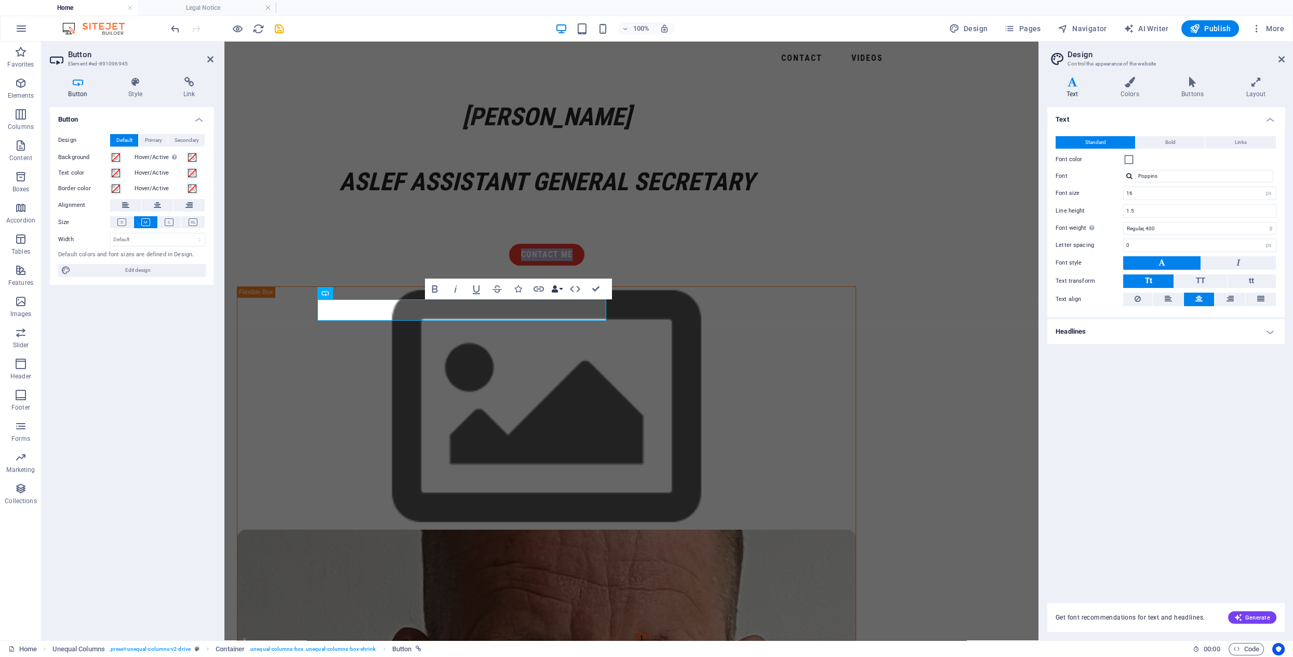
click at [555, 289] on icon "button" at bounding box center [554, 288] width 7 height 7
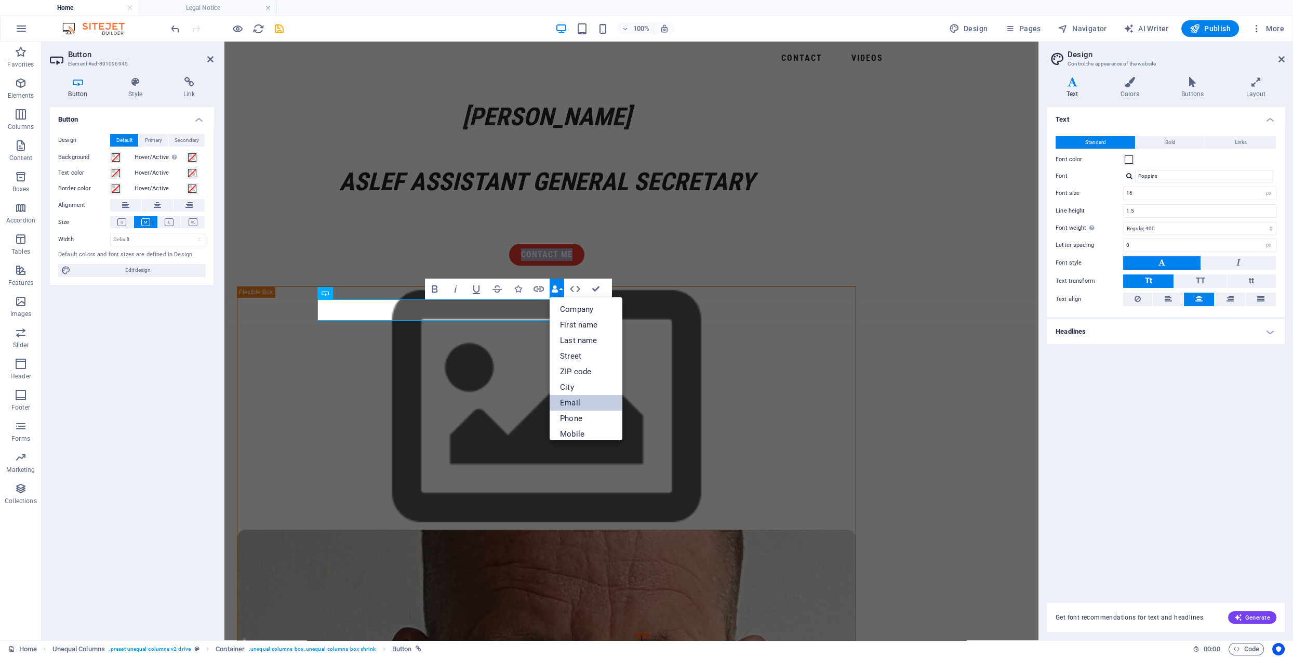
click at [568, 403] on link "Email" at bounding box center [586, 403] width 73 height 16
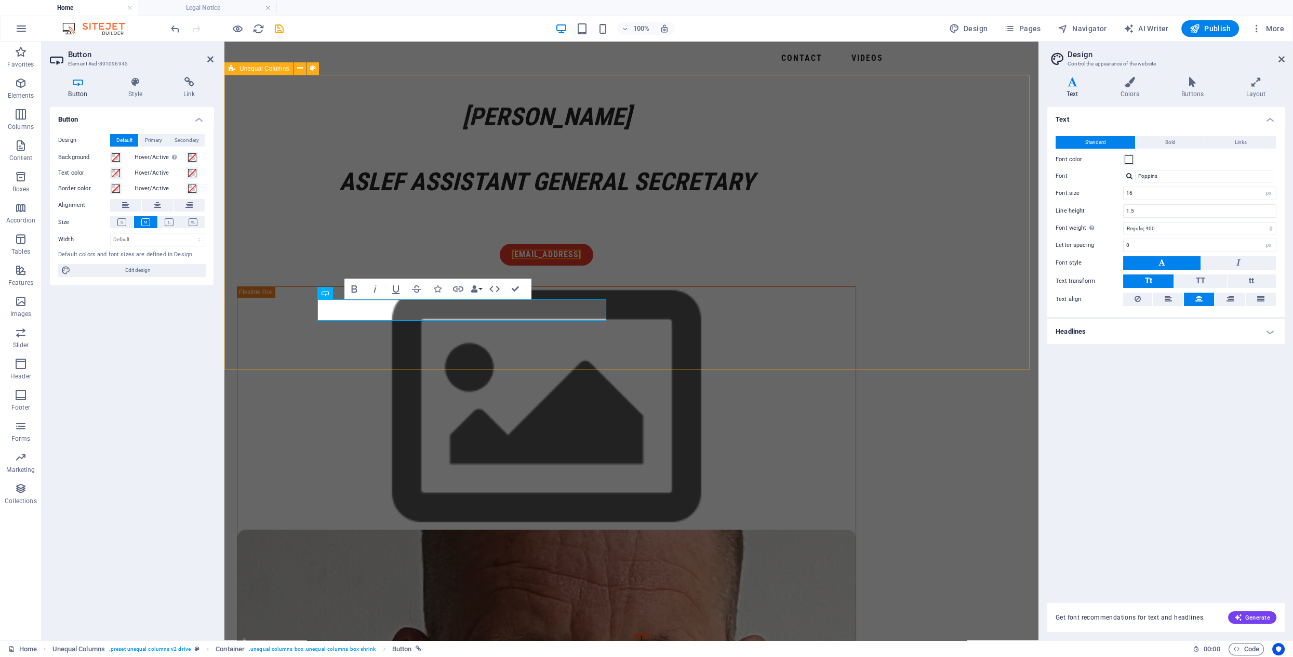
click at [297, 258] on div "[PERSON_NAME] ASLEF Assistant General Secretary ASLEF Assistant General Secreta…" at bounding box center [631, 575] width 814 height 1000
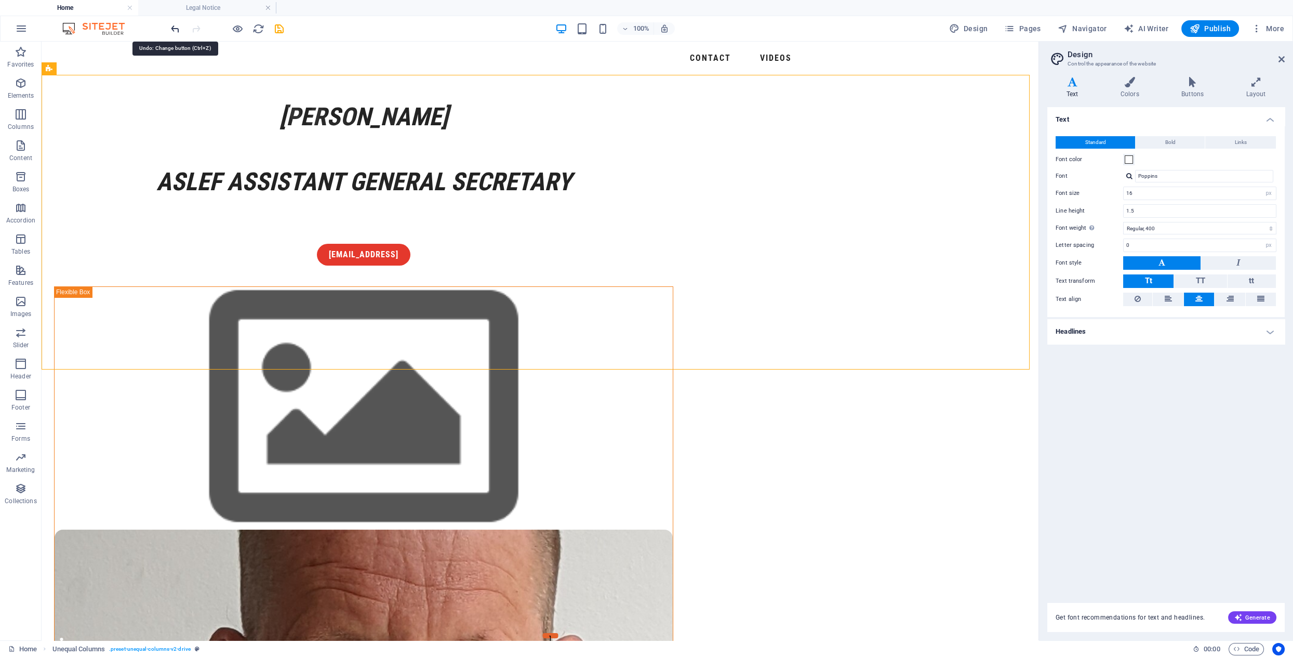
click at [176, 28] on icon "undo" at bounding box center [175, 29] width 12 height 12
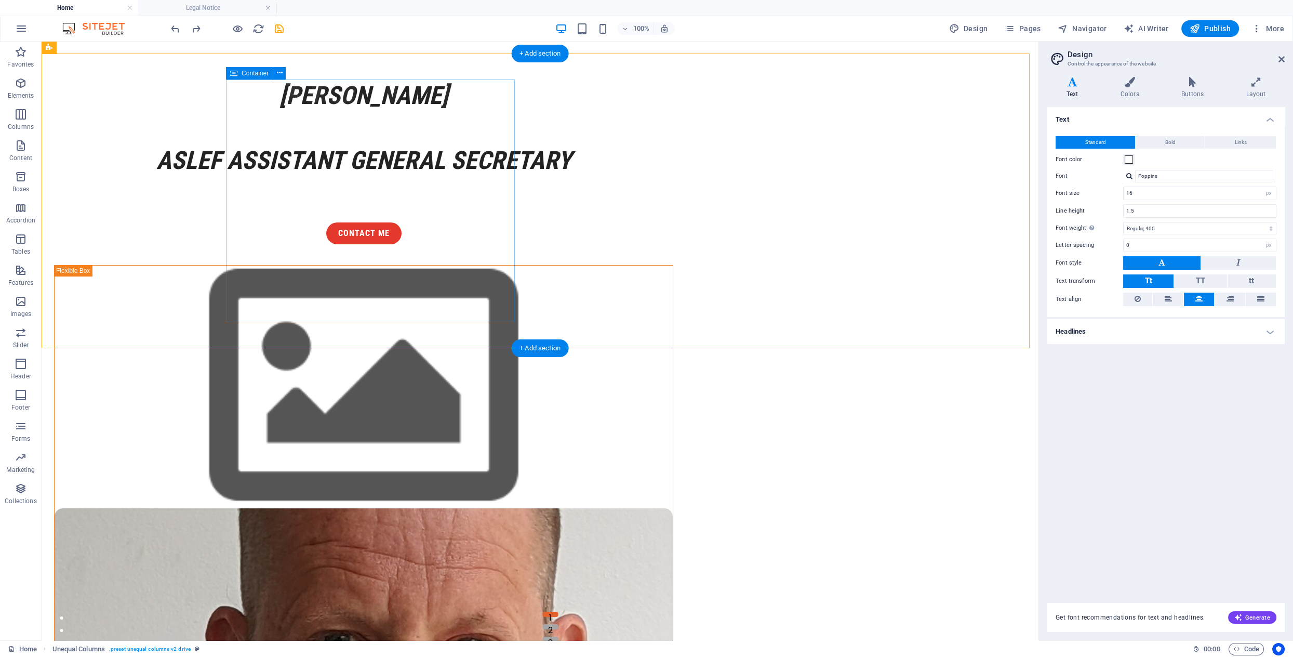
scroll to position [24, 0]
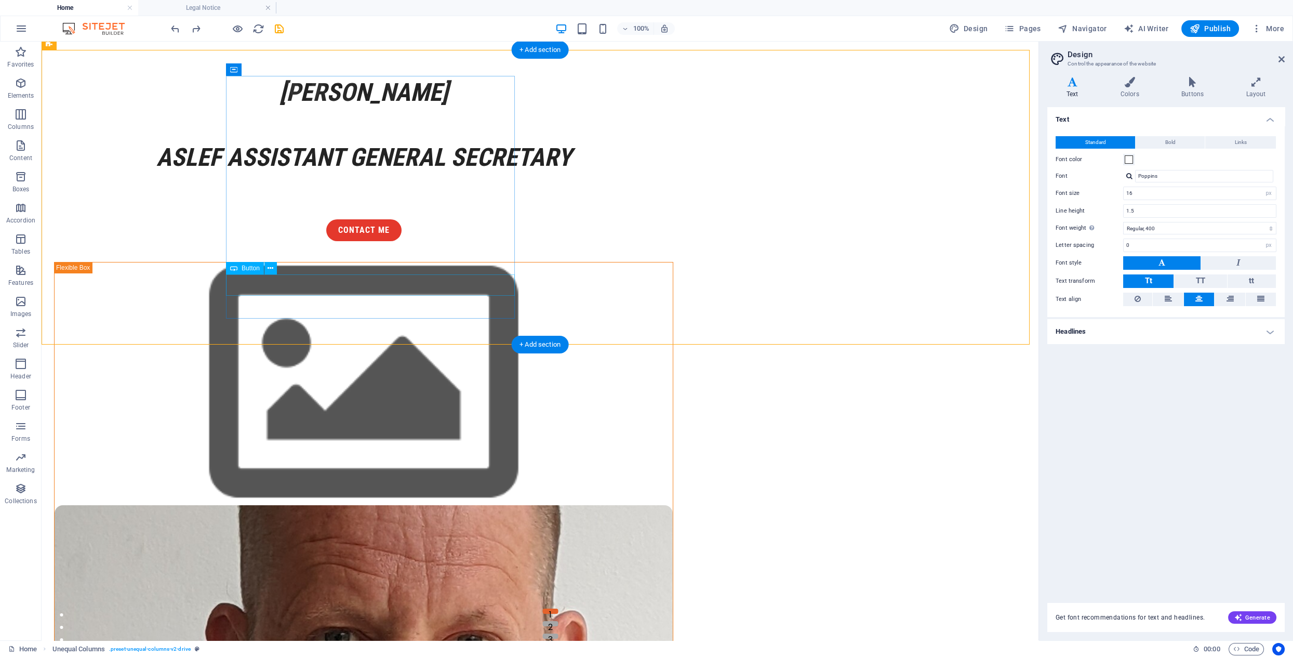
click at [384, 241] on div "contact Me" at bounding box center [363, 230] width 619 height 22
click at [274, 268] on button at bounding box center [270, 268] width 12 height 12
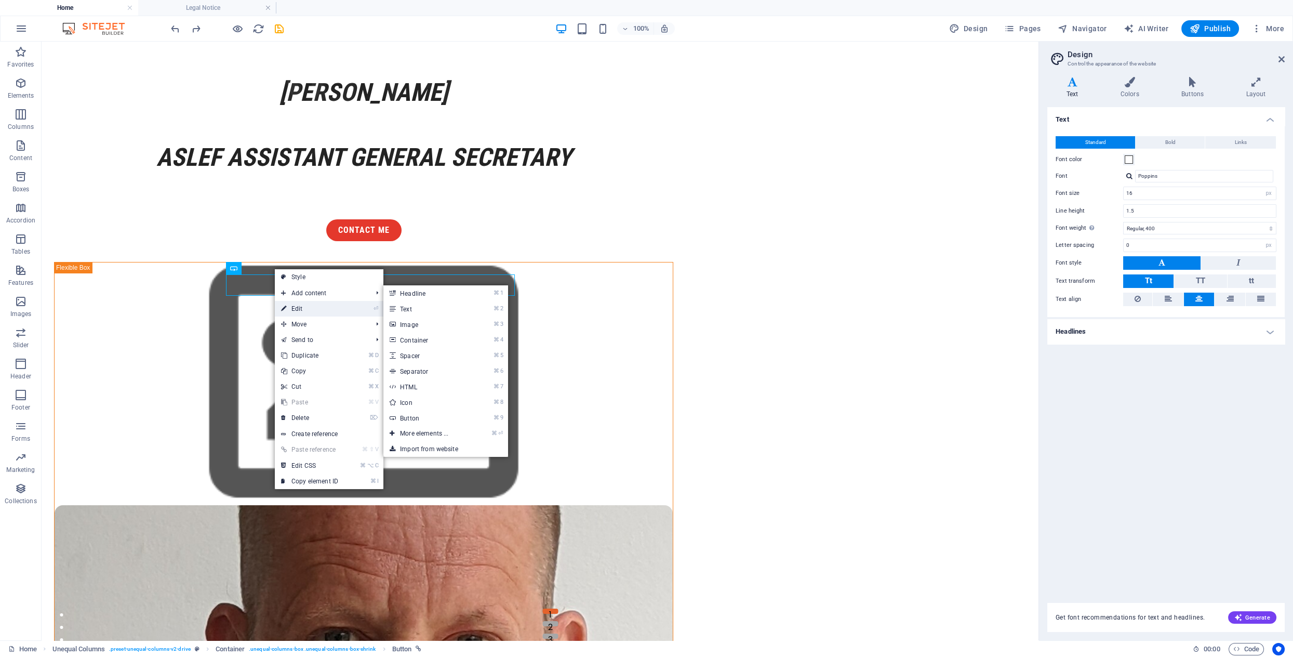
click at [305, 309] on link "⏎ Edit" at bounding box center [310, 309] width 70 height 16
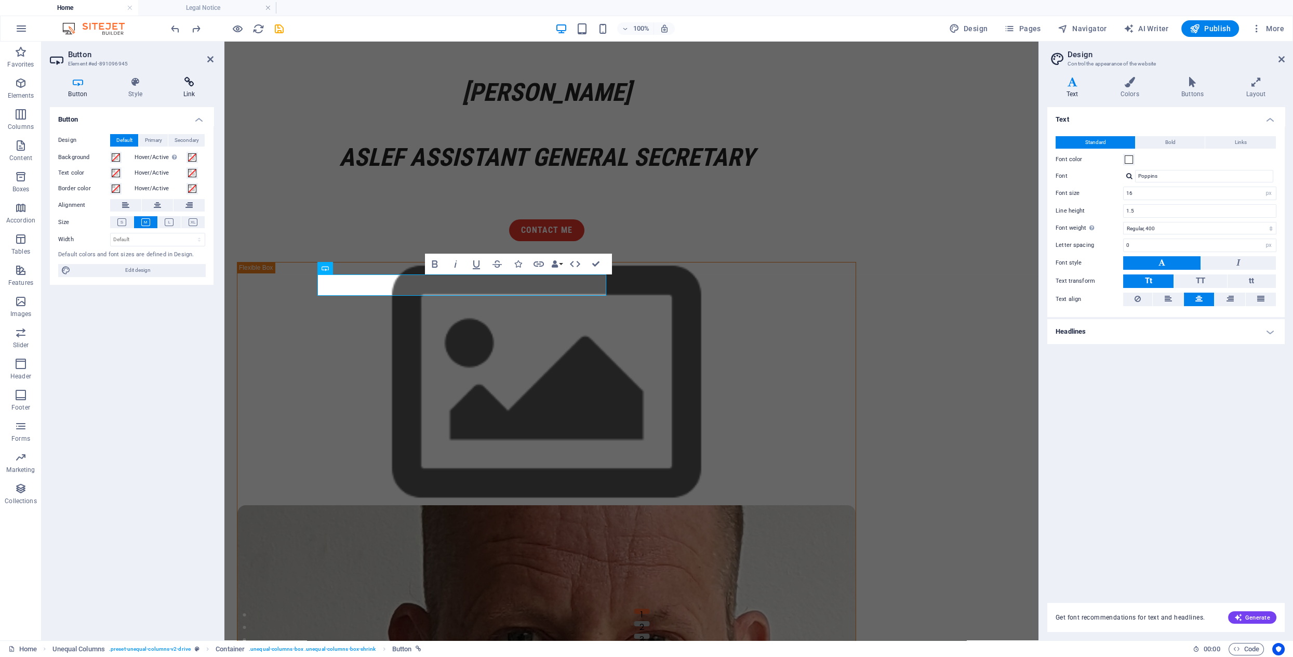
click at [192, 81] on icon at bounding box center [189, 82] width 49 height 10
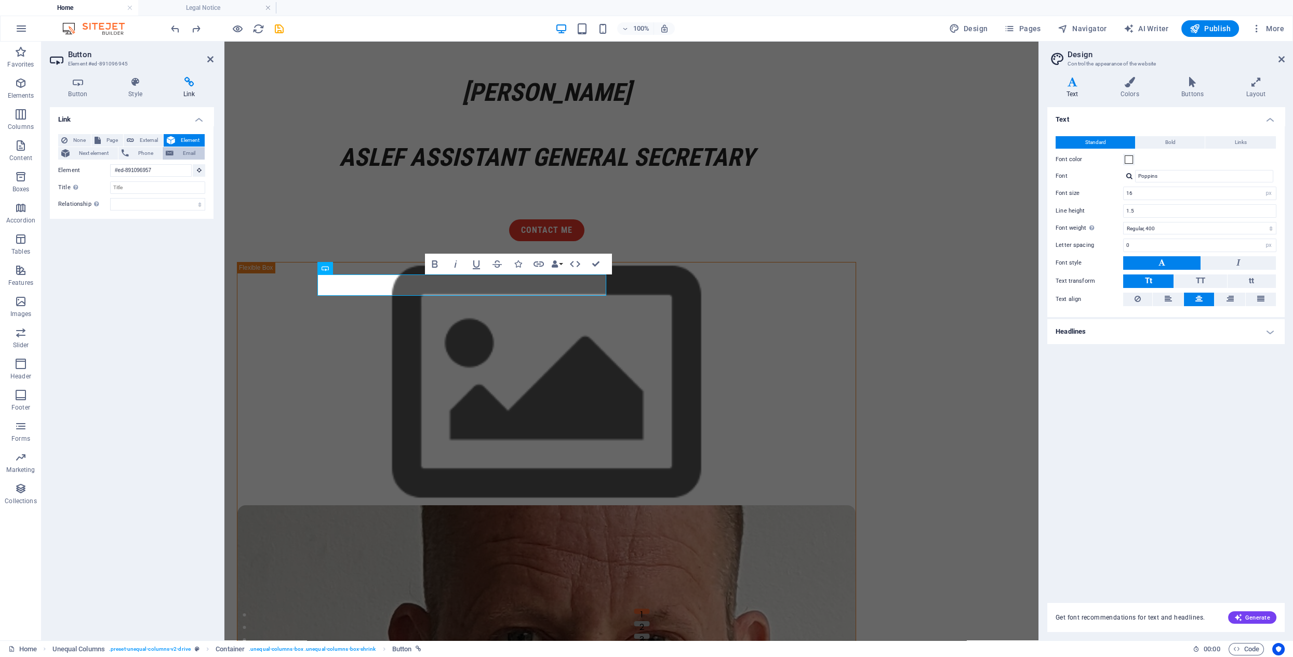
click at [190, 153] on span "Email" at bounding box center [189, 153] width 25 height 12
type input "[EMAIL_ADDRESS][DOMAIN_NAME]"
click at [209, 57] on icon at bounding box center [210, 59] width 6 height 8
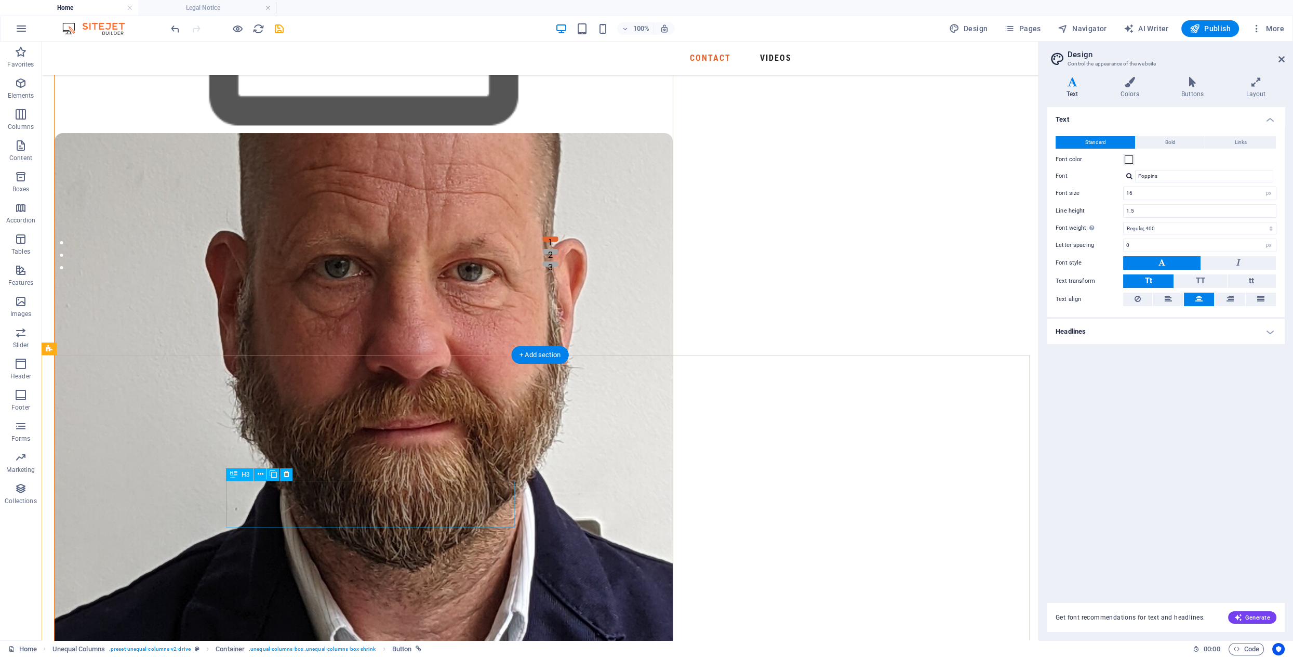
scroll to position [397, 0]
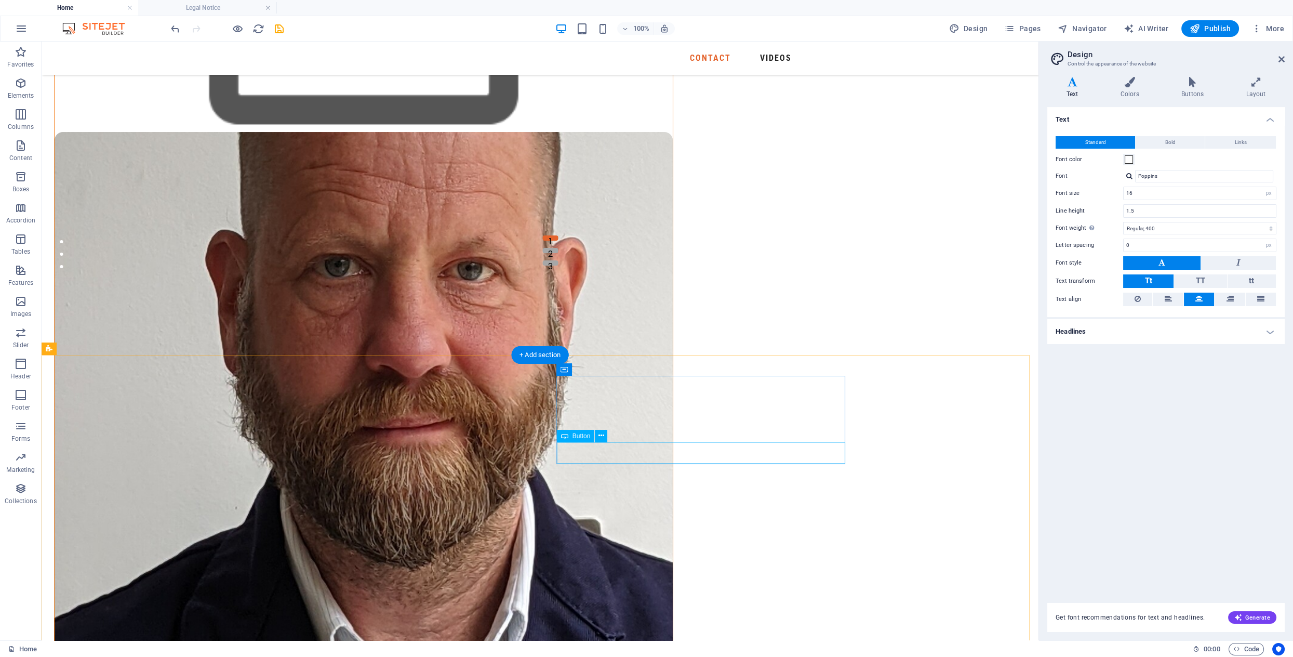
click at [602, 437] on icon at bounding box center [601, 435] width 6 height 11
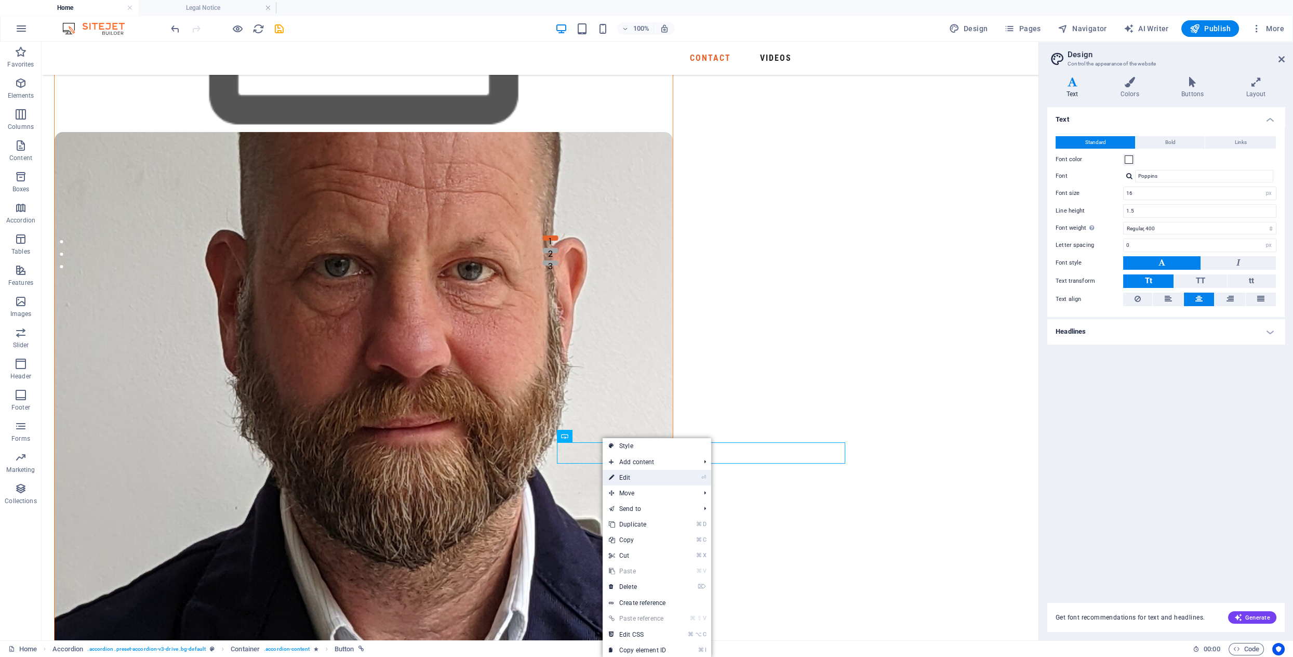
click at [621, 477] on link "⏎ Edit" at bounding box center [638, 478] width 70 height 16
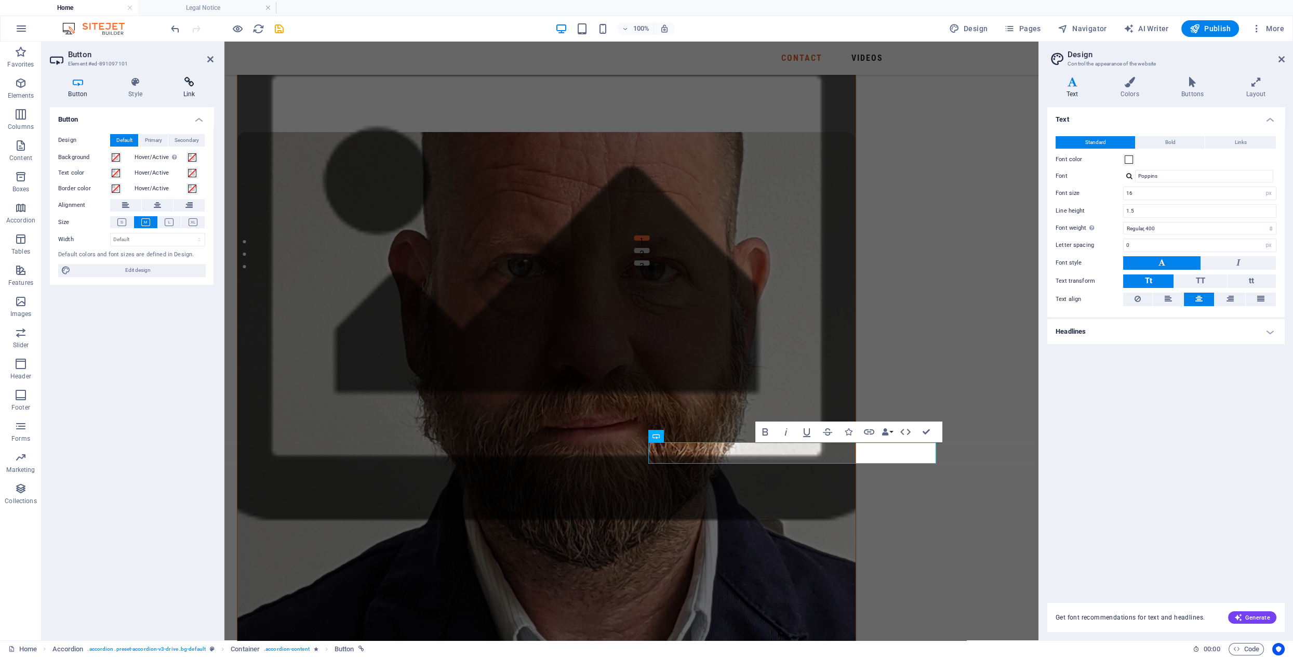
click at [190, 84] on icon at bounding box center [189, 82] width 49 height 10
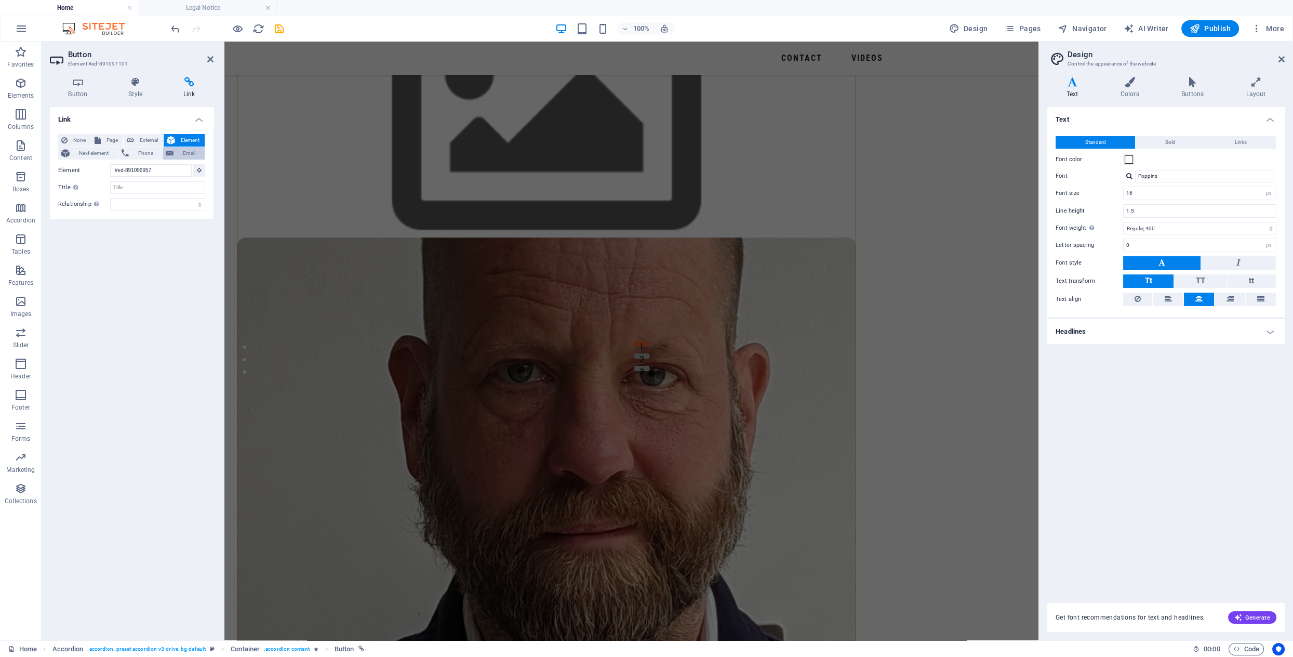
scroll to position [364, 0]
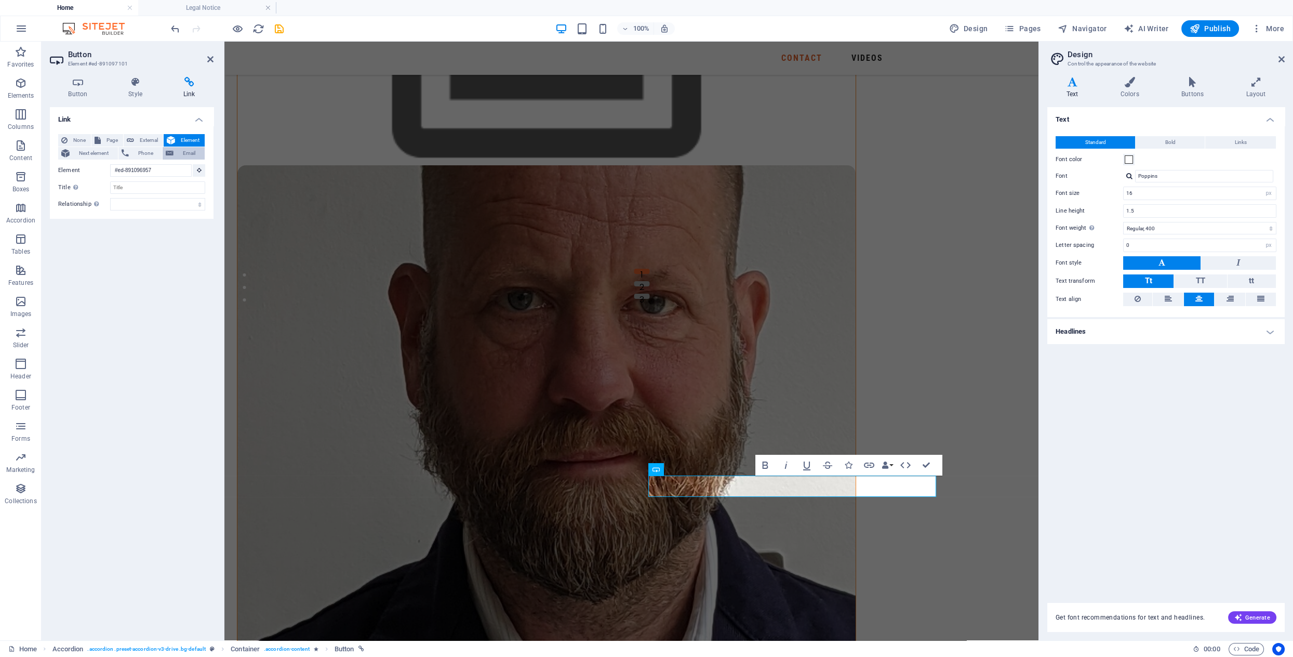
click at [185, 151] on span "Email" at bounding box center [189, 153] width 25 height 12
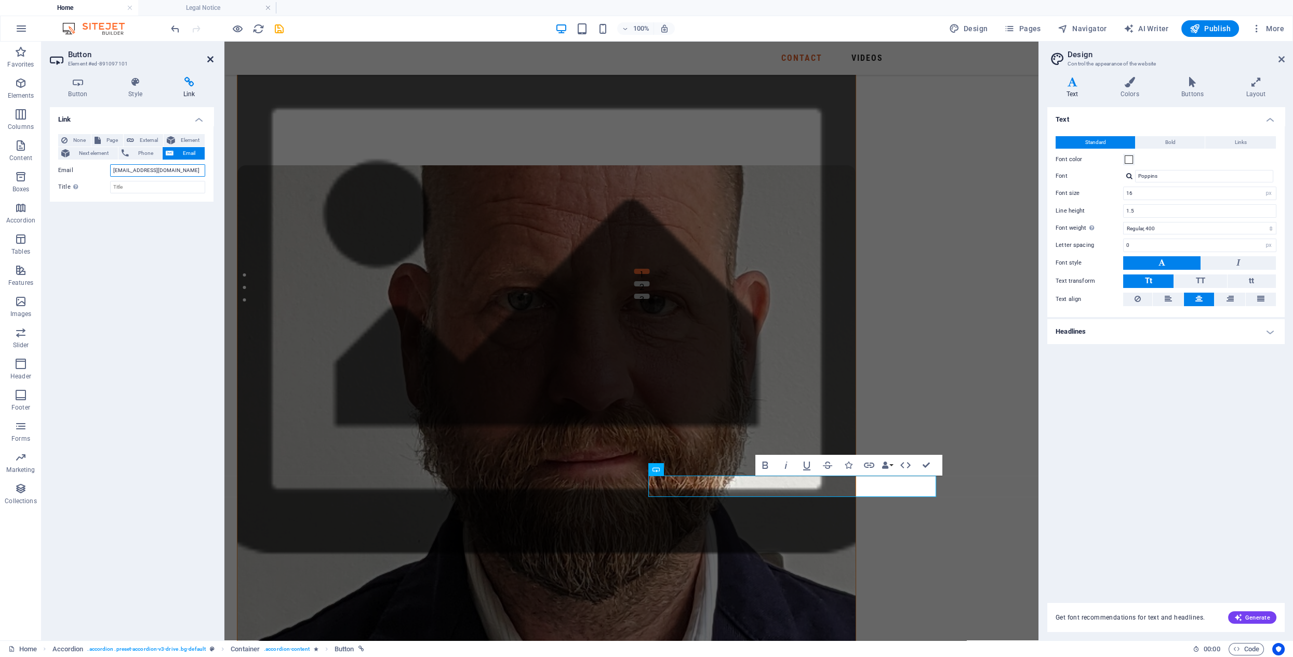
type input "[EMAIL_ADDRESS][DOMAIN_NAME]"
click at [208, 55] on icon at bounding box center [210, 59] width 6 height 8
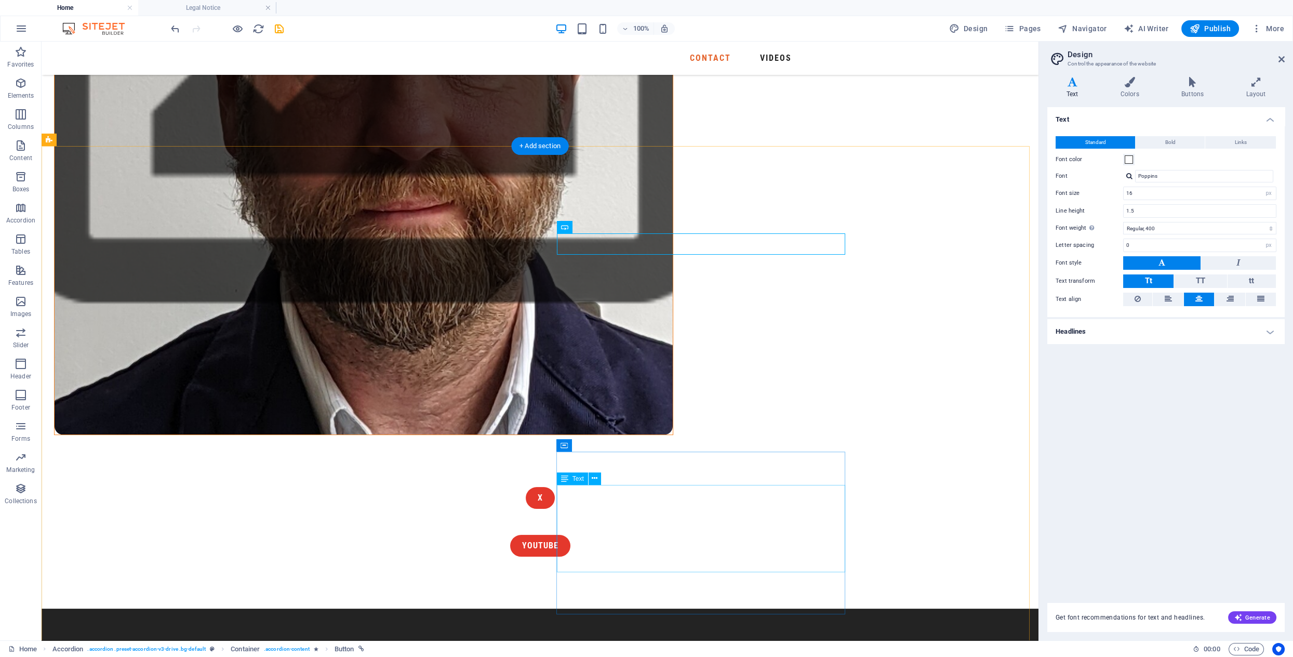
scroll to position [618, 0]
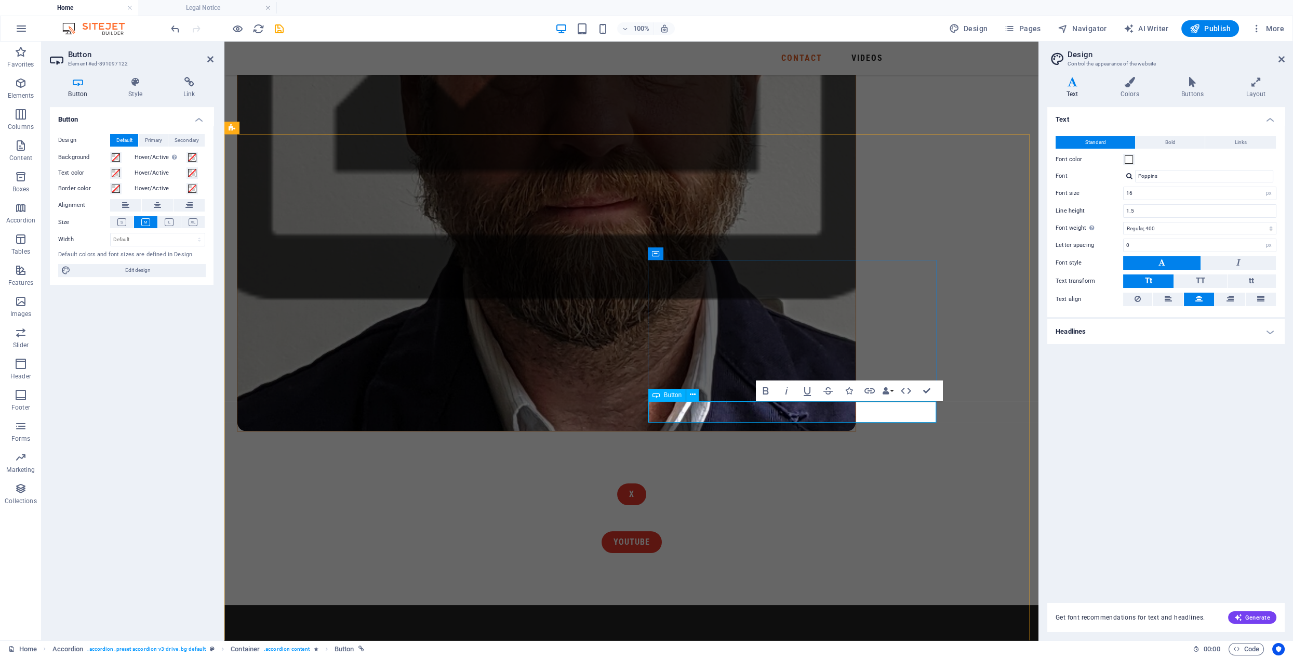
click at [188, 84] on icon at bounding box center [189, 82] width 49 height 10
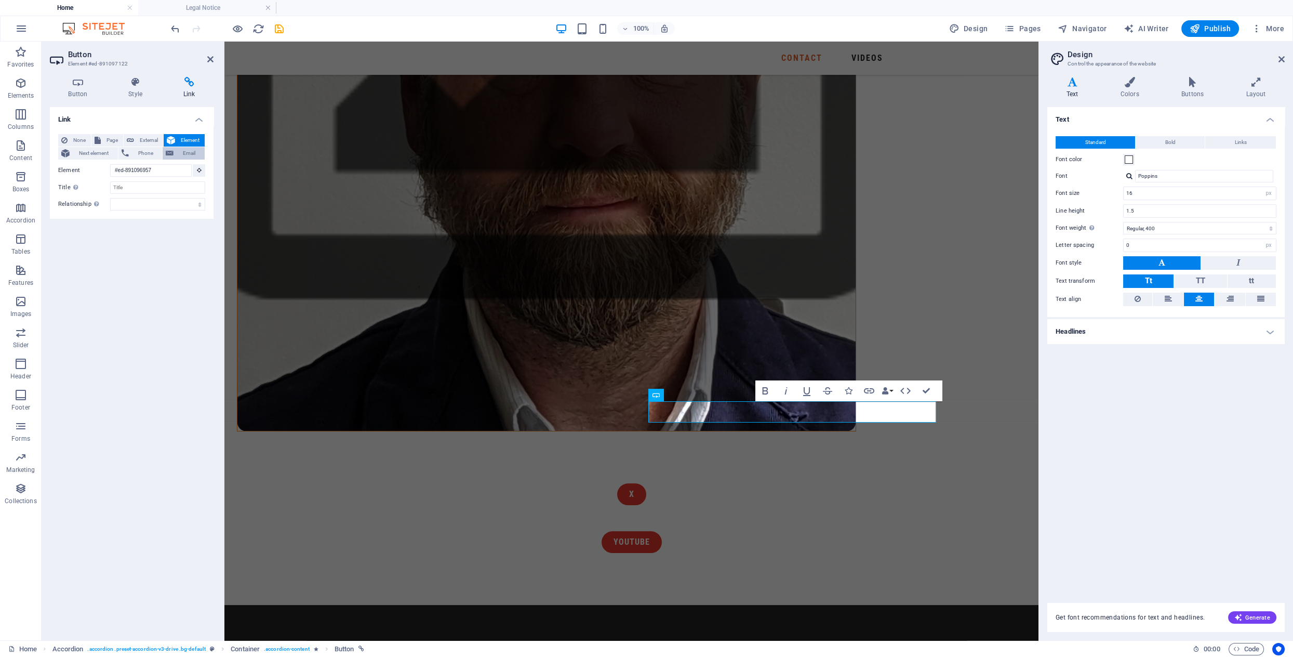
click at [181, 151] on span "Email" at bounding box center [189, 153] width 25 height 12
type input "[EMAIL_ADDRESS][DOMAIN_NAME]"
click at [164, 252] on div "Link None Page External Element Next element Phone Email Page Home Legal Notice…" at bounding box center [132, 369] width 164 height 525
click at [210, 60] on icon at bounding box center [210, 59] width 6 height 8
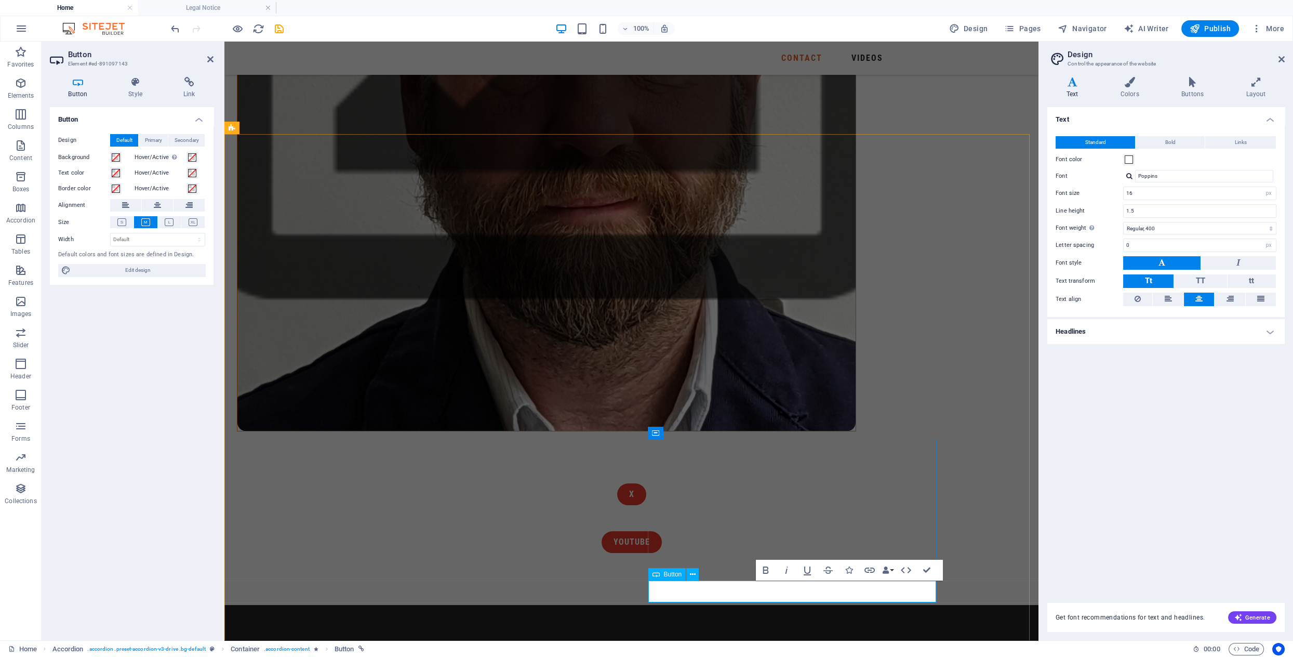
click at [191, 83] on icon at bounding box center [189, 82] width 49 height 10
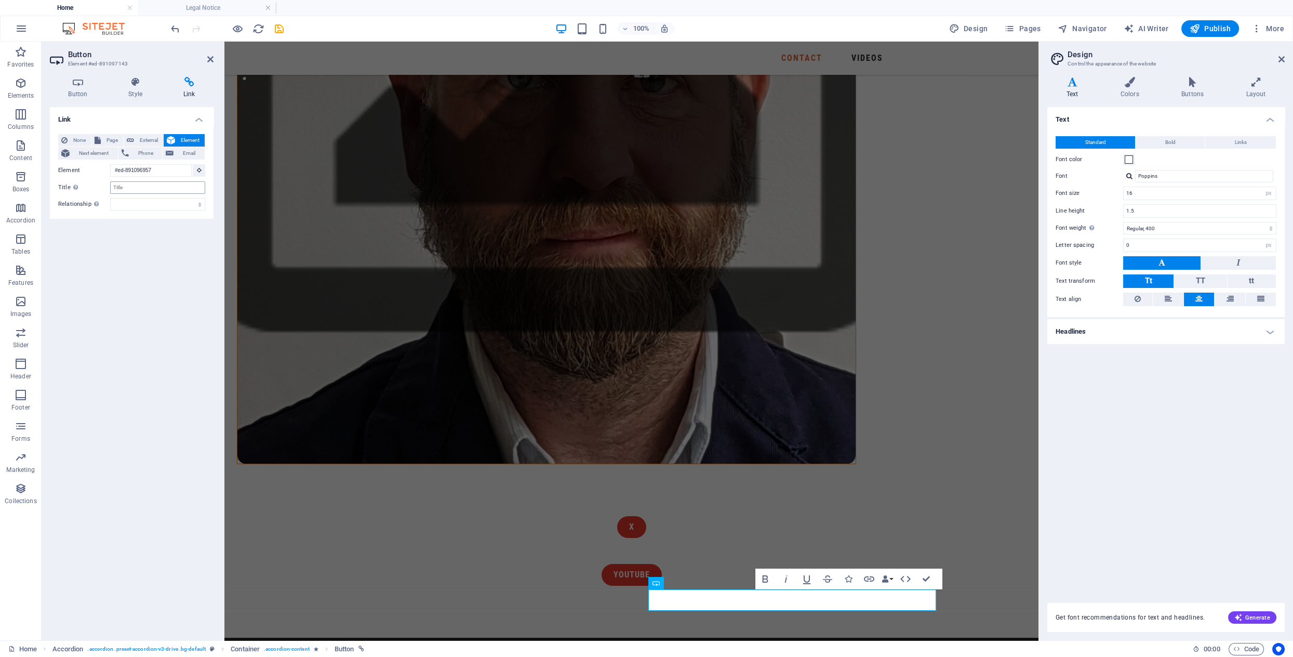
scroll to position [585, 0]
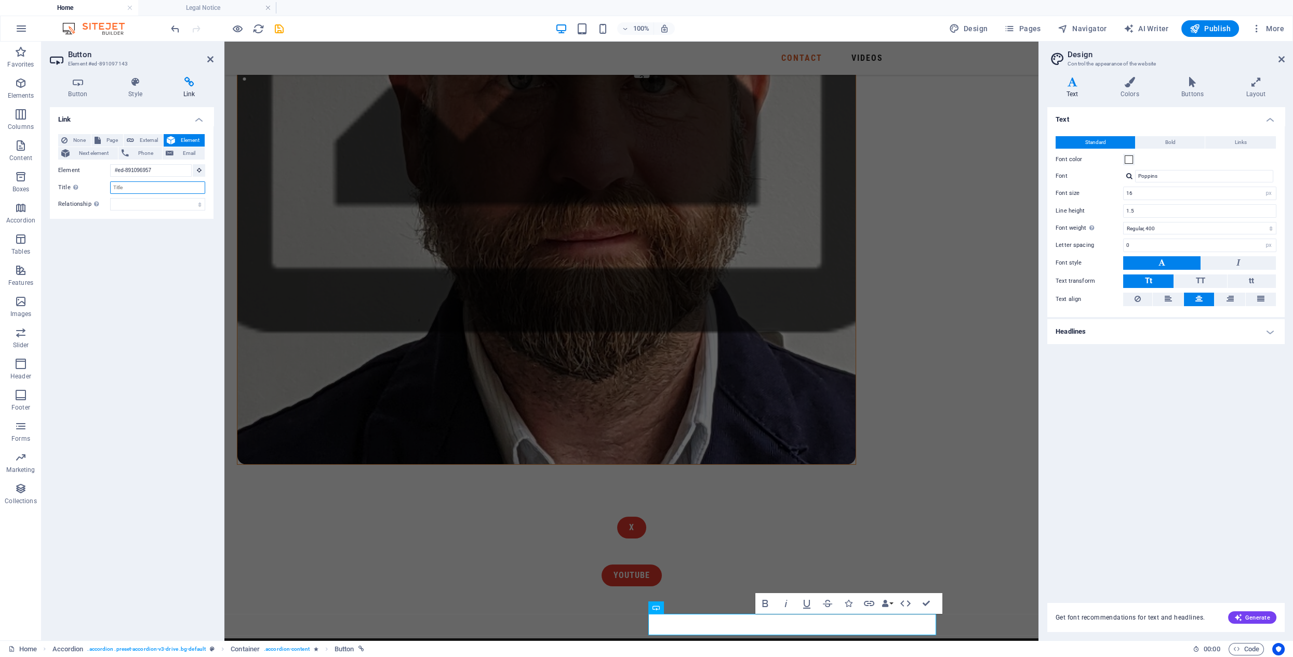
click at [160, 186] on input "Title Additional link description, should not be the same as the link text. The…" at bounding box center [157, 187] width 95 height 12
type input "[EMAIL_ADDRESS][DOMAIN_NAME]"
click at [169, 252] on div "Link None Page External Element Next element Phone Email Page Home Legal Notice…" at bounding box center [132, 369] width 164 height 525
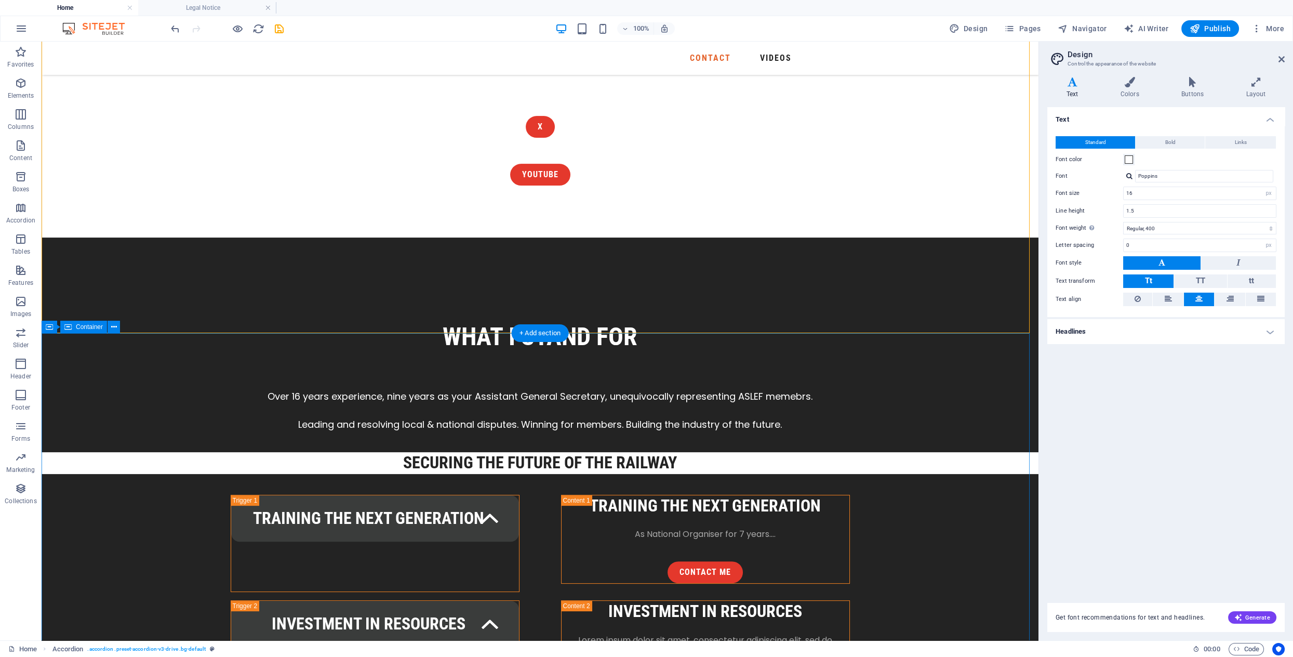
scroll to position [979, 0]
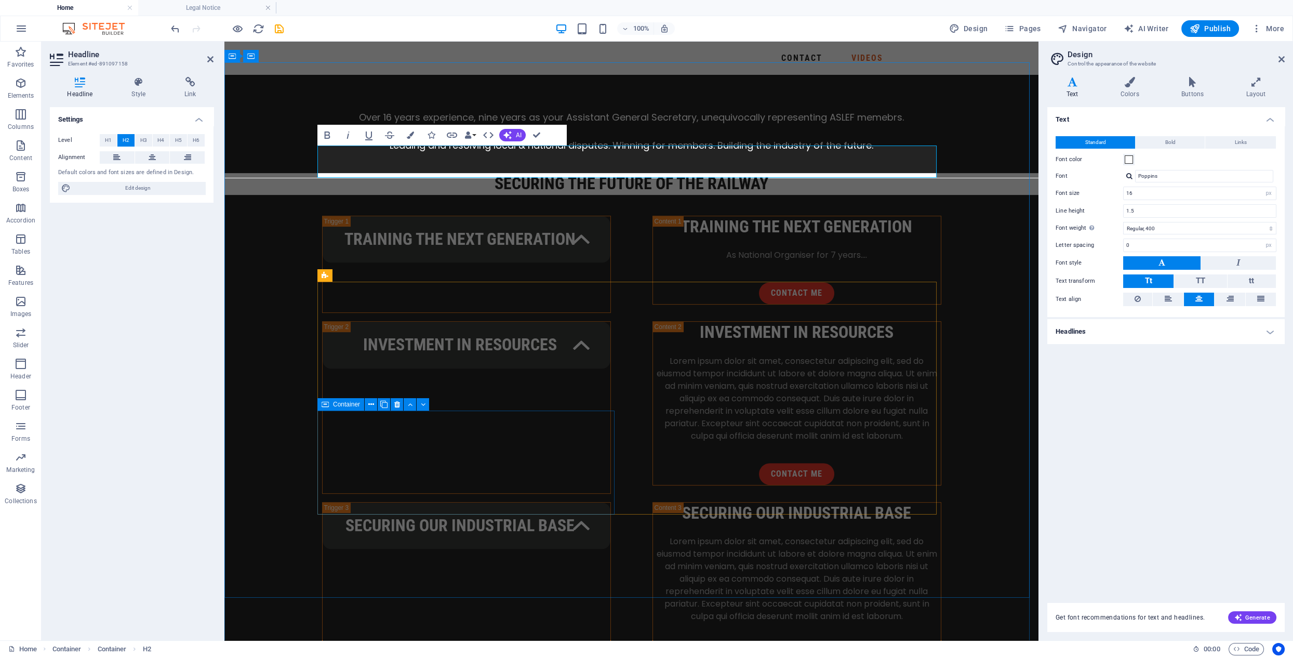
scroll to position [1265, 0]
